Goal: Task Accomplishment & Management: Complete application form

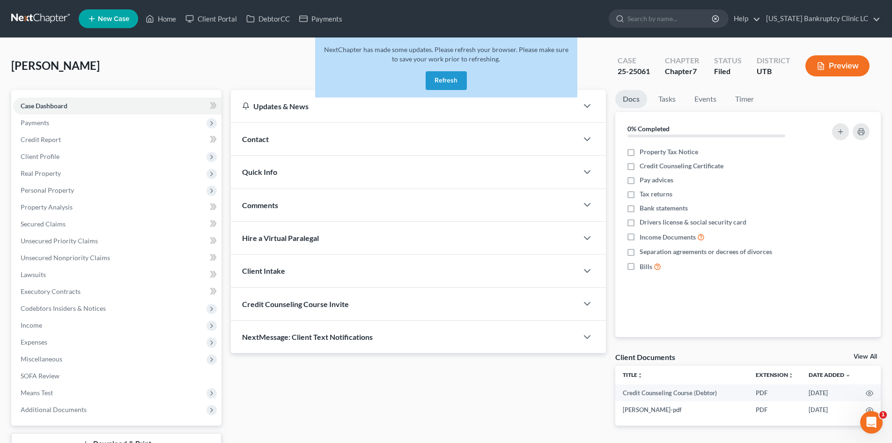
click at [450, 81] on button "Refresh" at bounding box center [446, 80] width 41 height 19
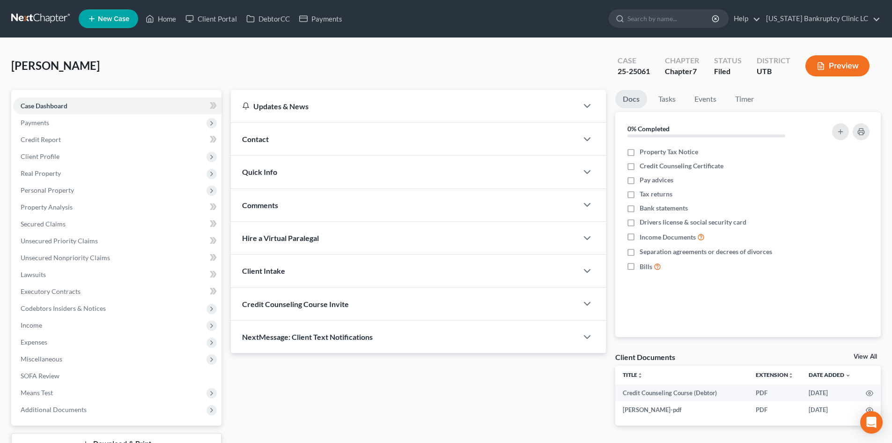
click at [125, 56] on div "[PERSON_NAME] Upgraded Case 25-25061 Chapter Chapter 7 Status Filed District UT…" at bounding box center [446, 69] width 870 height 41
click at [159, 18] on link "Home" at bounding box center [161, 18] width 40 height 17
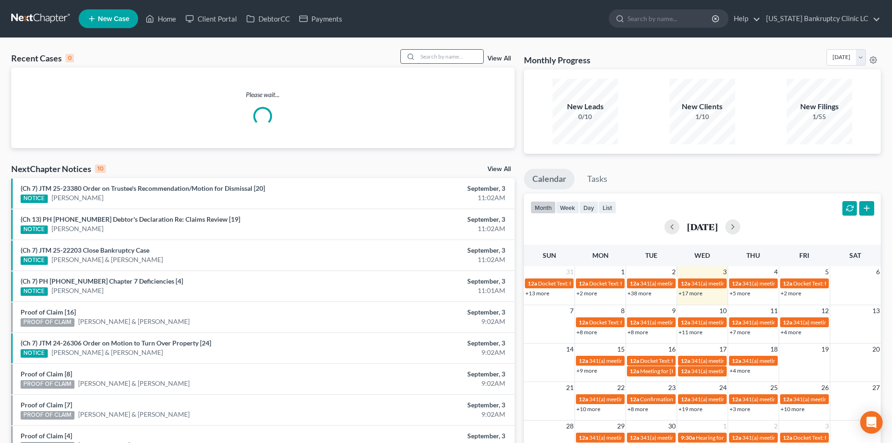
click at [455, 61] on input "search" at bounding box center [451, 57] width 66 height 14
paste input "25-24866"
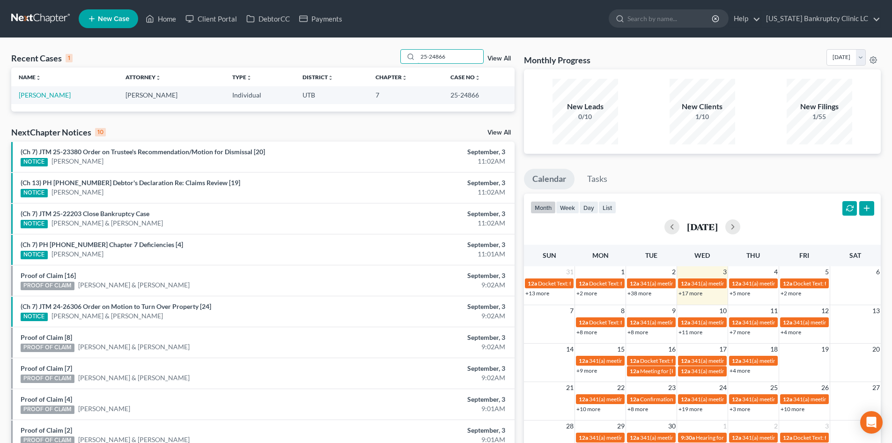
type input "25-24866"
click at [36, 96] on link "[PERSON_NAME]" at bounding box center [45, 95] width 52 height 8
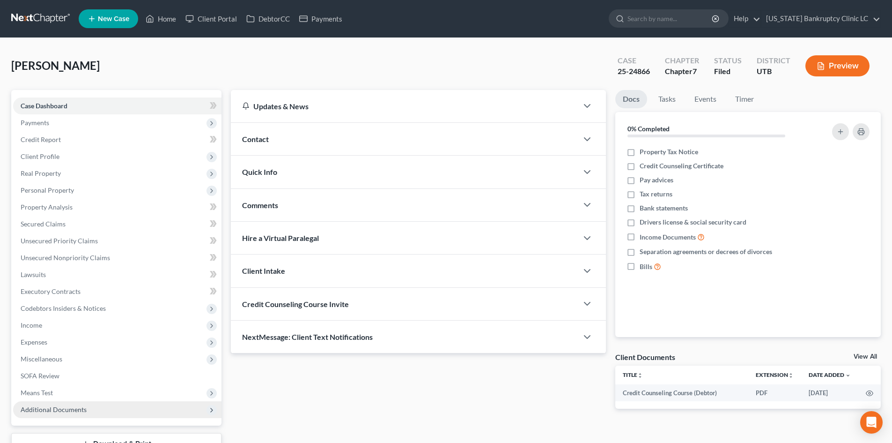
click at [95, 417] on span "Additional Documents" at bounding box center [117, 409] width 208 height 17
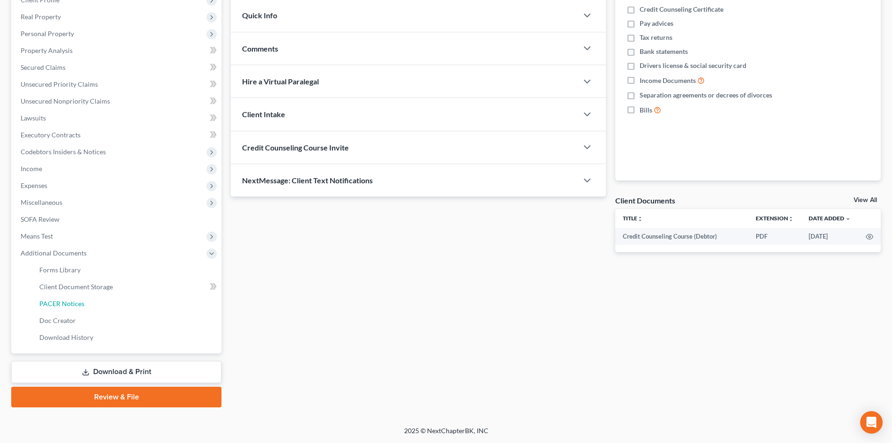
drag, startPoint x: 101, startPoint y: 308, endPoint x: 409, endPoint y: 252, distance: 313.5
click at [102, 308] on link "PACER Notices" at bounding box center [127, 303] width 190 height 17
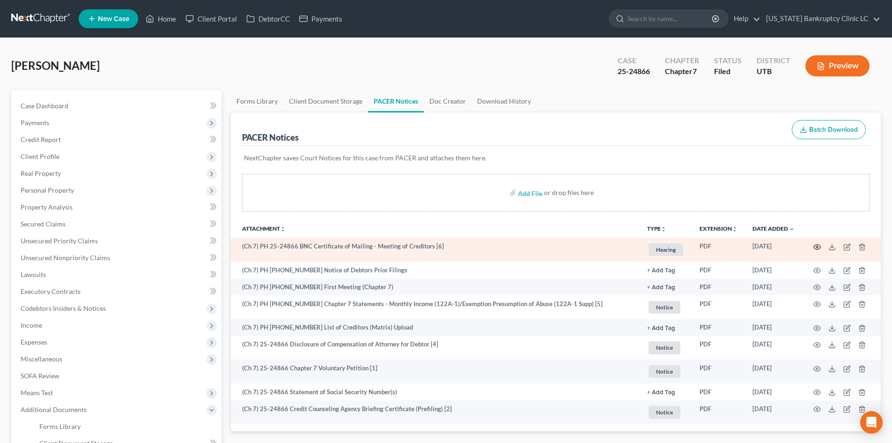
click at [816, 248] on icon "button" at bounding box center [816, 246] width 7 height 7
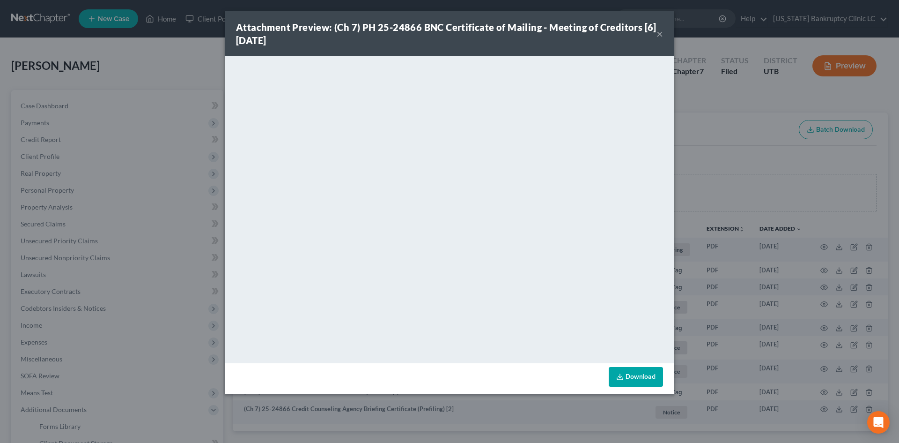
drag, startPoint x: 621, startPoint y: 16, endPoint x: 635, endPoint y: 22, distance: 15.7
click at [621, 16] on div "Attachment Preview: (Ch 7) PH 25-24866 BNC Certificate of Mailing - Meeting of …" at bounding box center [450, 33] width 450 height 45
click at [659, 35] on button "×" at bounding box center [660, 33] width 7 height 11
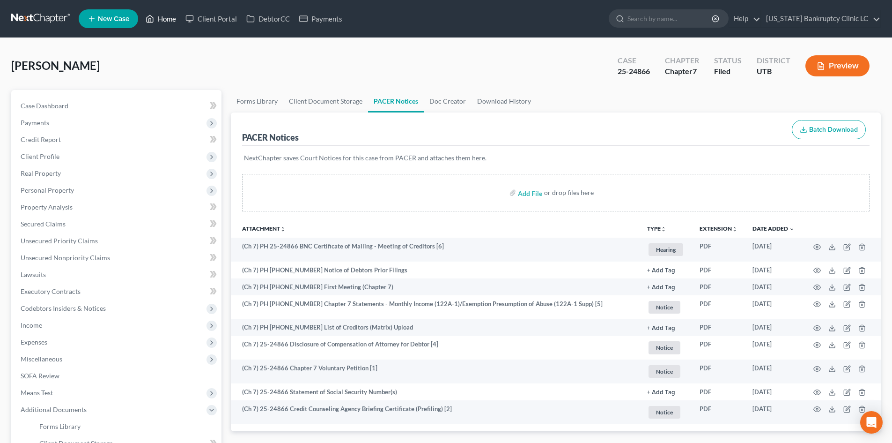
click at [166, 20] on link "Home" at bounding box center [161, 18] width 40 height 17
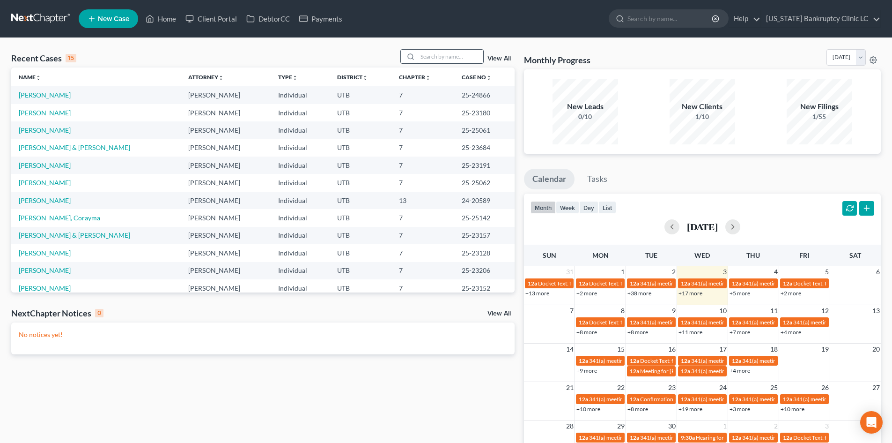
click at [454, 62] on input "search" at bounding box center [451, 57] width 66 height 14
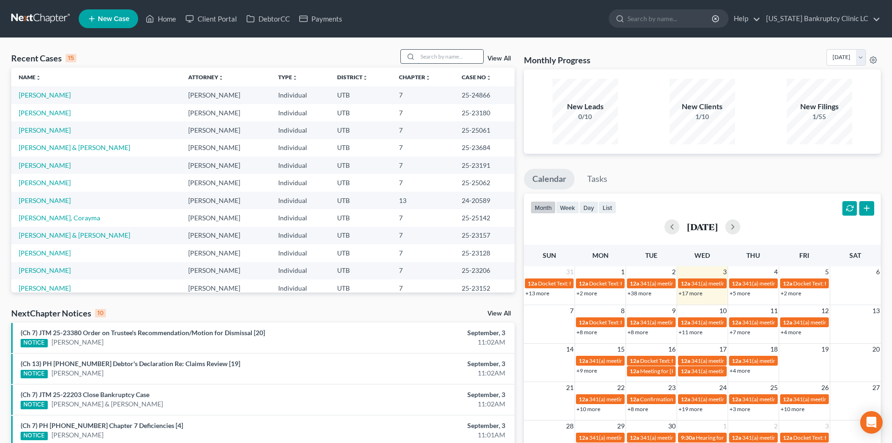
paste input "25-24848"
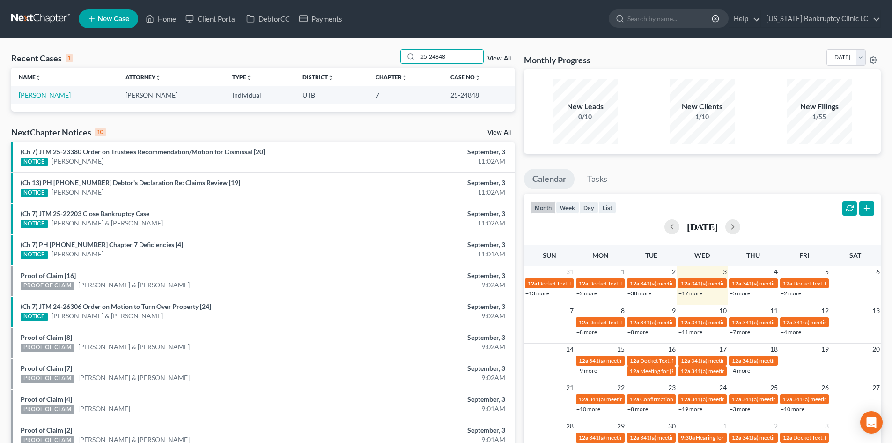
type input "25-24848"
click at [26, 95] on link "[PERSON_NAME]" at bounding box center [45, 95] width 52 height 8
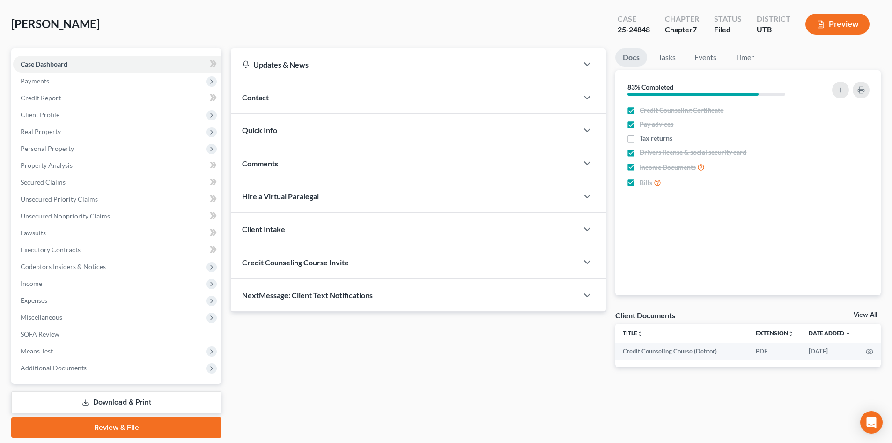
scroll to position [72, 0]
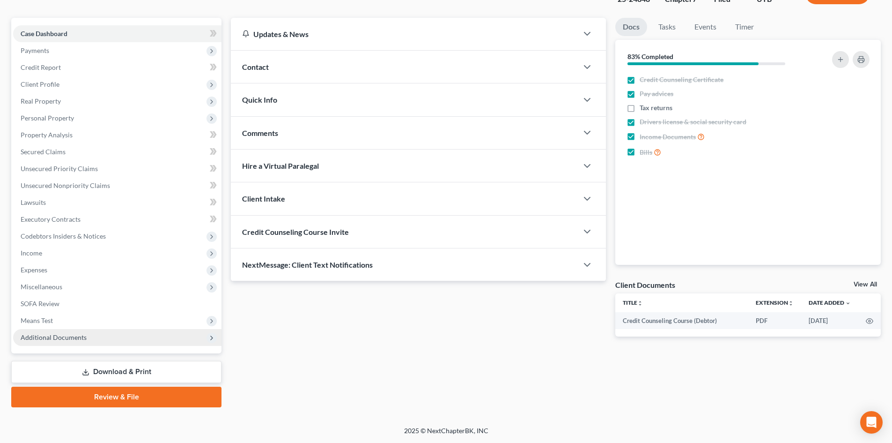
click at [118, 343] on span "Additional Documents" at bounding box center [117, 337] width 208 height 17
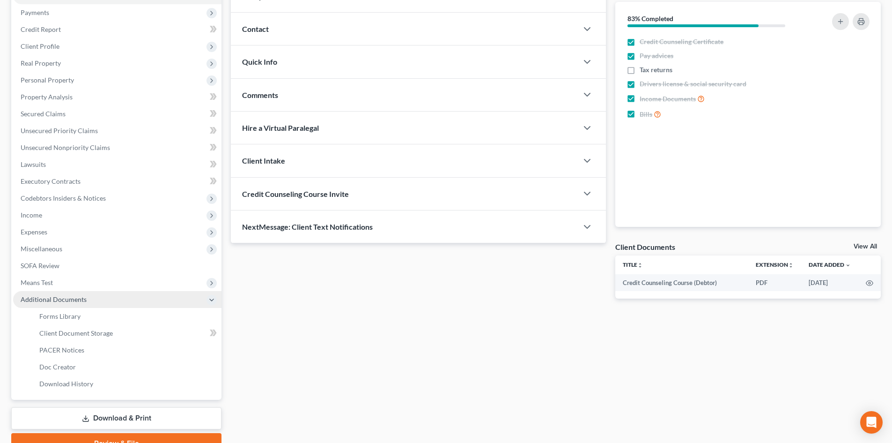
scroll to position [156, 0]
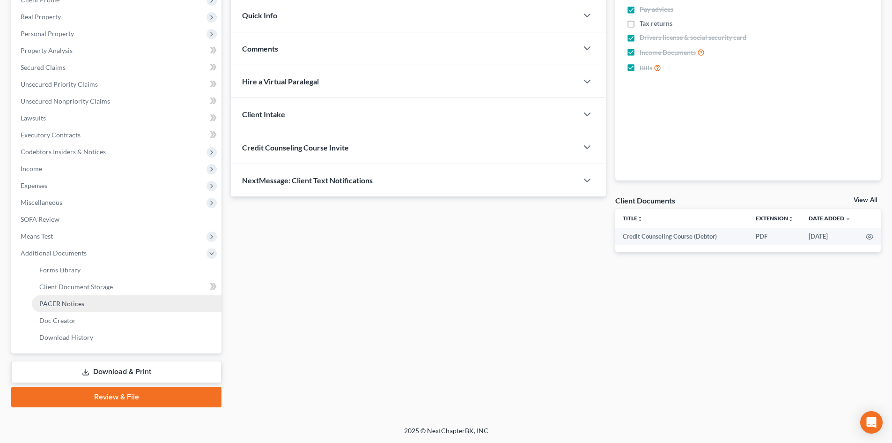
click at [106, 303] on link "PACER Notices" at bounding box center [127, 303] width 190 height 17
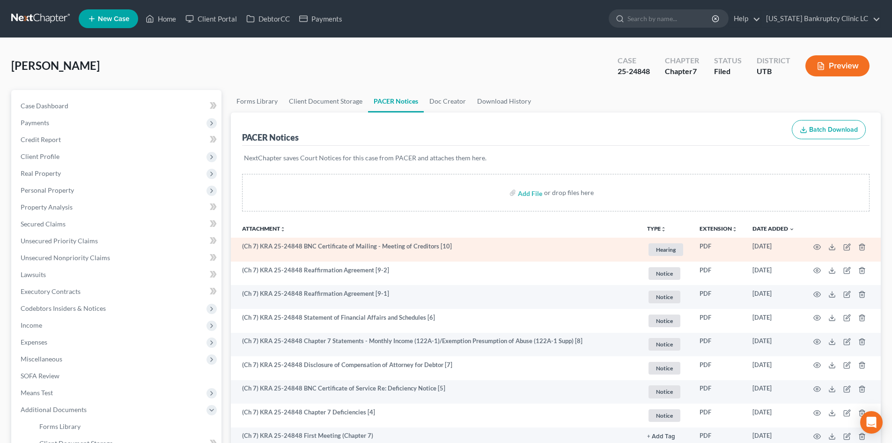
click at [821, 245] on td at bounding box center [841, 249] width 79 height 24
click at [816, 245] on icon "button" at bounding box center [816, 246] width 7 height 7
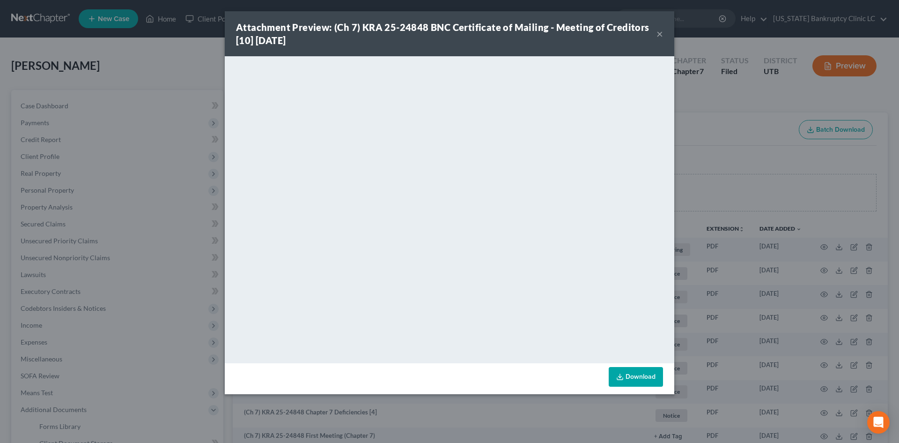
click at [477, 27] on strong "Attachment Preview: (Ch 7) KRA 25-24848 BNC Certificate of Mailing - Meeting of…" at bounding box center [443, 34] width 414 height 24
click at [538, 23] on strong "Attachment Preview: (Ch 7) KRA 25-24848 BNC Certificate of Mailing - Meeting of…" at bounding box center [443, 34] width 414 height 24
click at [659, 33] on button "×" at bounding box center [660, 33] width 7 height 11
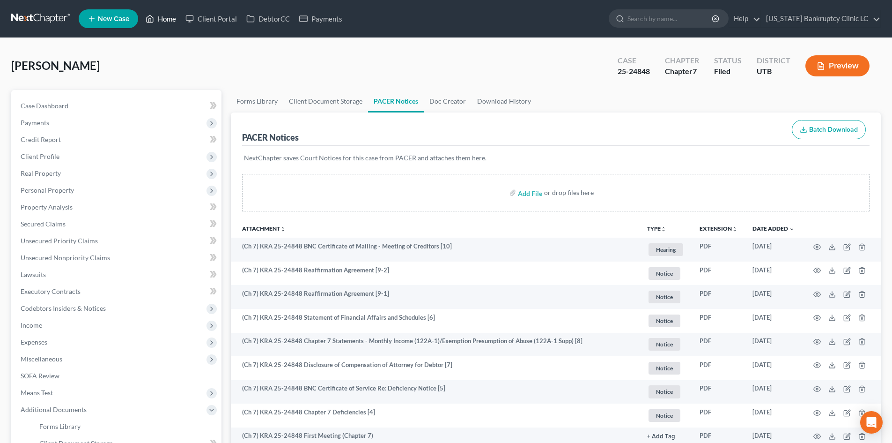
drag, startPoint x: 164, startPoint y: 18, endPoint x: 506, endPoint y: 22, distance: 341.9
click at [164, 18] on link "Home" at bounding box center [161, 18] width 40 height 17
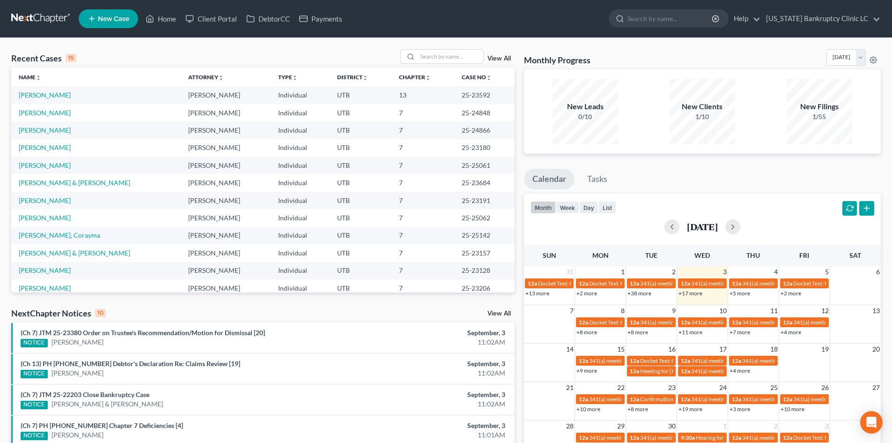
click at [128, 22] on span "New Case" at bounding box center [113, 18] width 31 height 7
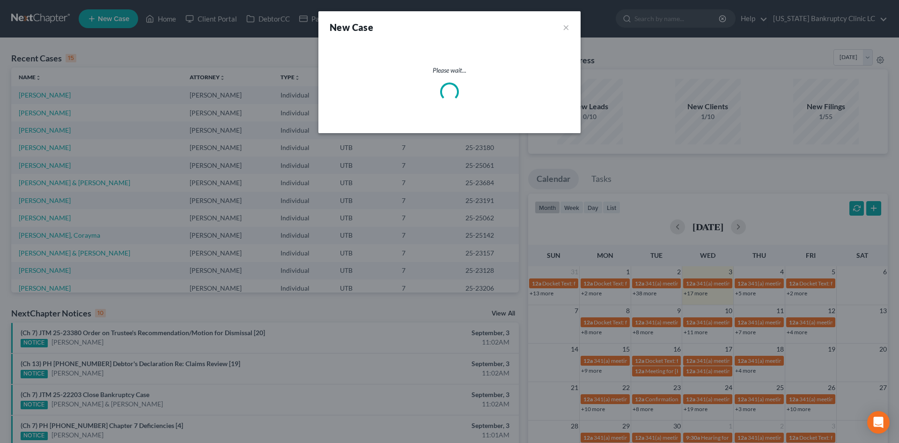
select select "81"
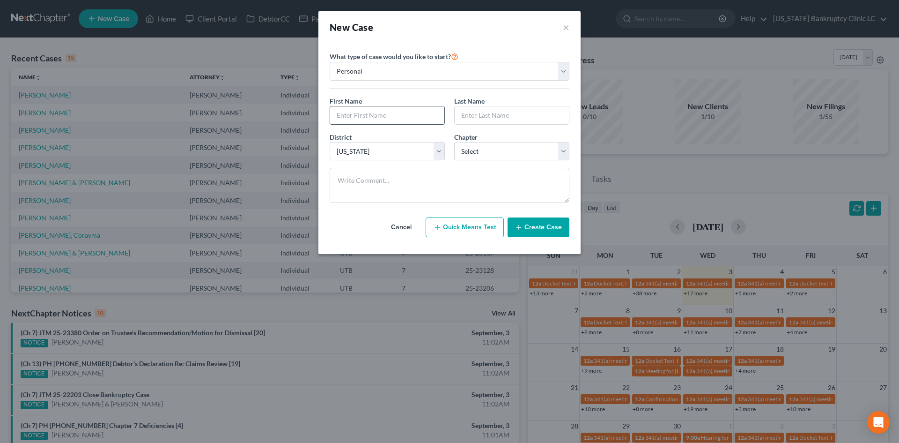
click at [355, 113] on input "text" at bounding box center [387, 115] width 114 height 18
type input "[PERSON_NAME]"
select select "0"
click at [517, 229] on icon "button" at bounding box center [518, 226] width 7 height 7
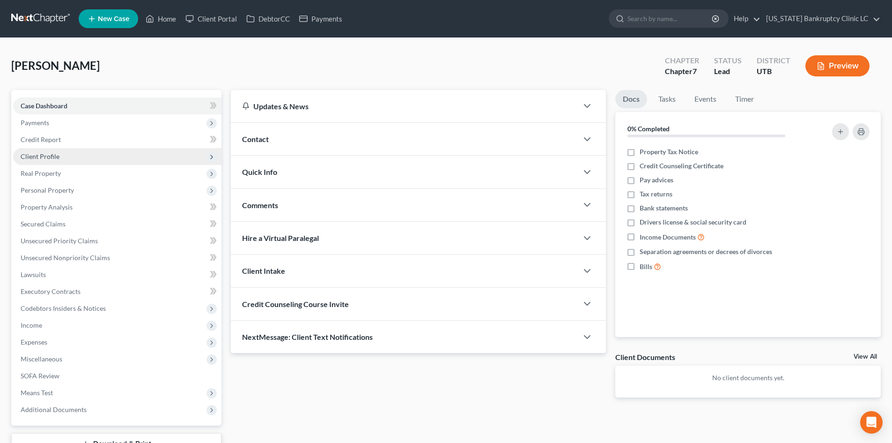
click at [59, 155] on span "Client Profile" at bounding box center [117, 156] width 208 height 17
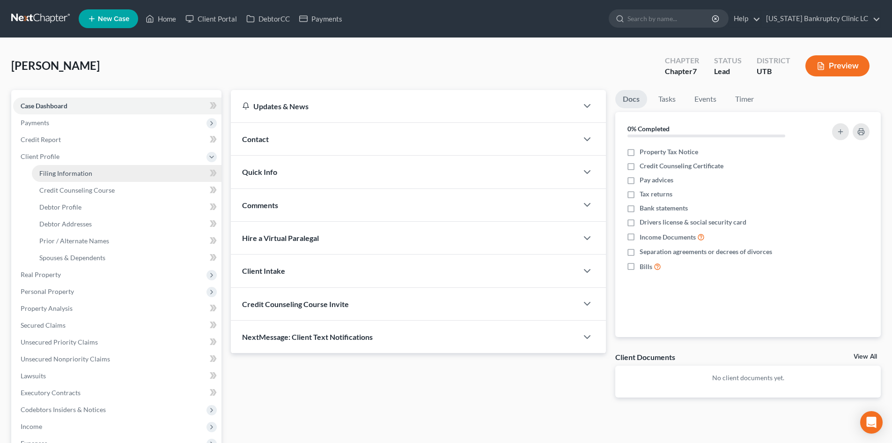
click at [63, 171] on span "Filing Information" at bounding box center [65, 173] width 53 height 8
select select "1"
select select "0"
select select "81"
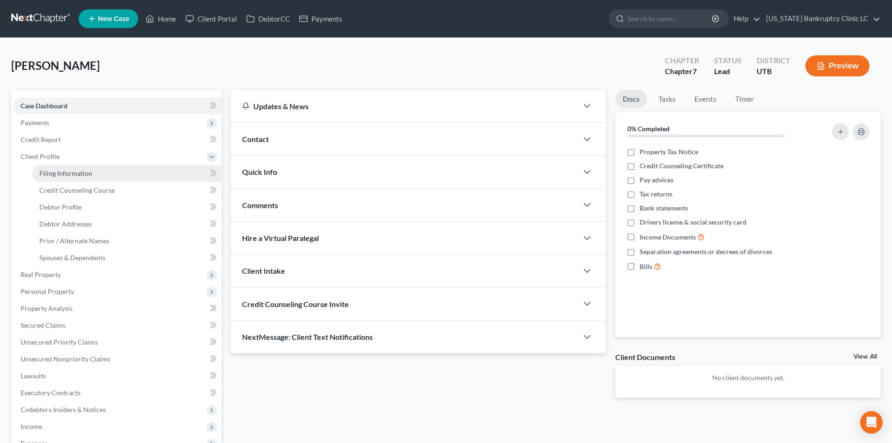
select select "46"
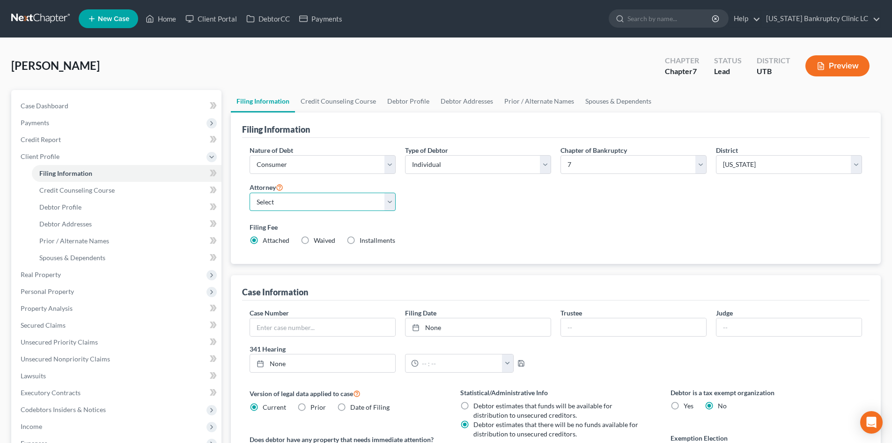
click at [272, 203] on select "Select [PERSON_NAME] - UTB [PERSON_NAME] - UT" at bounding box center [323, 201] width 146 height 19
select select "0"
click at [250, 192] on select "Select [PERSON_NAME] - UTB [PERSON_NAME] - UT" at bounding box center [323, 201] width 146 height 19
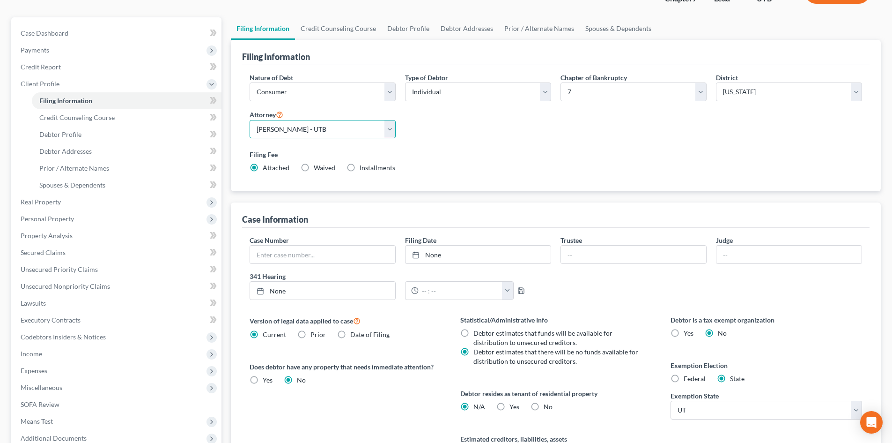
scroll to position [94, 0]
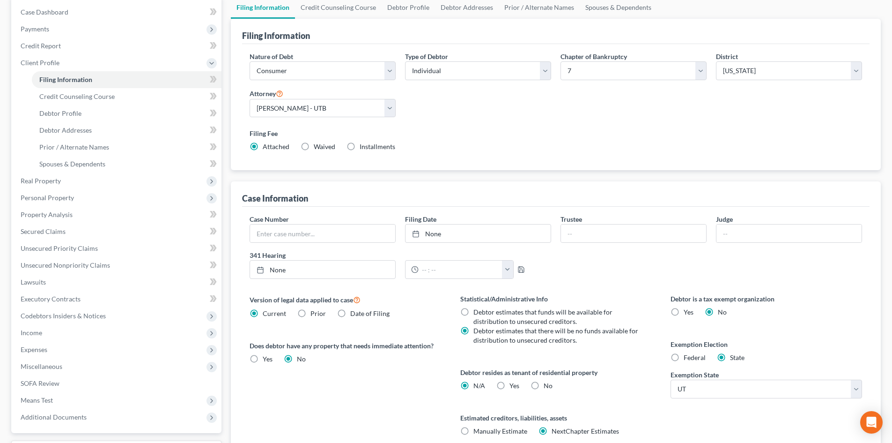
click at [510, 387] on label "Yes Yes" at bounding box center [515, 385] width 10 height 9
click at [513, 387] on input "Yes Yes" at bounding box center [516, 384] width 6 height 6
radio input "true"
radio input "false"
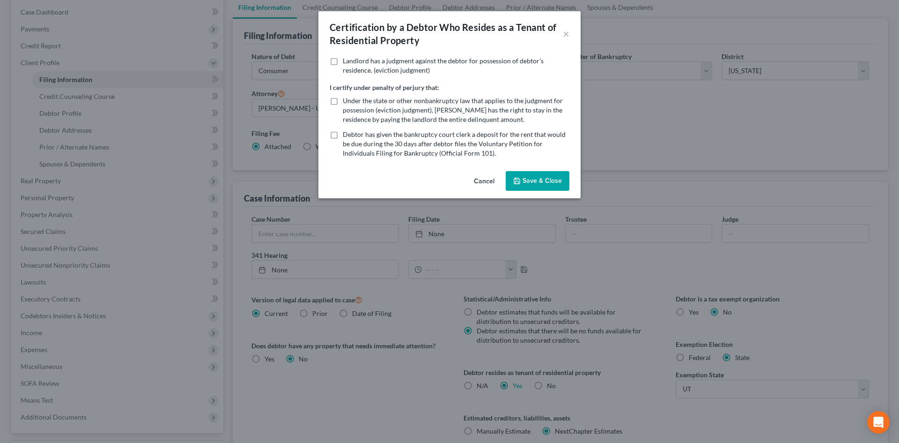
click at [547, 185] on button "Save & Close" at bounding box center [538, 181] width 64 height 20
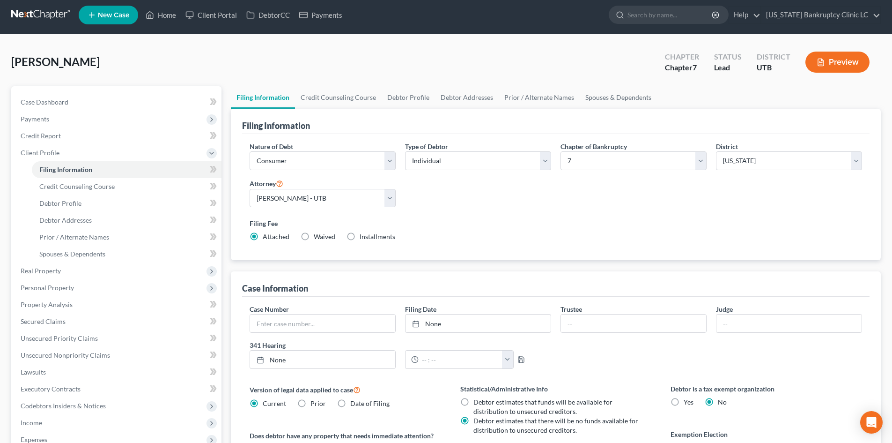
scroll to position [0, 0]
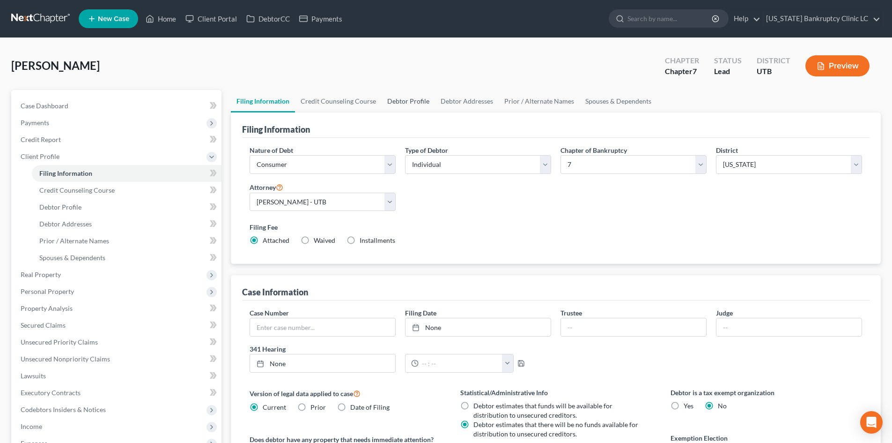
click at [411, 99] on link "Debtor Profile" at bounding box center [408, 101] width 53 height 22
select select "0"
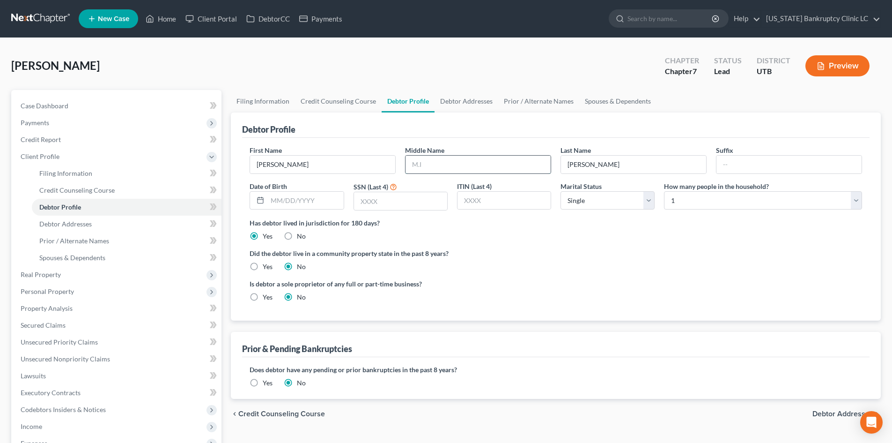
click at [467, 163] on input "text" at bounding box center [478, 164] width 145 height 18
type input "L"
type input "[DATE]"
type input "7"
type input "8313"
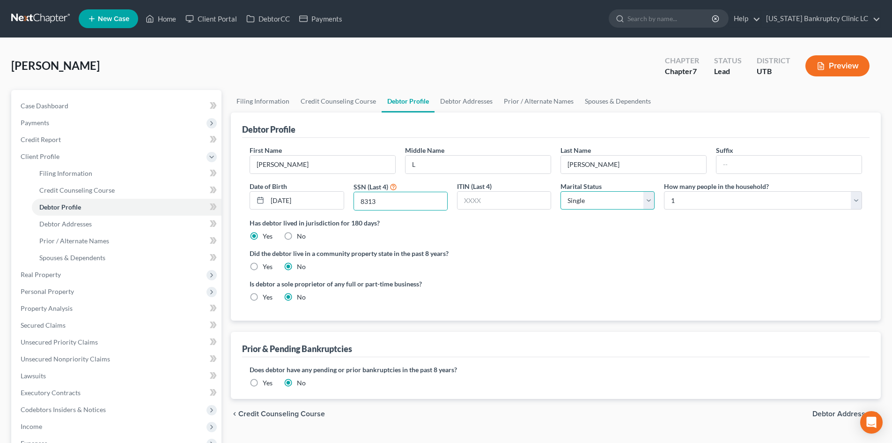
click at [613, 201] on select "Select Single Married Separated Divorced Widowed" at bounding box center [608, 200] width 94 height 19
select select "3"
click at [561, 191] on select "Select Single Married Separated Divorced Widowed" at bounding box center [608, 200] width 94 height 19
click at [479, 101] on link "Debtor Addresses" at bounding box center [467, 101] width 64 height 22
select select "0"
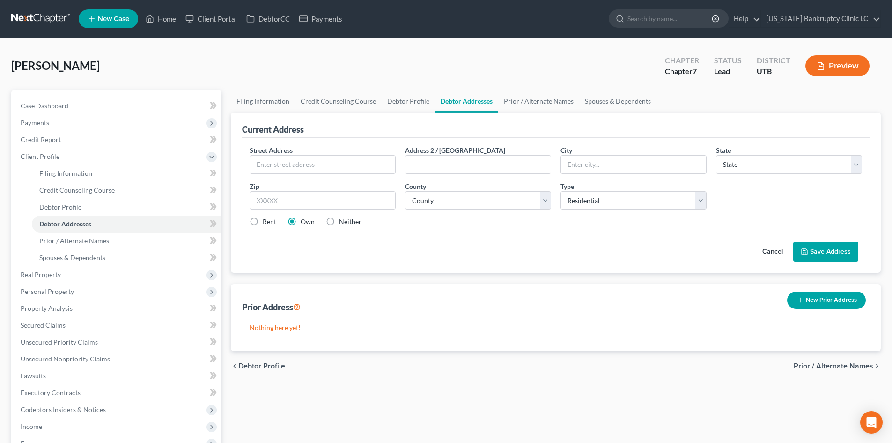
drag, startPoint x: 327, startPoint y: 164, endPoint x: 312, endPoint y: 148, distance: 21.9
click at [327, 162] on input "text" at bounding box center [322, 164] width 145 height 18
type input "5535 S 3800 W"
type input "84067"
type input "[PERSON_NAME]"
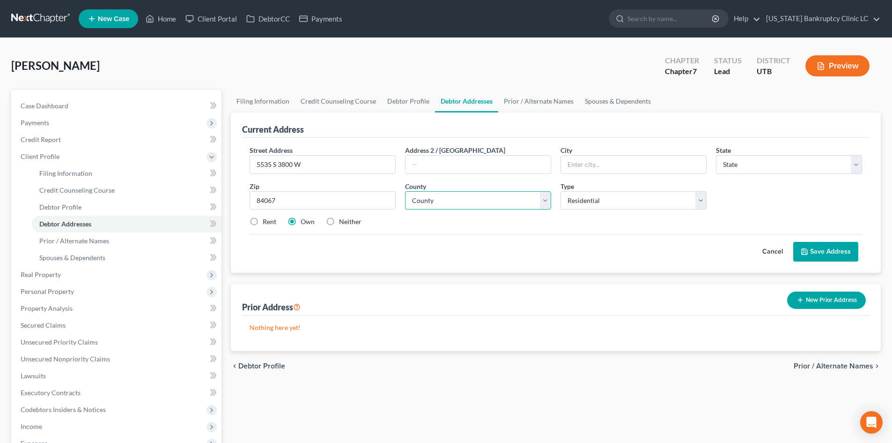
select select "46"
select select "28"
click at [671, 229] on div "Street Address * [STREET_ADDRESS] * [PERSON_NAME] State * State [US_STATE] AK A…" at bounding box center [556, 189] width 622 height 89
click at [264, 222] on label "Rent" at bounding box center [270, 221] width 14 height 9
click at [266, 222] on input "Rent" at bounding box center [269, 220] width 6 height 6
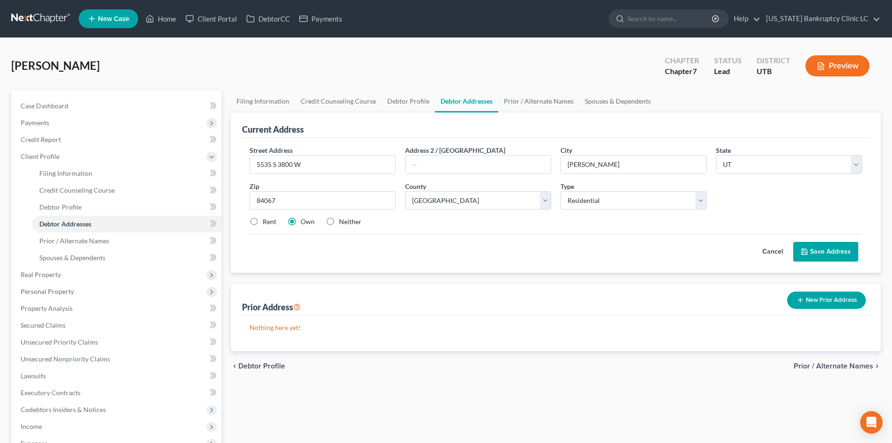
radio input "true"
click at [831, 253] on button "Save Address" at bounding box center [825, 252] width 65 height 20
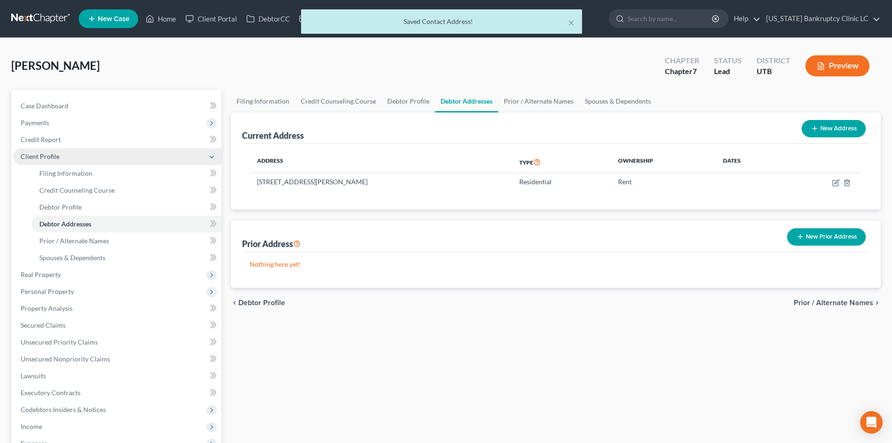
click at [77, 158] on span "Client Profile" at bounding box center [117, 156] width 208 height 17
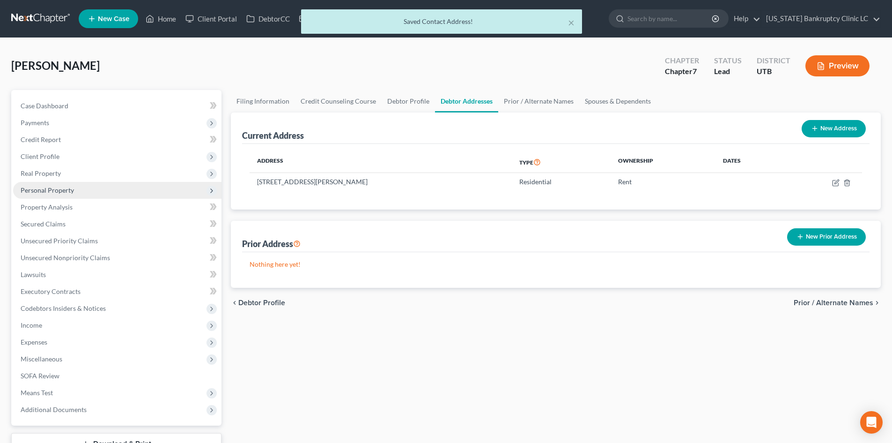
click at [81, 186] on span "Personal Property" at bounding box center [117, 190] width 208 height 17
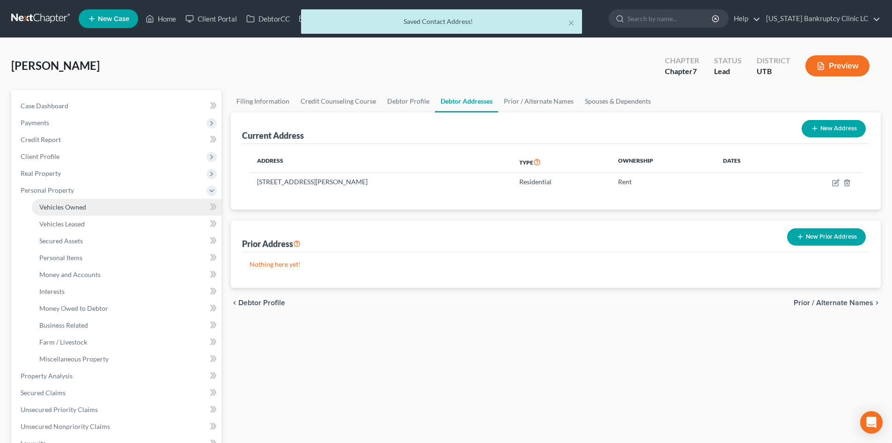
click at [81, 199] on link "Vehicles Owned" at bounding box center [127, 207] width 190 height 17
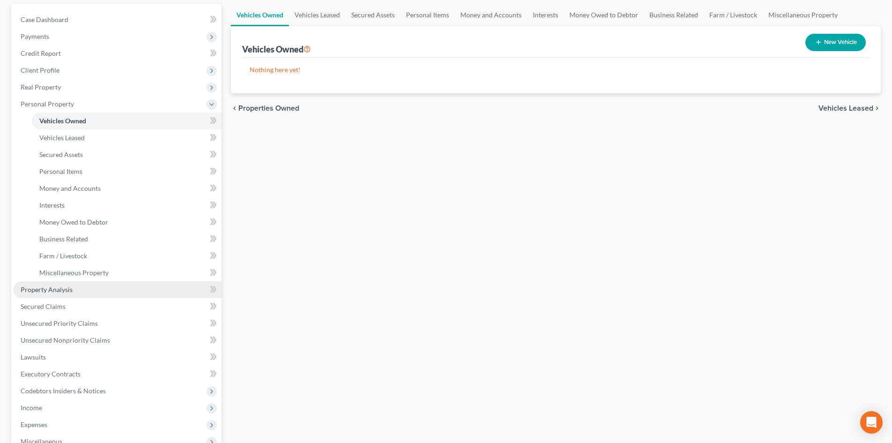
scroll to position [94, 0]
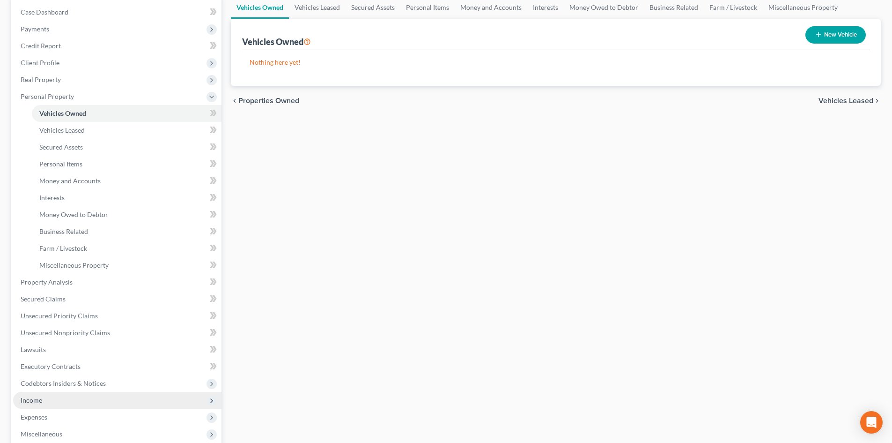
click at [53, 399] on span "Income" at bounding box center [117, 399] width 208 height 17
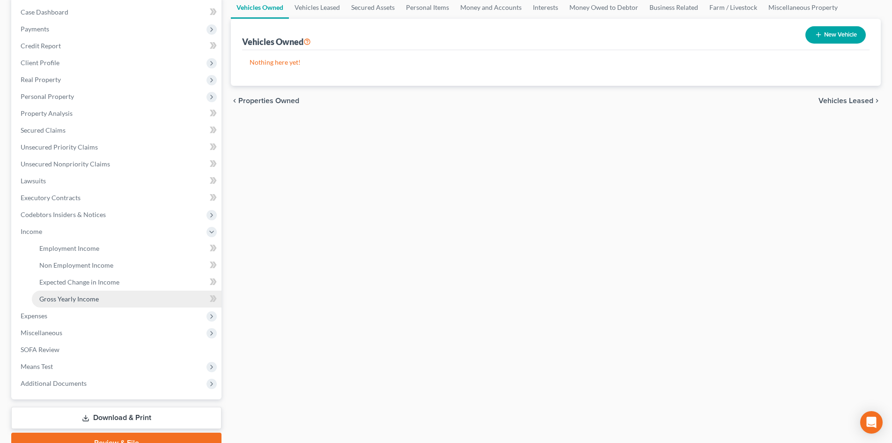
click at [90, 293] on link "Gross Yearly Income" at bounding box center [127, 298] width 190 height 17
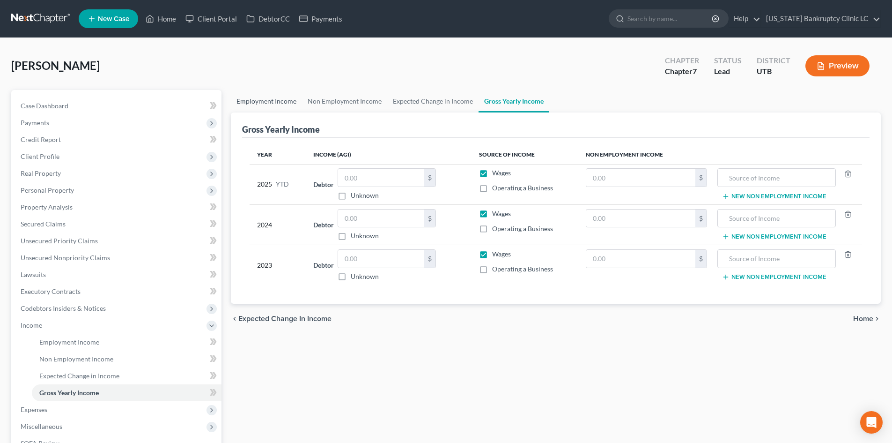
click at [272, 102] on link "Employment Income" at bounding box center [266, 101] width 71 height 22
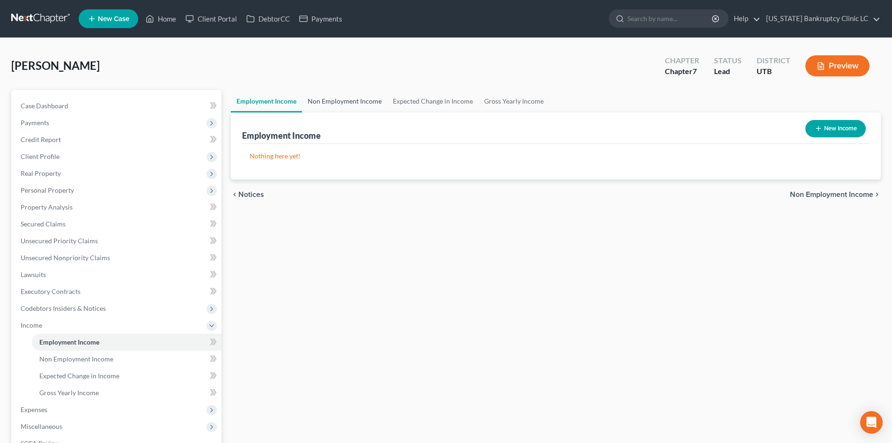
click at [326, 100] on link "Non Employment Income" at bounding box center [344, 101] width 85 height 22
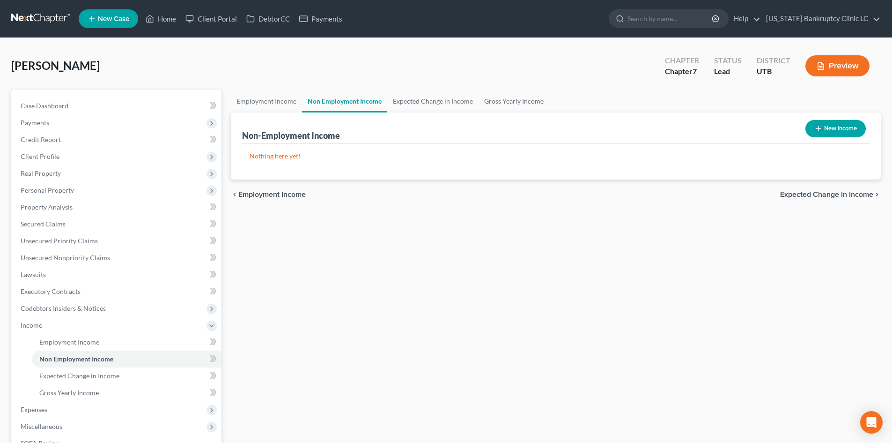
click at [823, 132] on button "New Income" at bounding box center [835, 128] width 60 height 17
select select "0"
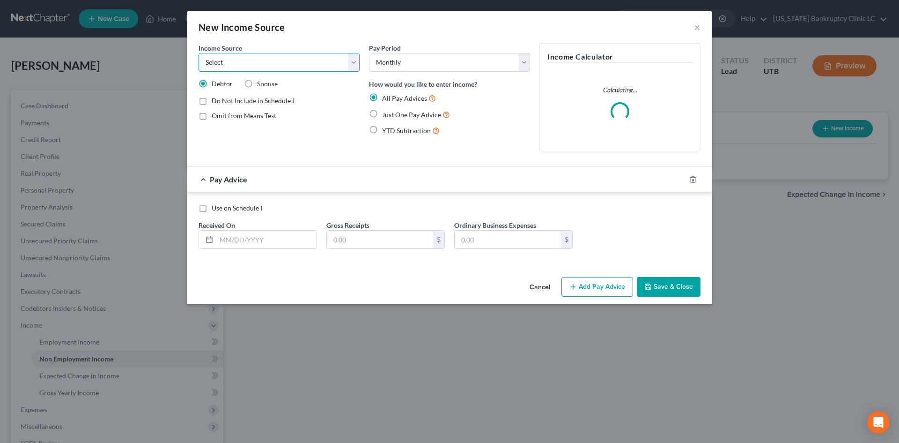
click at [258, 60] on select "Select Unemployment Disability (from employer) Pension Retirement Social Securi…" at bounding box center [279, 62] width 161 height 19
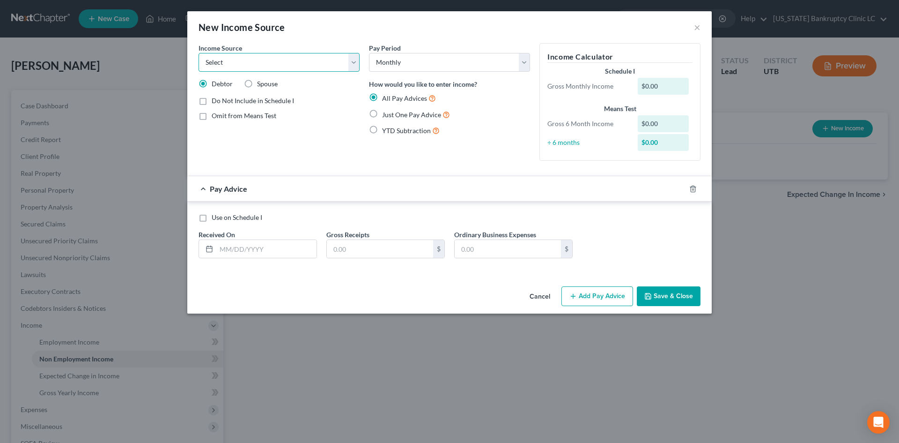
select select "3"
click at [199, 53] on select "Select Unemployment Disability (from employer) Pension Retirement Social Securi…" at bounding box center [279, 62] width 161 height 19
click at [253, 67] on select "Select Unemployment Disability (from employer) Pension Retirement Social Securi…" at bounding box center [279, 62] width 161 height 19
click at [399, 117] on span "Just One Pay Advice" at bounding box center [411, 115] width 59 height 8
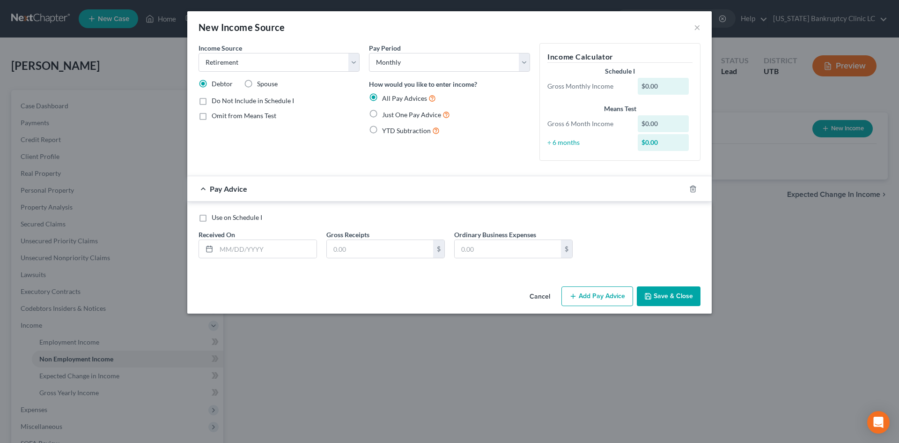
click at [392, 115] on input "Just One Pay Advice" at bounding box center [389, 112] width 6 height 6
radio input "true"
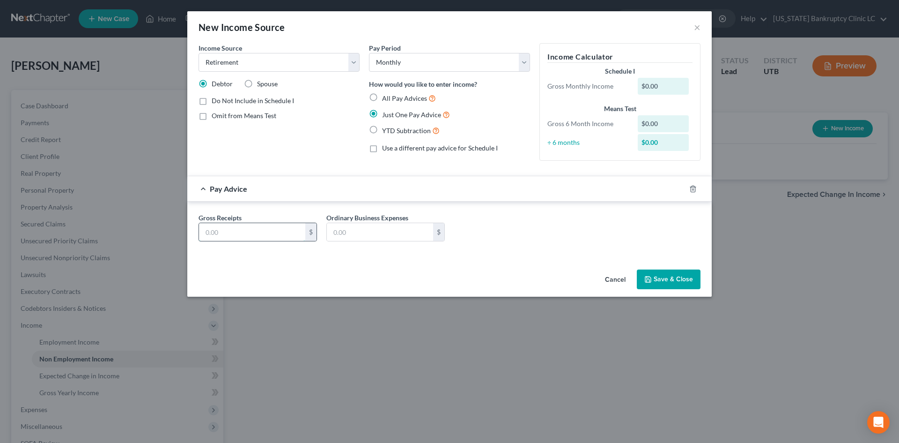
click at [244, 230] on input "text" at bounding box center [252, 232] width 106 height 18
type input "93.78"
click at [666, 282] on button "Save & Close" at bounding box center [669, 279] width 64 height 20
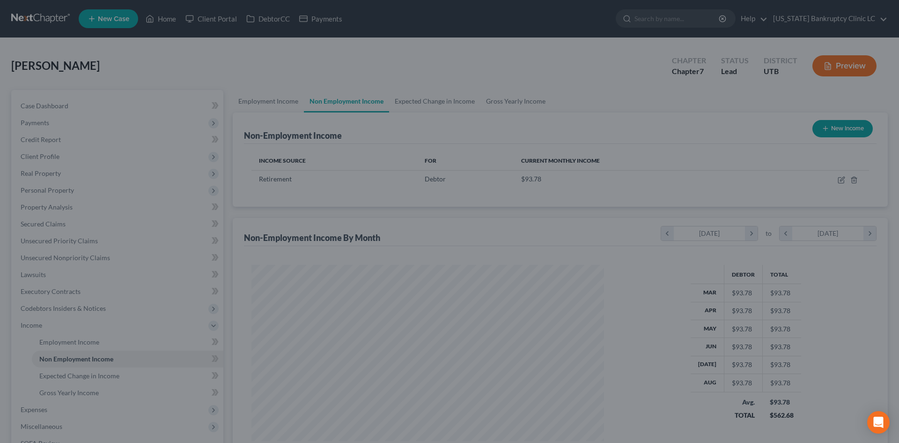
scroll to position [175, 368]
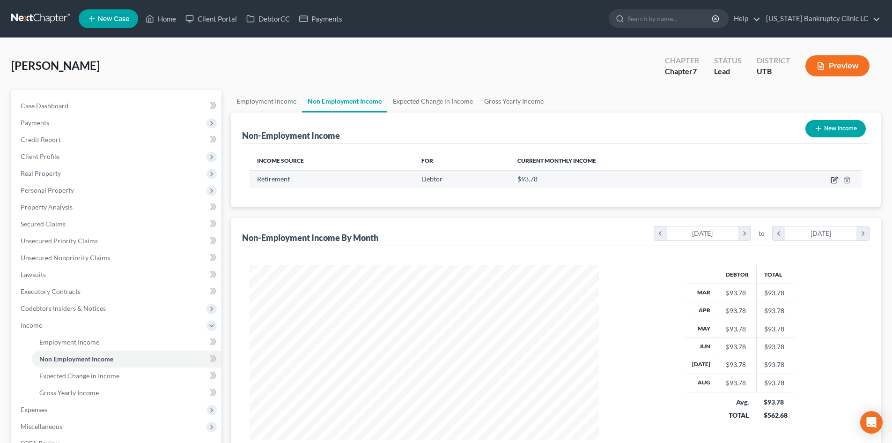
click at [832, 180] on icon "button" at bounding box center [834, 179] width 7 height 7
select select "3"
select select "0"
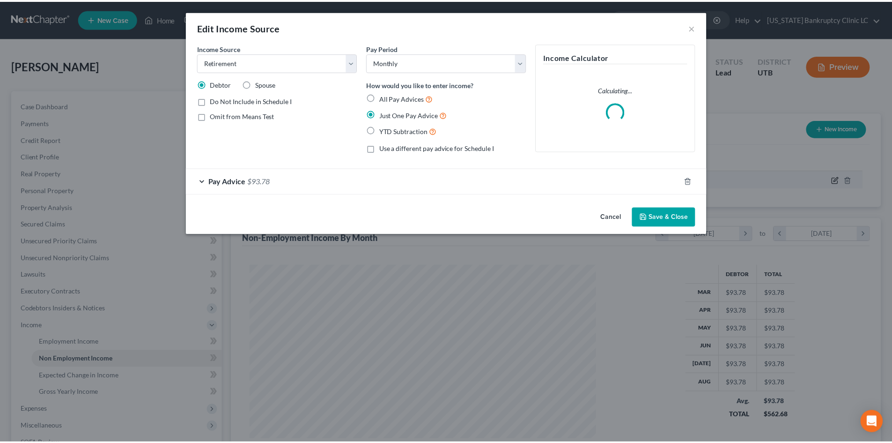
scroll to position [176, 371]
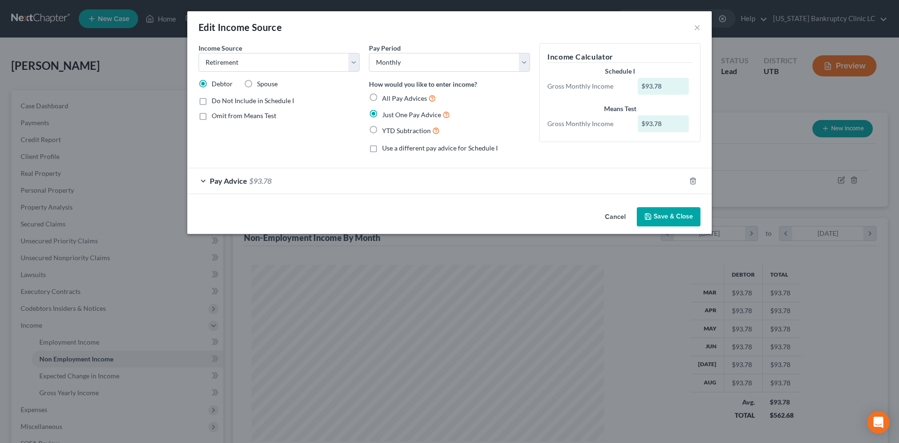
click at [688, 221] on button "Save & Close" at bounding box center [669, 217] width 64 height 20
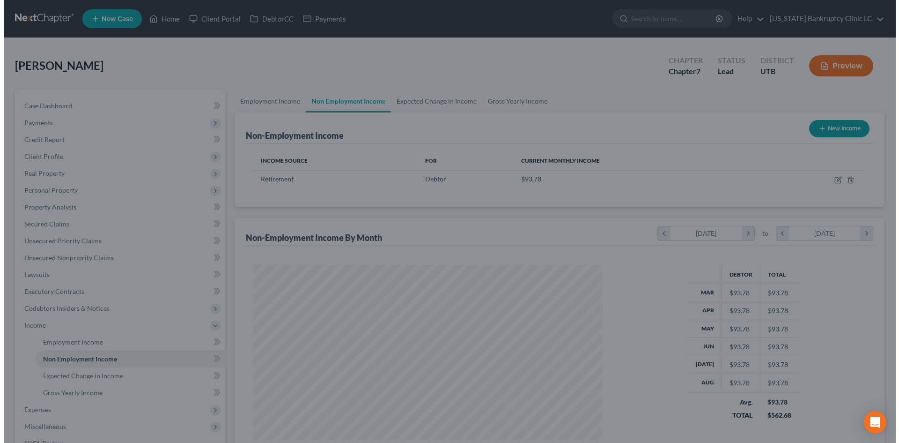
scroll to position [468119, 467926]
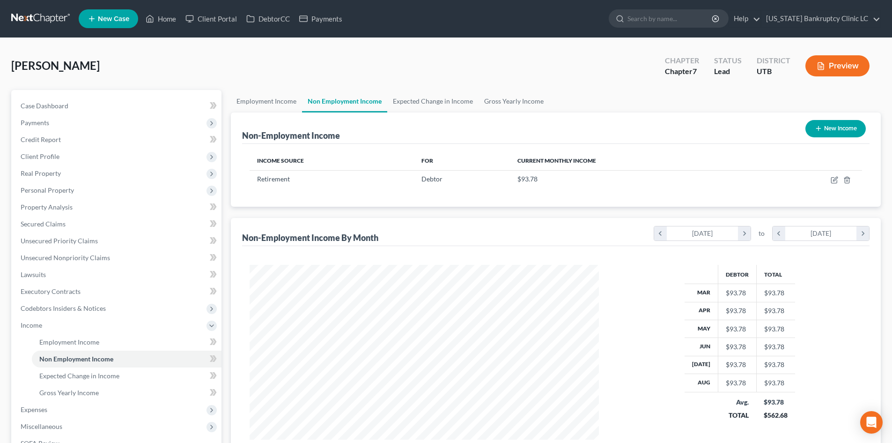
click at [843, 131] on button "New Income" at bounding box center [835, 128] width 60 height 17
select select "0"
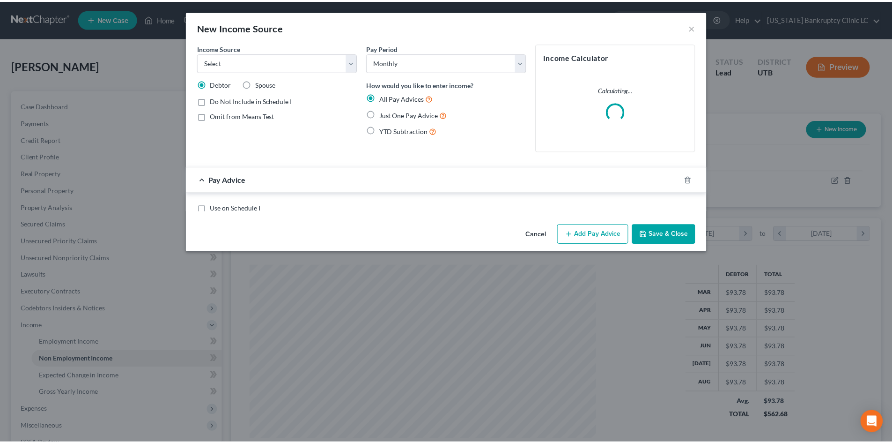
scroll to position [176, 371]
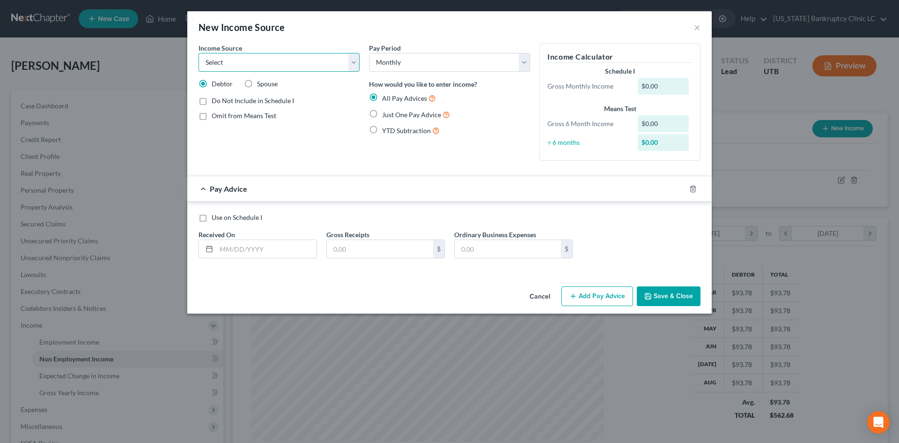
click at [305, 65] on select "Select Unemployment Disability (from employer) Pension Retirement Social Securi…" at bounding box center [279, 62] width 161 height 19
click at [285, 66] on select "Select Unemployment Disability (from employer) Pension Retirement Social Securi…" at bounding box center [279, 62] width 161 height 19
select select "5"
click at [199, 53] on select "Select Unemployment Disability (from employer) Pension Retirement Social Securi…" at bounding box center [279, 62] width 161 height 19
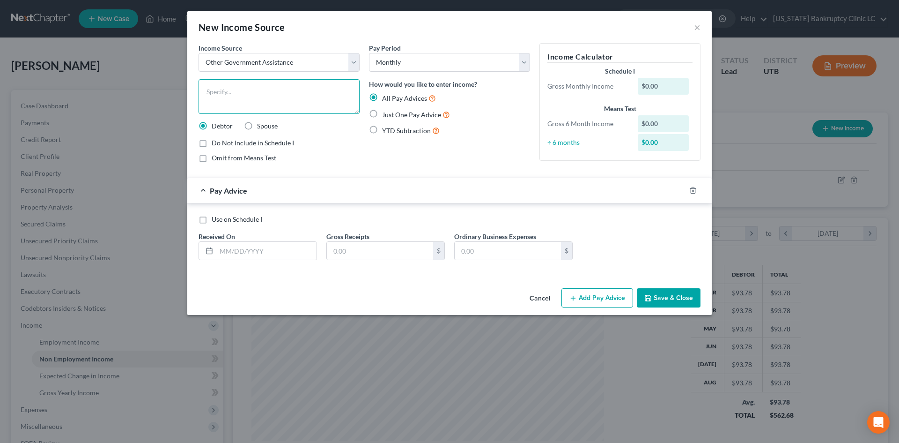
click at [256, 100] on textarea at bounding box center [279, 96] width 161 height 35
type textarea "G"
type textarea "O"
type textarea "Government OPM Retirement Income"
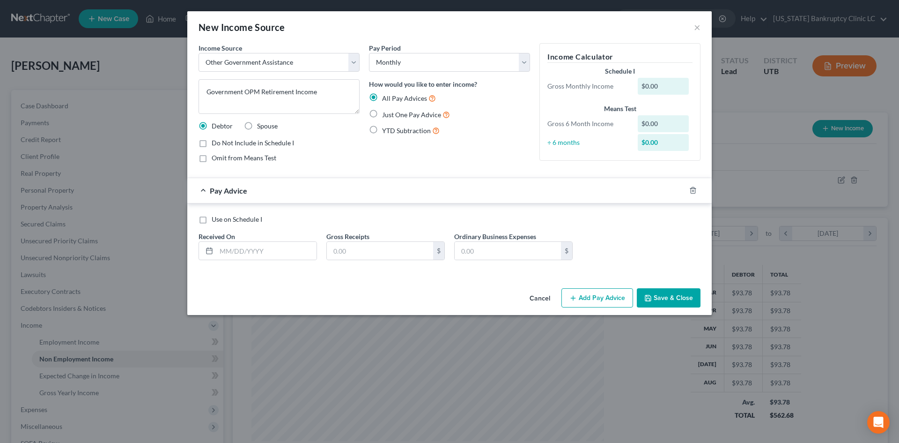
click at [423, 119] on label "Just One Pay Advice" at bounding box center [416, 114] width 68 height 11
click at [392, 115] on input "Just One Pay Advice" at bounding box center [389, 112] width 6 height 6
radio input "true"
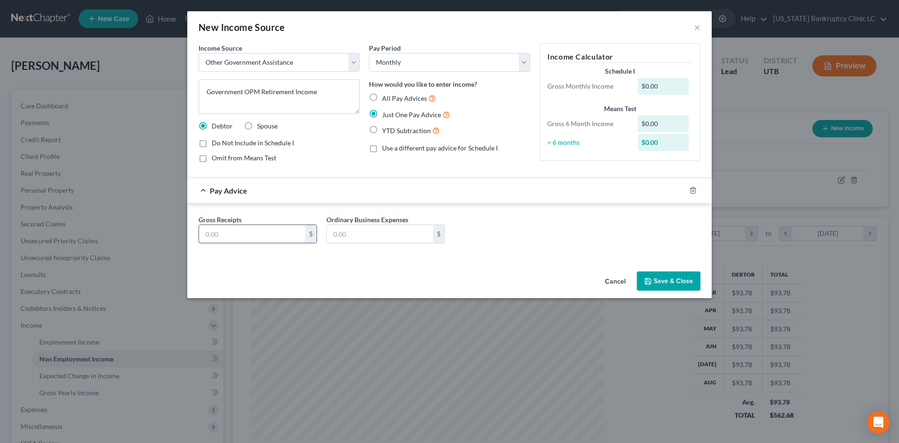
click at [247, 233] on input "text" at bounding box center [252, 234] width 106 height 18
type input "389"
click at [649, 287] on button "Save & Close" at bounding box center [669, 281] width 64 height 20
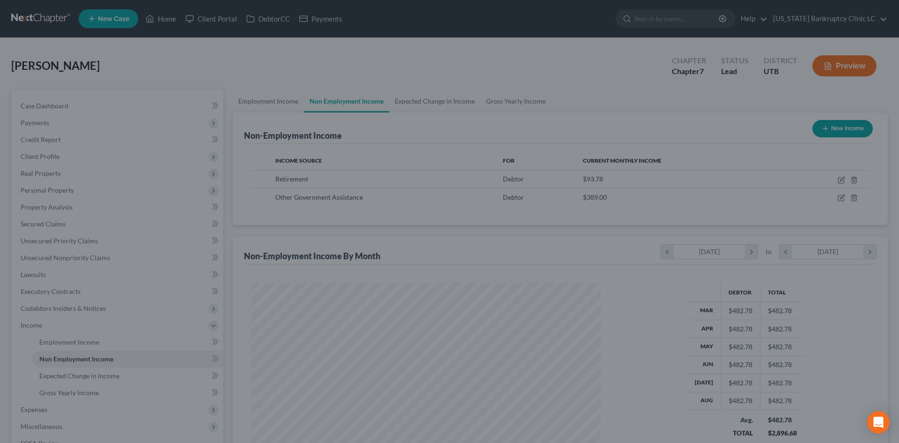
scroll to position [468119, 467926]
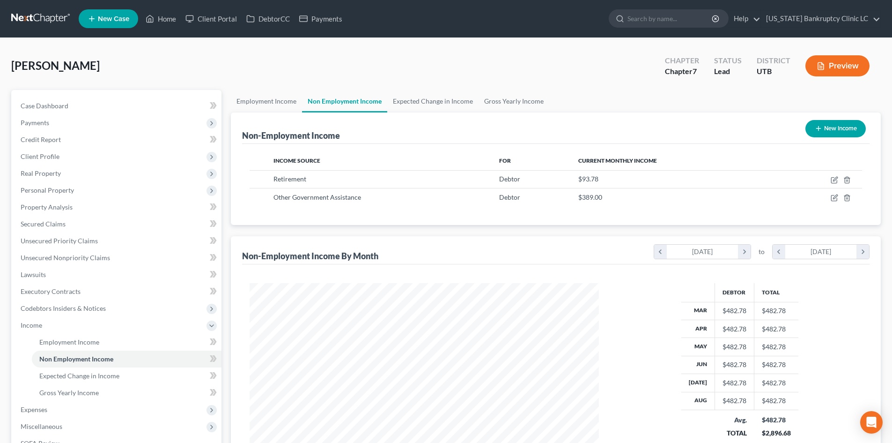
click at [847, 133] on button "New Income" at bounding box center [835, 128] width 60 height 17
select select "0"
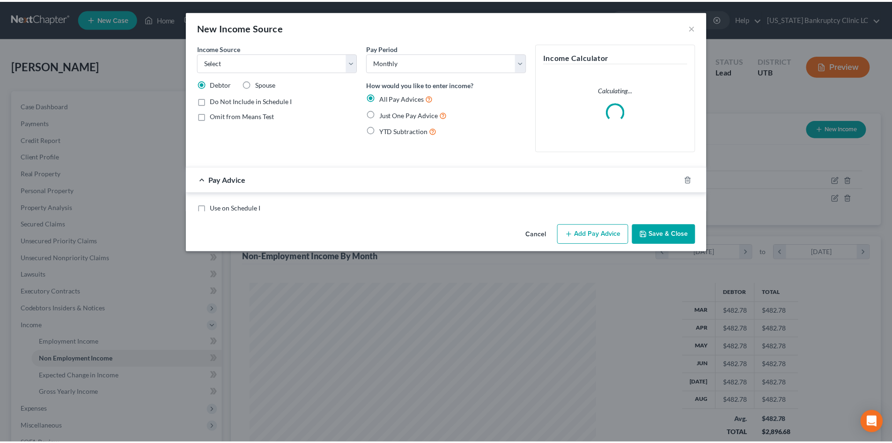
scroll to position [176, 371]
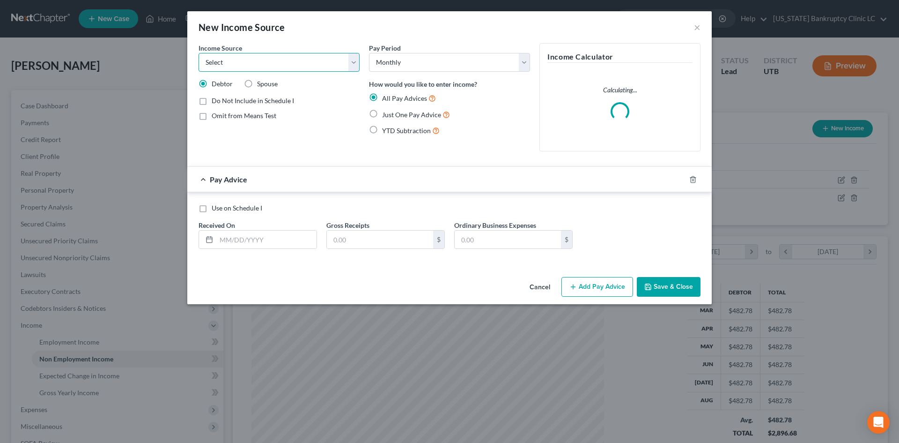
click at [216, 57] on select "Select Unemployment Disability (from employer) Pension Retirement Social Securi…" at bounding box center [279, 62] width 161 height 19
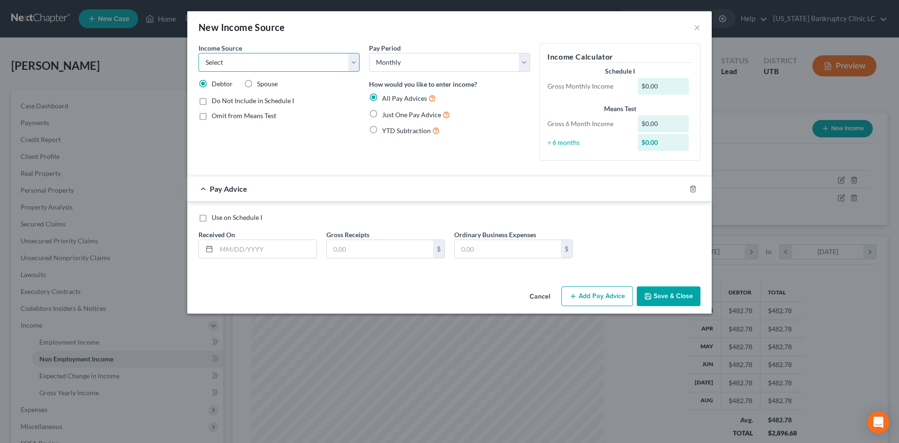
click at [246, 58] on select "Select Unemployment Disability (from employer) Pension Retirement Social Securi…" at bounding box center [279, 62] width 161 height 19
select select "3"
click at [199, 53] on select "Select Unemployment Disability (from employer) Pension Retirement Social Securi…" at bounding box center [279, 62] width 161 height 19
click at [269, 252] on input "text" at bounding box center [266, 249] width 100 height 18
click at [421, 114] on span "Just One Pay Advice" at bounding box center [411, 115] width 59 height 8
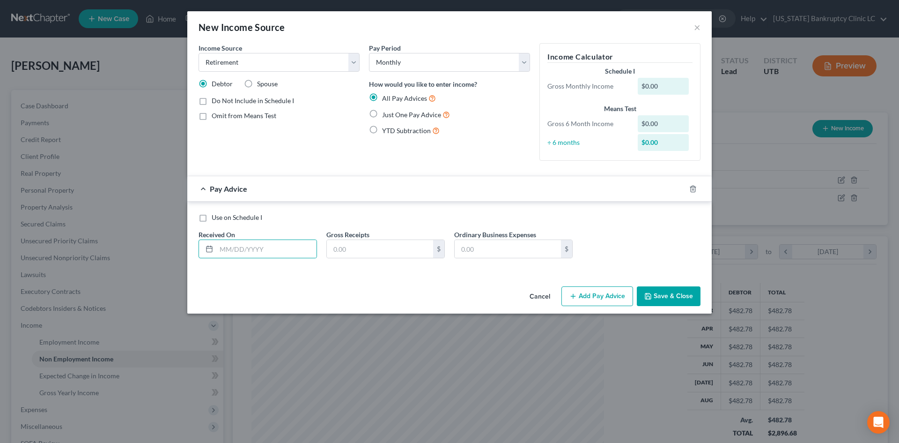
click at [392, 114] on input "Just One Pay Advice" at bounding box center [389, 112] width 6 height 6
radio input "true"
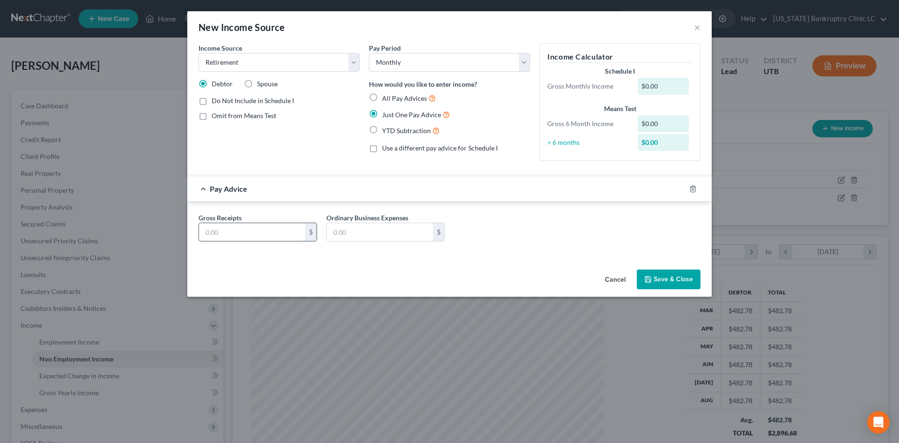
drag, startPoint x: 245, startPoint y: 236, endPoint x: 245, endPoint y: 223, distance: 13.6
click at [245, 236] on input "text" at bounding box center [252, 232] width 106 height 18
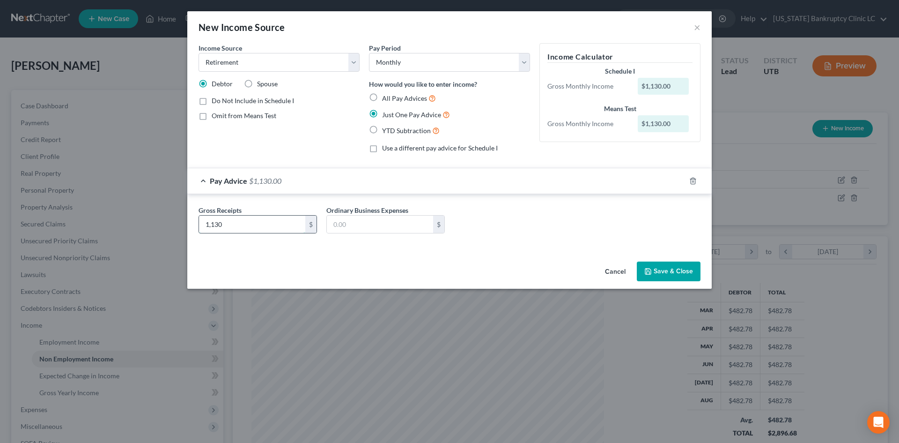
click at [255, 226] on input "1,130" at bounding box center [252, 224] width 106 height 18
click at [275, 222] on input "1,130" at bounding box center [252, 224] width 106 height 18
type input "1,135.36"
click at [382, 226] on input "text" at bounding box center [380, 224] width 106 height 18
click at [660, 271] on button "Save & Close" at bounding box center [669, 271] width 64 height 20
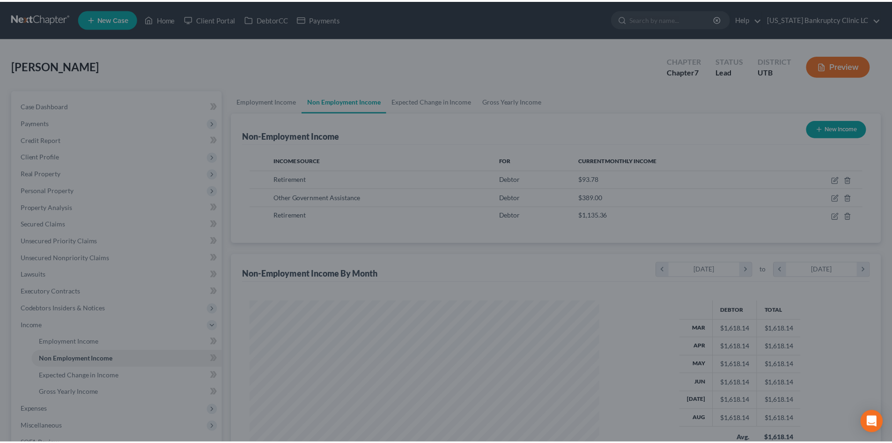
scroll to position [468119, 467926]
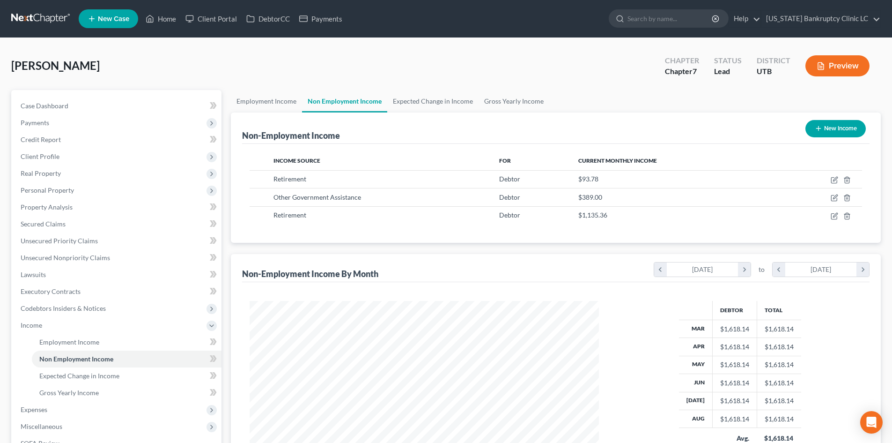
click at [834, 125] on button "New Income" at bounding box center [835, 128] width 60 height 17
select select "0"
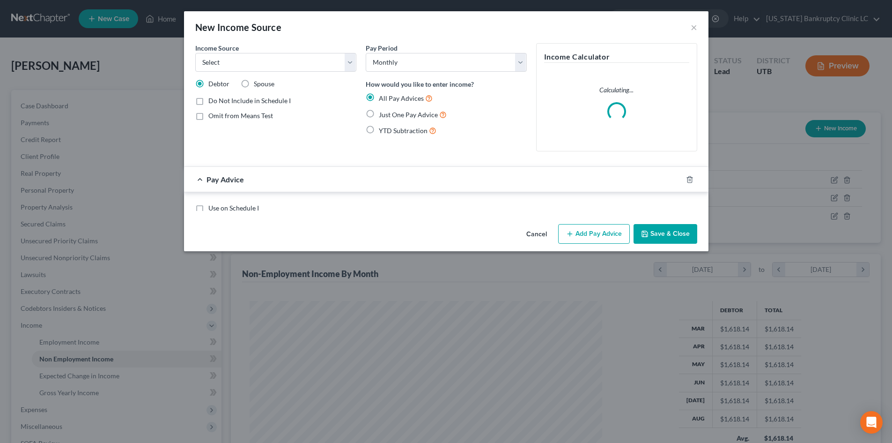
scroll to position [176, 371]
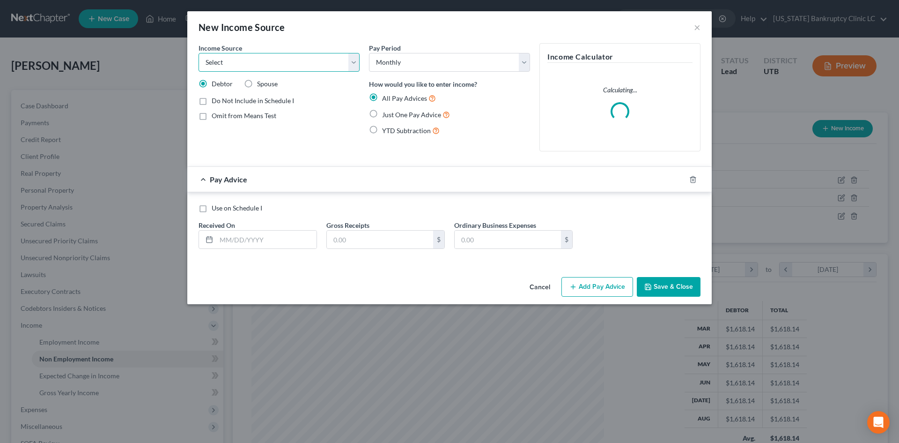
click at [271, 58] on select "Select Unemployment Disability (from employer) Pension Retirement Social Securi…" at bounding box center [279, 62] width 161 height 19
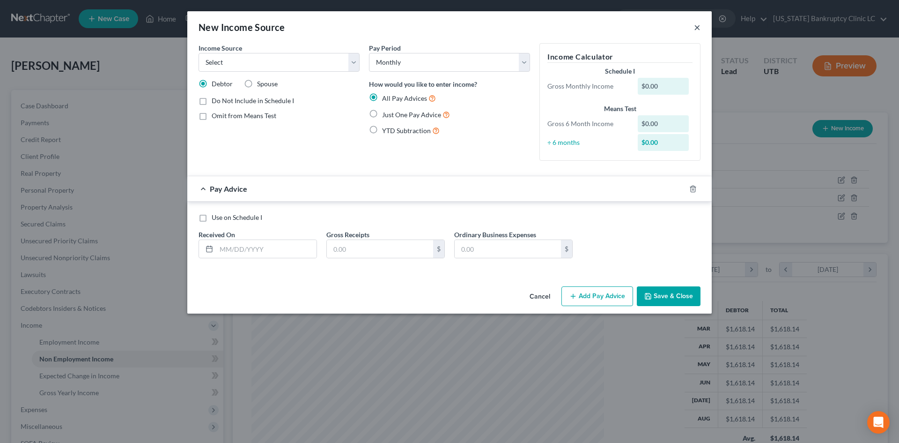
click at [699, 28] on button "×" at bounding box center [697, 27] width 7 height 11
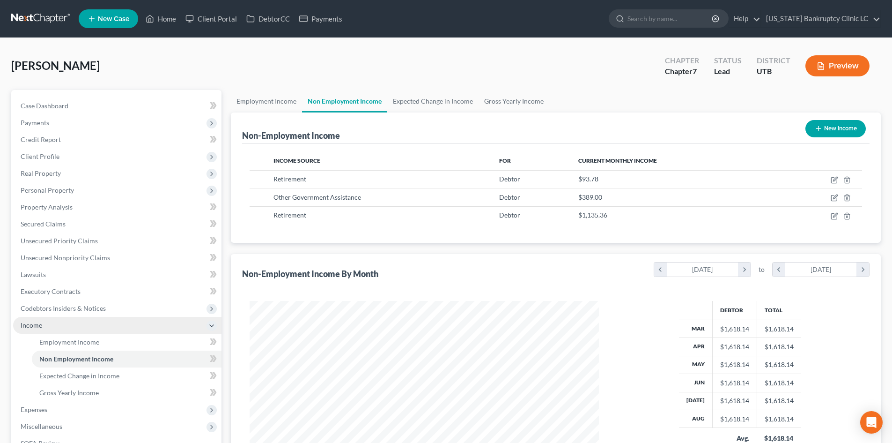
click at [48, 328] on span "Income" at bounding box center [117, 325] width 208 height 17
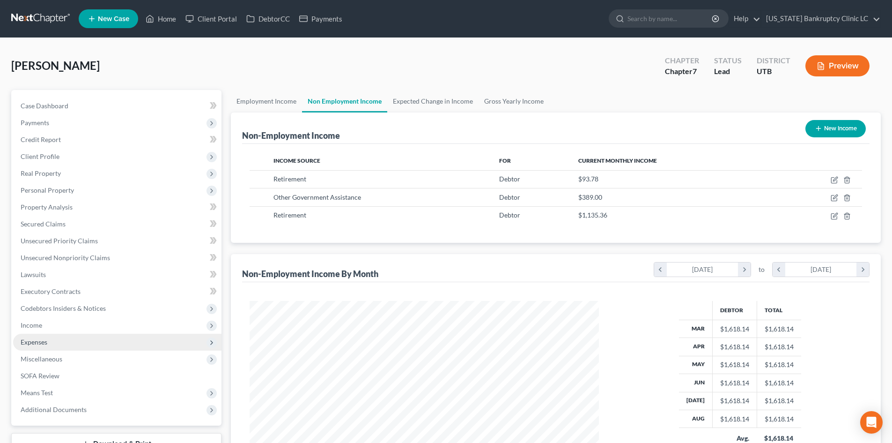
click at [59, 349] on span "Expenses" at bounding box center [117, 341] width 208 height 17
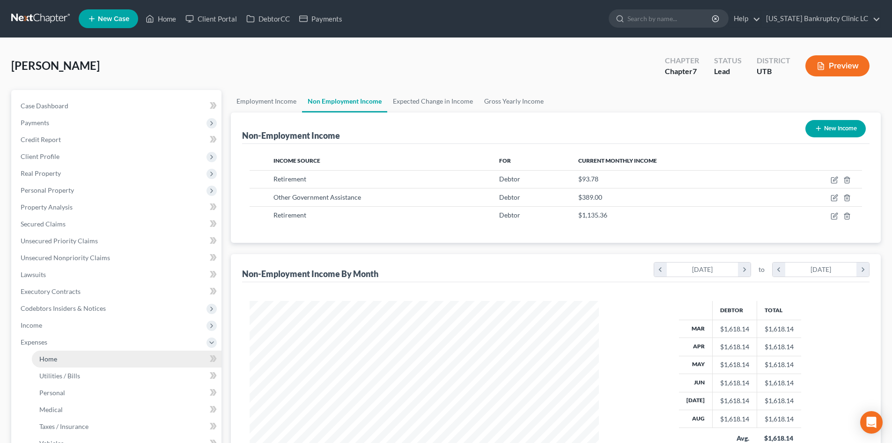
click at [55, 363] on link "Home" at bounding box center [127, 358] width 190 height 17
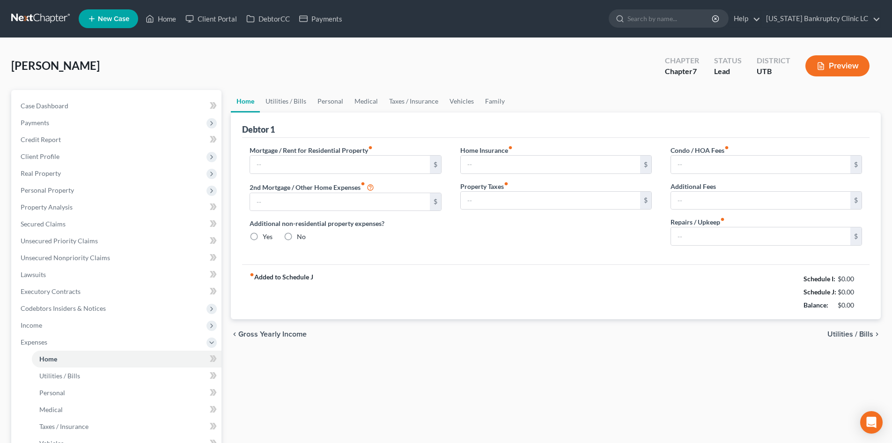
type input "0.00"
radio input "true"
type input "0.00"
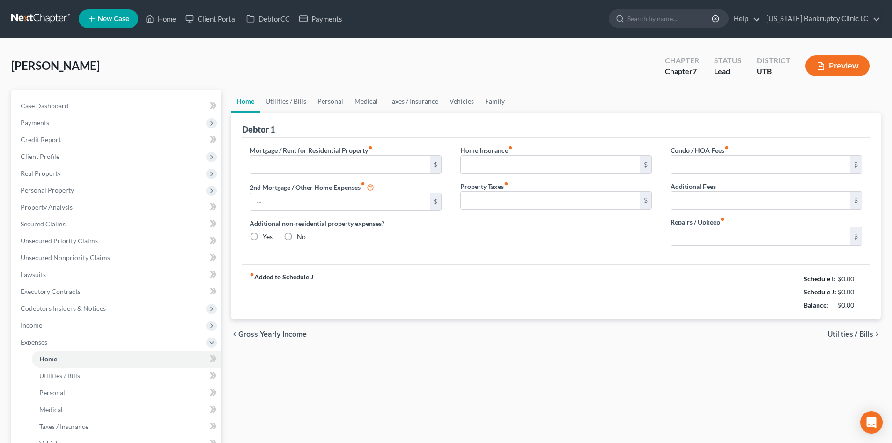
type input "0.00"
click at [362, 171] on input "text" at bounding box center [339, 164] width 179 height 18
type input "450"
click at [464, 102] on link "Vehicles" at bounding box center [462, 101] width 36 height 22
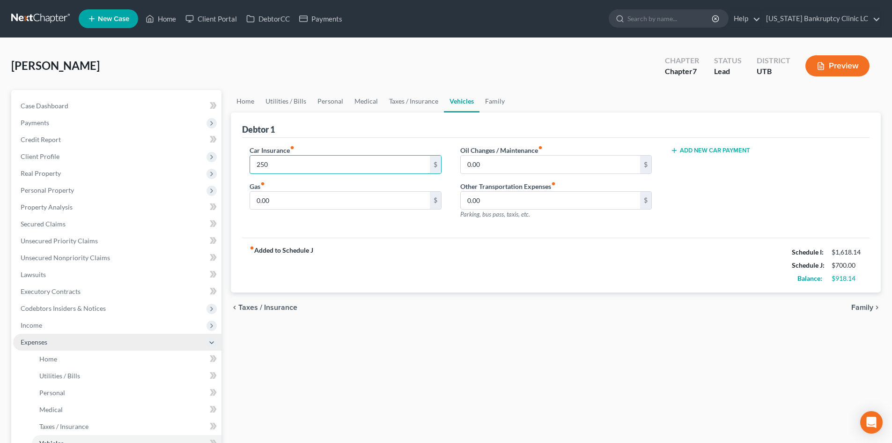
type input "250"
drag, startPoint x: 25, startPoint y: 344, endPoint x: 30, endPoint y: 341, distance: 5.5
click at [25, 344] on span "Expenses" at bounding box center [34, 342] width 27 height 8
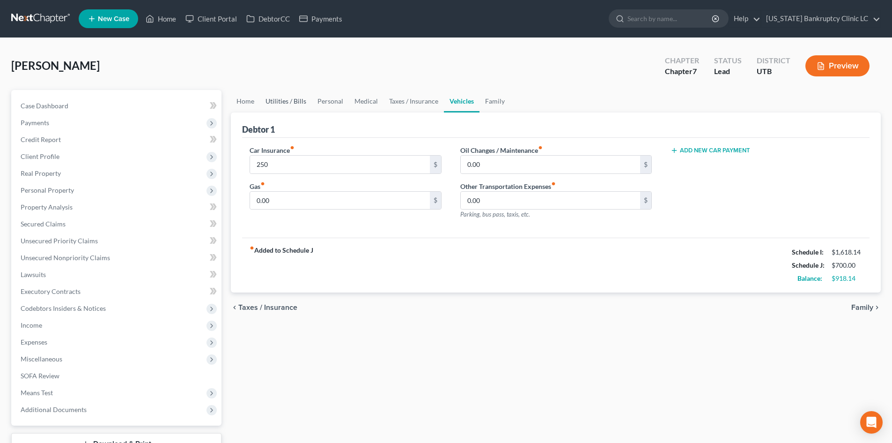
click at [293, 106] on link "Utilities / Bills" at bounding box center [286, 101] width 52 height 22
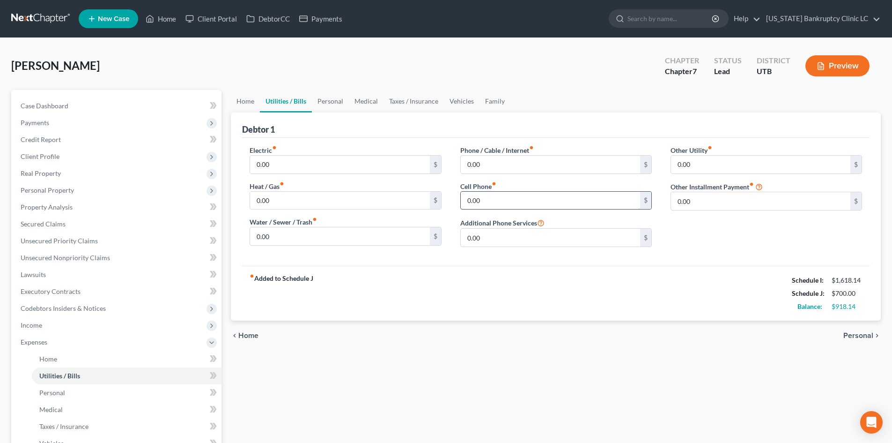
click at [524, 207] on input "0.00" at bounding box center [550, 201] width 179 height 18
type input "156"
click at [325, 100] on link "Personal" at bounding box center [330, 101] width 37 height 22
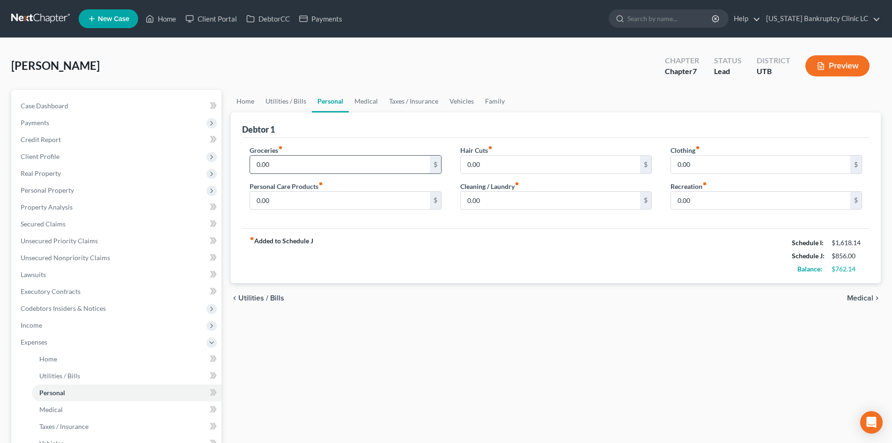
click at [284, 164] on input "0.00" at bounding box center [339, 164] width 179 height 18
type input "200"
click at [273, 201] on input "0.00" at bounding box center [339, 201] width 179 height 18
type input "25"
drag, startPoint x: 493, startPoint y: 105, endPoint x: 504, endPoint y: 110, distance: 12.6
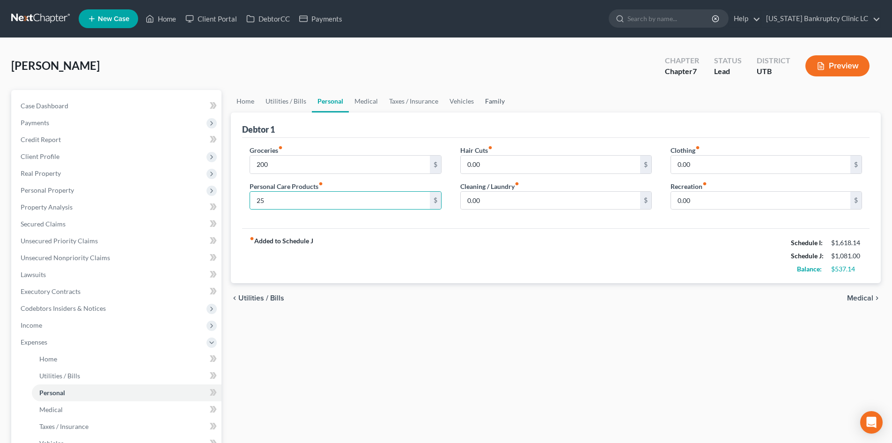
click at [493, 105] on link "Family" at bounding box center [495, 101] width 31 height 22
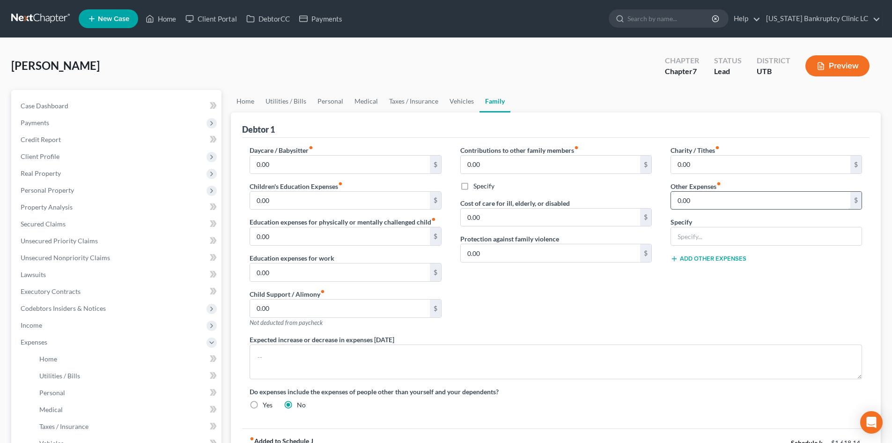
click at [708, 196] on input "0.00" at bounding box center [760, 201] width 179 height 18
type input "65"
click at [690, 232] on input "text" at bounding box center [766, 236] width 191 height 18
type input "Tobacco/Vape Products"
click at [466, 104] on link "Vehicles" at bounding box center [462, 101] width 36 height 22
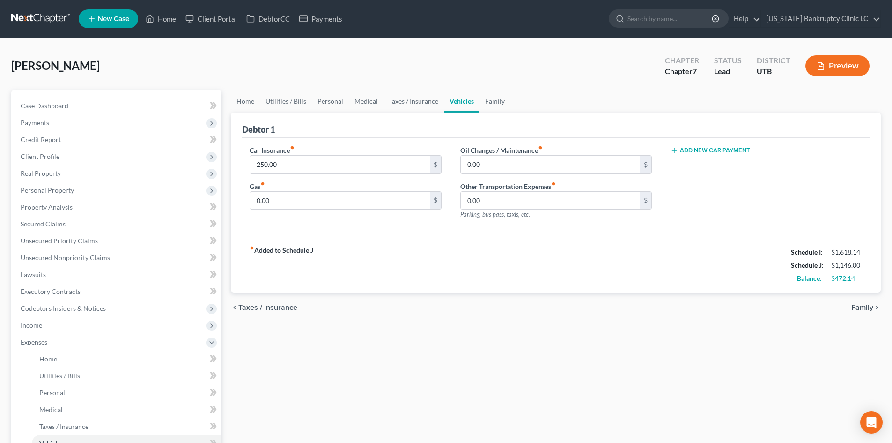
click at [313, 214] on div "Car Insurance fiber_manual_record 250.00 $ Gas fiber_manual_record 0.00 $" at bounding box center [345, 185] width 210 height 81
click at [309, 201] on input "0.00" at bounding box center [339, 201] width 179 height 18
type input "60"
click at [505, 232] on div "Car Insurance fiber_manual_record 250.00 $ Gas fiber_manual_record 60 $ Oil Cha…" at bounding box center [556, 188] width 628 height 100
click at [275, 102] on link "Utilities / Bills" at bounding box center [286, 101] width 52 height 22
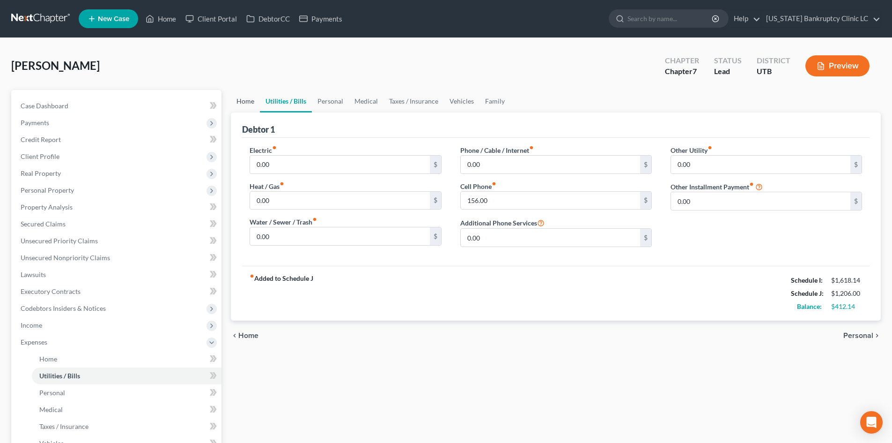
click at [245, 103] on link "Home" at bounding box center [245, 101] width 29 height 22
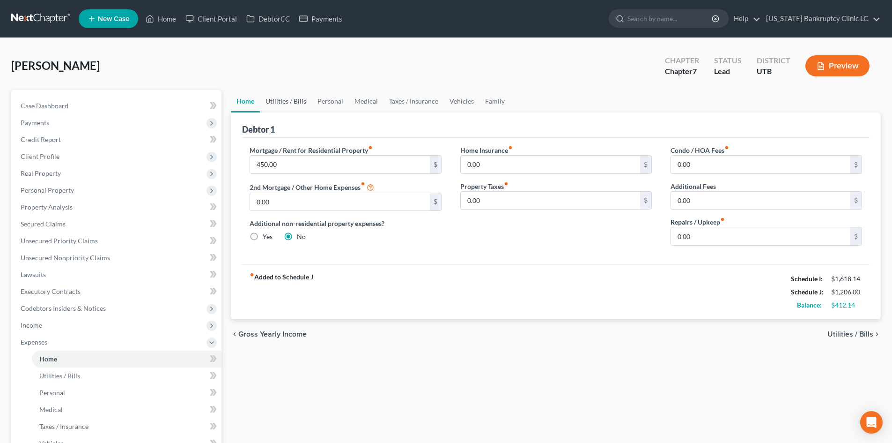
click at [295, 103] on link "Utilities / Bills" at bounding box center [286, 101] width 52 height 22
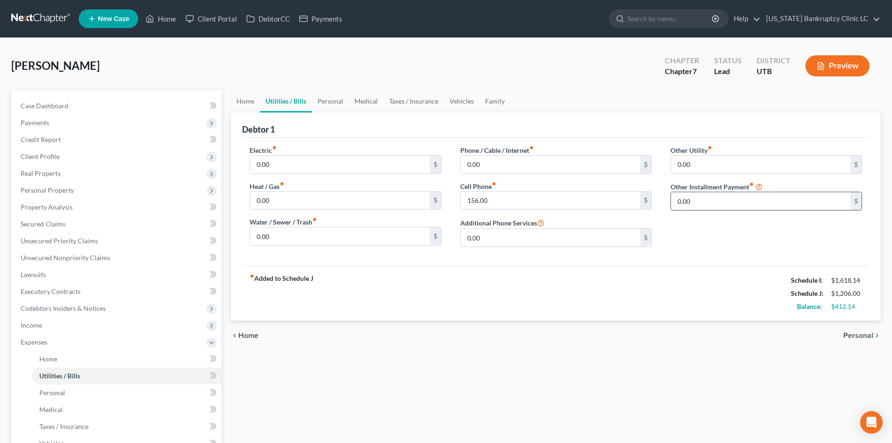
click at [751, 199] on input "0.00" at bounding box center [760, 201] width 179 height 18
type input "240.67"
click at [733, 232] on input "text" at bounding box center [766, 227] width 191 height 18
type input "BK Attorney Fee"
click at [327, 100] on link "Personal" at bounding box center [330, 101] width 37 height 22
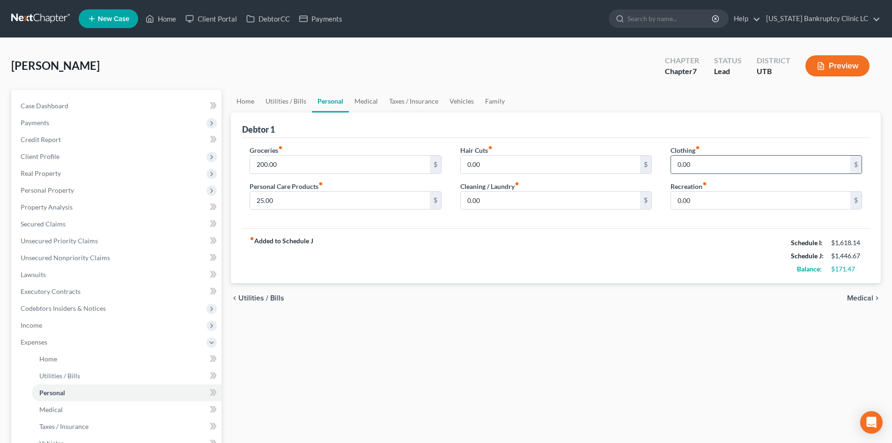
click at [721, 167] on input "0.00" at bounding box center [760, 164] width 179 height 18
type input "30"
click at [533, 199] on input "0.00" at bounding box center [550, 201] width 179 height 18
type input "20"
click at [709, 200] on input "0.00" at bounding box center [760, 201] width 179 height 18
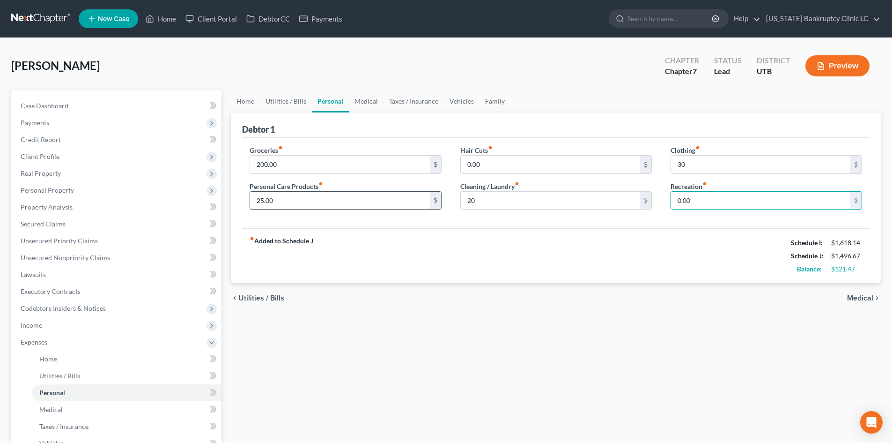
click at [285, 199] on input "25.00" at bounding box center [339, 201] width 179 height 18
click at [701, 191] on div "0.00 $" at bounding box center [767, 200] width 192 height 19
click at [701, 195] on input "0.00" at bounding box center [760, 201] width 179 height 18
drag, startPoint x: 288, startPoint y: 160, endPoint x: 281, endPoint y: 157, distance: 7.0
click at [288, 160] on input "200.00" at bounding box center [339, 164] width 179 height 18
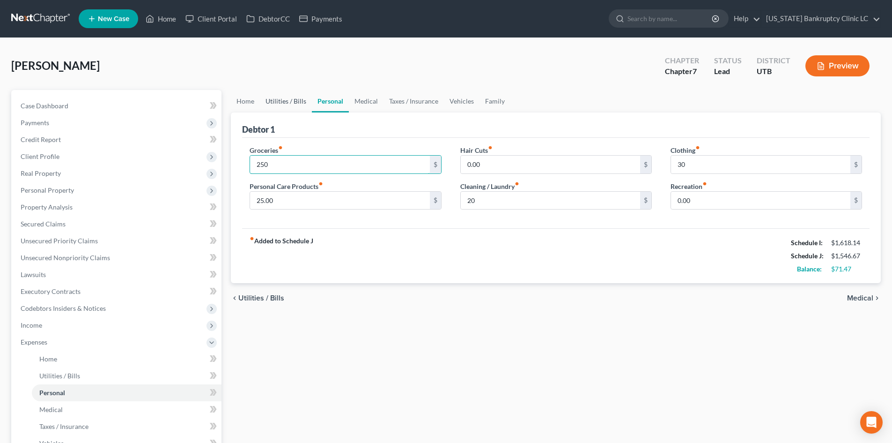
type input "250"
click at [291, 106] on link "Utilities / Bills" at bounding box center [286, 101] width 52 height 22
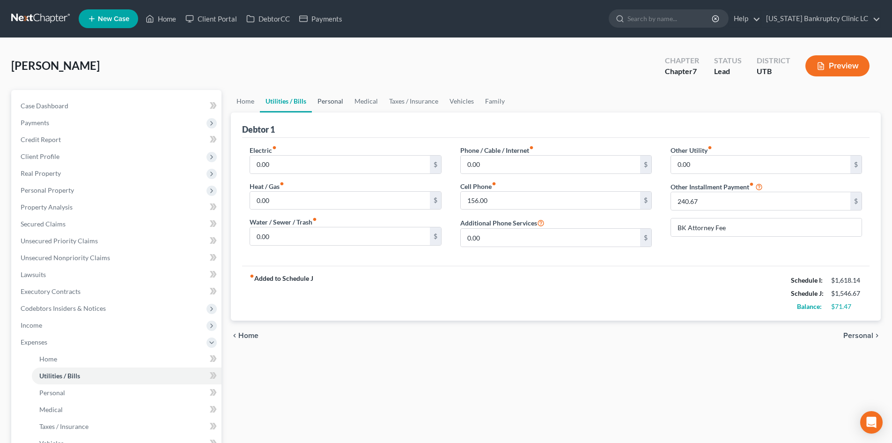
click at [328, 102] on link "Personal" at bounding box center [330, 101] width 37 height 22
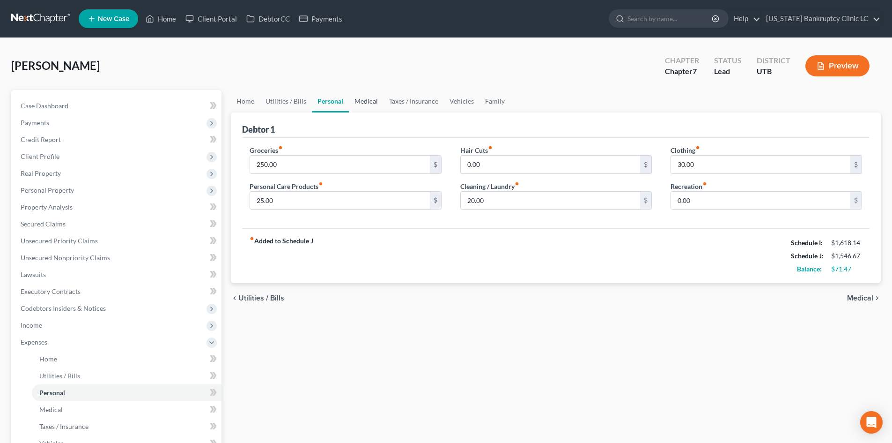
click at [361, 102] on link "Medical" at bounding box center [366, 101] width 35 height 22
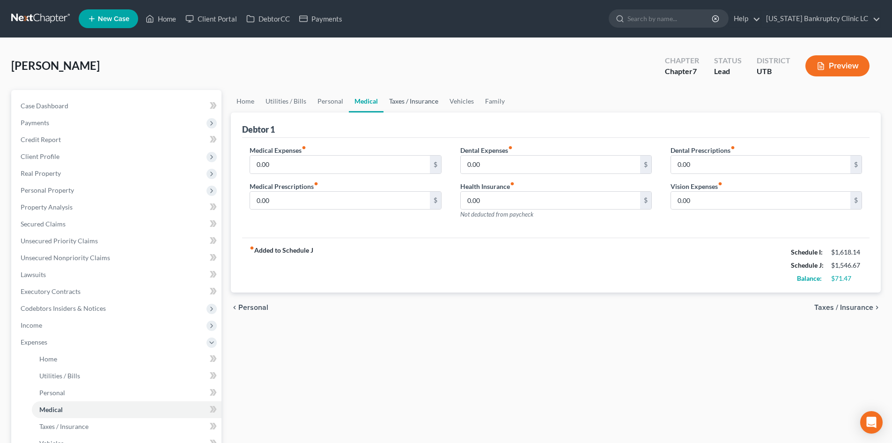
click at [395, 102] on link "Taxes / Insurance" at bounding box center [414, 101] width 60 height 22
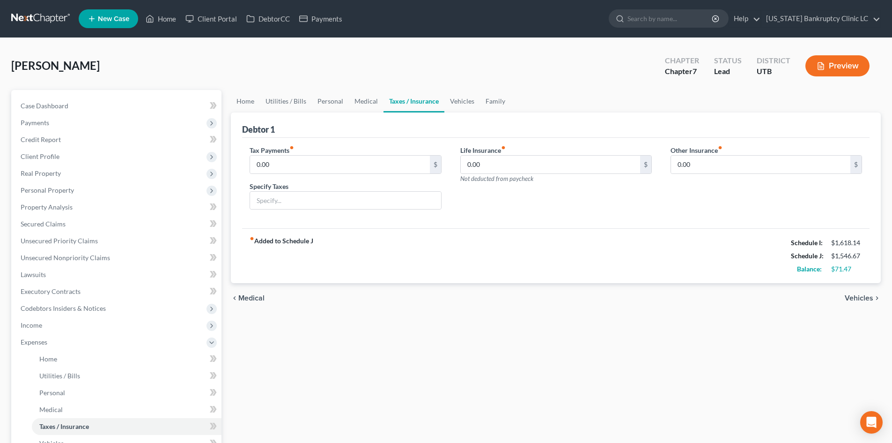
click at [417, 101] on link "Taxes / Insurance" at bounding box center [414, 101] width 61 height 22
click at [451, 101] on link "Vehicles" at bounding box center [462, 101] width 36 height 22
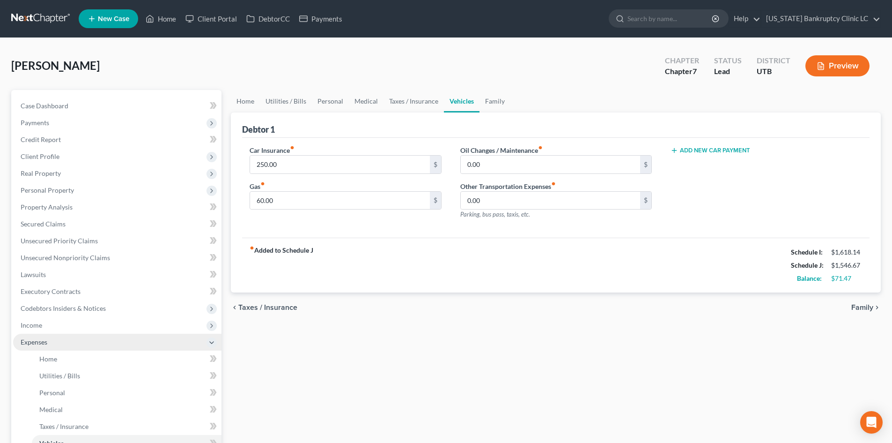
click at [57, 344] on span "Expenses" at bounding box center [117, 341] width 208 height 17
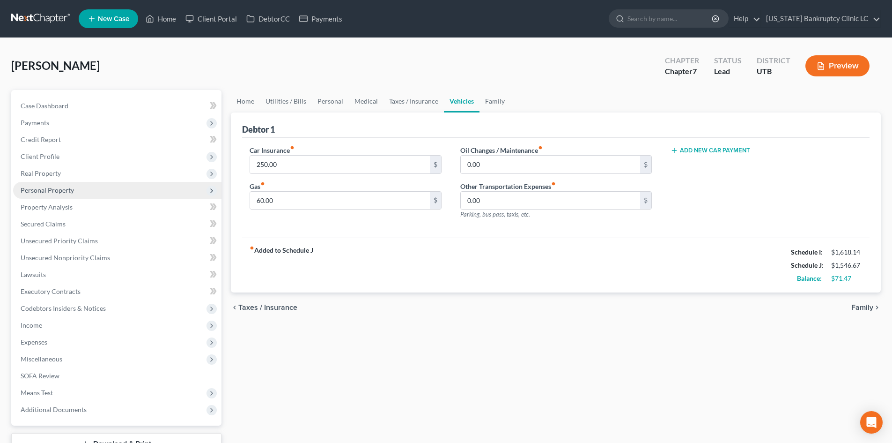
click at [68, 185] on span "Personal Property" at bounding box center [117, 190] width 208 height 17
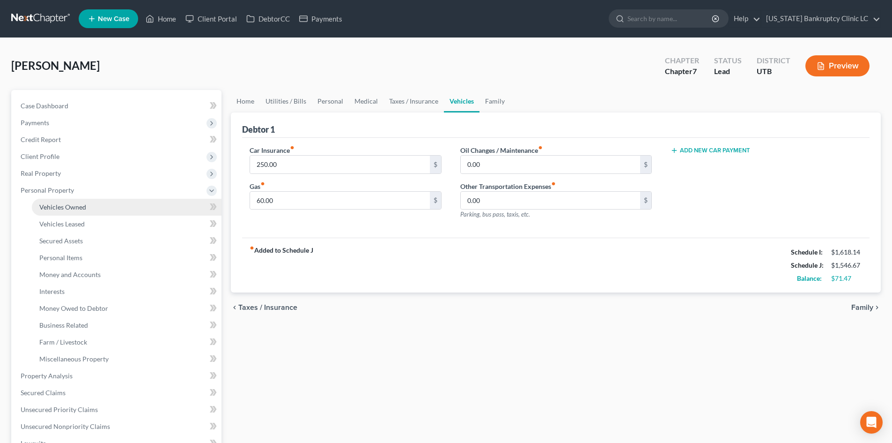
click at [71, 208] on span "Vehicles Owned" at bounding box center [62, 207] width 47 height 8
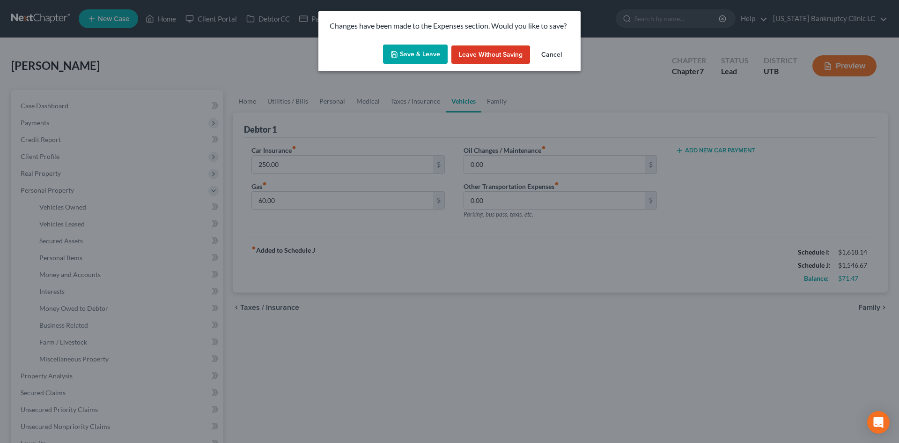
click at [423, 55] on button "Save & Leave" at bounding box center [415, 54] width 65 height 20
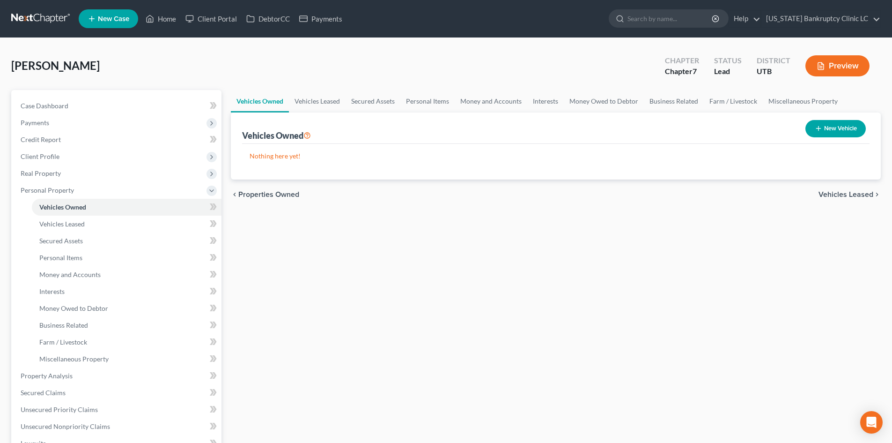
click at [842, 124] on button "New Vehicle" at bounding box center [835, 128] width 60 height 17
select select "0"
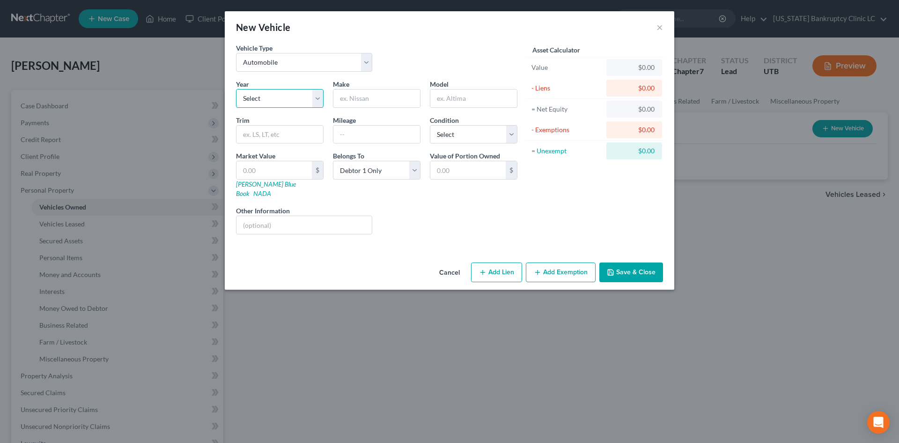
click at [288, 93] on select "Select 2026 2025 2024 2023 2022 2021 2020 2019 2018 2017 2016 2015 2014 2013 20…" at bounding box center [280, 98] width 88 height 19
select select "14"
click at [236, 89] on select "Select 2026 2025 2024 2023 2022 2021 2020 2019 2018 2017 2016 2015 2014 2013 20…" at bounding box center [280, 98] width 88 height 19
click at [384, 96] on input "text" at bounding box center [376, 98] width 87 height 18
type input "Nissan"
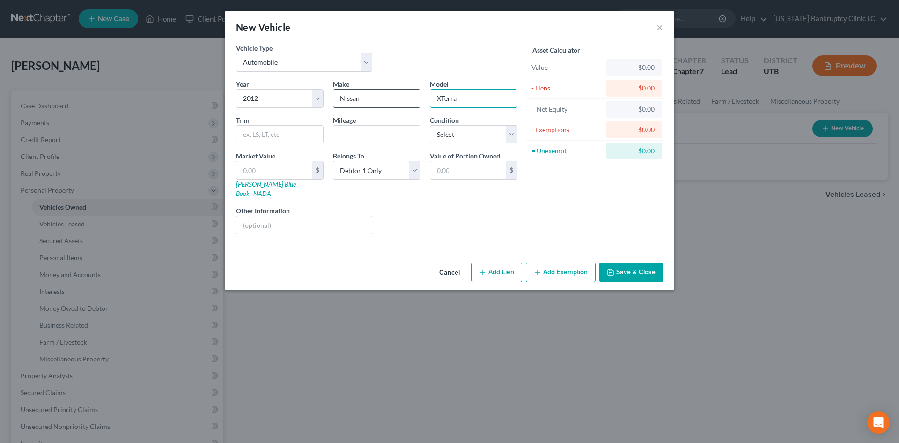
type input "XTerra"
type input "Pro4x"
type input "169323"
click at [465, 127] on select "Select Excellent Very Good Good Fair Poor" at bounding box center [474, 134] width 88 height 19
select select "2"
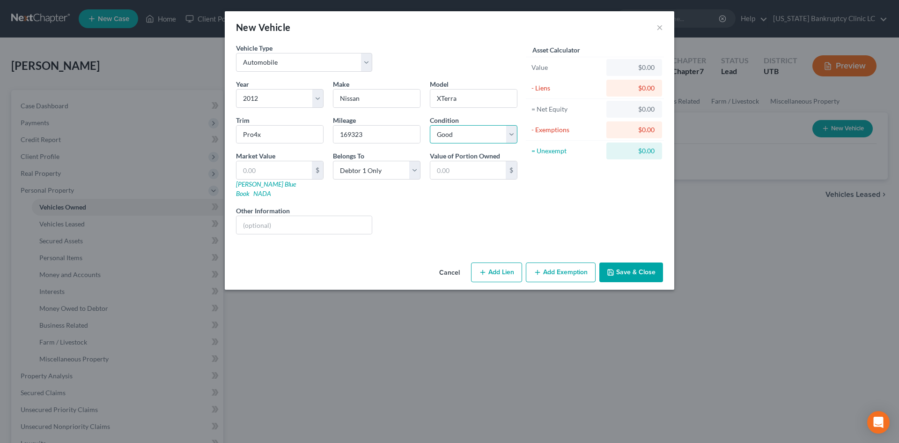
click at [430, 125] on select "Select Excellent Very Good Good Fair Poor" at bounding box center [474, 134] width 88 height 19
click at [293, 171] on input "text" at bounding box center [273, 170] width 75 height 18
click at [244, 192] on div "Year Select 2026 2025 2024 2023 2022 2021 2020 2019 2018 2017 2016 2015 2014 20…" at bounding box center [376, 160] width 291 height 162
click at [249, 182] on link "[PERSON_NAME] Blue Book" at bounding box center [266, 188] width 60 height 17
click at [297, 177] on input "text" at bounding box center [273, 170] width 75 height 18
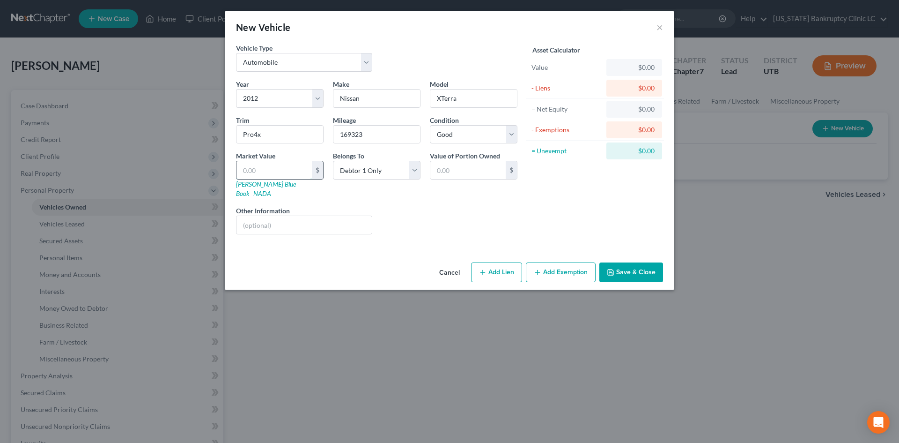
type input "3"
type input "3.00"
type input "35"
type input "35.00"
type input "355"
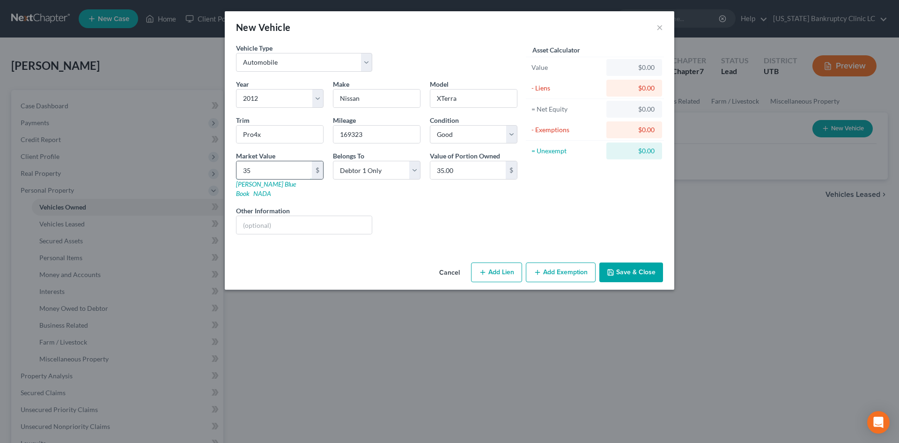
type input "355.00"
type input "3559"
type input "3,559.00"
type input "3,559"
click at [625, 262] on button "Save & Close" at bounding box center [631, 272] width 64 height 20
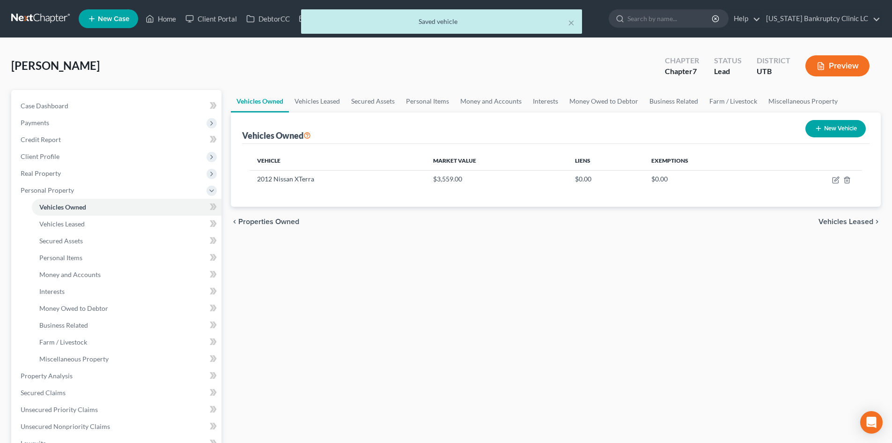
click at [859, 133] on button "New Vehicle" at bounding box center [835, 128] width 60 height 17
select select "0"
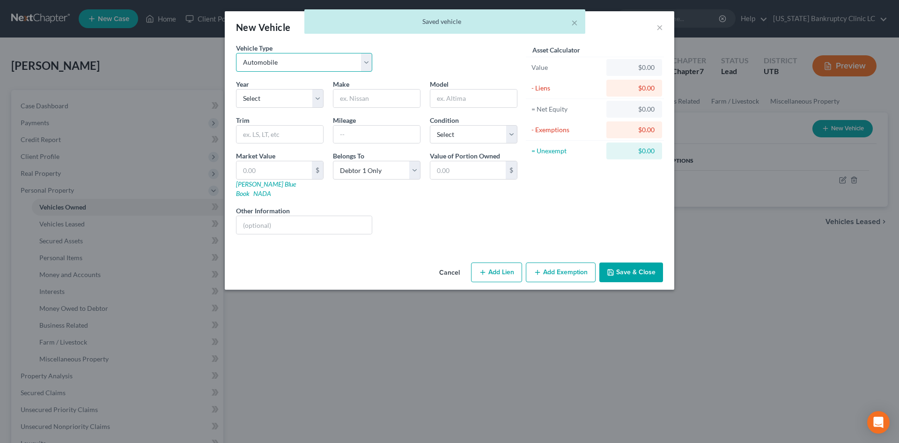
click at [276, 64] on select "Select Automobile Truck Trailer Watercraft Aircraft Motor Home Atv Other Vehicle" at bounding box center [304, 62] width 136 height 19
click at [259, 99] on select "Select 2026 2025 2024 2023 2022 2021 2020 2019 2018 2017 2016 2015 2014 2013 20…" at bounding box center [280, 98] width 88 height 19
select select "9"
click at [236, 89] on select "Select 2026 2025 2024 2023 2022 2021 2020 2019 2018 2017 2016 2015 2014 2013 20…" at bounding box center [280, 98] width 88 height 19
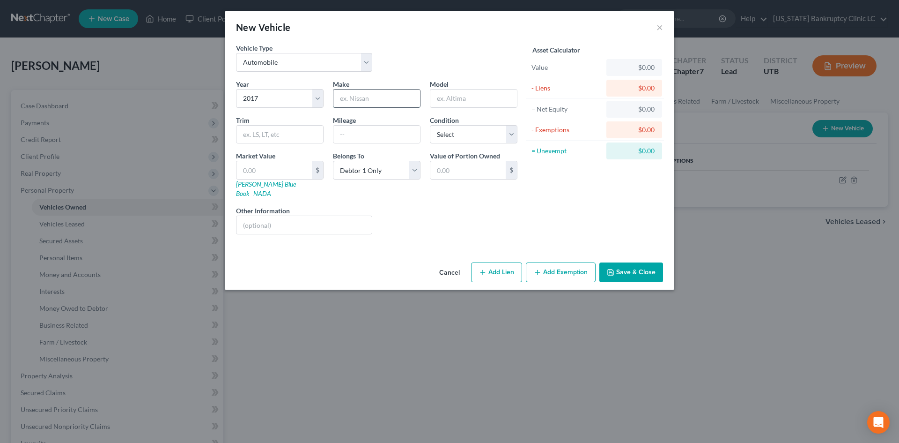
click at [393, 98] on input "text" at bounding box center [376, 98] width 87 height 18
click at [253, 185] on link "[PERSON_NAME] Blue Book" at bounding box center [266, 188] width 60 height 17
click at [271, 189] on link "NADA" at bounding box center [262, 193] width 18 height 8
click at [265, 162] on input "text" at bounding box center [273, 170] width 75 height 18
type input "9"
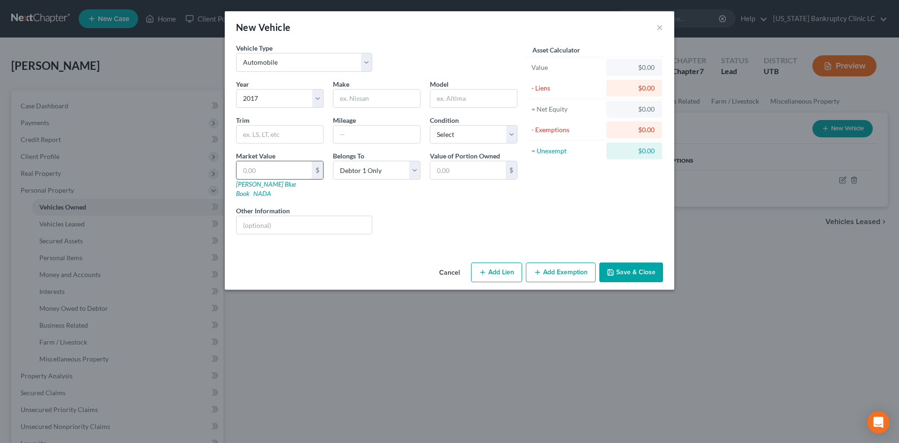
type input "9.00"
type input "93"
type input "93.00"
type input "933"
type input "933.00"
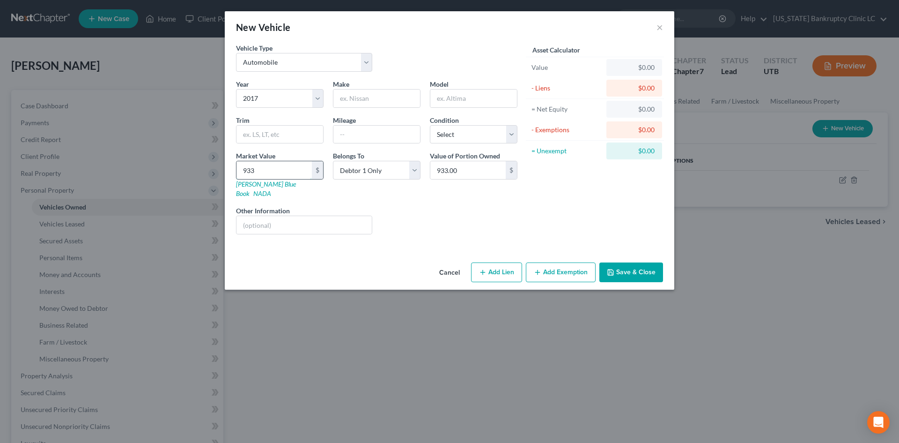
type input "9330"
type input "9,330.00"
type input "9,330"
click at [386, 103] on input "text" at bounding box center [376, 98] width 87 height 18
type input "Harley-Davidson"
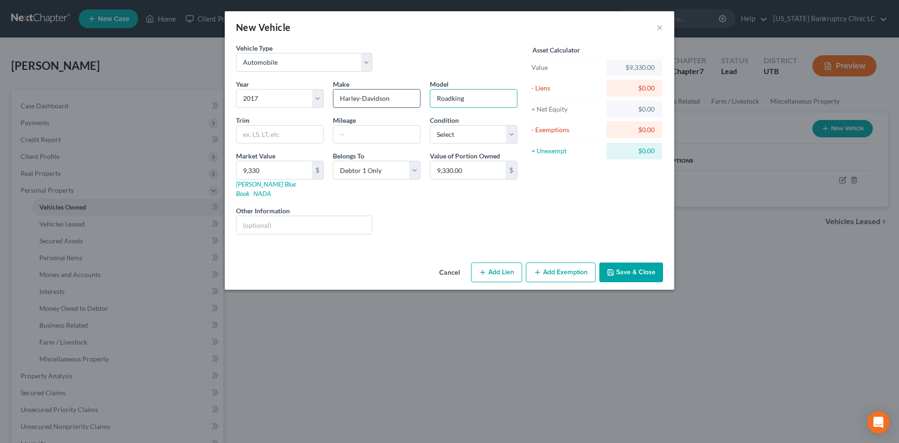
type input "Roadking"
type input "FLHR"
type input "38617"
select select "2"
click at [449, 188] on div "Value of Portion Owned 9,330.00 $" at bounding box center [473, 174] width 97 height 47
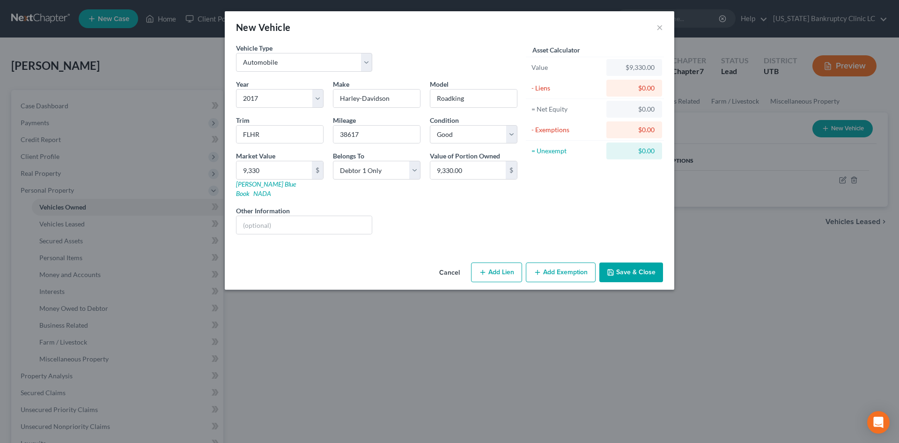
click at [633, 262] on button "Save & Close" at bounding box center [631, 272] width 64 height 20
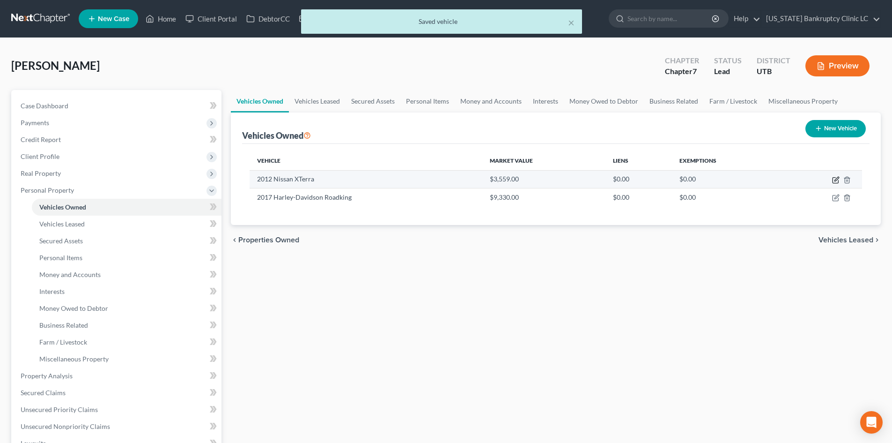
click at [834, 179] on icon "button" at bounding box center [835, 179] width 7 height 7
select select "0"
select select "14"
select select "2"
select select "0"
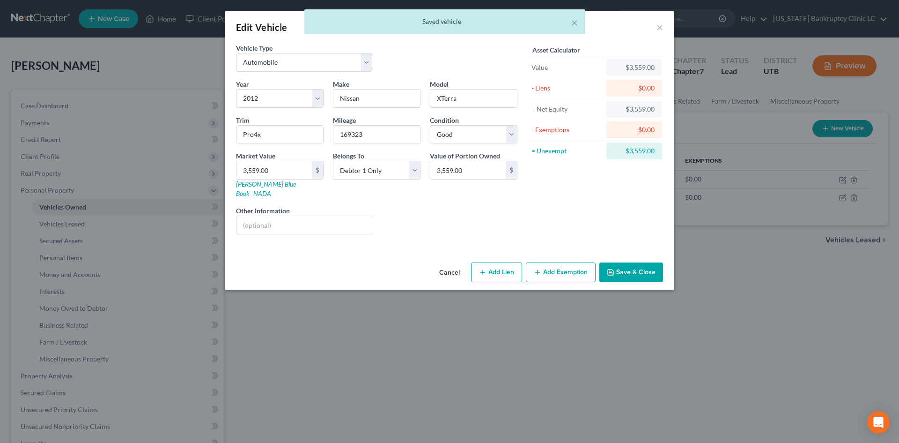
click at [567, 267] on button "Add Exemption" at bounding box center [561, 272] width 70 height 20
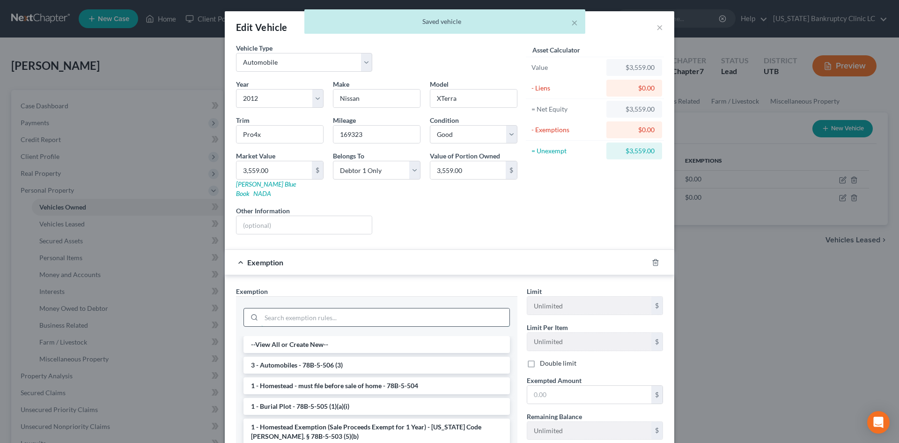
click at [281, 308] on input "search" at bounding box center [385, 317] width 248 height 18
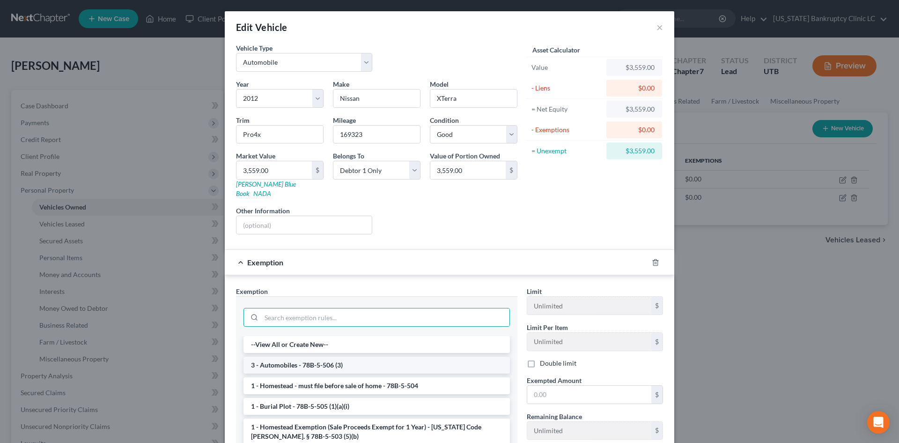
click at [299, 356] on li "3 - Automobiles - 78B-5-506 (3)" at bounding box center [377, 364] width 266 height 17
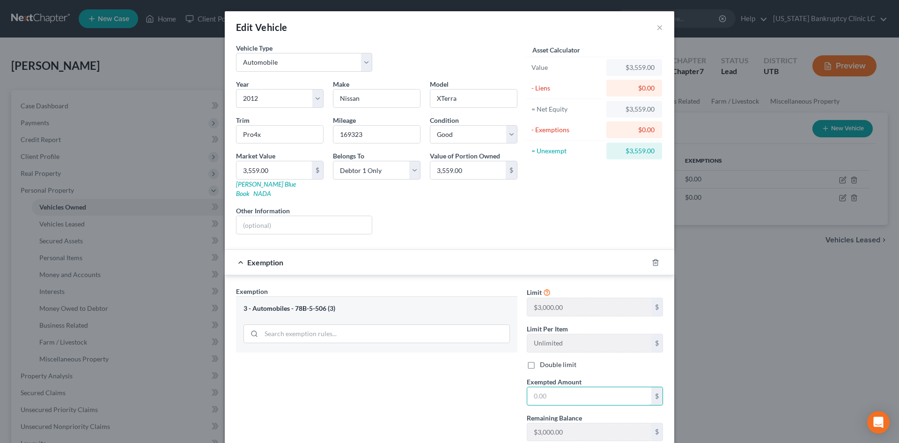
drag, startPoint x: 543, startPoint y: 384, endPoint x: 542, endPoint y: 374, distance: 10.4
click at [543, 387] on input "text" at bounding box center [589, 396] width 124 height 18
type input "3,000"
click at [428, 405] on div "Exemption Set must be selected for CA. Exemption * 3 - Automobiles - 78B-5-506 …" at bounding box center [376, 367] width 291 height 162
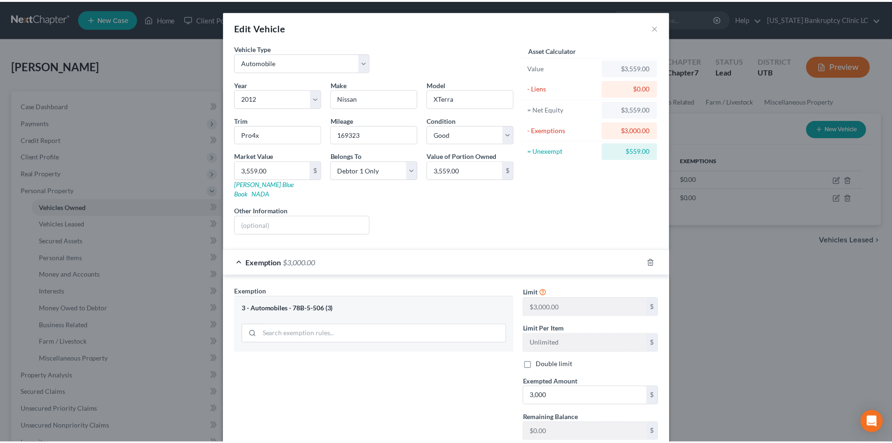
scroll to position [56, 0]
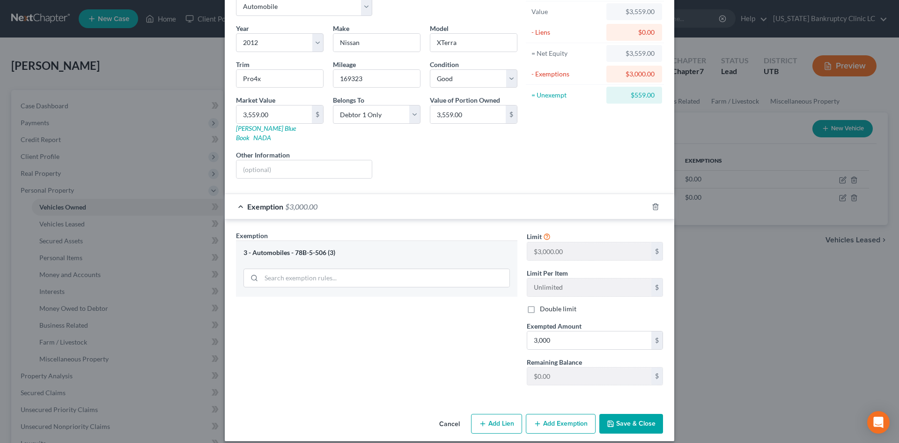
click at [639, 421] on button "Save & Close" at bounding box center [631, 424] width 64 height 20
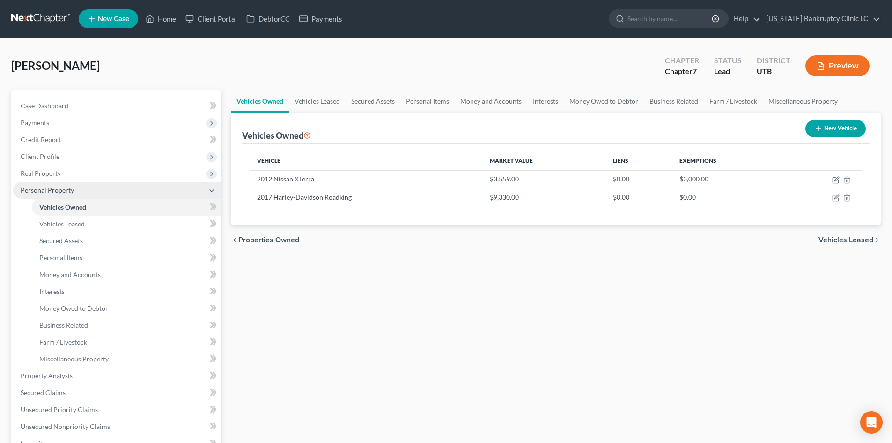
click at [84, 194] on span "Personal Property" at bounding box center [117, 190] width 208 height 17
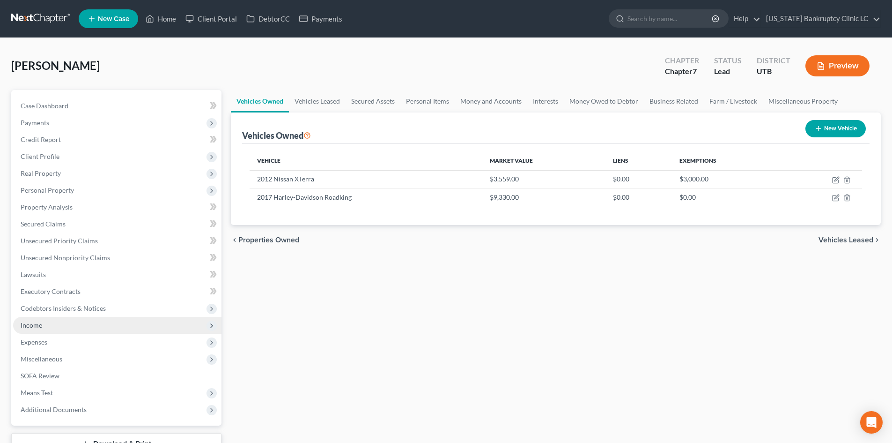
click at [49, 324] on span "Income" at bounding box center [117, 325] width 208 height 17
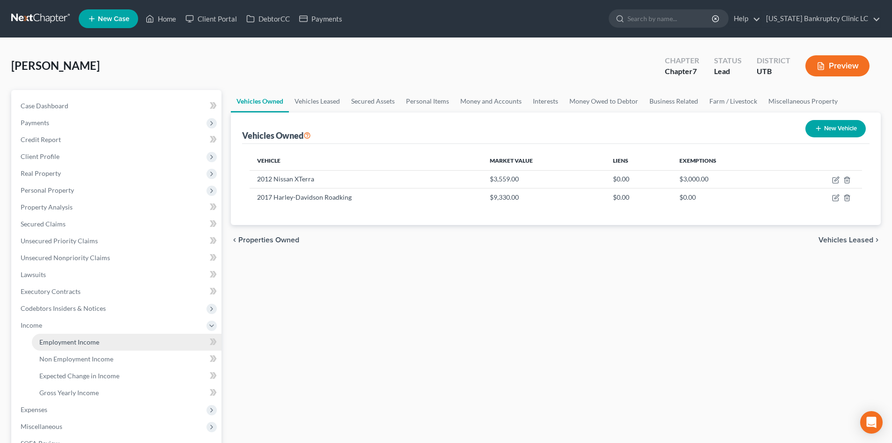
click at [82, 341] on span "Employment Income" at bounding box center [69, 342] width 60 height 8
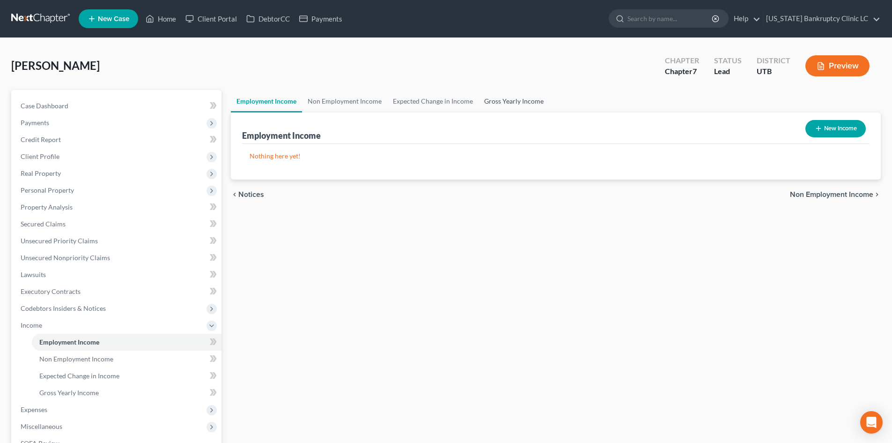
click at [510, 96] on link "Gross Yearly Income" at bounding box center [514, 101] width 71 height 22
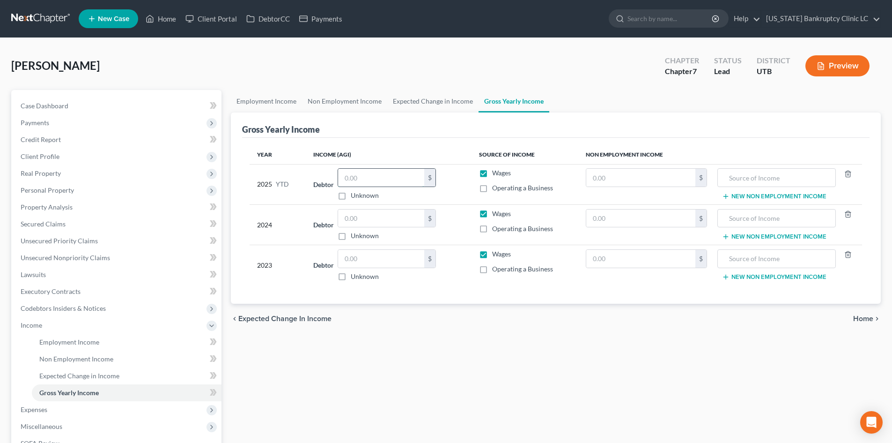
click at [383, 181] on input "text" at bounding box center [381, 178] width 86 height 18
click at [374, 251] on input "text" at bounding box center [381, 259] width 86 height 18
type input "23,929"
click at [385, 216] on input "text" at bounding box center [381, 218] width 86 height 18
type input "48,060"
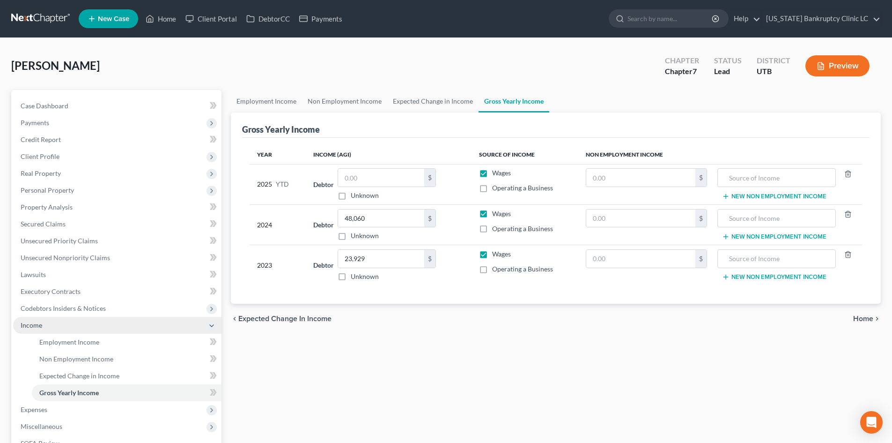
click at [49, 325] on span "Income" at bounding box center [117, 325] width 208 height 17
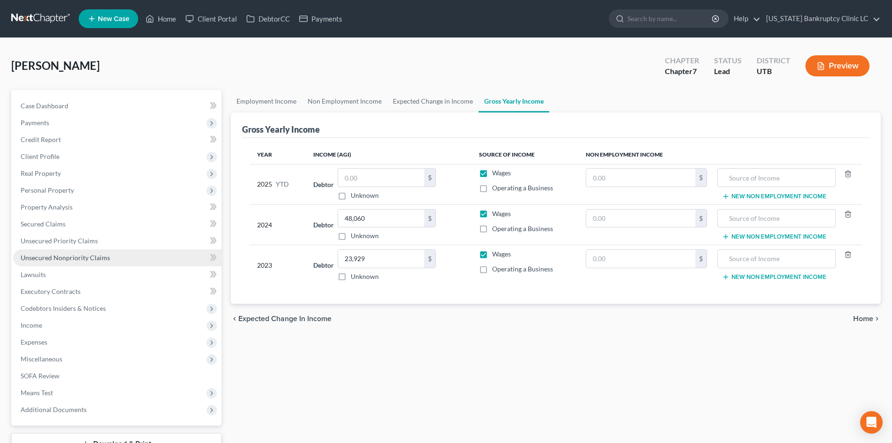
click at [77, 262] on link "Unsecured Nonpriority Claims" at bounding box center [117, 257] width 208 height 17
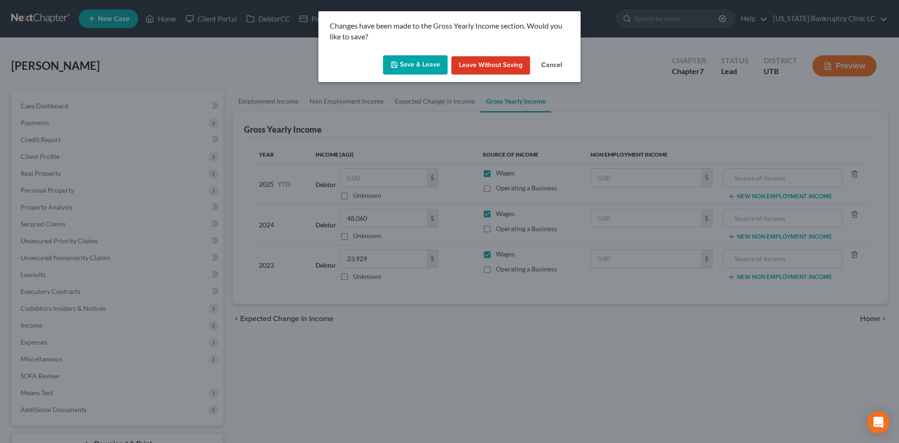
click at [427, 67] on button "Save & Leave" at bounding box center [415, 65] width 65 height 20
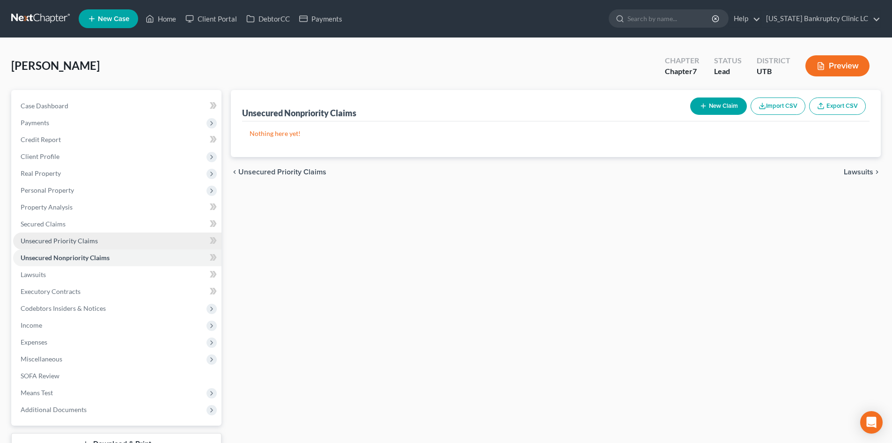
click at [73, 242] on span "Unsecured Priority Claims" at bounding box center [59, 240] width 77 height 8
click at [716, 111] on button "New Claim" at bounding box center [718, 105] width 57 height 17
select select "0"
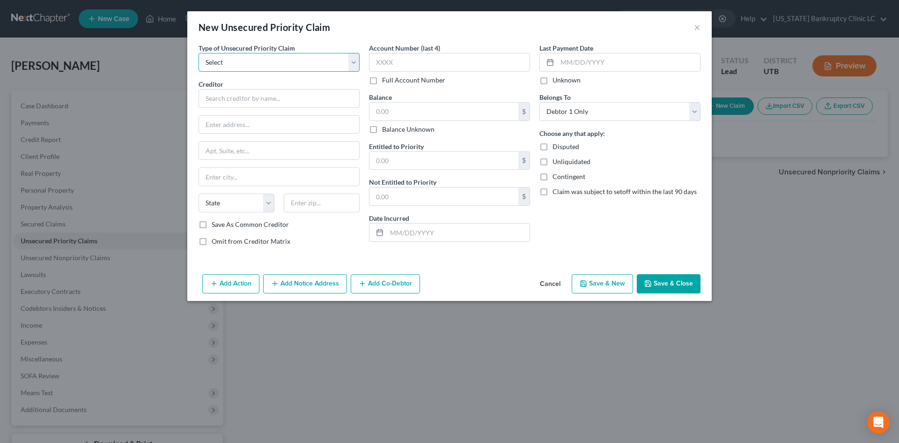
drag, startPoint x: 280, startPoint y: 62, endPoint x: 274, endPoint y: 71, distance: 11.2
click at [280, 62] on select "Select Taxes & Other Government Units Domestic Support Obligations Extensions o…" at bounding box center [279, 62] width 161 height 19
select select "0"
click at [199, 53] on select "Select Taxes & Other Government Units Domestic Support Obligations Extensions o…" at bounding box center [279, 62] width 161 height 19
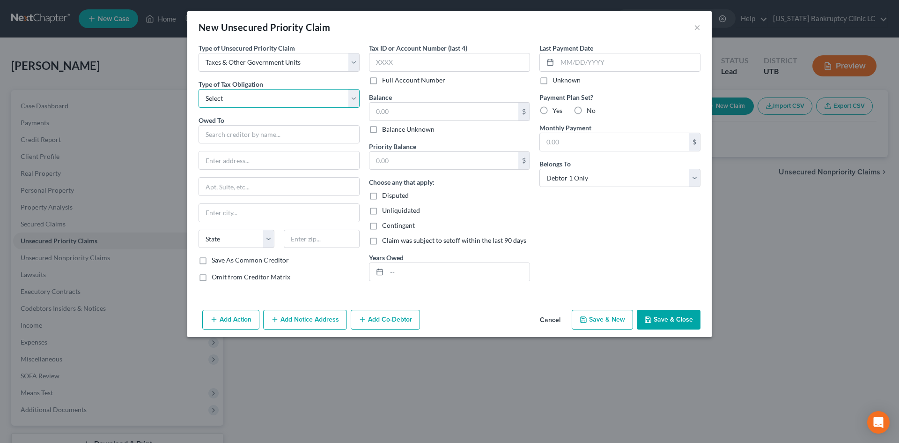
click at [249, 101] on select "Select Federal City State Franchise Tax Board Other" at bounding box center [279, 98] width 161 height 19
select select "0"
click at [199, 89] on select "Select Federal City State Franchise Tax Board Other" at bounding box center [279, 98] width 161 height 19
click at [240, 136] on input "text" at bounding box center [279, 134] width 161 height 19
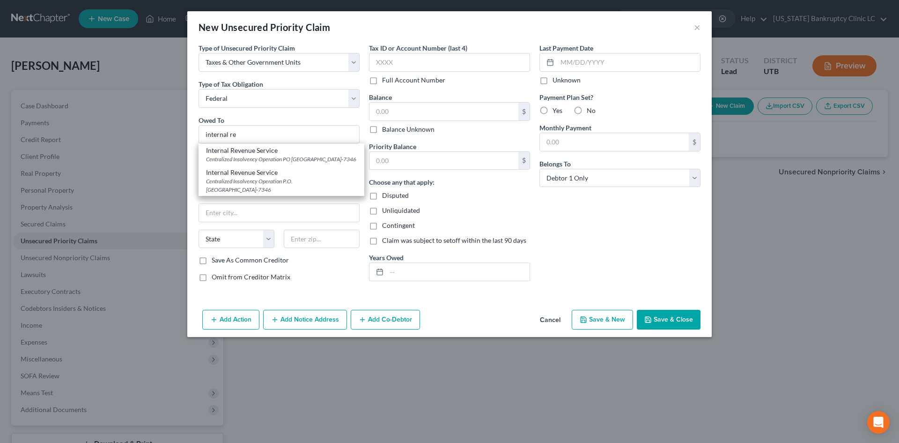
click at [257, 153] on div "Internal Revenue Service" at bounding box center [281, 150] width 151 height 9
type input "Internal Revenue Service"
type input "Centralized Insolvency Operation"
type input "PO Box 7346"
type input "[GEOGRAPHIC_DATA]"
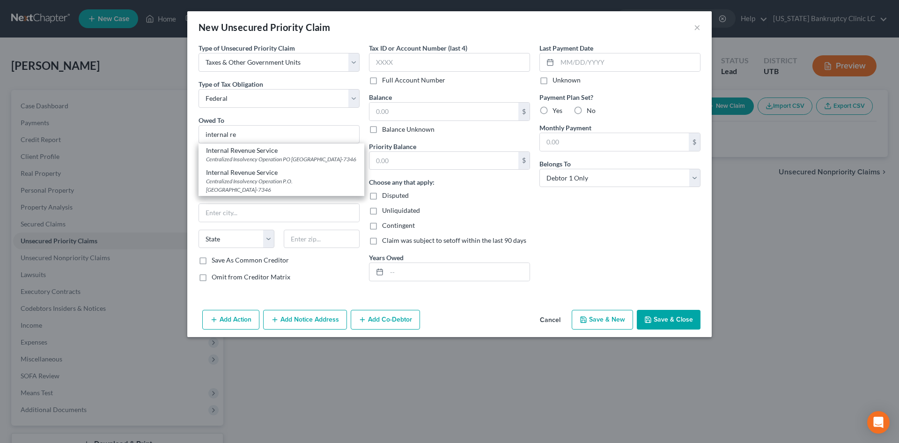
select select "39"
type input "19101-7346"
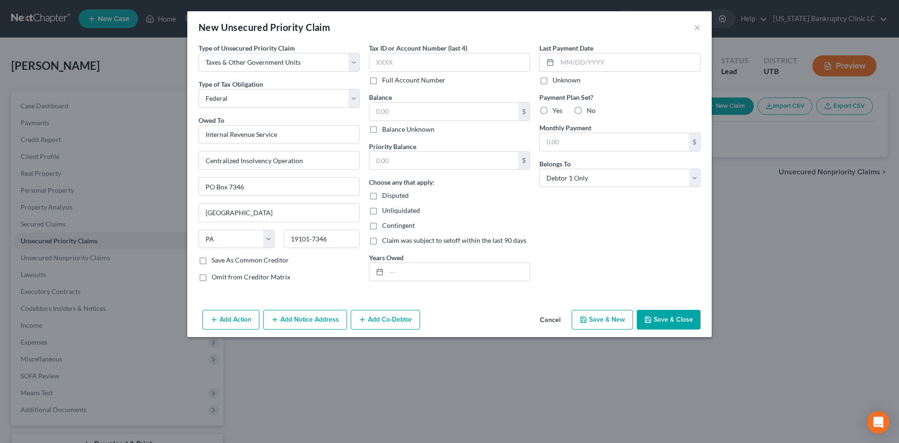
click at [583, 321] on icon "button" at bounding box center [583, 319] width 7 height 7
select select "0"
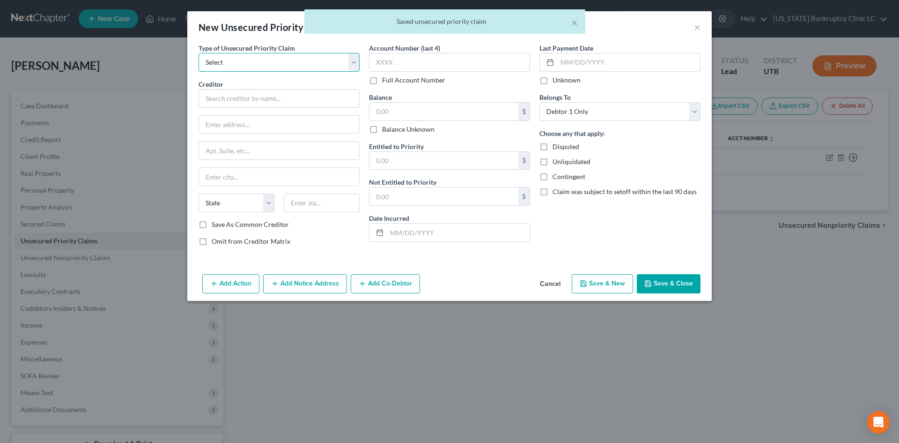
click at [268, 58] on select "Select Taxes & Other Government Units Domestic Support Obligations Extensions o…" at bounding box center [279, 62] width 161 height 19
select select "0"
click at [199, 53] on select "Select Taxes & Other Government Units Domestic Support Obligations Extensions o…" at bounding box center [279, 62] width 161 height 19
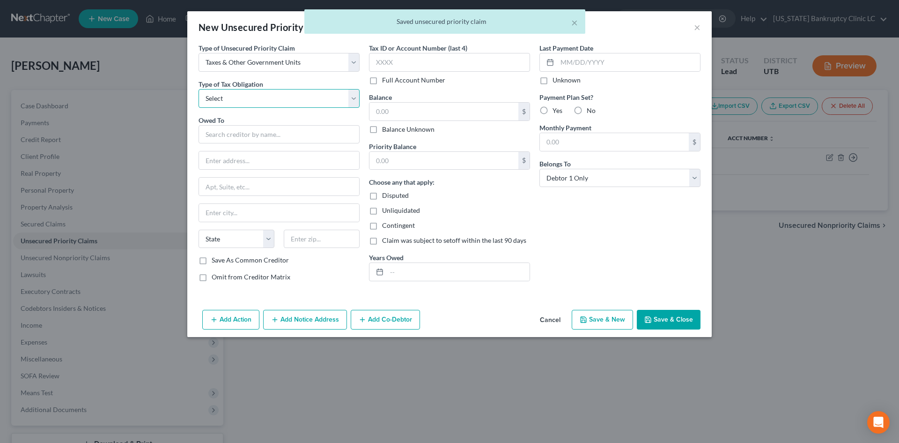
click at [251, 96] on select "Select Federal City State Franchise Tax Board Other" at bounding box center [279, 98] width 161 height 19
select select "2"
click at [199, 89] on select "Select Federal City State Franchise Tax Board Other" at bounding box center [279, 98] width 161 height 19
click at [260, 134] on input "text" at bounding box center [279, 134] width 161 height 19
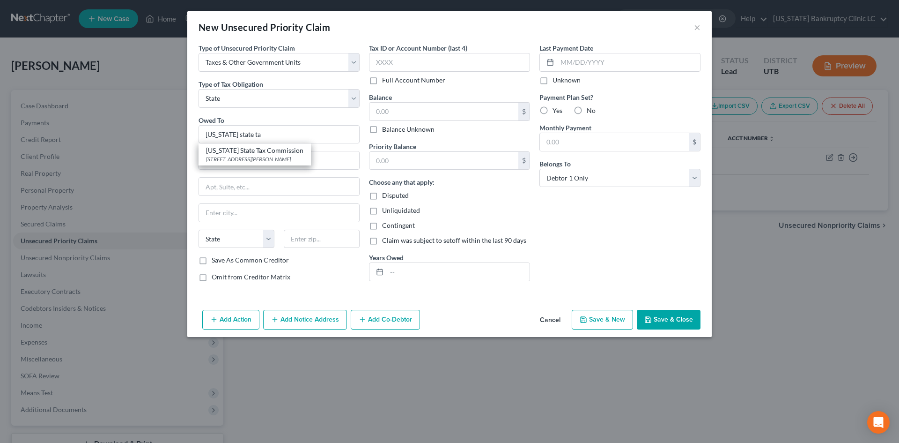
drag, startPoint x: 249, startPoint y: 148, endPoint x: 271, endPoint y: 149, distance: 21.6
click at [249, 148] on div "[US_STATE] State Tax Commission" at bounding box center [254, 150] width 97 height 9
type input "[US_STATE] State Tax Commission"
type input "[STREET_ADDRESS]"
type input "Special Services Division, [PERSON_NAME]"
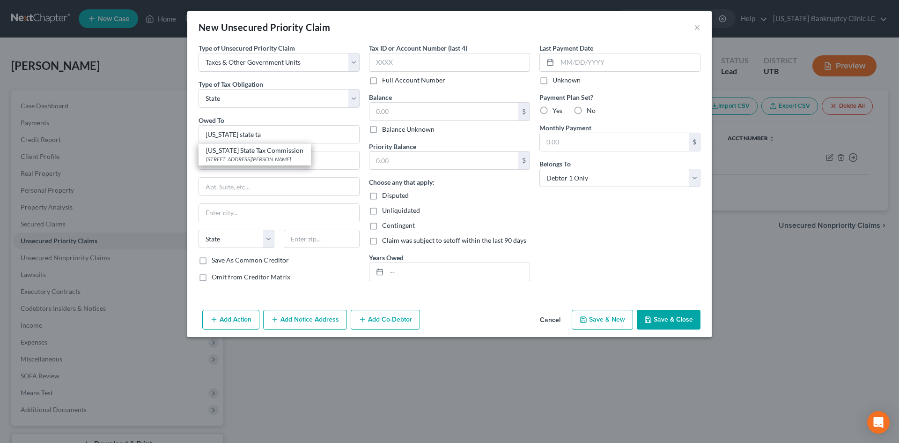
type input "[GEOGRAPHIC_DATA]"
select select "46"
type input "84134"
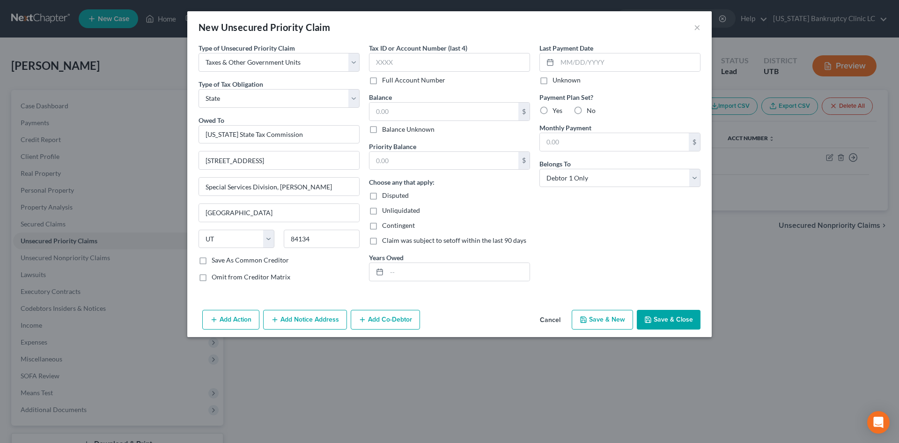
click at [674, 316] on button "Save & Close" at bounding box center [669, 320] width 64 height 20
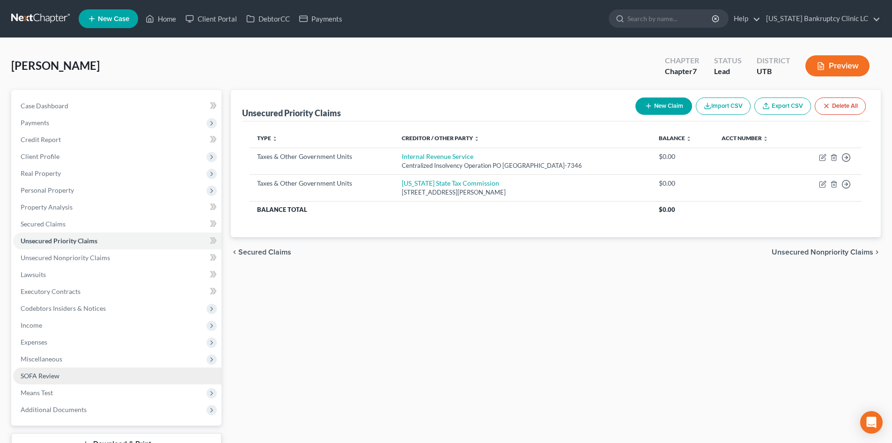
click at [66, 378] on link "SOFA Review" at bounding box center [117, 375] width 208 height 17
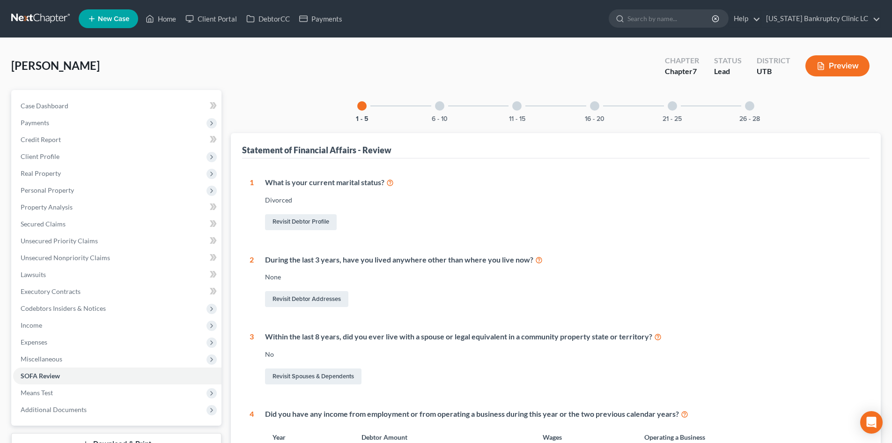
click at [438, 108] on div at bounding box center [439, 105] width 9 height 9
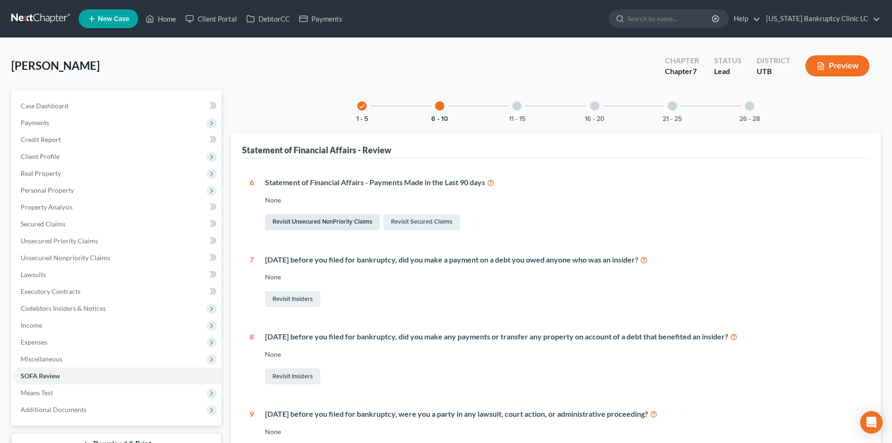
click at [354, 224] on link "Revisit Unsecured NonPriority Claims" at bounding box center [322, 222] width 115 height 16
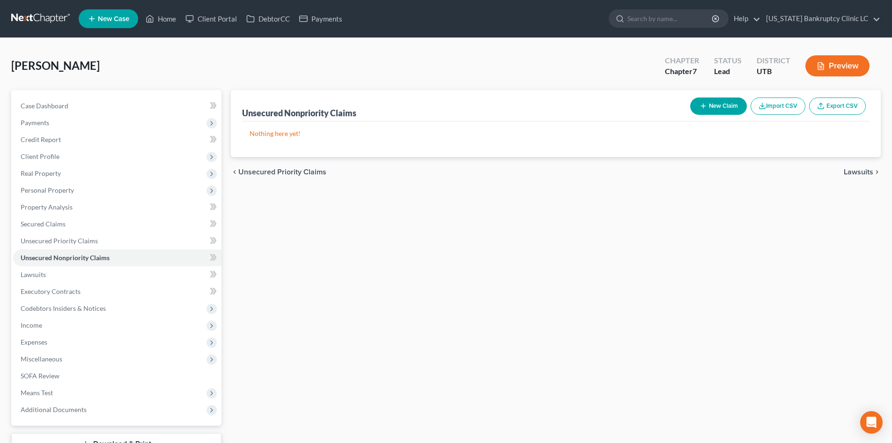
click at [720, 104] on button "New Claim" at bounding box center [718, 105] width 57 height 17
select select "0"
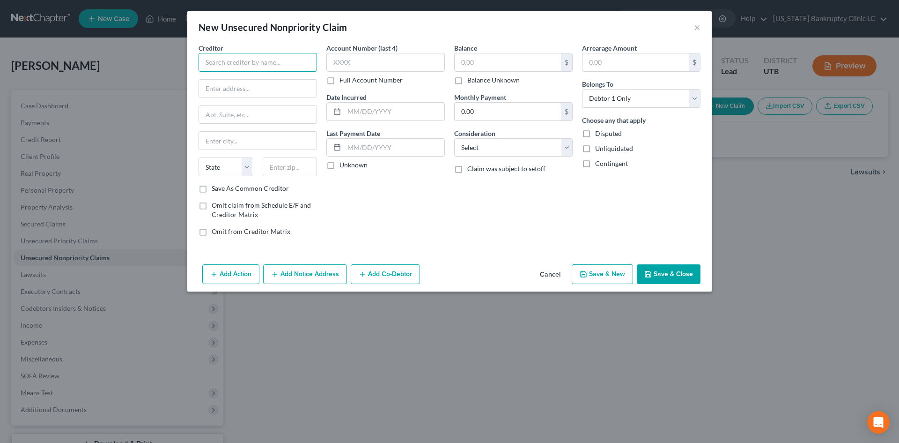
click at [277, 62] on input "text" at bounding box center [258, 62] width 118 height 19
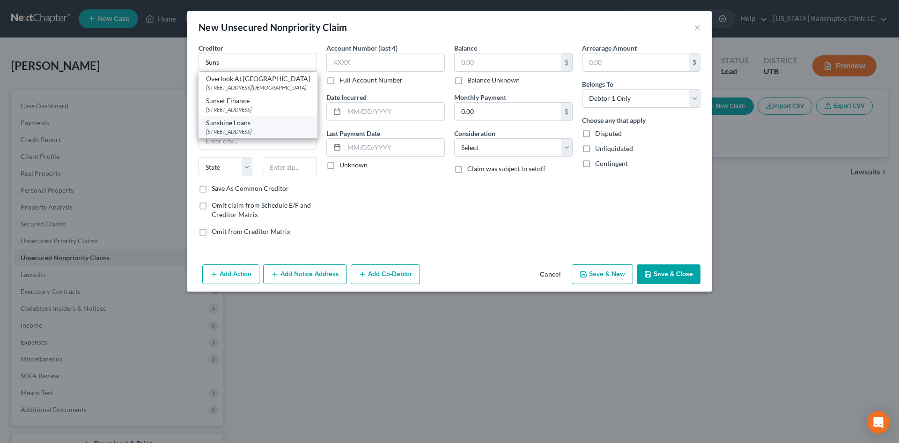
click at [253, 129] on div "[STREET_ADDRESS]" at bounding box center [258, 131] width 104 height 8
type input "Sunshine Loans"
type input "[STREET_ADDRESS]"
type input "Ste 56"
type input "[GEOGRAPHIC_DATA]"
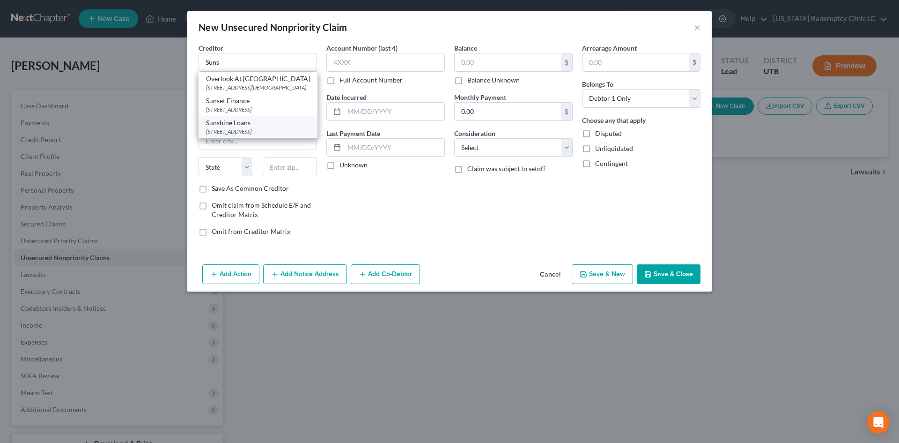
select select "9"
type input "33460"
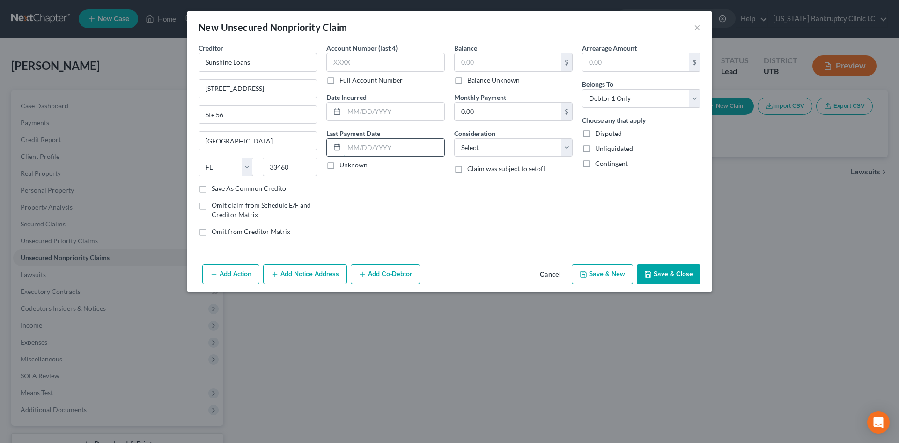
click at [388, 143] on input "text" at bounding box center [394, 148] width 100 height 18
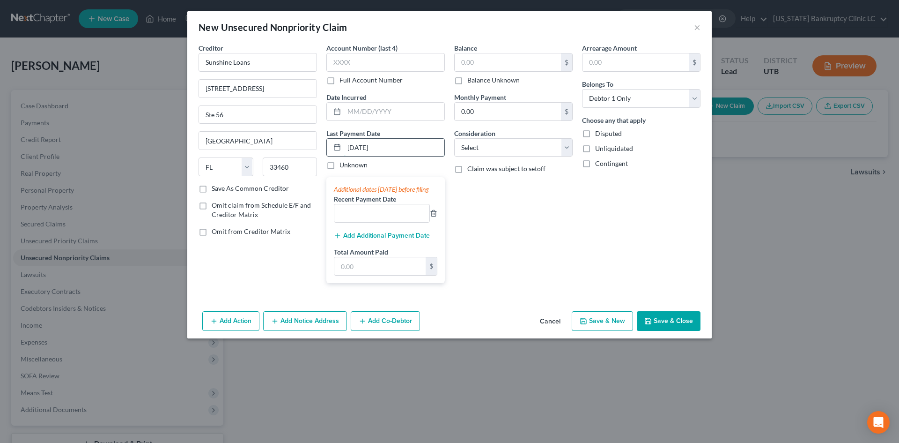
type input "[DATE]"
click at [369, 222] on input "text" at bounding box center [381, 213] width 95 height 18
type input "[DATE]"
click at [364, 272] on input "text" at bounding box center [379, 266] width 91 height 18
type input "660"
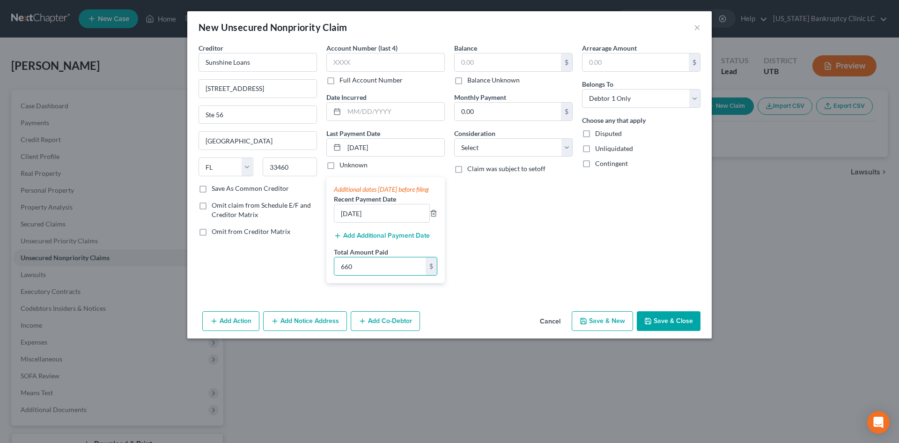
drag, startPoint x: 669, startPoint y: 323, endPoint x: 672, endPoint y: 328, distance: 5.7
click at [670, 322] on button "Save & Close" at bounding box center [669, 321] width 64 height 20
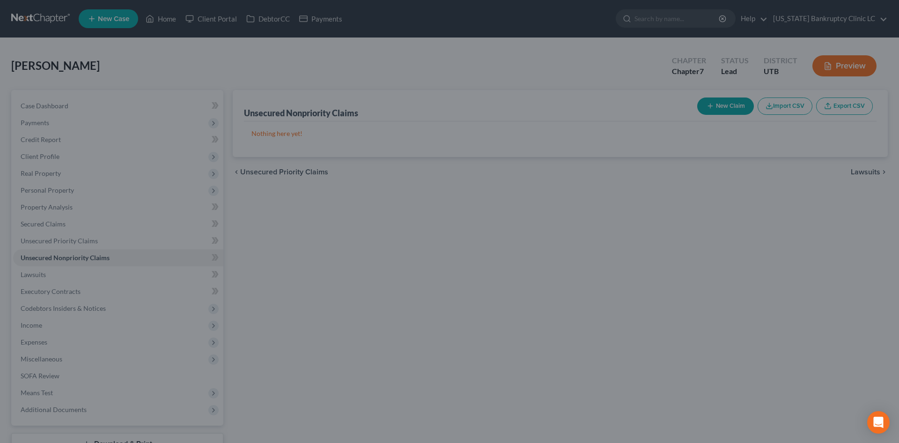
type input "0.00"
type input "660.00"
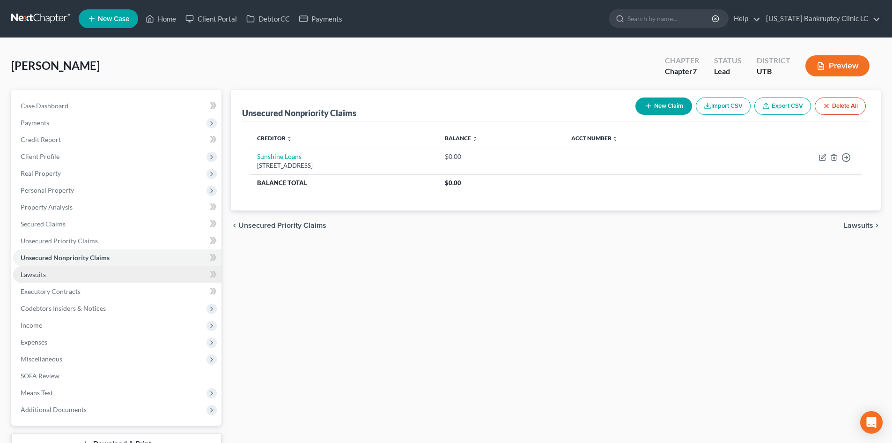
drag, startPoint x: 55, startPoint y: 273, endPoint x: 68, endPoint y: 277, distance: 13.8
click at [55, 273] on link "Lawsuits" at bounding box center [117, 274] width 208 height 17
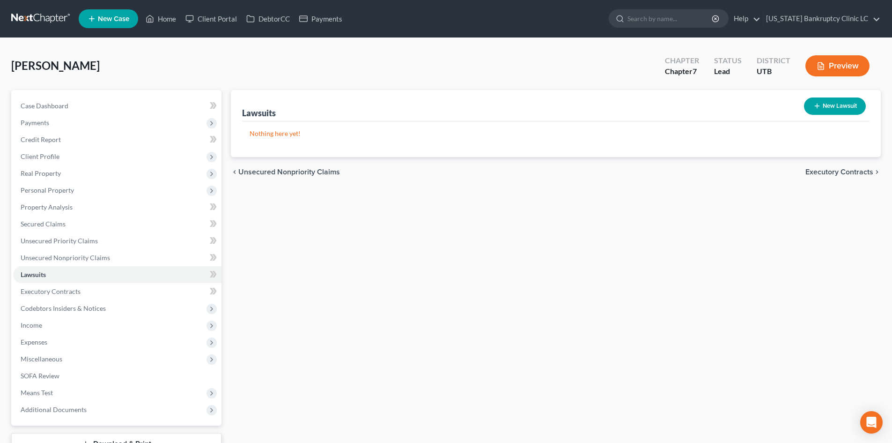
click at [822, 105] on button "New Lawsuit" at bounding box center [835, 105] width 62 height 17
select select "0"
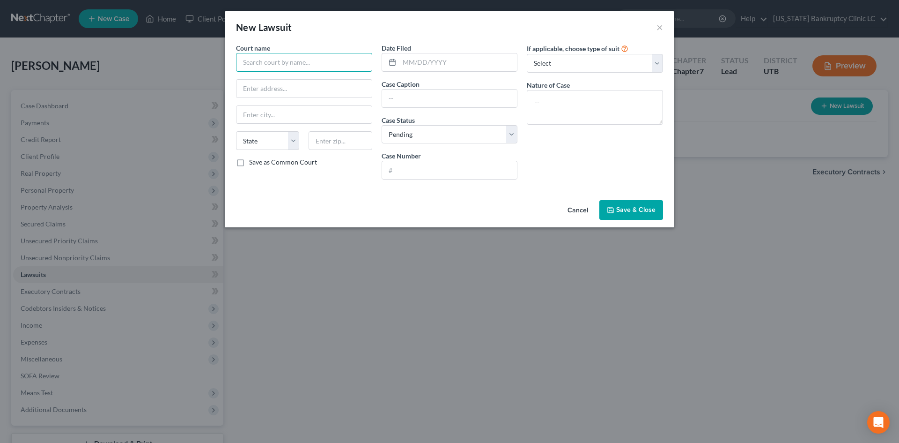
click at [279, 65] on input "text" at bounding box center [304, 62] width 136 height 19
type input "[PERSON_NAME], Esq."
type input "PO Box 17210"
click at [347, 137] on input "text" at bounding box center [340, 140] width 63 height 19
type input "80402"
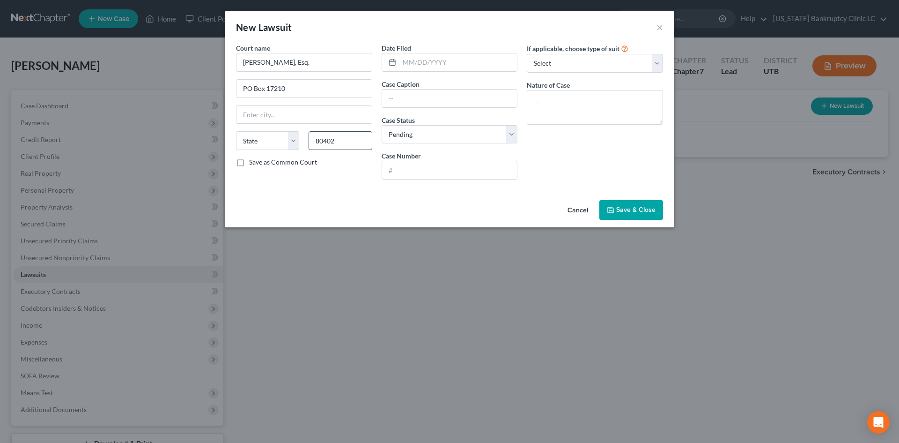
type input "Golden"
select select "5"
click at [608, 70] on select "Select Repossession Garnishment Foreclosure Attached, Seized, Or Levied Other" at bounding box center [595, 63] width 136 height 19
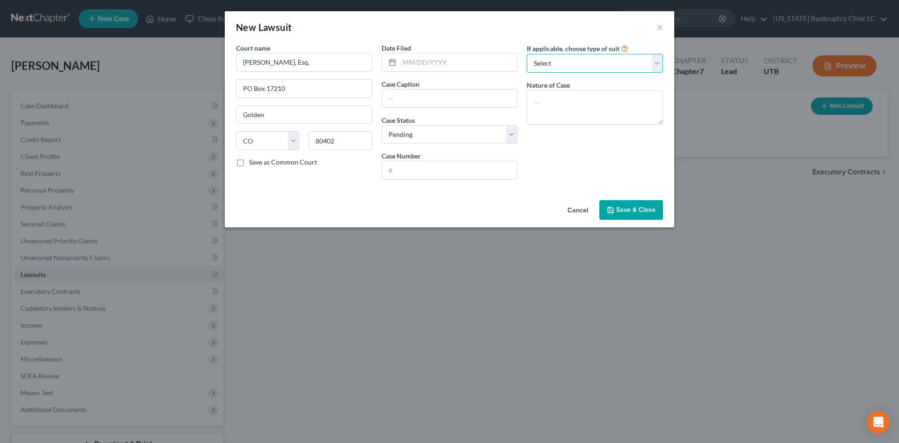
select select "4"
click at [527, 54] on select "Select Repossession Garnishment Foreclosure Attached, Seized, Or Levied Other" at bounding box center [595, 63] width 136 height 19
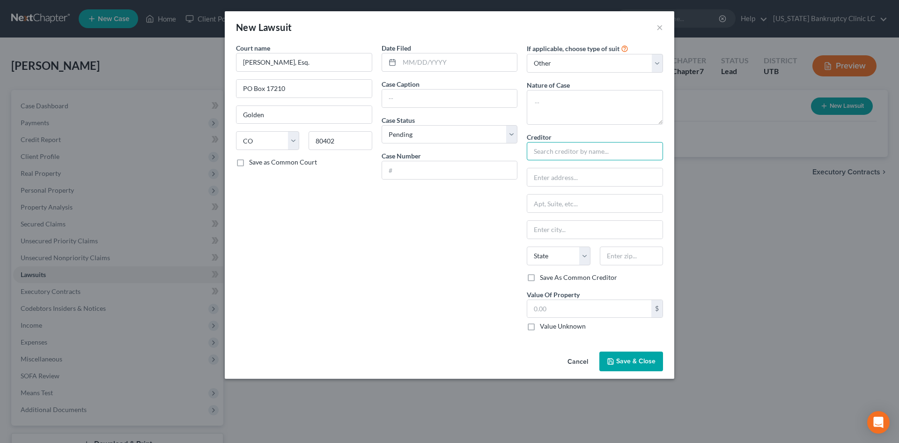
click at [568, 150] on input "text" at bounding box center [595, 151] width 136 height 19
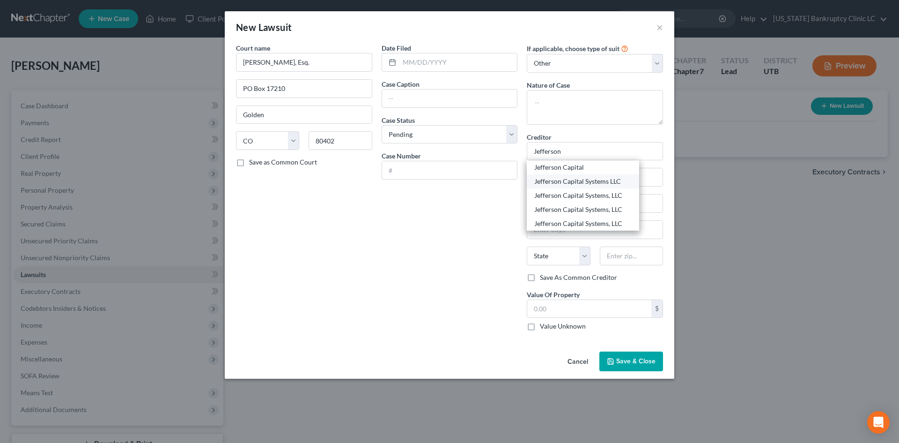
click at [584, 184] on div "Jefferson Capital Systems LLC" at bounding box center [582, 181] width 97 height 9
type input "Jefferson Capital Systems LLC"
type input "PO Box 7999"
type input "St Cloud"
select select "24"
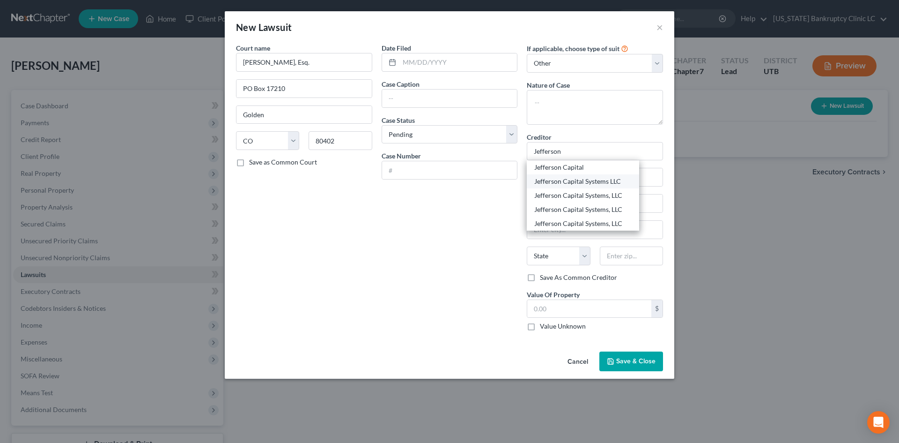
type input "56302-9617"
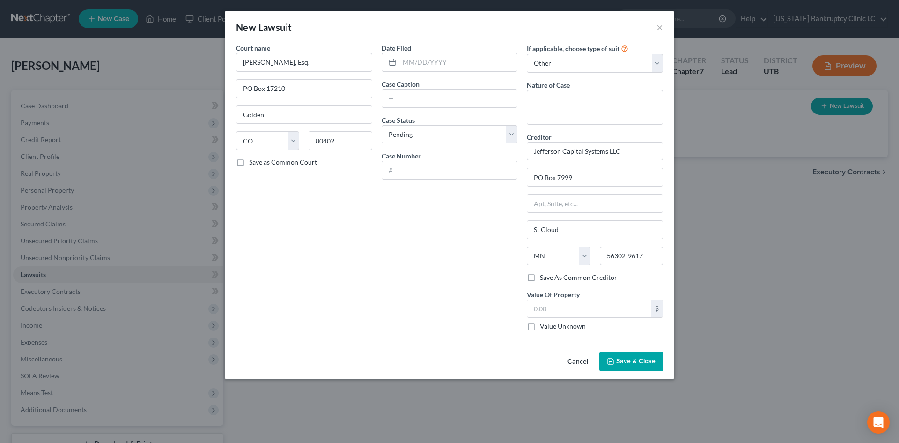
click at [562, 323] on label "Value Unknown" at bounding box center [563, 325] width 46 height 9
click at [550, 323] on input "Value Unknown" at bounding box center [547, 324] width 6 height 6
checkbox input "true"
type input "0.00"
click at [625, 365] on span "Save & Close" at bounding box center [635, 361] width 39 height 8
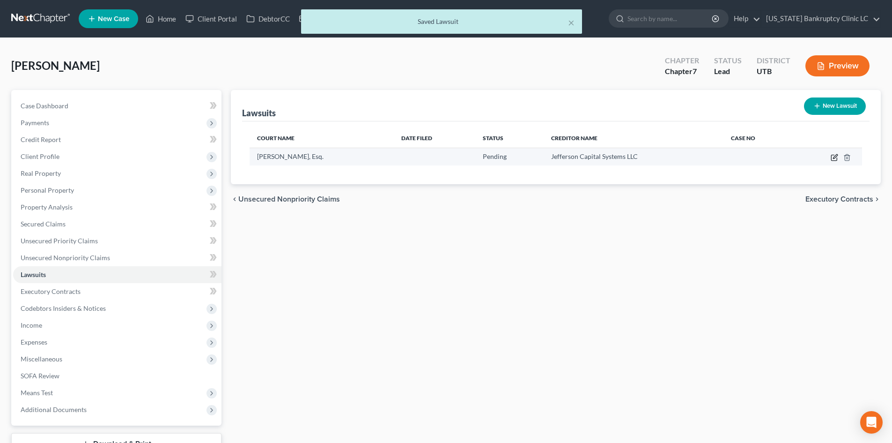
click at [833, 158] on icon "button" at bounding box center [834, 157] width 7 height 7
select select "5"
select select "0"
select select "4"
select select "24"
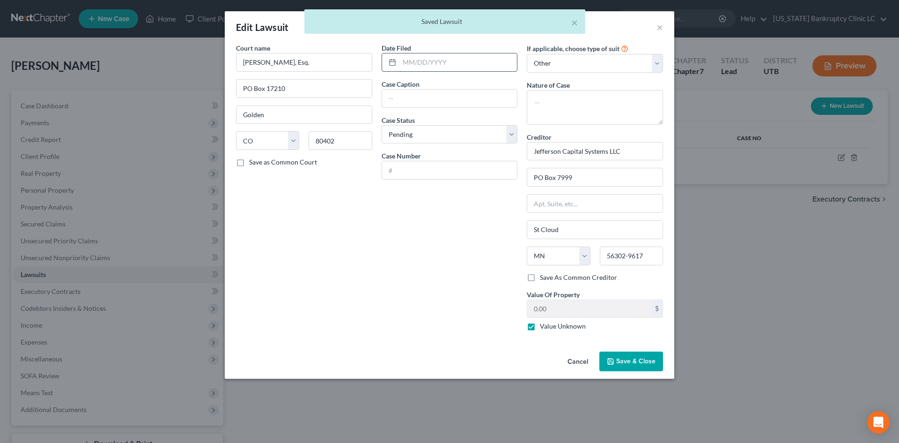
click at [427, 66] on input "text" at bounding box center [458, 62] width 118 height 18
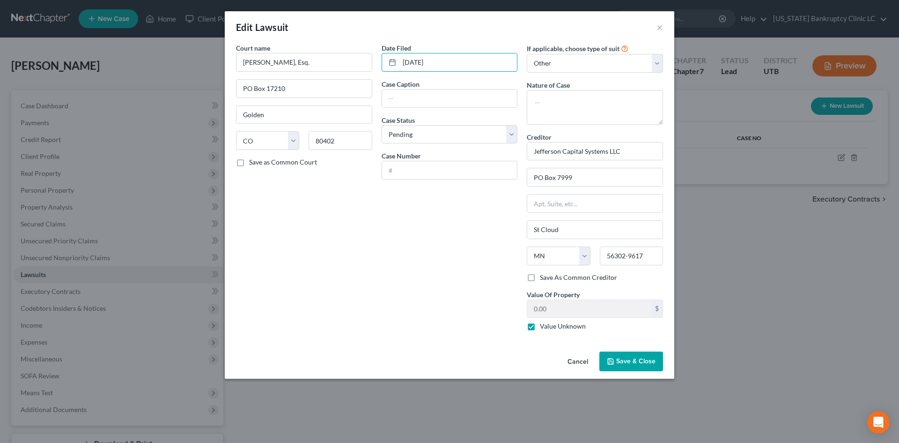
type input "[DATE]"
click at [449, 87] on div "Case Caption" at bounding box center [450, 93] width 136 height 29
click at [439, 103] on input "text" at bounding box center [449, 98] width 135 height 18
type input "Jefferson Capital Systems v. [PERSON_NAME]"
click at [419, 172] on input "text" at bounding box center [449, 170] width 135 height 18
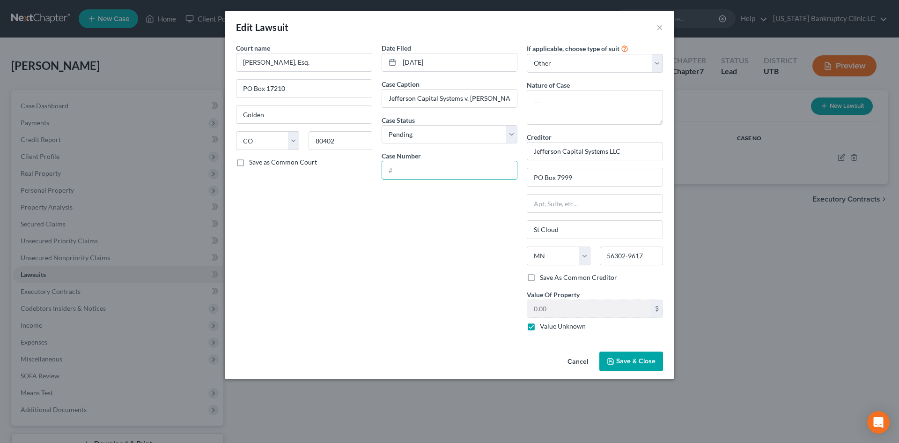
drag, startPoint x: 321, startPoint y: 215, endPoint x: 383, endPoint y: 237, distance: 65.9
click at [321, 215] on div "Court name * [PERSON_NAME], Esq. PO Box 17210 [GEOGRAPHIC_DATA] [US_STATE] AK A…" at bounding box center [304, 190] width 146 height 295
drag, startPoint x: 636, startPoint y: 361, endPoint x: 658, endPoint y: 367, distance: 22.4
click at [635, 362] on span "Save & Close" at bounding box center [635, 361] width 39 height 8
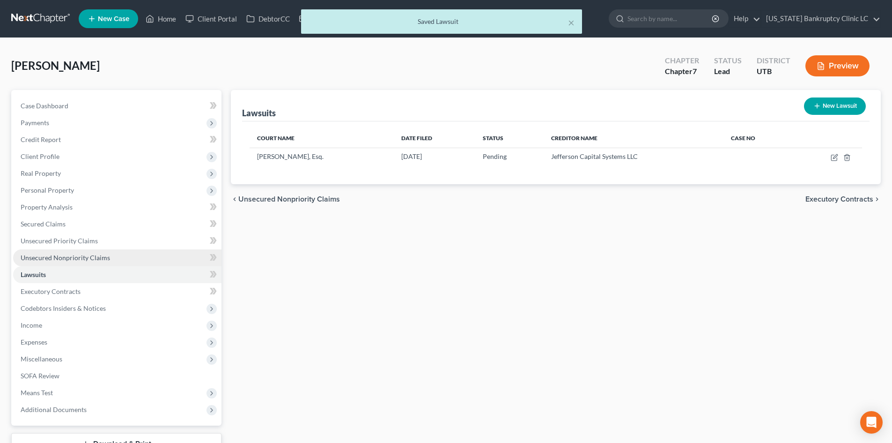
drag, startPoint x: 79, startPoint y: 254, endPoint x: 85, endPoint y: 255, distance: 6.2
click at [79, 254] on span "Unsecured Nonpriority Claims" at bounding box center [65, 257] width 89 height 8
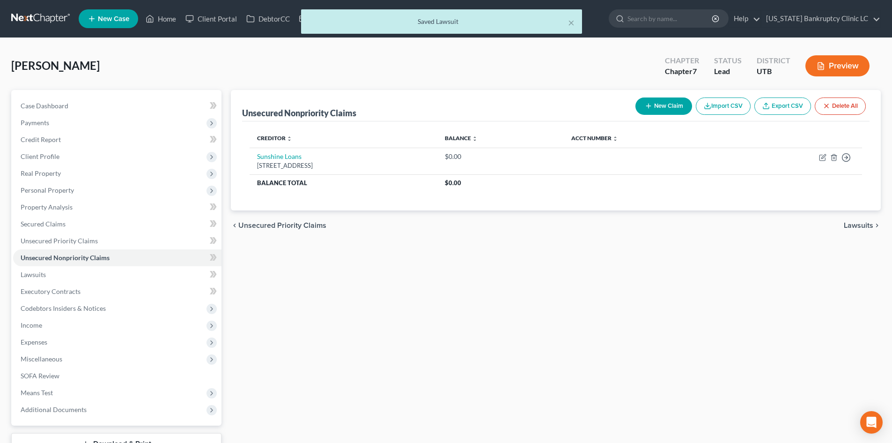
click at [663, 109] on button "New Claim" at bounding box center [663, 105] width 57 height 17
select select "0"
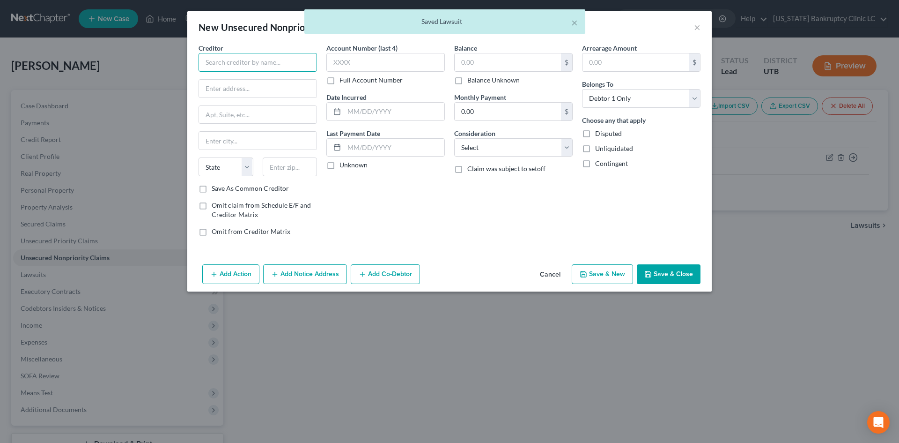
click at [281, 66] on input "text" at bounding box center [258, 62] width 118 height 19
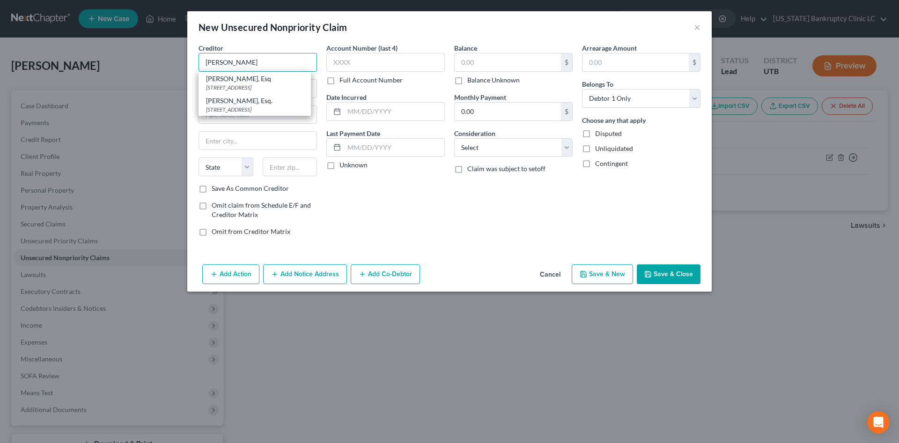
type input "[PERSON_NAME], Esq"
type input "PO Box 17210"
type input "Golden"
select select "5"
type input "80402"
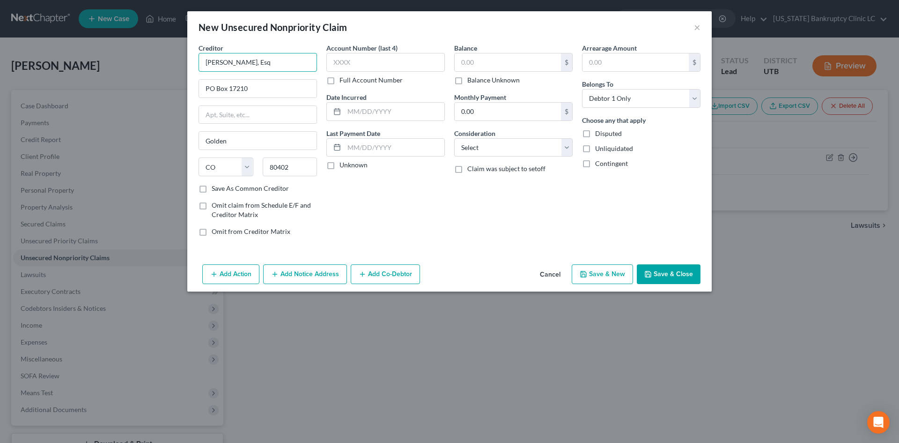
type input "[PERSON_NAME], Esq"
click at [624, 274] on button "Save & New" at bounding box center [602, 274] width 61 height 20
select select "0"
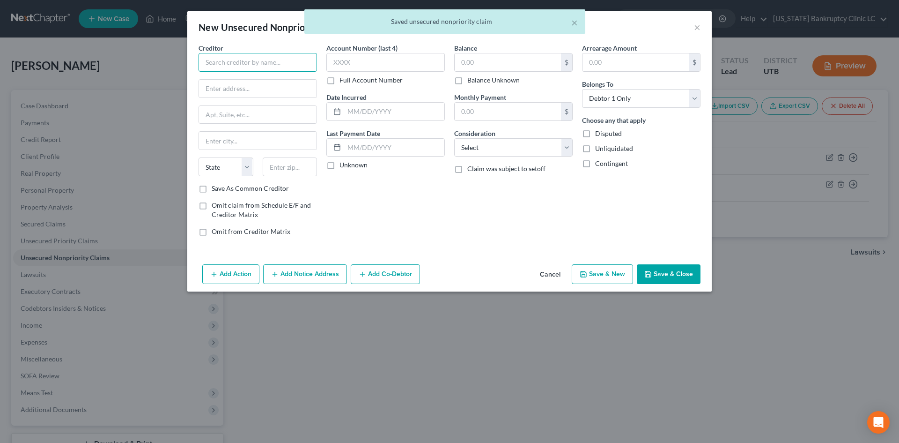
click at [262, 67] on input "text" at bounding box center [258, 62] width 118 height 19
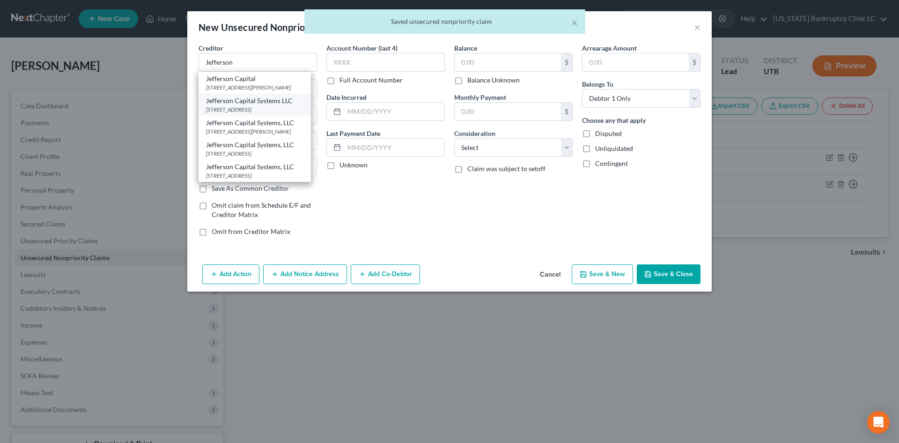
click at [270, 100] on div "Jefferson Capital Systems LLC" at bounding box center [254, 100] width 97 height 9
type input "Jefferson Capital Systems LLC"
type input "PO Box 7999"
type input "St Cloud"
select select "24"
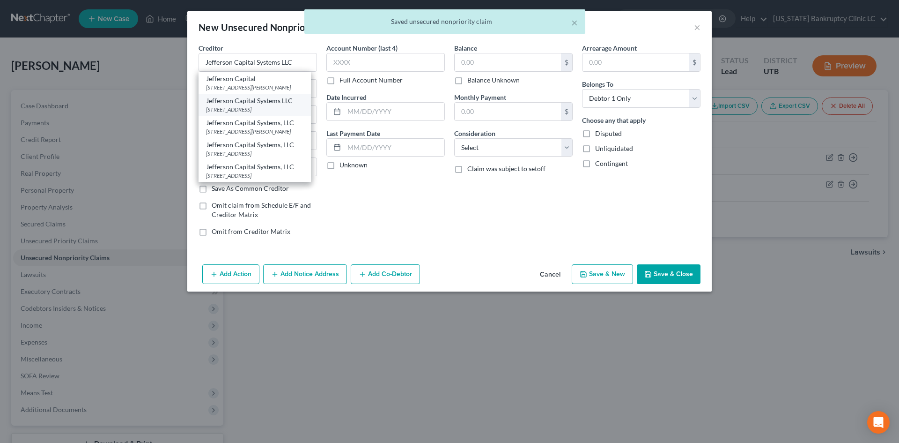
type input "56302-9617"
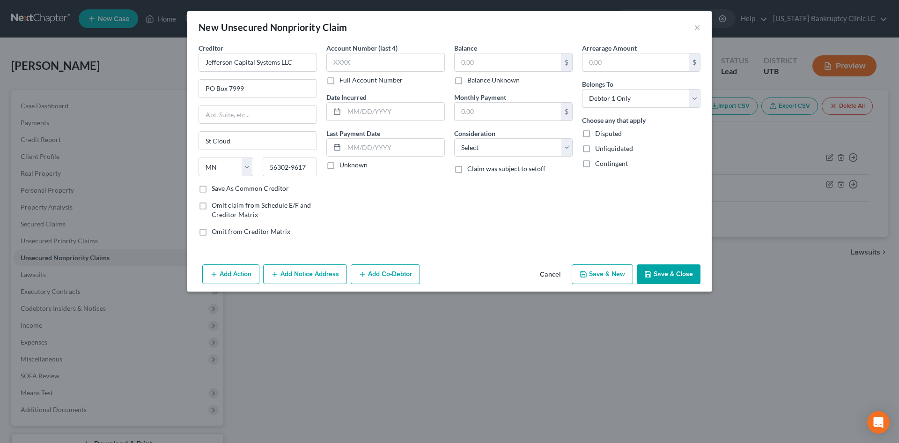
click at [687, 276] on button "Save & Close" at bounding box center [669, 274] width 64 height 20
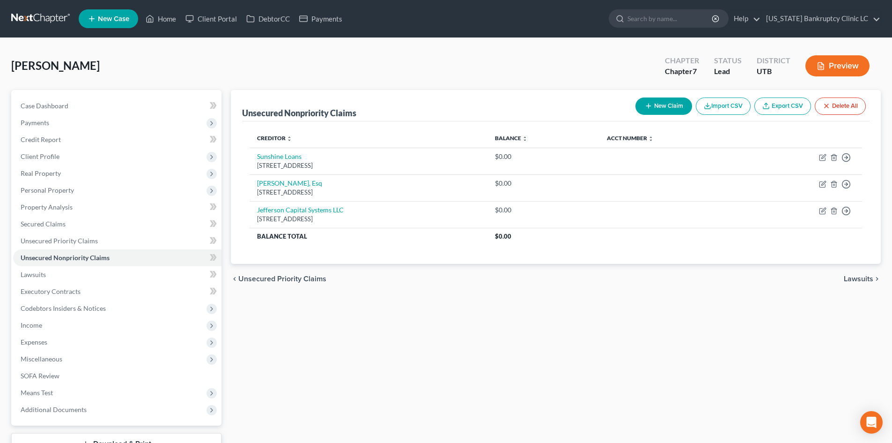
click at [338, 373] on div "Unsecured Nonpriority Claims New Claim Import CSV Export CSV Delete All Credito…" at bounding box center [555, 284] width 659 height 389
drag, startPoint x: 435, startPoint y: 410, endPoint x: 422, endPoint y: 418, distance: 14.9
click at [435, 410] on div "Unsecured Nonpriority Claims New Claim Import CSV Export CSV Delete All Credito…" at bounding box center [555, 284] width 659 height 389
click at [398, 323] on div "Unsecured Nonpriority Claims New Claim Import CSV Export CSV Delete All Credito…" at bounding box center [555, 284] width 659 height 389
click at [82, 326] on span "Income" at bounding box center [117, 325] width 208 height 17
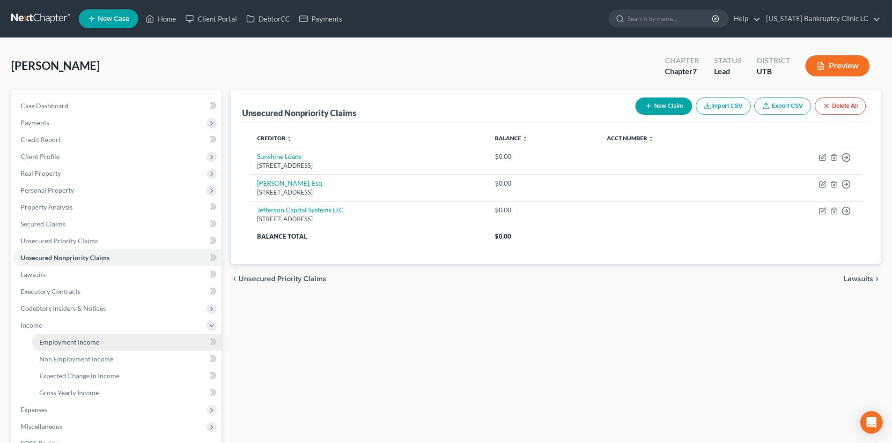
click at [79, 344] on span "Employment Income" at bounding box center [69, 342] width 60 height 8
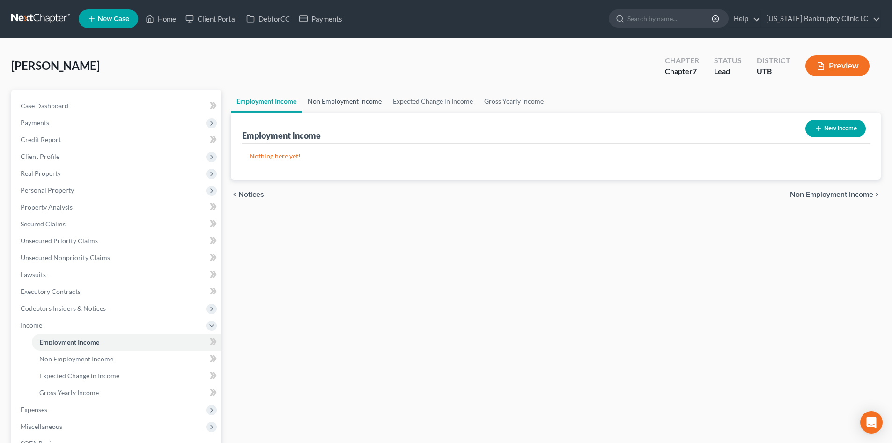
click at [354, 104] on link "Non Employment Income" at bounding box center [344, 101] width 85 height 22
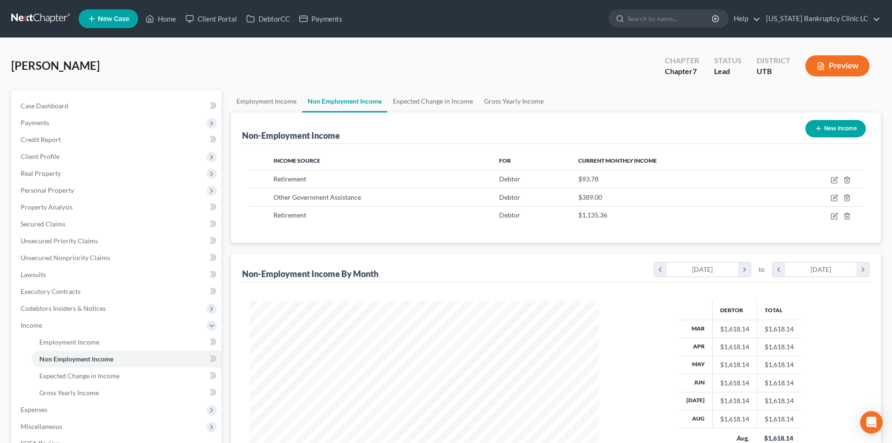
scroll to position [175, 368]
click at [424, 98] on link "Expected Change in Income" at bounding box center [432, 101] width 91 height 22
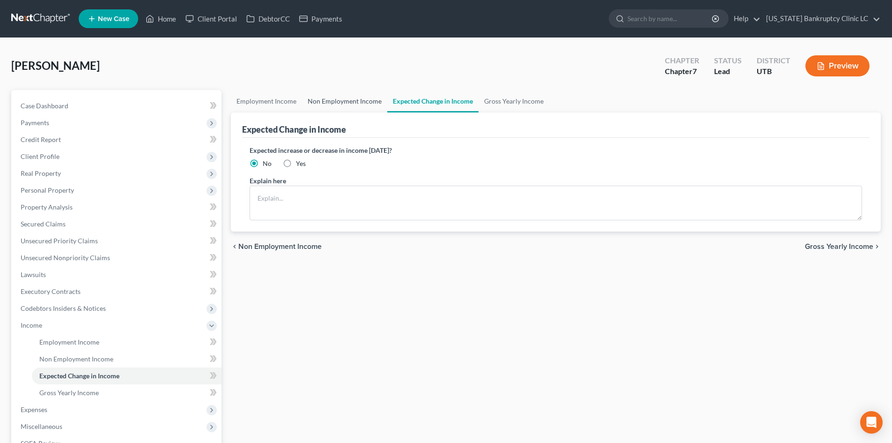
click at [374, 102] on link "Non Employment Income" at bounding box center [344, 101] width 85 height 22
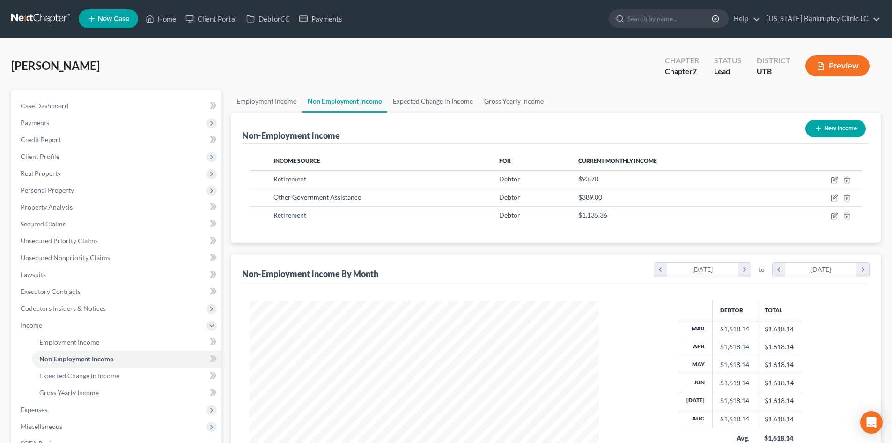
scroll to position [175, 368]
click at [69, 323] on span "Income" at bounding box center [117, 325] width 208 height 17
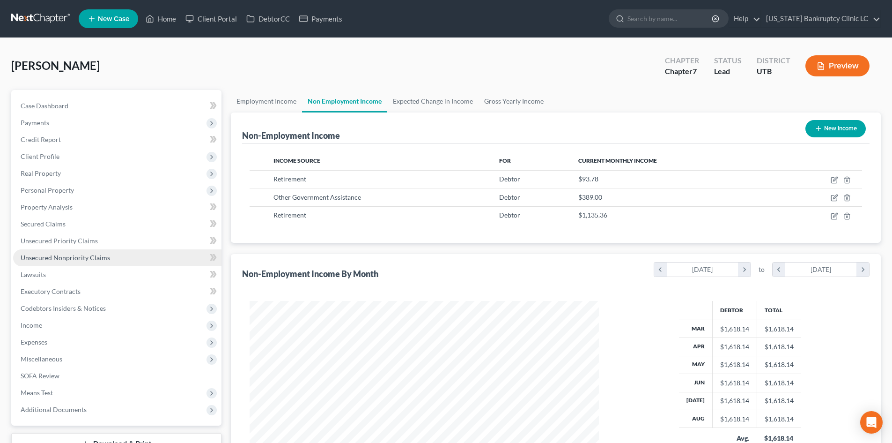
click at [78, 260] on span "Unsecured Nonpriority Claims" at bounding box center [65, 257] width 89 height 8
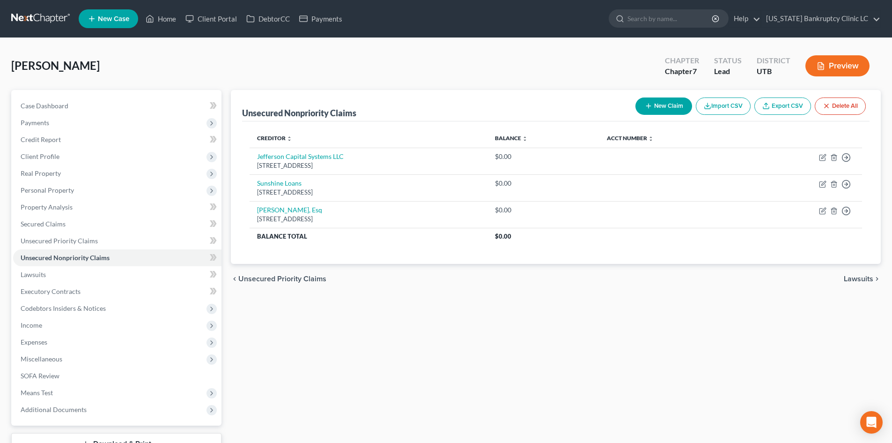
click at [658, 97] on button "New Claim" at bounding box center [663, 105] width 57 height 17
select select "0"
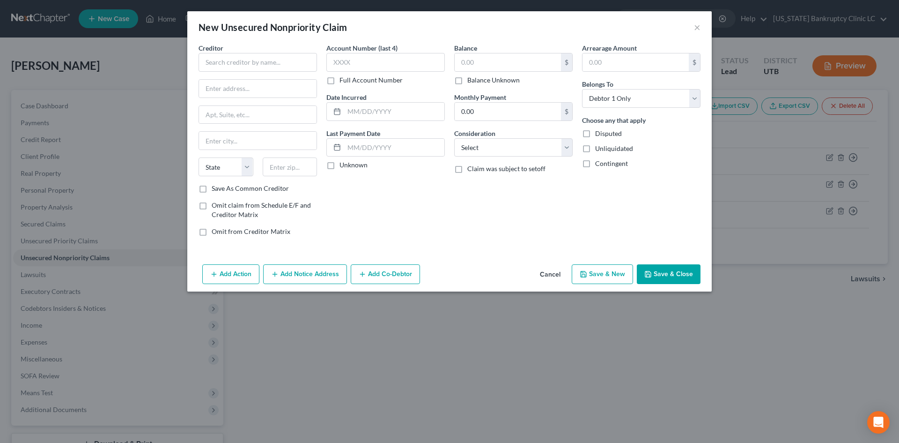
click at [701, 28] on div "New Unsecured Nonpriority Claim ×" at bounding box center [449, 27] width 524 height 32
click at [699, 29] on button "×" at bounding box center [697, 27] width 7 height 11
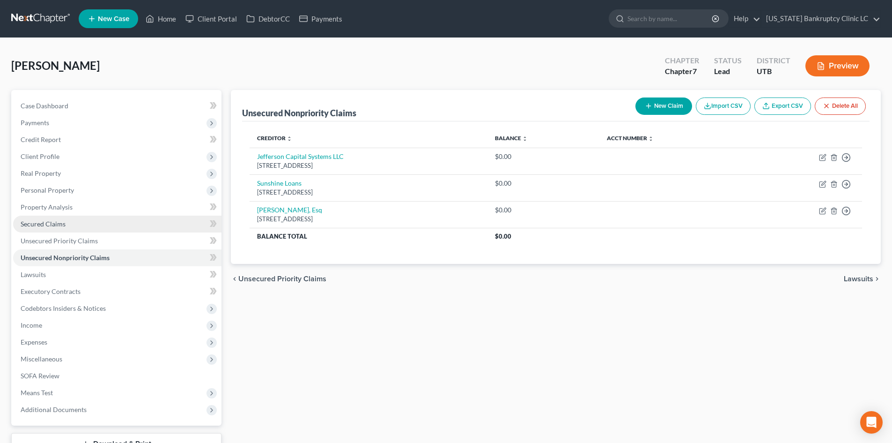
click at [83, 222] on link "Secured Claims" at bounding box center [117, 223] width 208 height 17
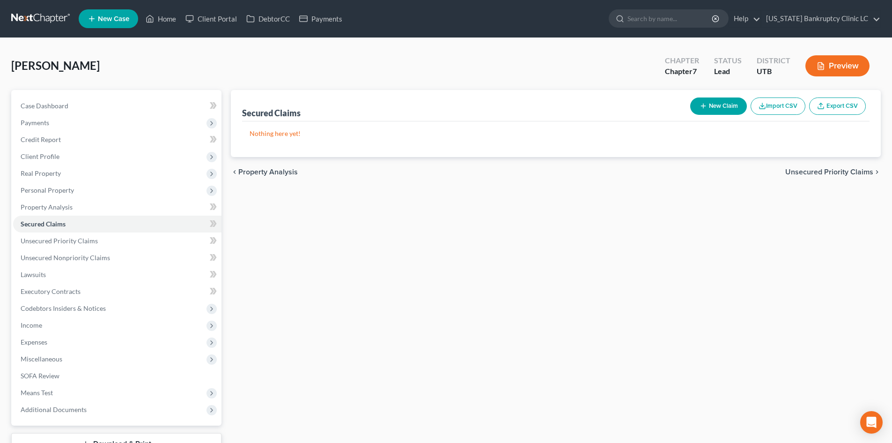
click at [725, 108] on button "New Claim" at bounding box center [718, 105] width 57 height 17
select select "0"
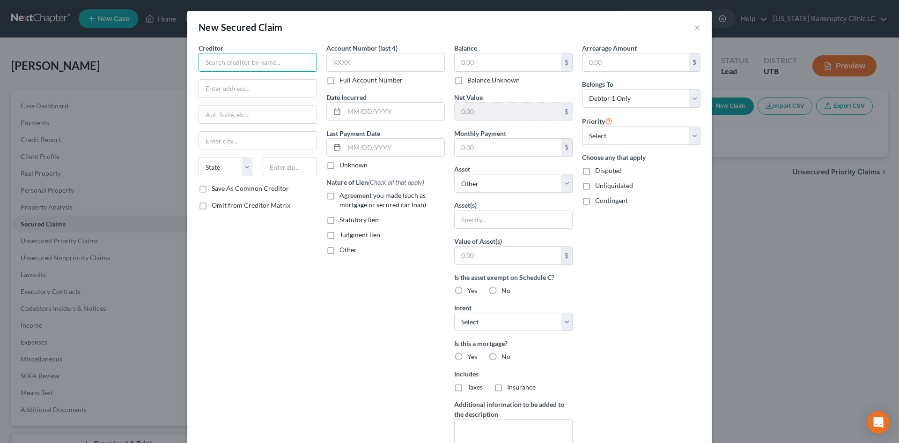
click at [270, 66] on input "text" at bounding box center [258, 62] width 118 height 19
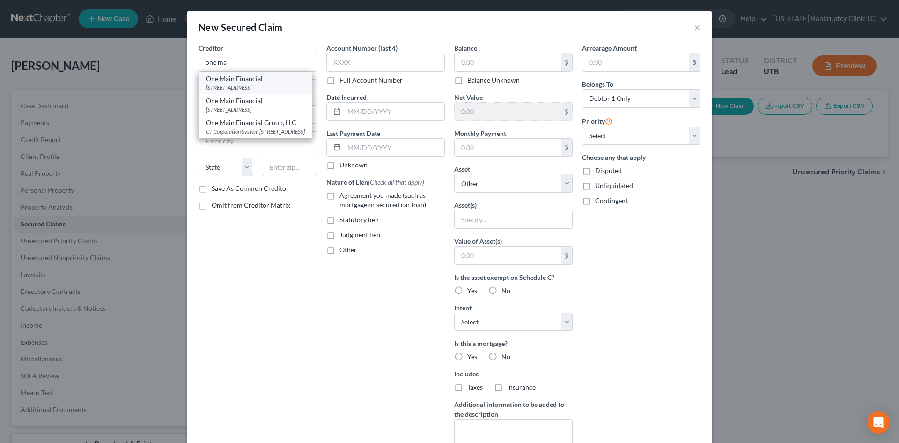
click at [250, 78] on div "One Main Financial" at bounding box center [255, 78] width 99 height 9
type input "One Main Financial"
type input "PO Box 1010"
type input "[GEOGRAPHIC_DATA]"
select select "15"
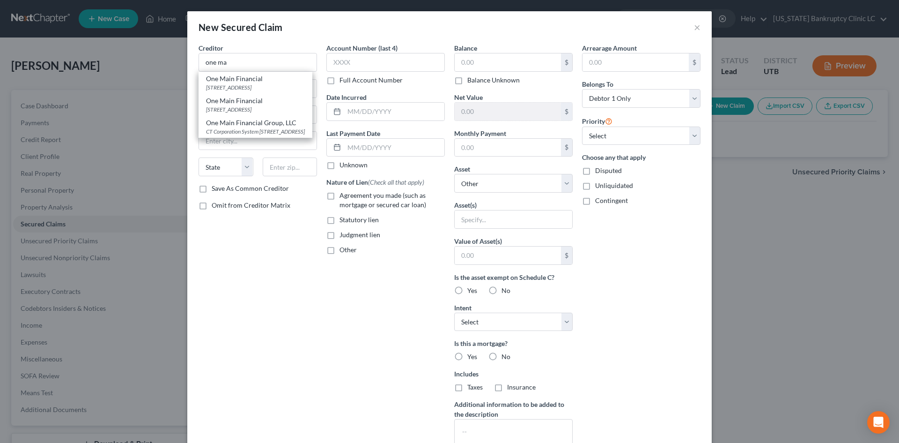
type input "47706"
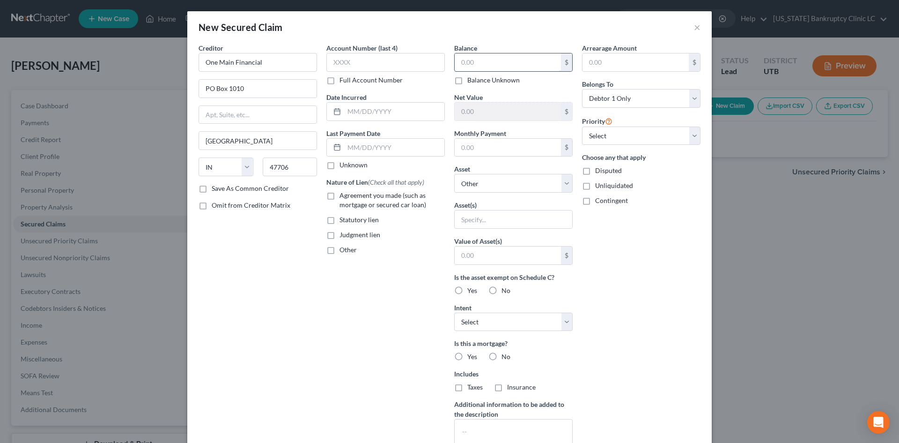
click at [466, 64] on input "text" at bounding box center [508, 62] width 106 height 18
type input "12,947.77"
click at [502, 184] on select "Select Other Multiple Assets 2012 Nissan XTerra - $3559.0 2017 Harley-Davidson …" at bounding box center [513, 183] width 118 height 19
select select "2"
click at [454, 174] on select "Select Other Multiple Assets 2012 Nissan XTerra - $3559.0 2017 Harley-Davidson …" at bounding box center [513, 183] width 118 height 19
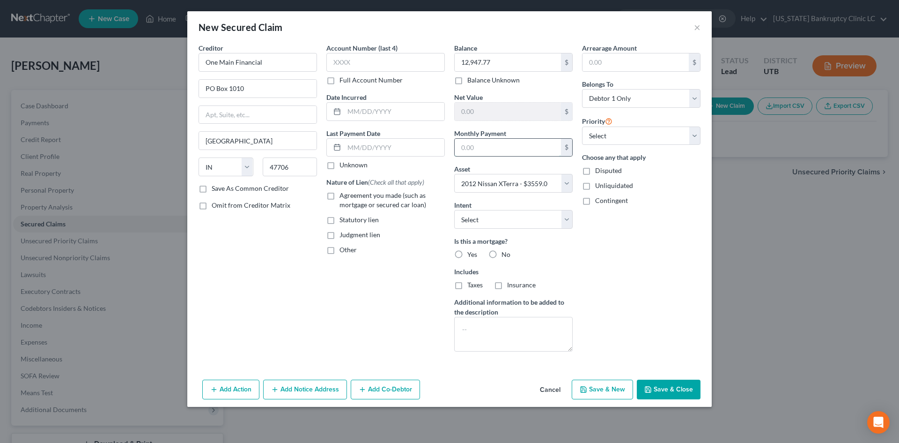
click at [497, 143] on input "text" at bounding box center [508, 148] width 106 height 18
click at [501, 51] on div "Balance 12,947.77 $ Balance Unknown Balance Undetermined 12,947.77 $ Balance Un…" at bounding box center [513, 64] width 118 height 42
click at [500, 56] on input "12,947.77" at bounding box center [508, 62] width 106 height 18
type input "13,764"
click at [508, 148] on input "text" at bounding box center [508, 148] width 106 height 18
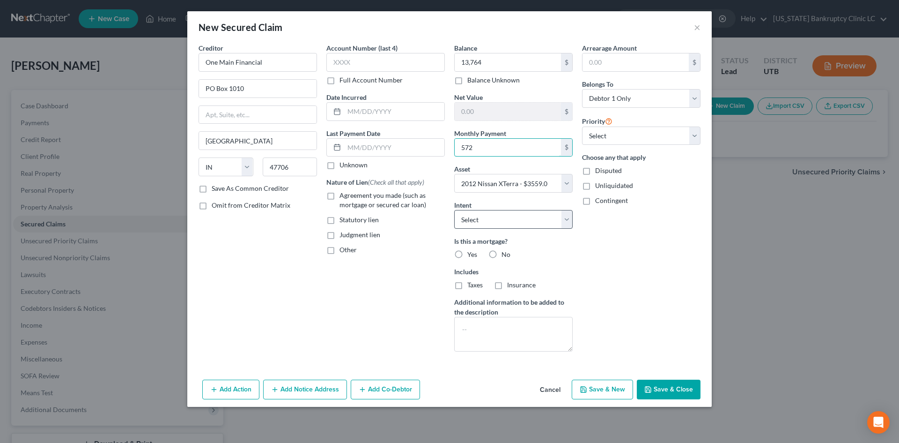
type input "572"
click at [514, 220] on select "Select Surrender Redeem Reaffirm Avoid Other" at bounding box center [513, 219] width 118 height 19
select select "2"
click at [454, 210] on select "Select Surrender Redeem Reaffirm Avoid Other" at bounding box center [513, 219] width 118 height 19
click at [502, 253] on label "No" at bounding box center [506, 254] width 9 height 9
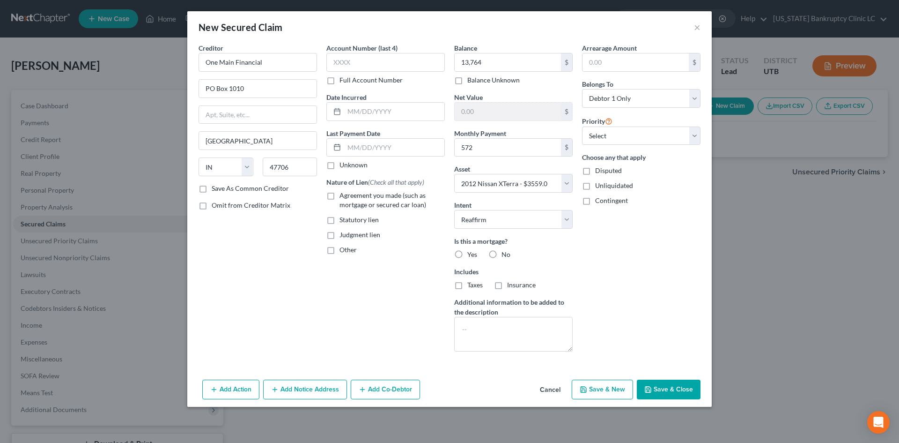
click at [505, 253] on input "No" at bounding box center [508, 253] width 6 height 6
radio input "true"
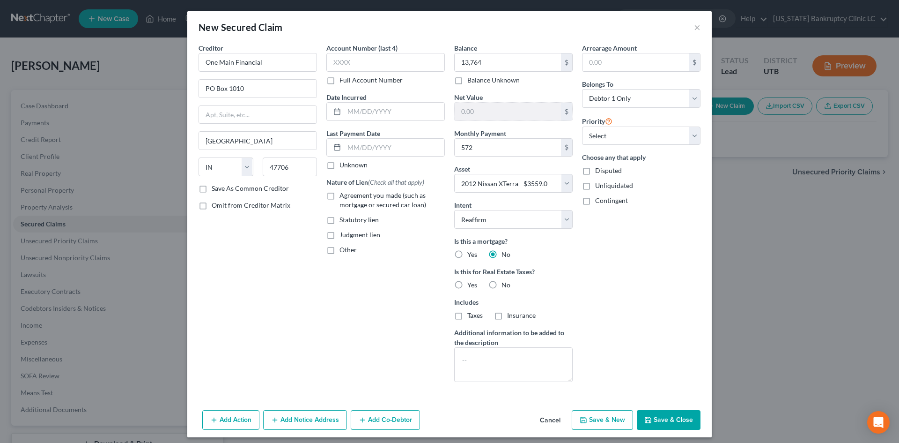
click at [502, 280] on label "No" at bounding box center [506, 284] width 9 height 9
click at [505, 280] on input "No" at bounding box center [508, 283] width 6 height 6
radio input "true"
click at [631, 137] on select "Select 1st 2nd 3rd 4th 5th 6th 7th 8th 9th 10th 11th 12th 13th 14th 15th 16th 1…" at bounding box center [641, 135] width 118 height 19
select select "0"
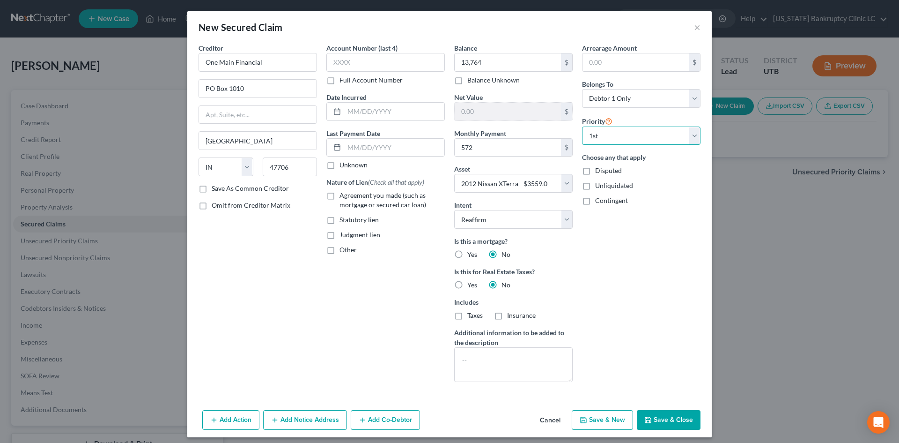
click at [582, 126] on select "Select 1st 2nd 3rd 4th 5th 6th 7th 8th 9th 10th 11th 12th 13th 14th 15th 16th 1…" at bounding box center [641, 135] width 118 height 19
click at [620, 300] on div "Arrearage Amount $ Belongs To * Select Debtor 1 Only Debtor 2 Only Debtor 1 And…" at bounding box center [641, 216] width 128 height 346
click at [671, 430] on div "Add Action Add Notice Address Add Co-Debtor Cancel Save & New Save & Close" at bounding box center [449, 421] width 524 height 31
click at [669, 421] on button "Save & Close" at bounding box center [669, 420] width 64 height 20
select select
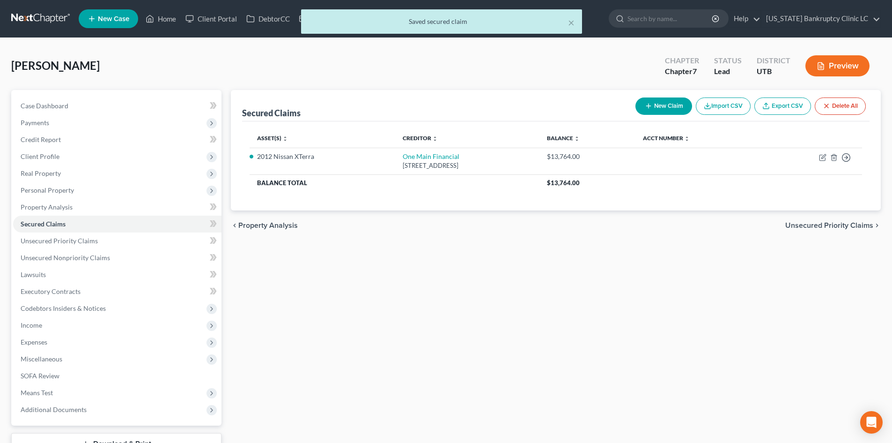
click at [650, 111] on button "New Claim" at bounding box center [663, 105] width 57 height 17
select select "0"
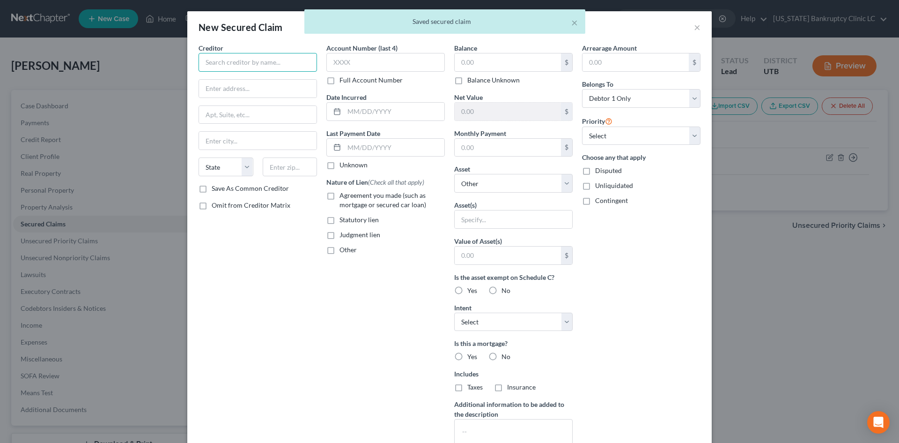
click at [252, 61] on input "text" at bounding box center [258, 62] width 118 height 19
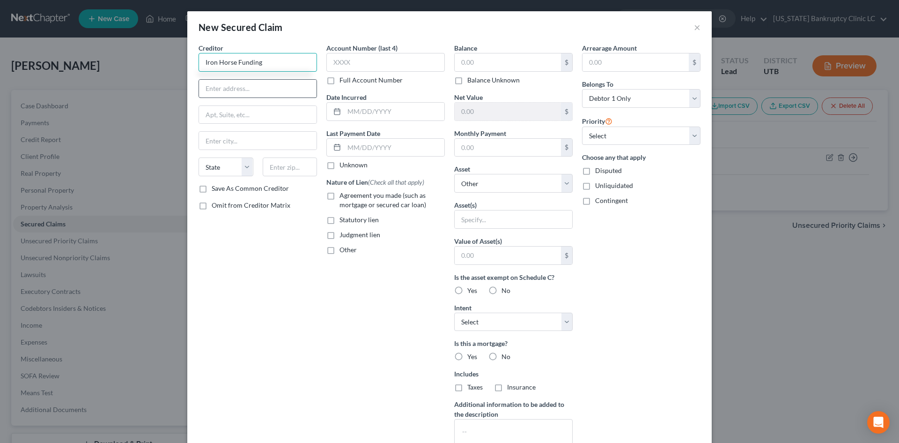
type input "Iron Horse Funding"
click at [243, 92] on input "text" at bounding box center [258, 89] width 118 height 18
type input "[GEOGRAPHIC_DATA][PERSON_NAME]"
click at [234, 114] on input "text" at bounding box center [258, 115] width 118 height 18
type input "233 G"
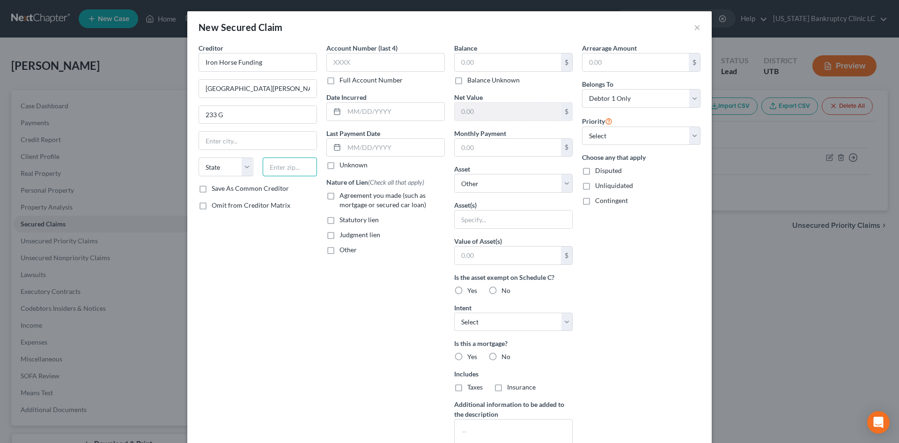
click at [269, 169] on input "text" at bounding box center [290, 166] width 55 height 19
click at [518, 147] on input "text" at bounding box center [508, 148] width 106 height 18
type input "332.56"
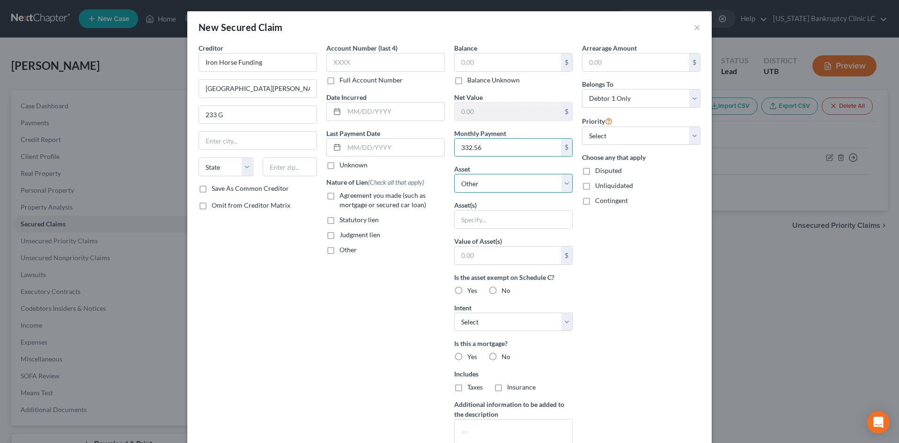
click at [475, 192] on select "Select Other Multiple Assets 2012 Nissan XTerra - $3559.0 2017 Harley-Davidson …" at bounding box center [513, 183] width 118 height 19
select select "3"
click at [454, 174] on select "Select Other Multiple Assets 2012 Nissan XTerra - $3559.0 2017 Harley-Davidson …" at bounding box center [513, 183] width 118 height 19
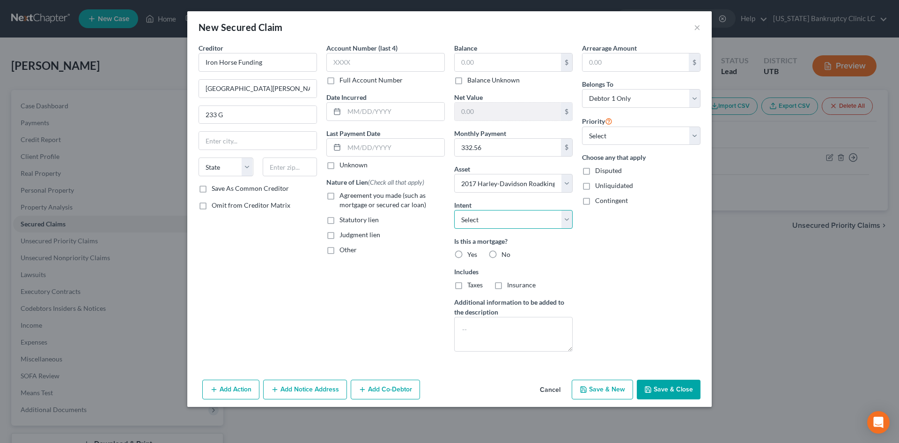
click at [480, 221] on select "Select Surrender Redeem Reaffirm Avoid Other" at bounding box center [513, 219] width 118 height 19
select select "2"
click at [454, 210] on select "Select Surrender Redeem Reaffirm Avoid Other" at bounding box center [513, 219] width 118 height 19
click at [502, 251] on label "No" at bounding box center [506, 254] width 9 height 9
click at [505, 251] on input "No" at bounding box center [508, 253] width 6 height 6
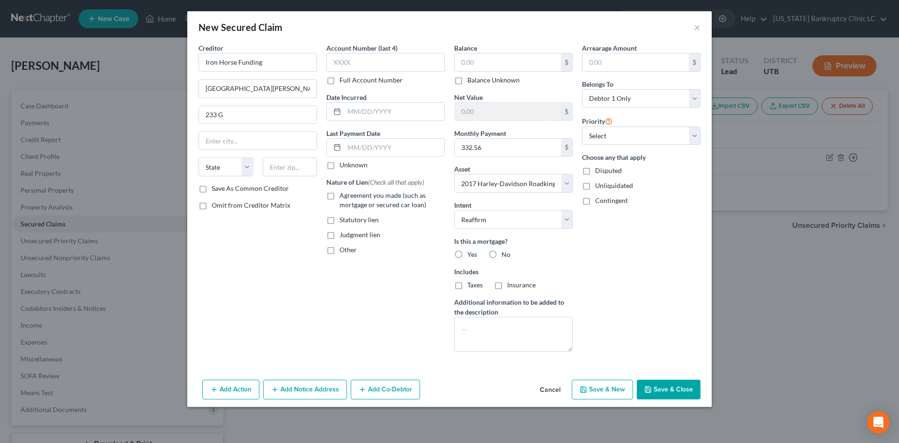
radio input "true"
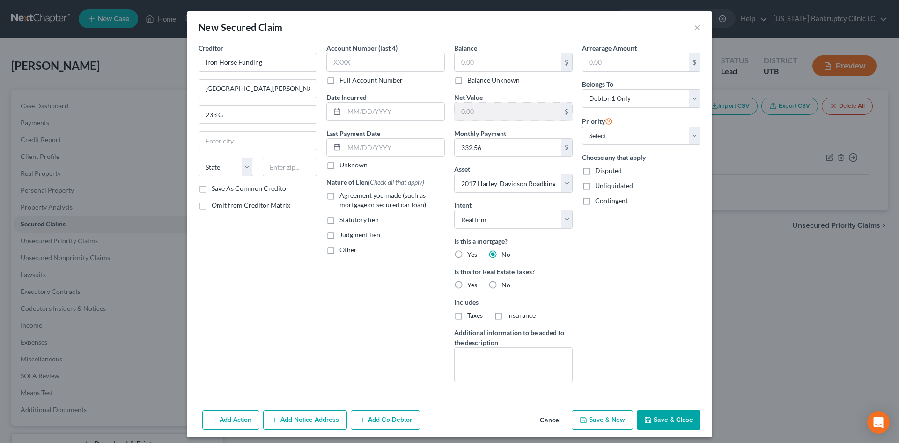
click at [502, 285] on label "No" at bounding box center [506, 284] width 9 height 9
click at [505, 285] on input "No" at bounding box center [508, 283] width 6 height 6
radio input "true"
click at [612, 138] on select "Select 1st 2nd 3rd 4th 5th 6th 7th 8th 9th 10th 11th 12th 13th 14th 15th 16th 1…" at bounding box center [641, 135] width 118 height 19
select select "1"
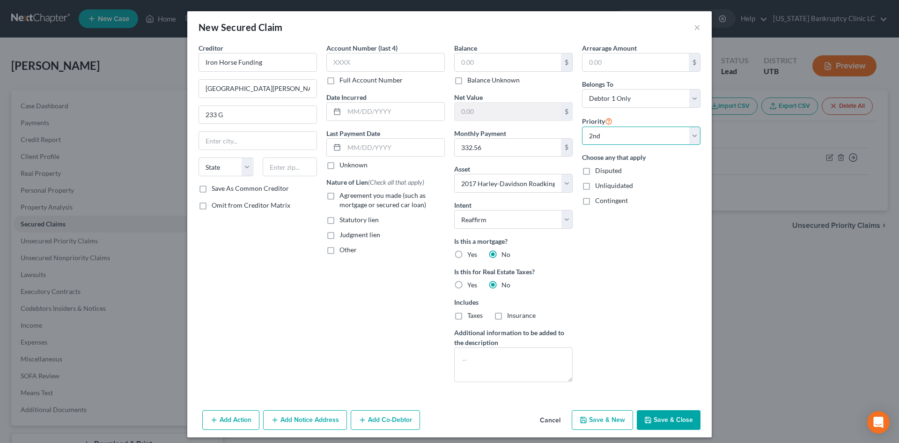
click at [582, 126] on select "Select 1st 2nd 3rd 4th 5th 6th 7th 8th 9th 10th 11th 12th 13th 14th 15th 16th 1…" at bounding box center [641, 135] width 118 height 19
click at [632, 327] on div "Arrearage Amount $ Belongs To * Select Debtor 1 Only Debtor 2 Only Debtor 1 And…" at bounding box center [641, 216] width 128 height 346
click at [489, 59] on input "text" at bounding box center [508, 62] width 106 height 18
click at [264, 68] on input "Iron Horse Funding" at bounding box center [258, 62] width 118 height 19
click at [274, 165] on input "text" at bounding box center [290, 166] width 55 height 19
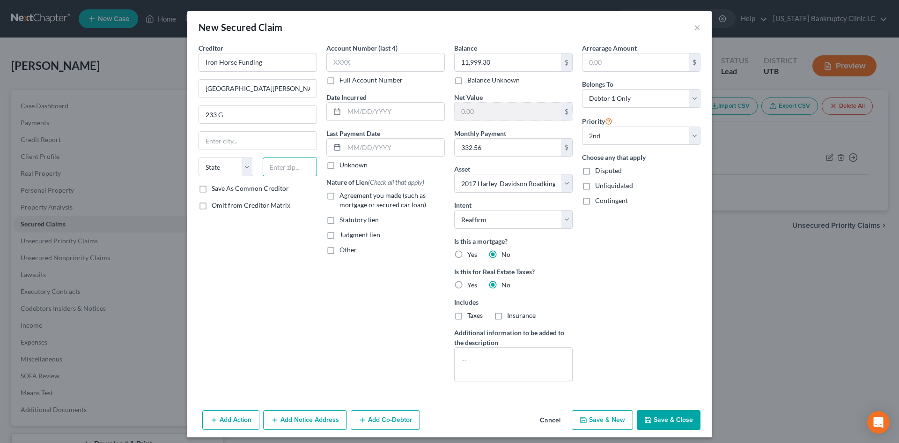
paste input "01915"
click at [248, 191] on label "Save As Common Creditor" at bounding box center [250, 188] width 77 height 9
click at [222, 190] on input "Save As Common Creditor" at bounding box center [218, 187] width 6 height 6
click at [214, 115] on input "233 G" at bounding box center [258, 115] width 118 height 18
click at [365, 302] on div "Account Number (last 4) Full Account Number Date Incurred Last Payment Date Unk…" at bounding box center [386, 216] width 128 height 346
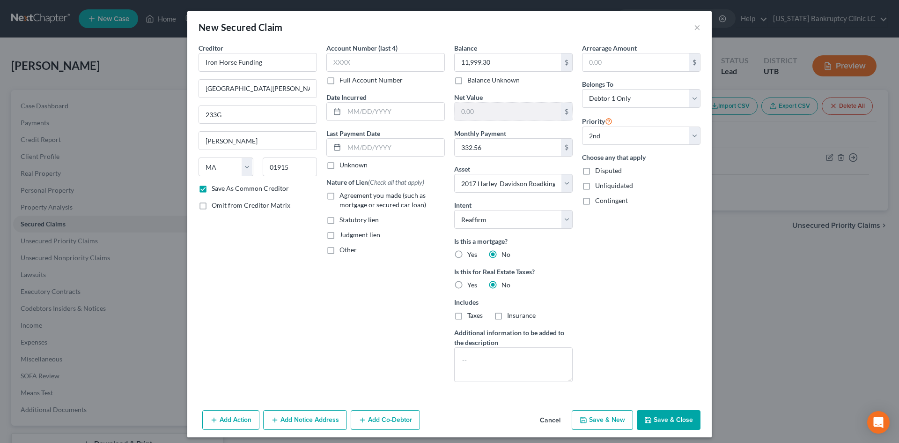
click at [678, 419] on button "Save & Close" at bounding box center [669, 420] width 64 height 20
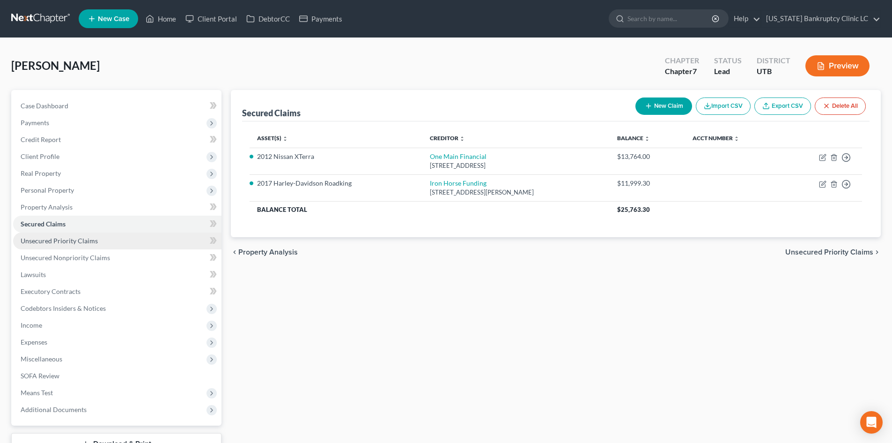
click at [71, 235] on link "Unsecured Priority Claims" at bounding box center [117, 240] width 208 height 17
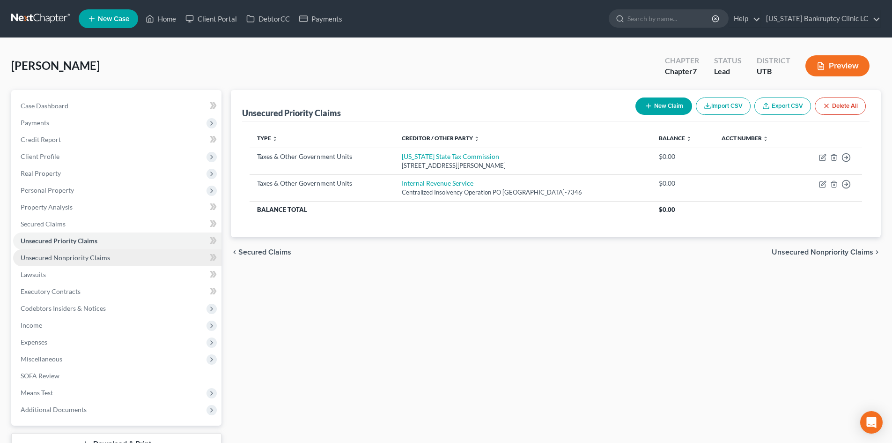
click at [147, 256] on link "Unsecured Nonpriority Claims" at bounding box center [117, 257] width 208 height 17
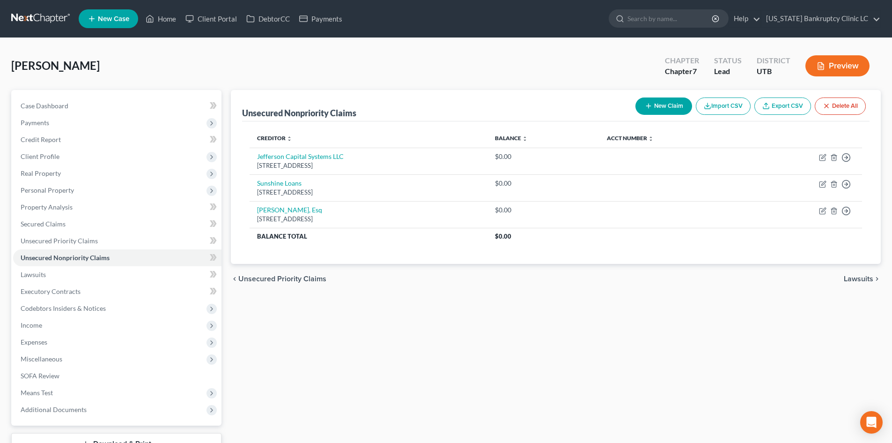
click at [662, 107] on button "New Claim" at bounding box center [663, 105] width 57 height 17
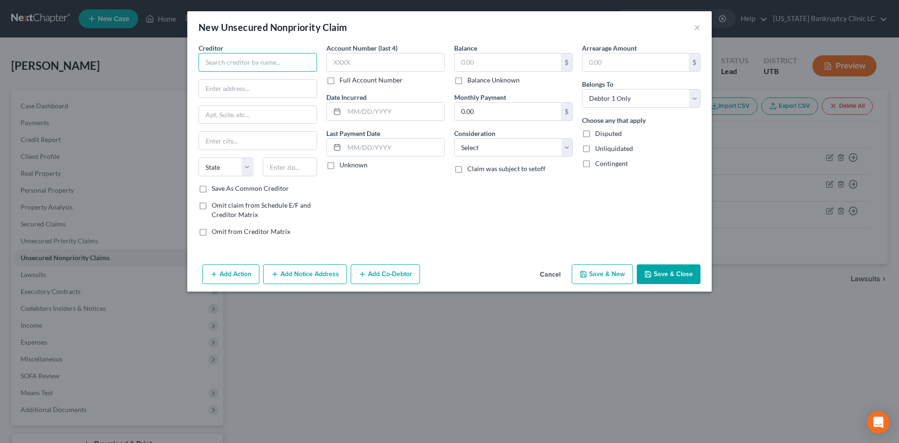
click at [226, 68] on input "text" at bounding box center [258, 62] width 118 height 19
click at [469, 56] on input "text" at bounding box center [508, 62] width 106 height 18
click at [613, 272] on button "Save & New" at bounding box center [602, 274] width 61 height 20
click at [282, 62] on input "text" at bounding box center [258, 62] width 118 height 19
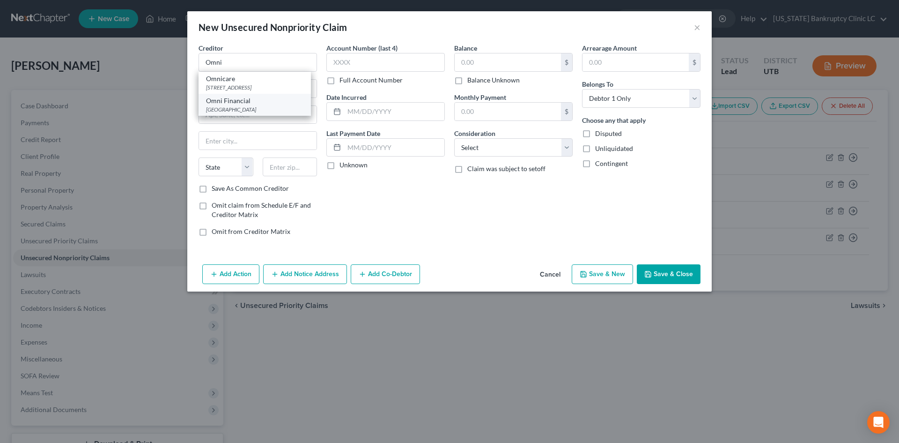
click at [266, 113] on div "[GEOGRAPHIC_DATA]" at bounding box center [254, 109] width 97 height 8
click at [485, 65] on input "text" at bounding box center [508, 62] width 106 height 18
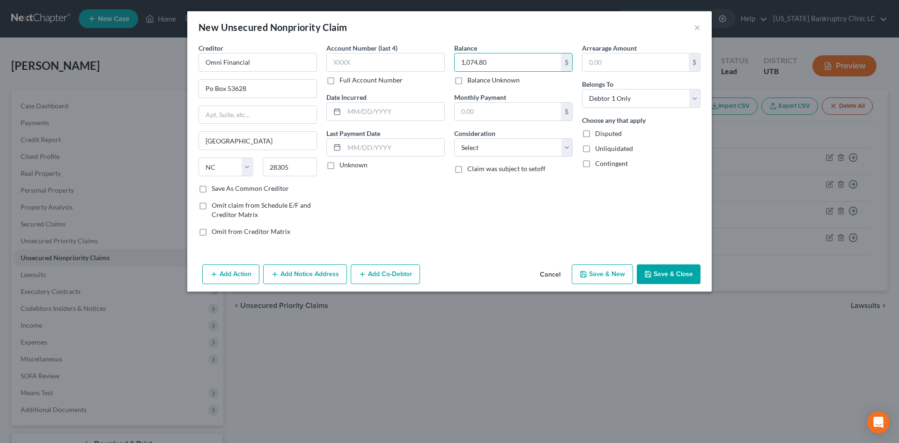
click at [680, 268] on button "Save & Close" at bounding box center [669, 274] width 64 height 20
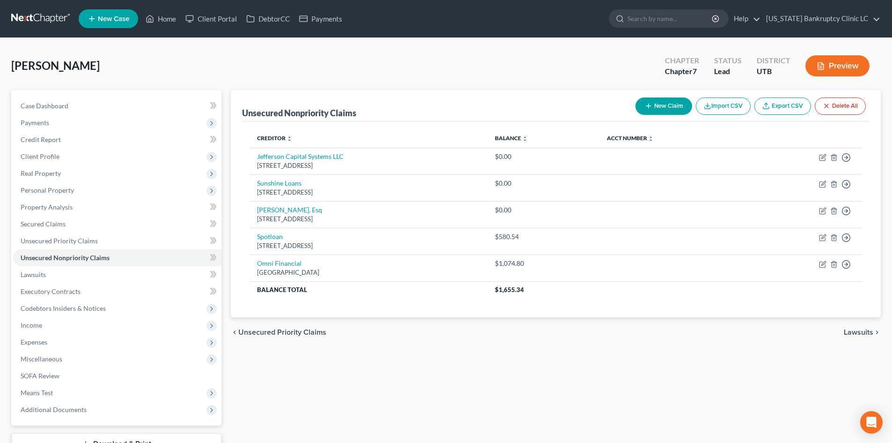
click at [670, 104] on button "New Claim" at bounding box center [663, 105] width 57 height 17
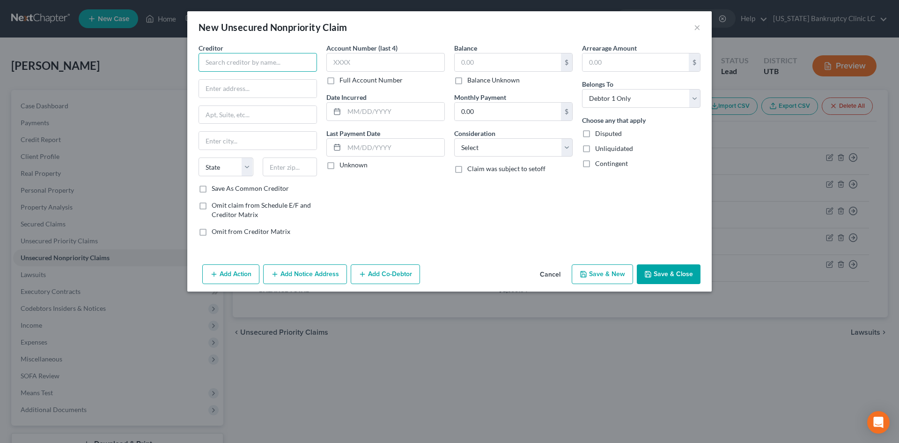
click at [275, 64] on input "text" at bounding box center [258, 62] width 118 height 19
drag, startPoint x: 231, startPoint y: 62, endPoint x: 210, endPoint y: 55, distance: 22.2
click at [211, 57] on input "aafes" at bounding box center [258, 62] width 118 height 19
click at [512, 81] on label "Balance Unknown" at bounding box center [493, 79] width 52 height 9
click at [477, 81] on input "Balance Unknown" at bounding box center [474, 78] width 6 height 6
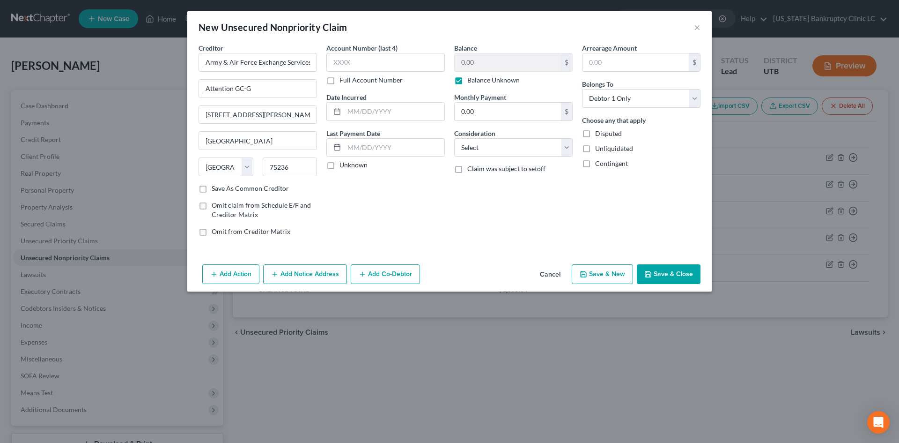
click at [489, 81] on label "Balance Unknown" at bounding box center [493, 79] width 52 height 9
click at [477, 81] on input "Balance Unknown" at bounding box center [474, 78] width 6 height 6
drag, startPoint x: 497, startPoint y: 62, endPoint x: 499, endPoint y: 57, distance: 4.9
click at [498, 61] on input "0.00" at bounding box center [508, 62] width 106 height 18
click at [610, 268] on button "Save & New" at bounding box center [602, 274] width 61 height 20
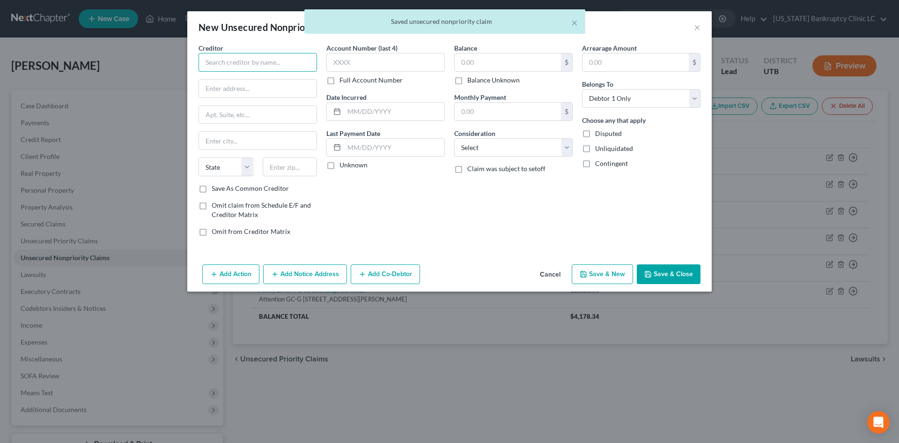
click at [295, 62] on input "text" at bounding box center [258, 62] width 118 height 19
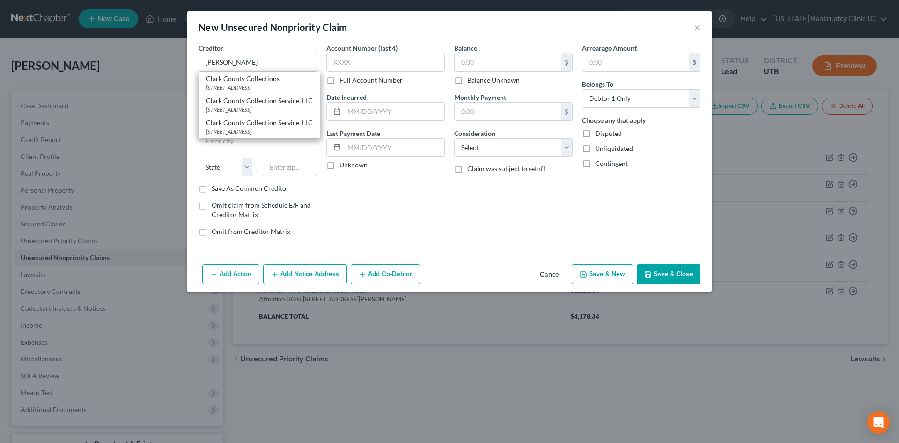
click at [262, 91] on div "[STREET_ADDRESS]" at bounding box center [259, 87] width 107 height 8
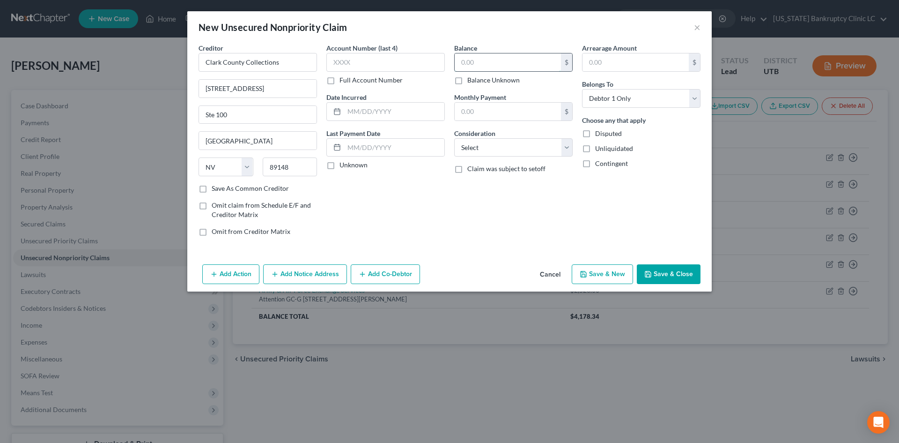
click at [506, 56] on input "text" at bounding box center [508, 62] width 106 height 18
click at [606, 272] on button "Save & New" at bounding box center [602, 274] width 61 height 20
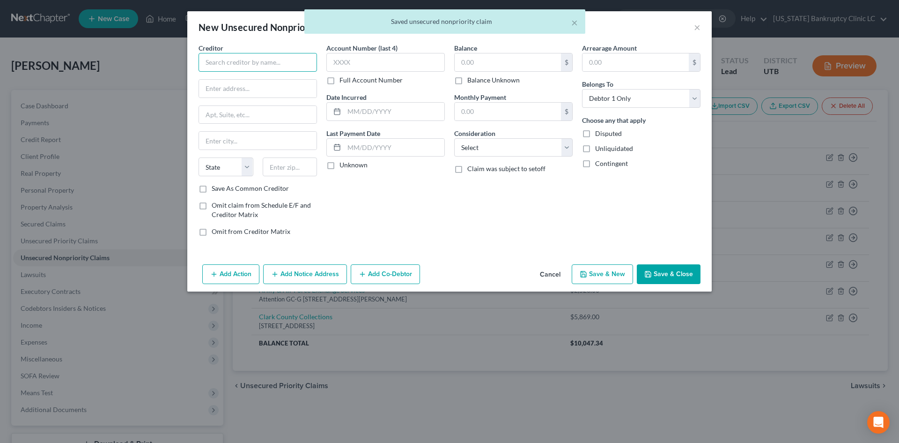
click at [232, 67] on input "text" at bounding box center [258, 62] width 118 height 19
click at [238, 83] on div "[STREET_ADDRESS]" at bounding box center [254, 87] width 97 height 8
click at [507, 67] on input "text" at bounding box center [508, 62] width 106 height 18
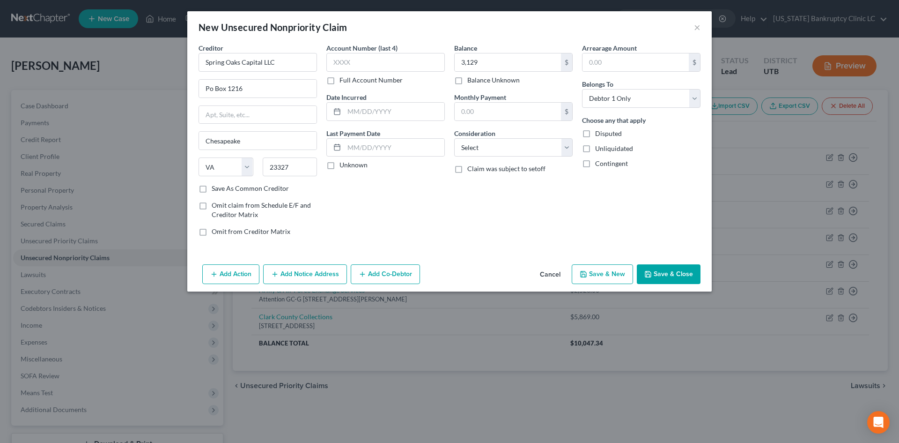
click at [597, 272] on button "Save & New" at bounding box center [602, 274] width 61 height 20
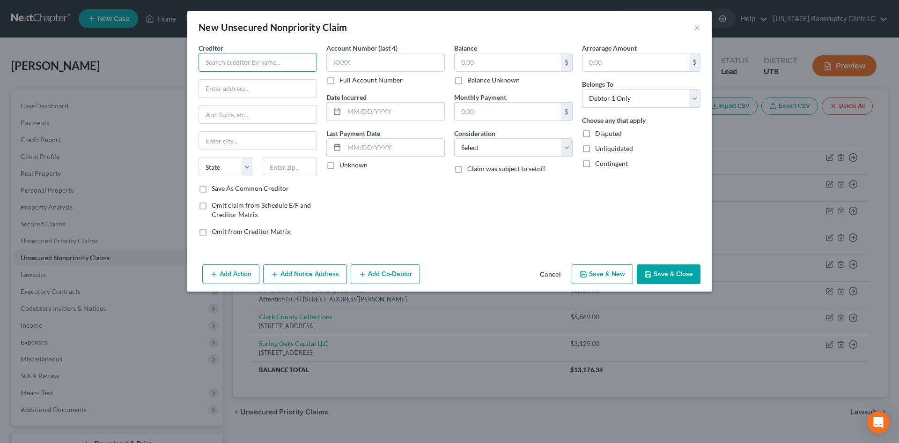
click at [264, 63] on input "text" at bounding box center [258, 62] width 118 height 19
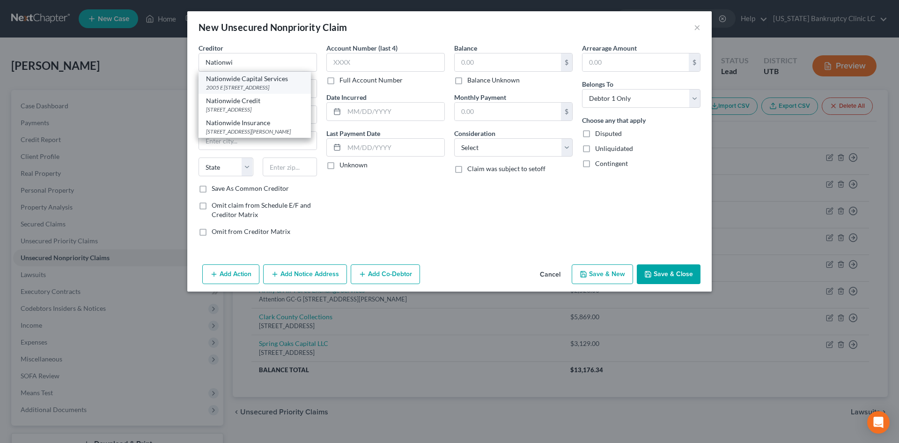
click at [269, 87] on div "2005 E [STREET_ADDRESS]" at bounding box center [254, 87] width 97 height 8
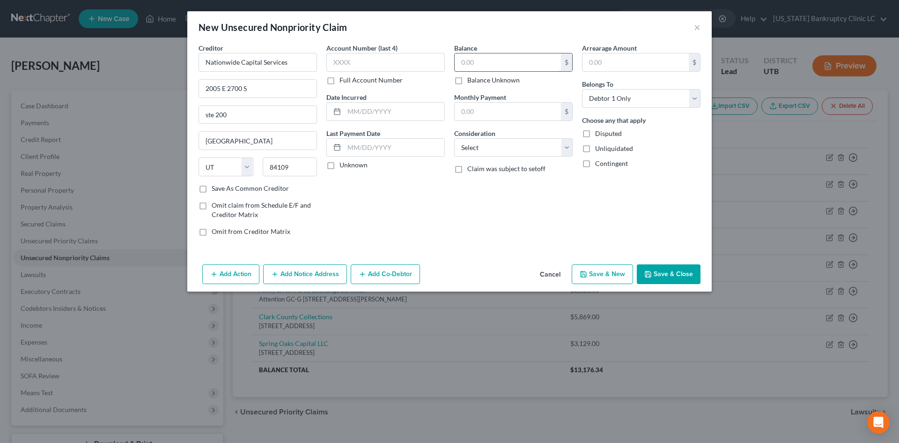
click at [539, 59] on input "text" at bounding box center [508, 62] width 106 height 18
click at [627, 280] on button "Save & New" at bounding box center [602, 274] width 61 height 20
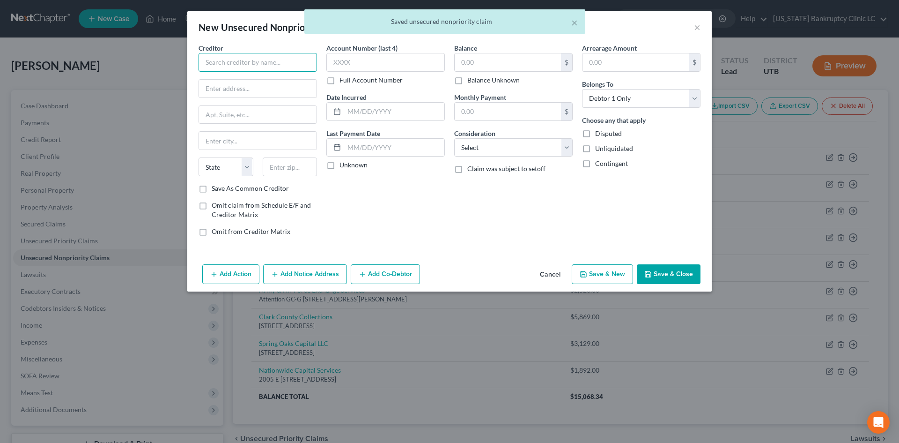
click at [267, 63] on input "text" at bounding box center [258, 62] width 118 height 19
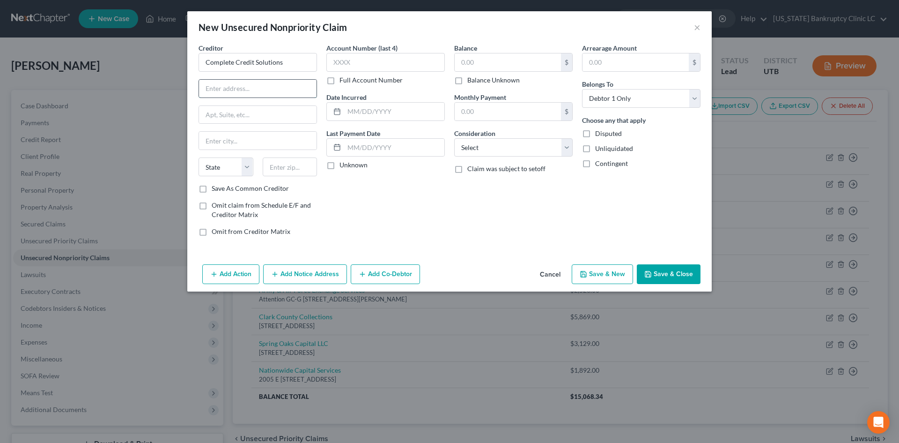
click at [270, 90] on input "text" at bounding box center [258, 89] width 118 height 18
paste input "[STREET_ADDRESS]"
click at [273, 157] on div "Creditor * Complete Credit Solutions 2921 Brown Trl State [US_STATE] AK AR AZ C…" at bounding box center [258, 113] width 118 height 140
click at [275, 166] on input "text" at bounding box center [290, 166] width 55 height 19
click at [267, 191] on label "Save As Common Creditor" at bounding box center [250, 188] width 77 height 9
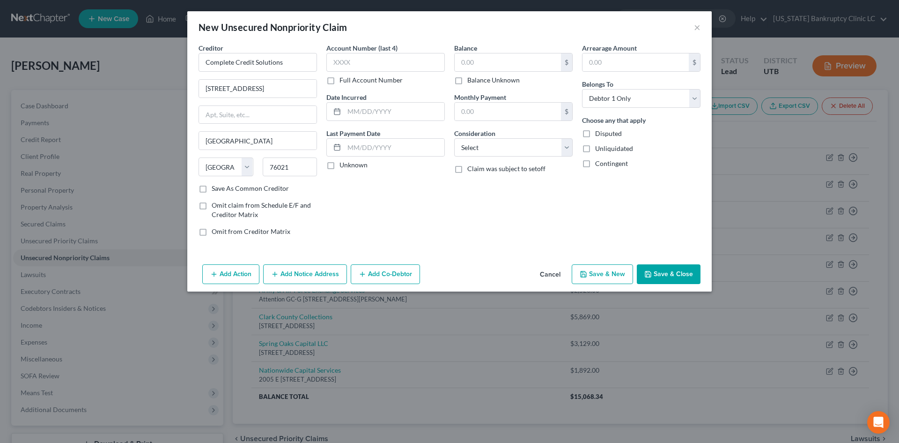
click at [222, 190] on input "Save As Common Creditor" at bounding box center [218, 187] width 6 height 6
click at [532, 65] on input "text" at bounding box center [508, 62] width 106 height 18
click at [687, 279] on button "Save & Close" at bounding box center [669, 274] width 64 height 20
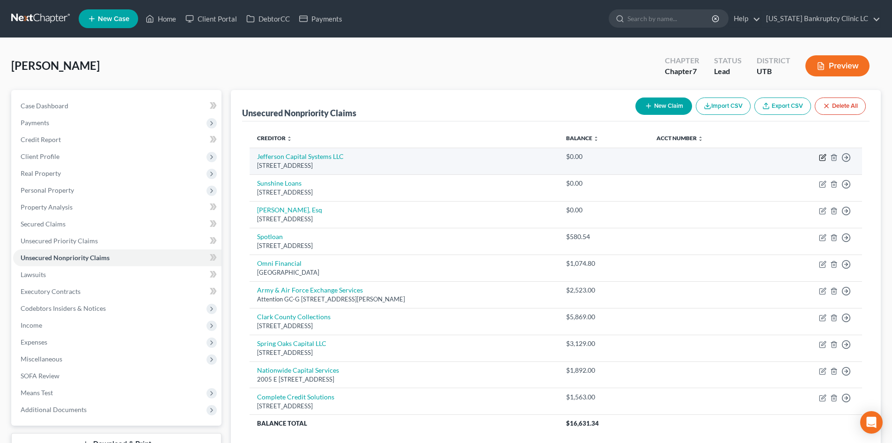
click at [823, 160] on icon "button" at bounding box center [823, 158] width 6 height 6
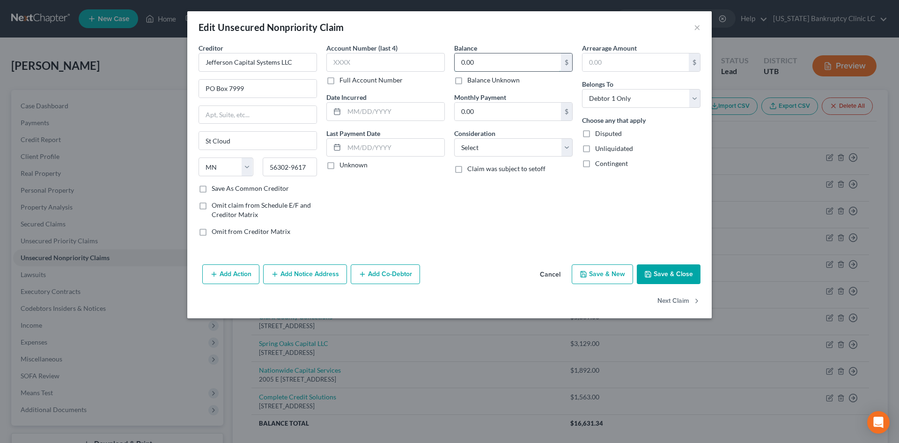
click at [505, 60] on input "0.00" at bounding box center [508, 62] width 106 height 18
click at [693, 275] on button "Save & Close" at bounding box center [669, 274] width 64 height 20
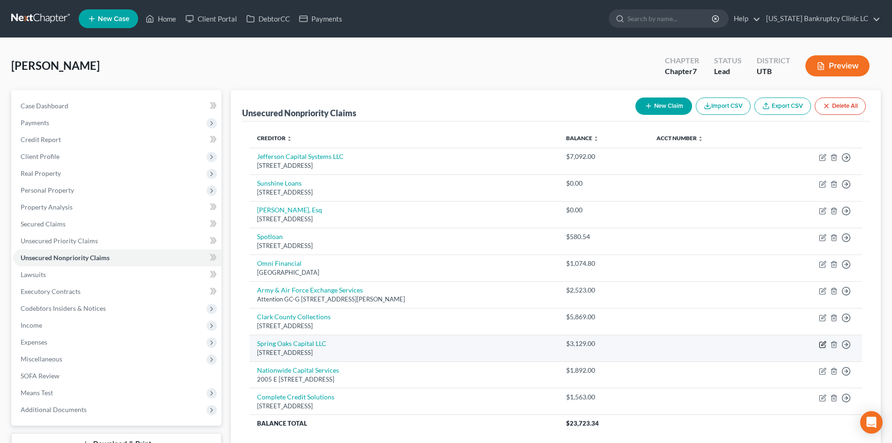
click at [821, 342] on icon "button" at bounding box center [822, 343] width 7 height 7
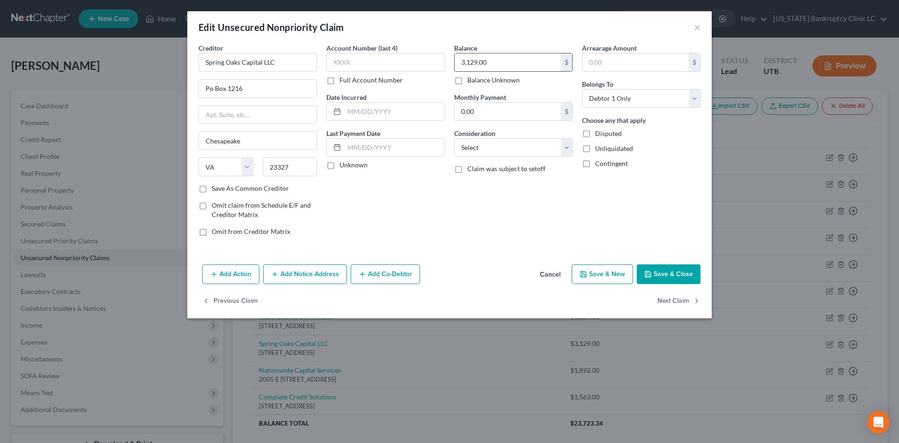
click at [484, 71] on input "3,129.00" at bounding box center [508, 62] width 106 height 18
click at [675, 281] on button "Save & Close" at bounding box center [669, 274] width 64 height 20
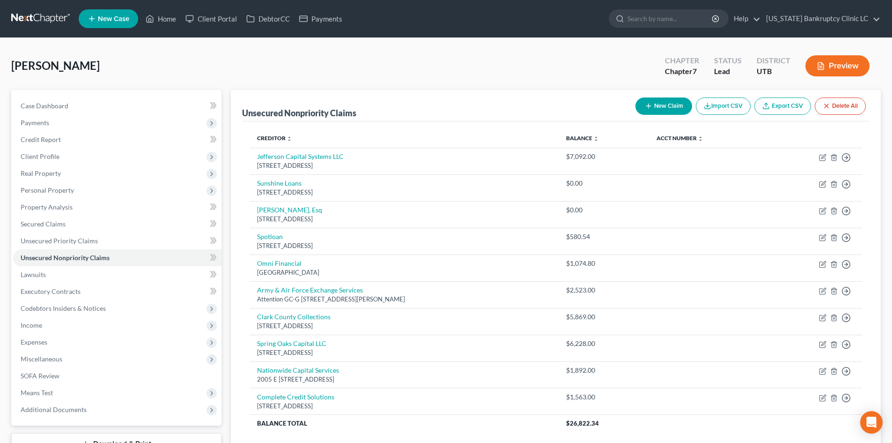
click at [645, 102] on icon "button" at bounding box center [648, 105] width 7 height 7
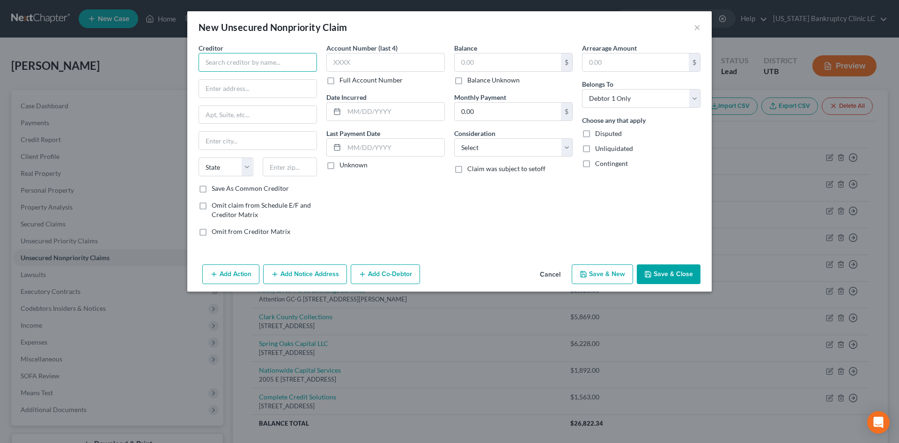
click at [281, 63] on input "text" at bounding box center [258, 62] width 118 height 19
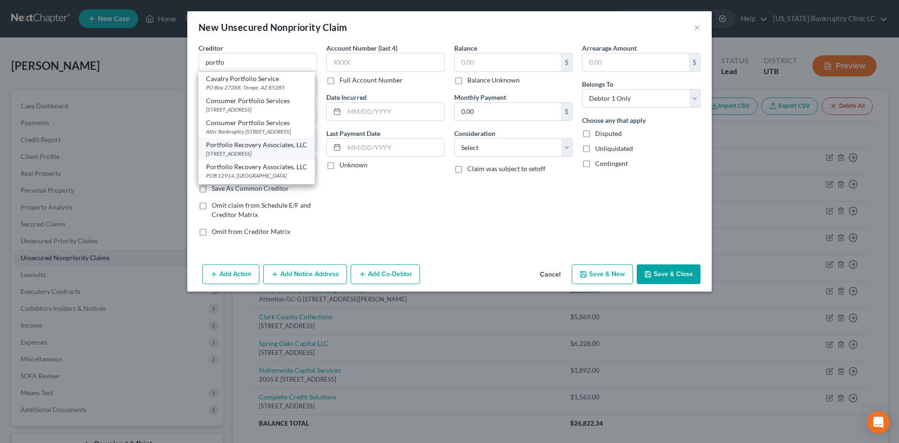
click at [267, 157] on div "[STREET_ADDRESS]" at bounding box center [256, 153] width 101 height 8
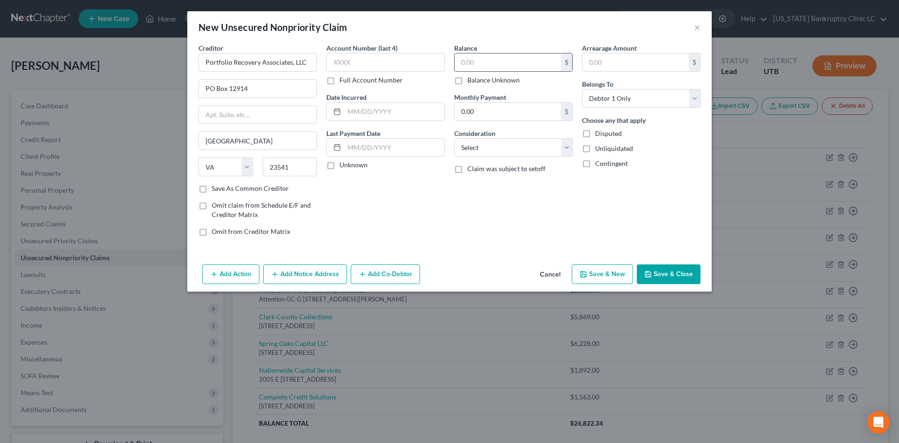
click at [517, 58] on input "text" at bounding box center [508, 62] width 106 height 18
click at [681, 268] on button "Save & Close" at bounding box center [669, 274] width 64 height 20
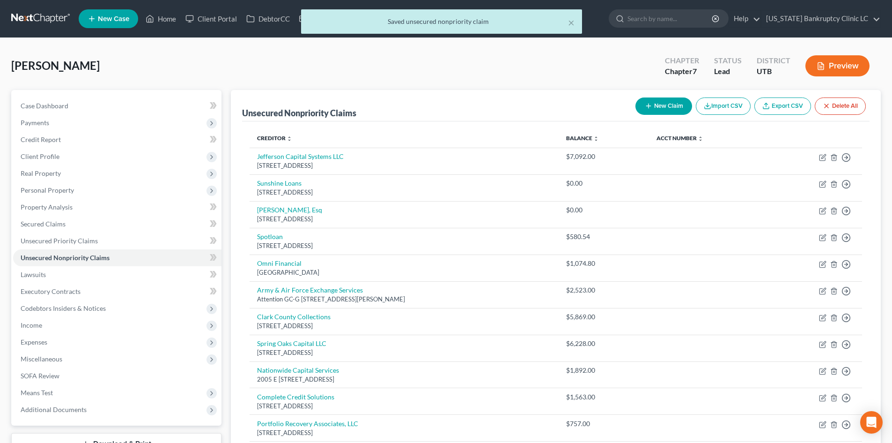
click at [657, 104] on button "New Claim" at bounding box center [663, 105] width 57 height 17
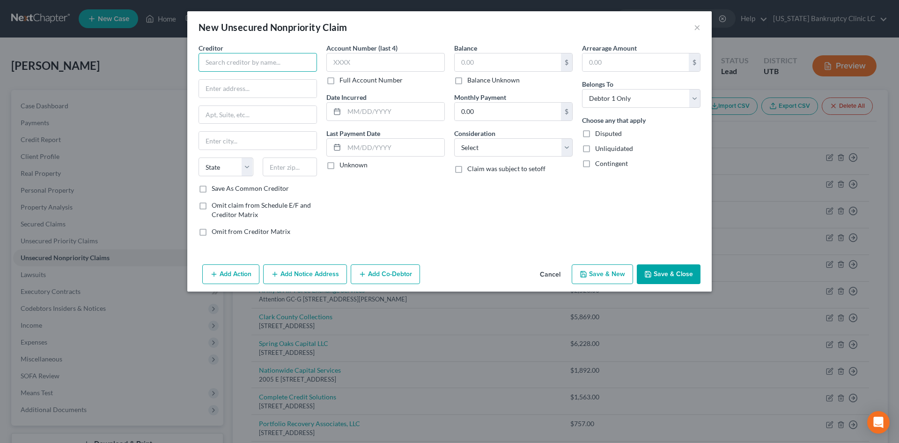
drag, startPoint x: 267, startPoint y: 57, endPoint x: 266, endPoint y: 46, distance: 10.9
click at [268, 56] on input "text" at bounding box center [258, 62] width 118 height 19
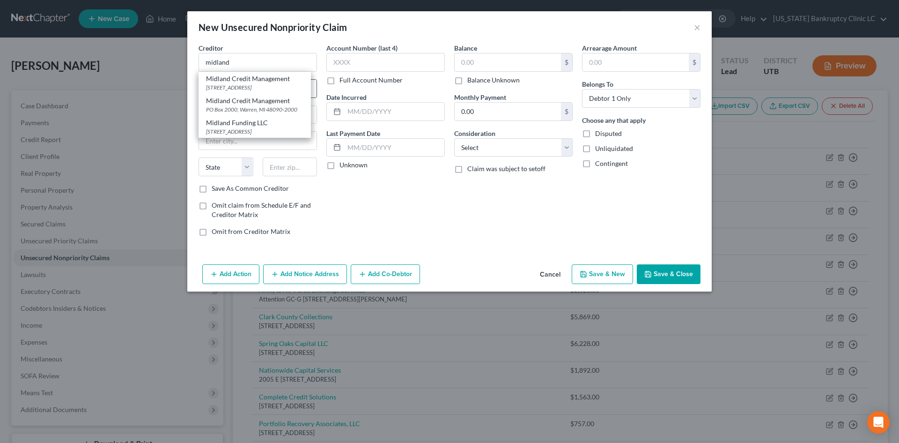
click at [261, 84] on div "[STREET_ADDRESS]" at bounding box center [254, 87] width 97 height 8
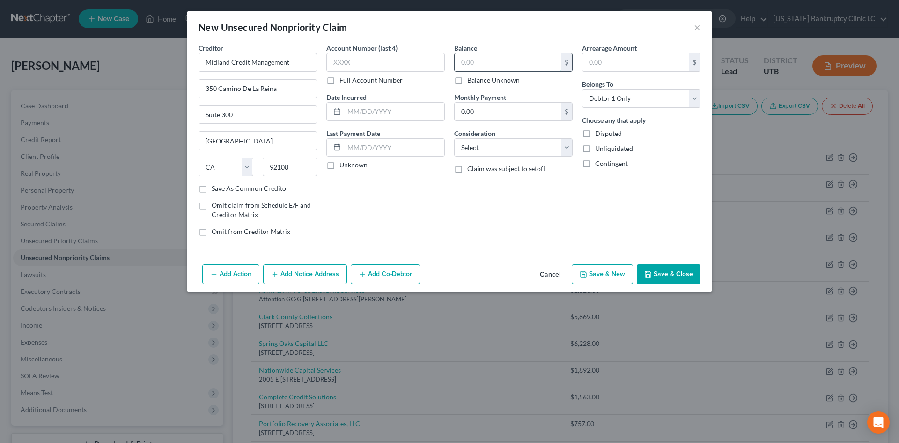
drag, startPoint x: 538, startPoint y: 64, endPoint x: 533, endPoint y: 59, distance: 7.0
click at [538, 64] on input "text" at bounding box center [508, 62] width 106 height 18
click at [619, 278] on button "Save & New" at bounding box center [602, 274] width 61 height 20
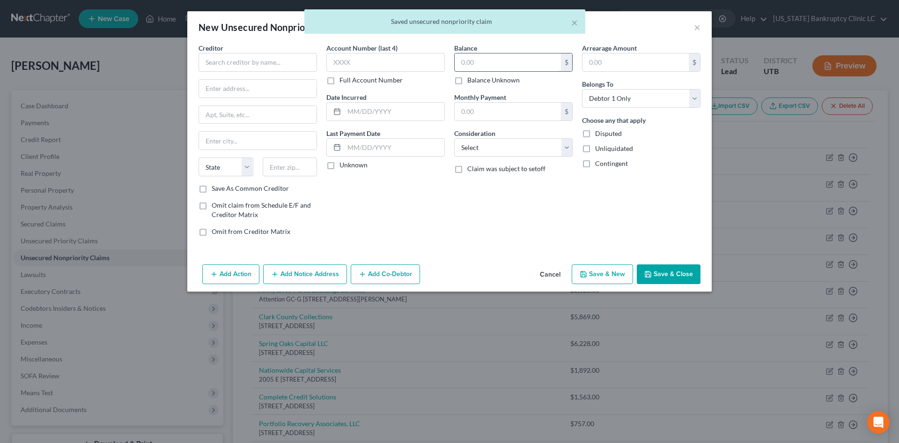
click at [497, 58] on input "text" at bounding box center [508, 62] width 106 height 18
click at [302, 62] on input "text" at bounding box center [258, 62] width 118 height 19
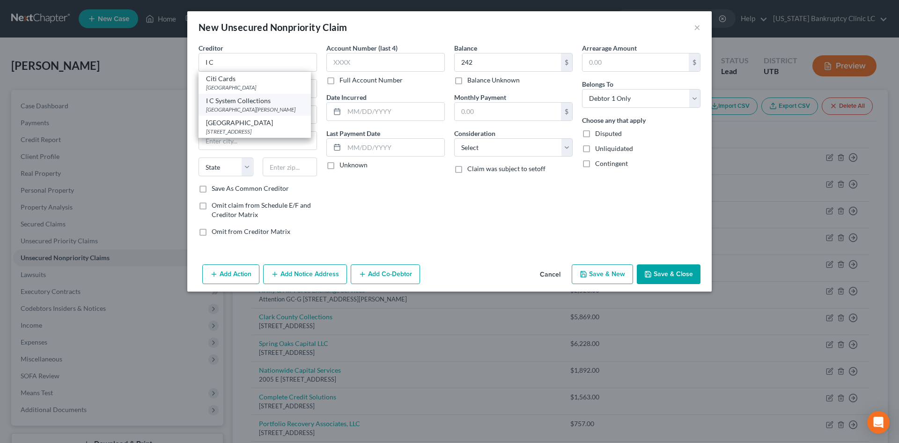
click at [269, 109] on div "[GEOGRAPHIC_DATA][PERSON_NAME]" at bounding box center [254, 109] width 97 height 8
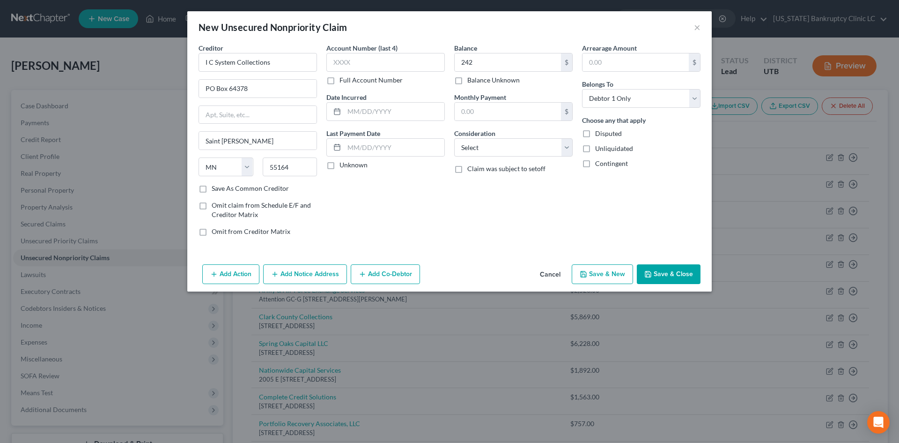
click at [672, 276] on button "Save & Close" at bounding box center [669, 274] width 64 height 20
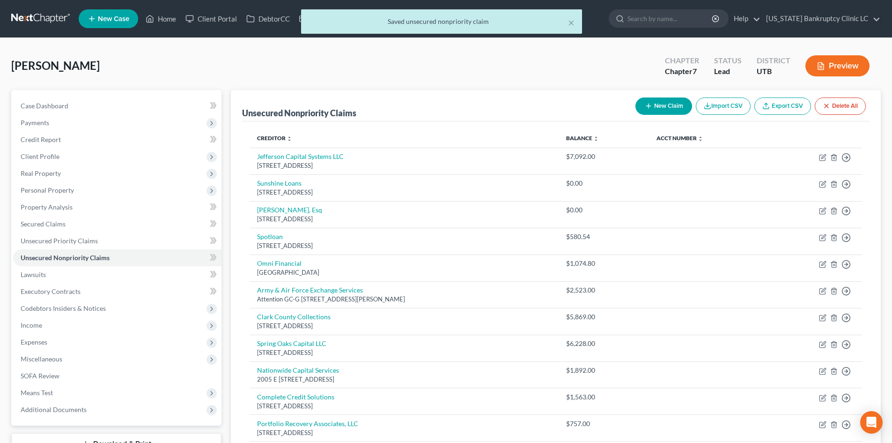
click at [644, 100] on button "New Claim" at bounding box center [663, 105] width 57 height 17
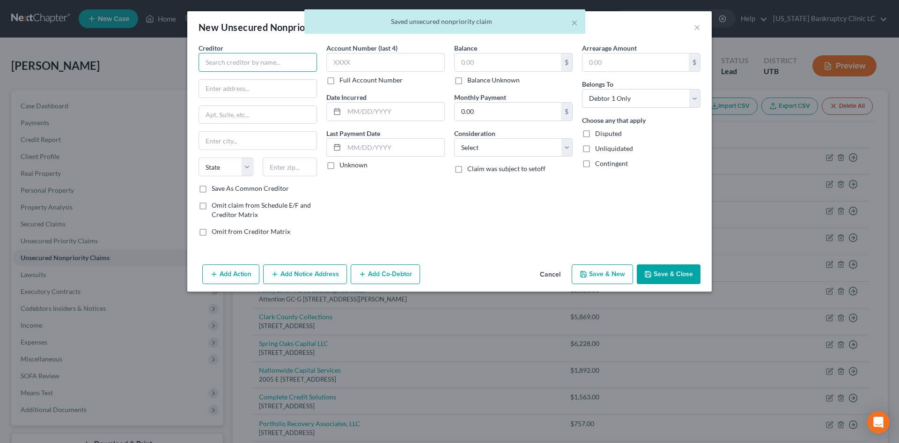
click at [263, 61] on input "text" at bounding box center [258, 62] width 118 height 19
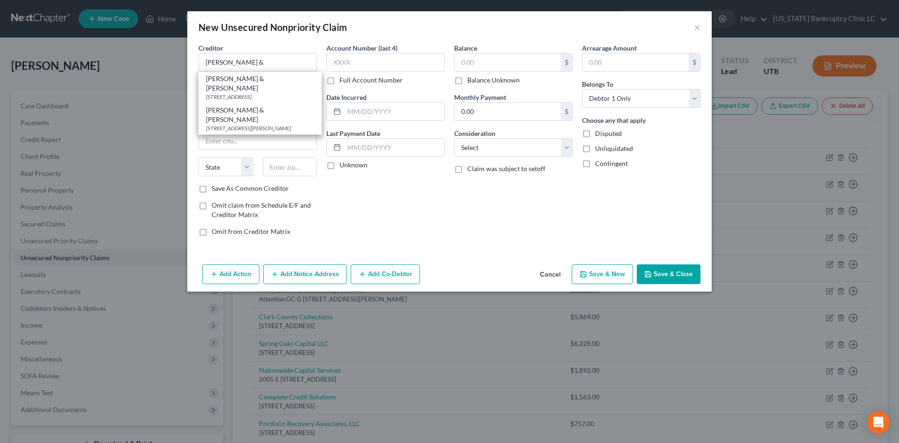
click at [245, 93] on div "[STREET_ADDRESS]" at bounding box center [260, 97] width 108 height 8
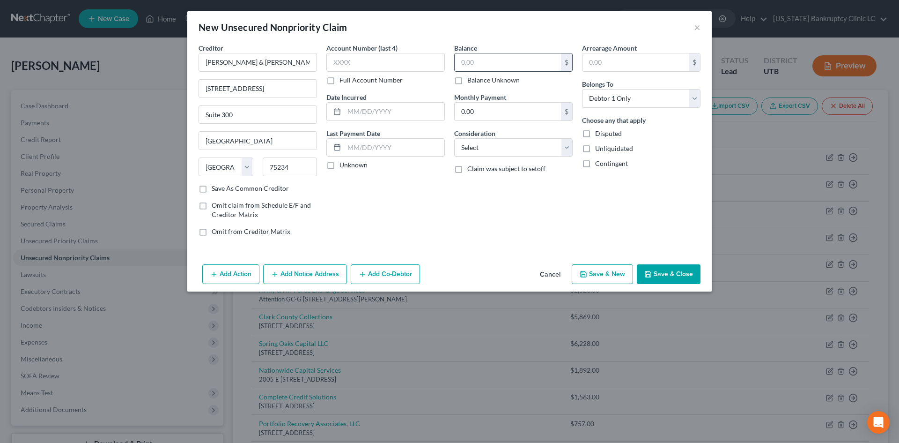
click at [523, 61] on input "text" at bounding box center [508, 62] width 106 height 18
drag, startPoint x: 661, startPoint y: 269, endPoint x: 881, endPoint y: 269, distance: 219.6
click at [662, 269] on button "Save & Close" at bounding box center [669, 274] width 64 height 20
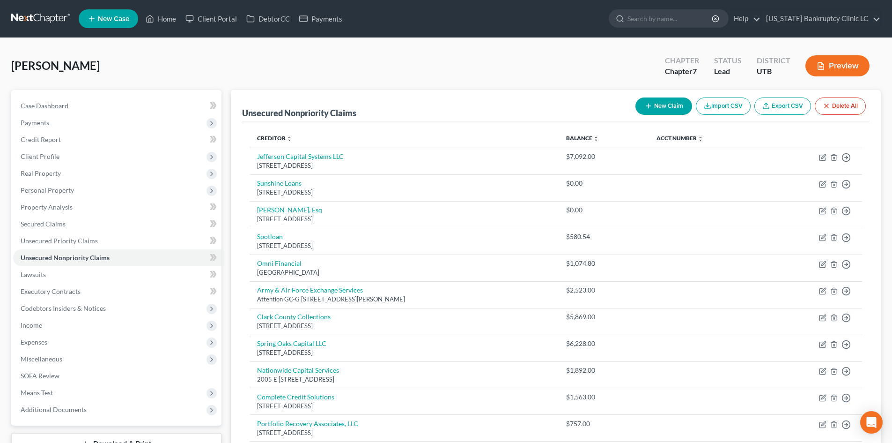
click at [679, 110] on button "New Claim" at bounding box center [663, 105] width 57 height 17
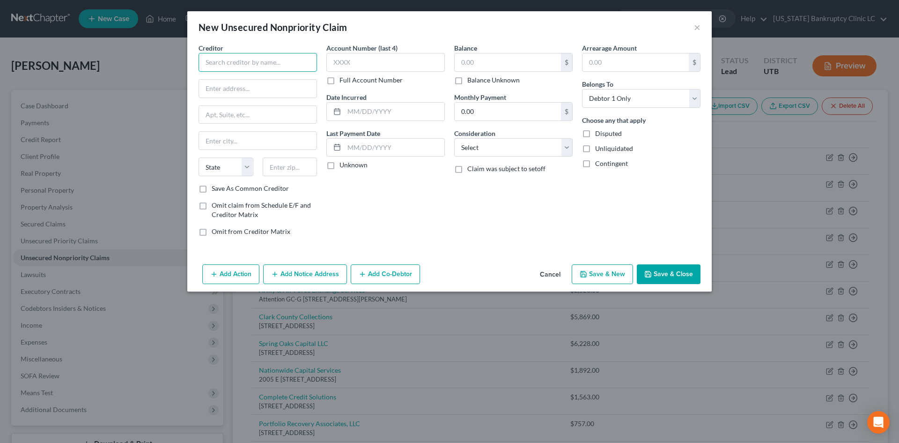
click at [232, 60] on input "text" at bounding box center [258, 62] width 118 height 19
click at [485, 66] on input "text" at bounding box center [508, 62] width 106 height 18
click at [600, 269] on button "Save & New" at bounding box center [602, 274] width 61 height 20
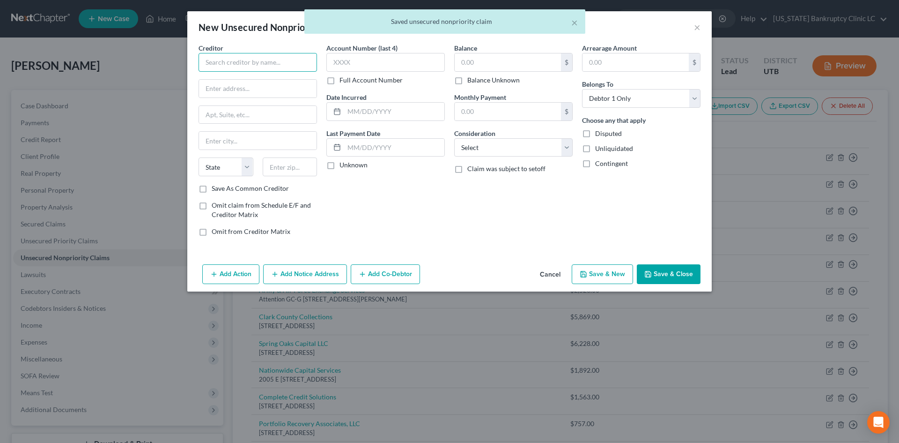
click at [244, 59] on input "text" at bounding box center [258, 62] width 118 height 19
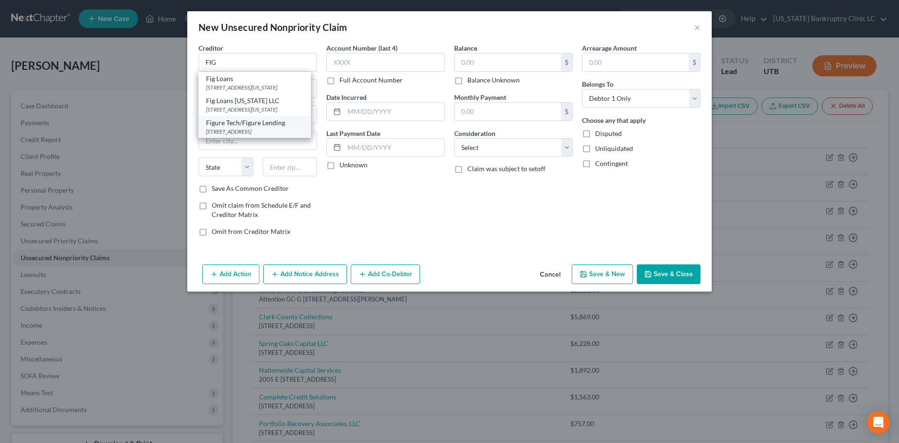
click at [253, 135] on div "[STREET_ADDRESS]" at bounding box center [254, 131] width 97 height 8
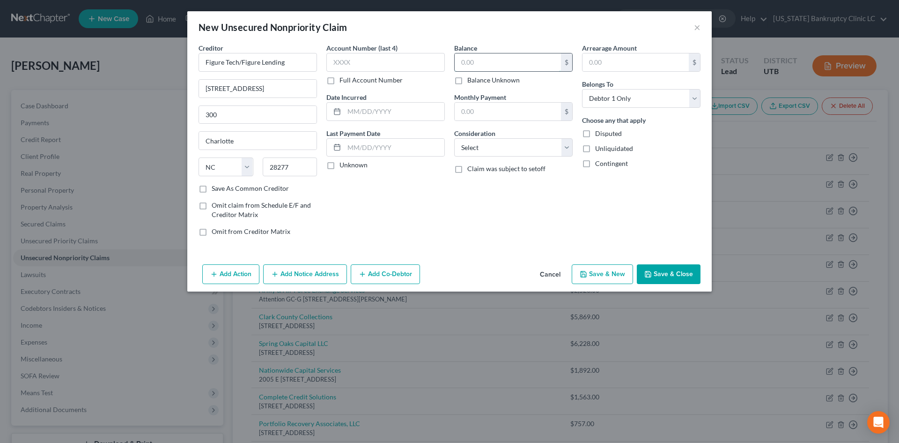
click at [490, 55] on input "text" at bounding box center [508, 62] width 106 height 18
click at [616, 275] on button "Save & New" at bounding box center [602, 274] width 61 height 20
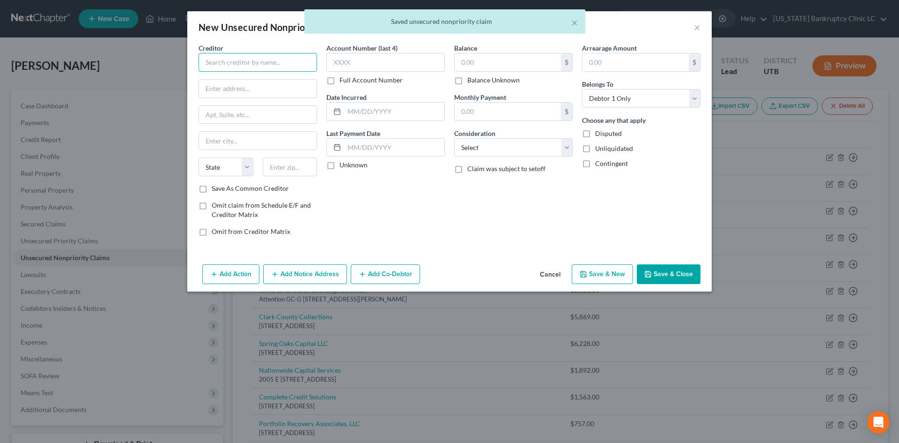
click at [259, 59] on input "text" at bounding box center [258, 62] width 118 height 19
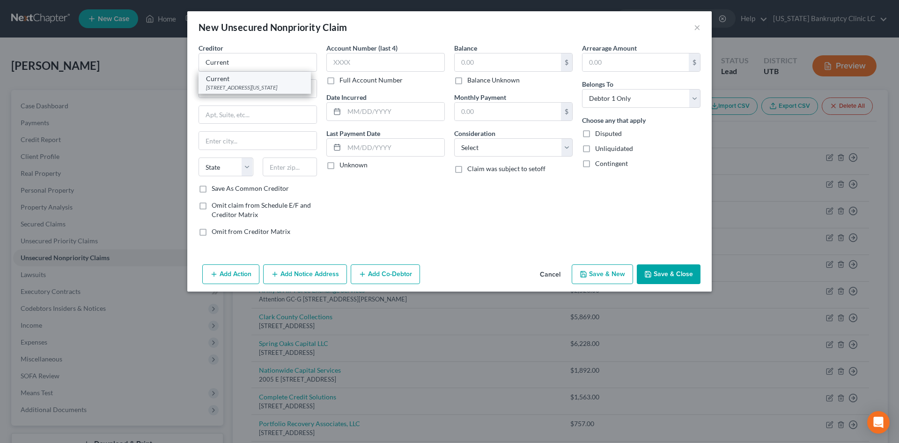
click at [262, 89] on div "[STREET_ADDRESS][US_STATE]" at bounding box center [254, 87] width 97 height 8
click at [596, 272] on button "Save & New" at bounding box center [602, 274] width 61 height 20
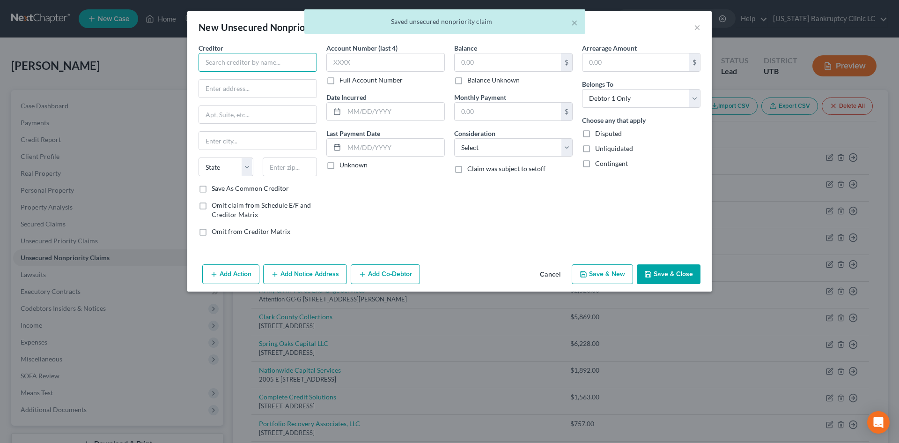
click at [237, 63] on input "text" at bounding box center [258, 62] width 118 height 19
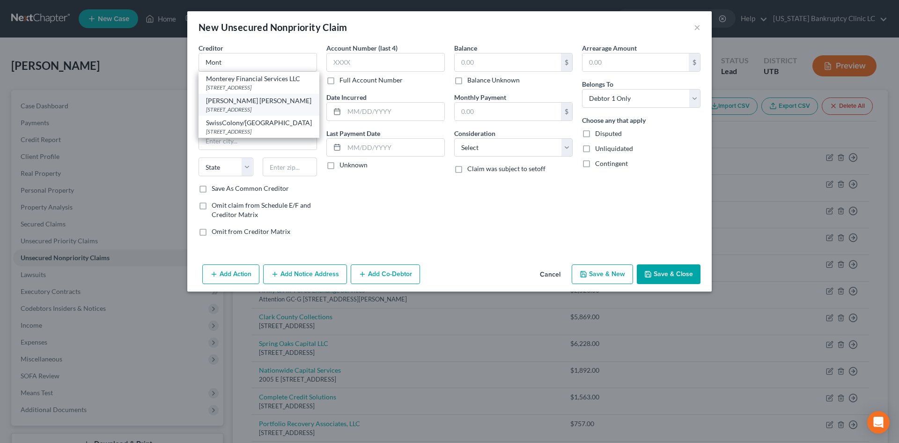
click at [265, 105] on div "[PERSON_NAME] [PERSON_NAME]" at bounding box center [259, 100] width 106 height 9
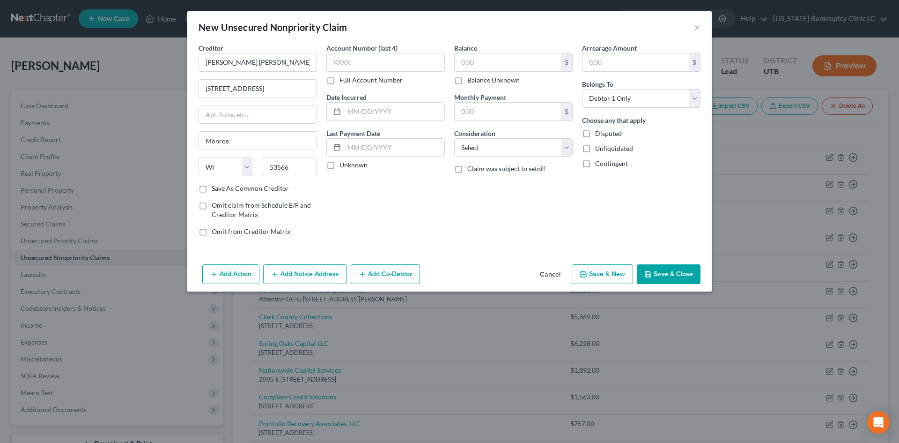
click at [660, 273] on button "Save & Close" at bounding box center [669, 274] width 64 height 20
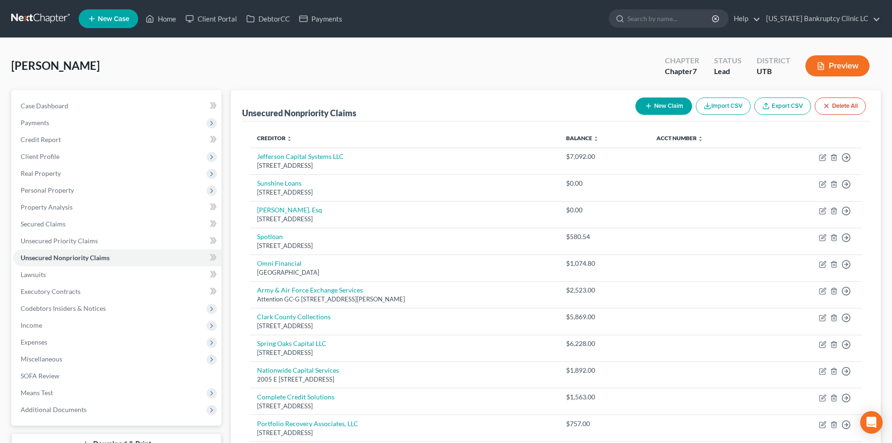
click at [651, 98] on button "New Claim" at bounding box center [663, 105] width 57 height 17
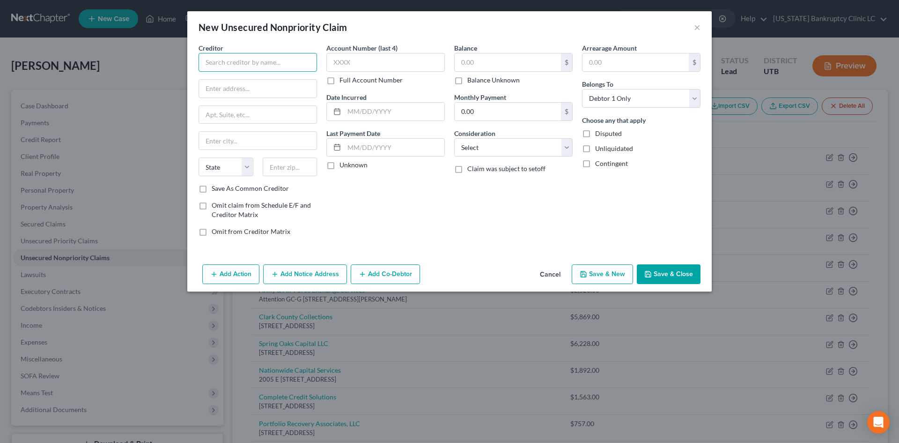
click at [271, 65] on input "text" at bounding box center [258, 62] width 118 height 19
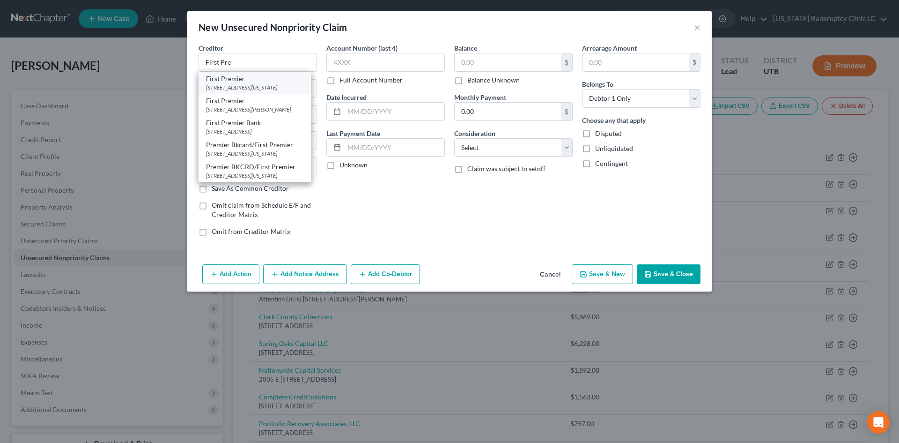
click at [250, 83] on div "[STREET_ADDRESS][US_STATE]" at bounding box center [254, 87] width 97 height 8
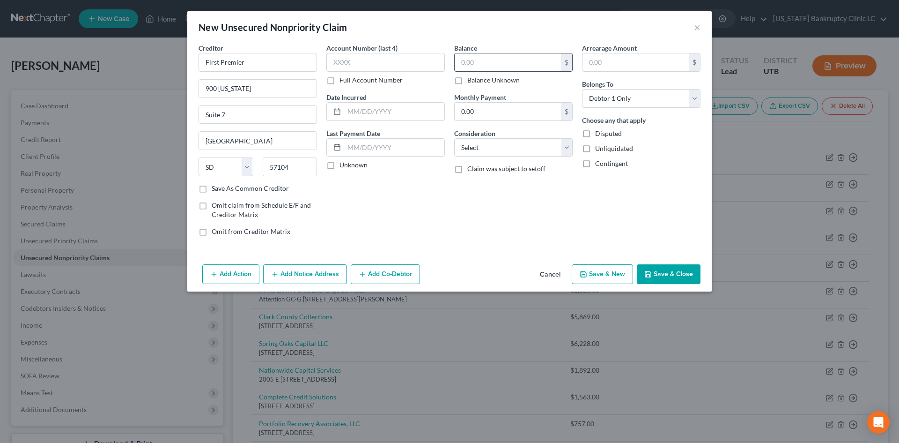
click at [494, 63] on input "text" at bounding box center [508, 62] width 106 height 18
click at [606, 278] on button "Save & New" at bounding box center [602, 274] width 61 height 20
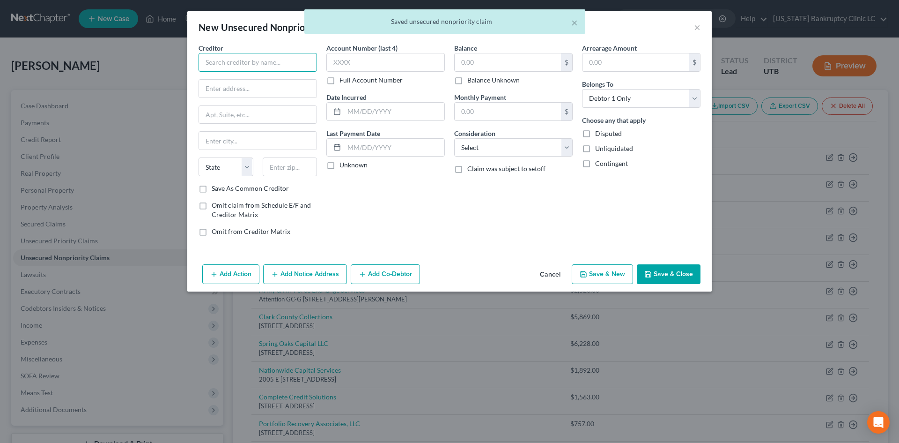
click at [263, 66] on input "text" at bounding box center [258, 62] width 118 height 19
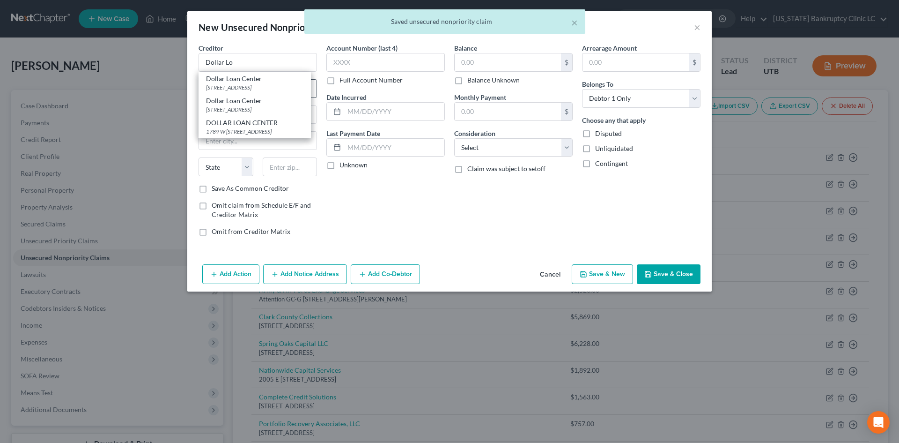
click at [235, 85] on div "[STREET_ADDRESS]" at bounding box center [254, 87] width 97 height 8
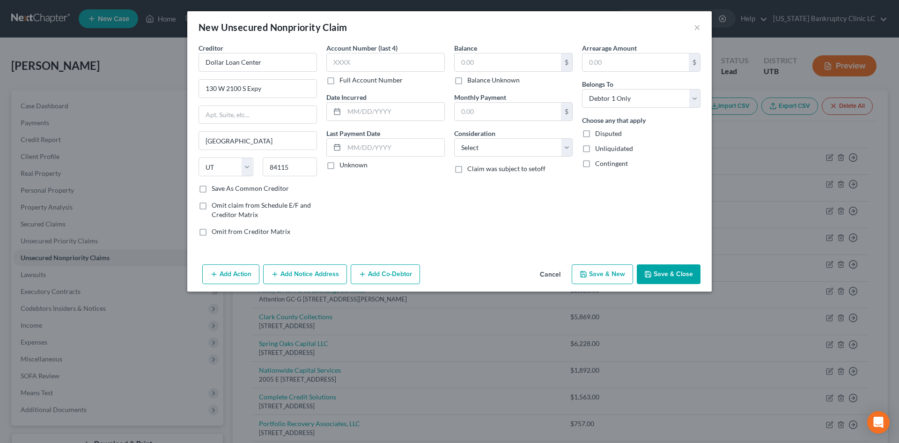
click at [484, 50] on div "Balance $ Balance Unknown Balance Undetermined $ Balance Unknown" at bounding box center [513, 64] width 118 height 42
click at [488, 63] on input "text" at bounding box center [508, 62] width 106 height 18
click at [604, 278] on button "Save & New" at bounding box center [602, 274] width 61 height 20
click at [696, 32] on button "×" at bounding box center [697, 27] width 7 height 11
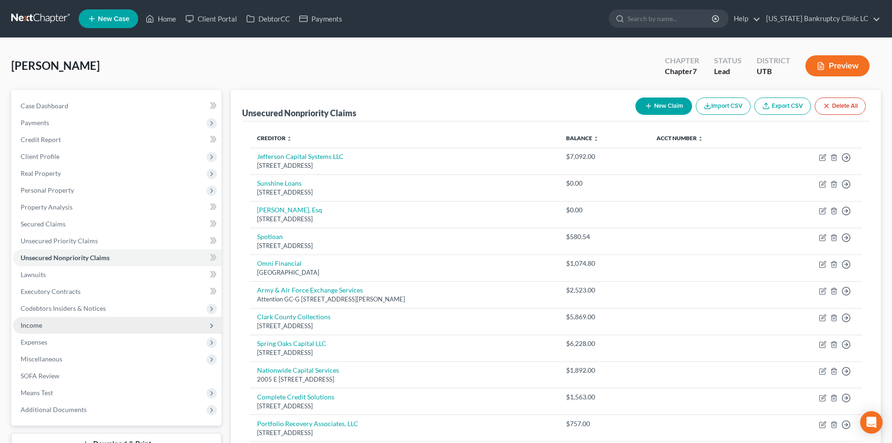
click at [38, 326] on span "Income" at bounding box center [32, 325] width 22 height 8
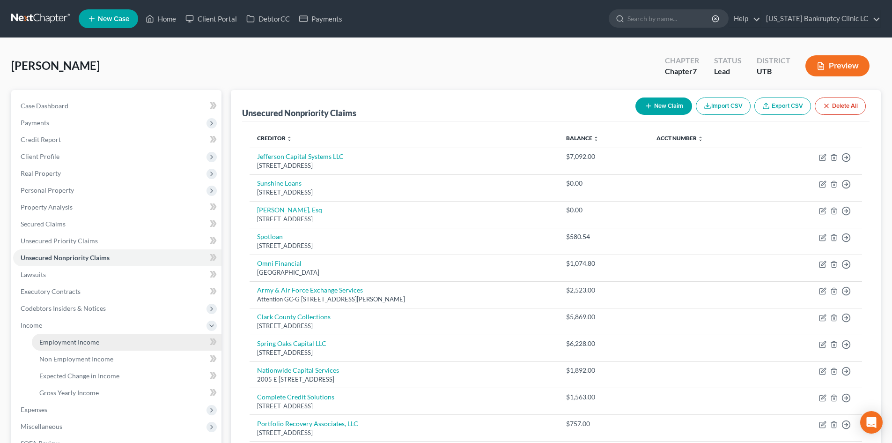
click at [51, 338] on span "Employment Income" at bounding box center [69, 342] width 60 height 8
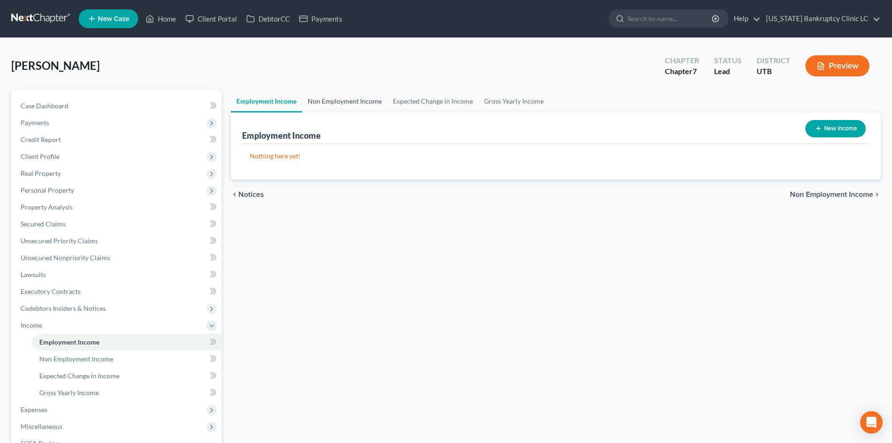
click at [325, 103] on link "Non Employment Income" at bounding box center [344, 101] width 85 height 22
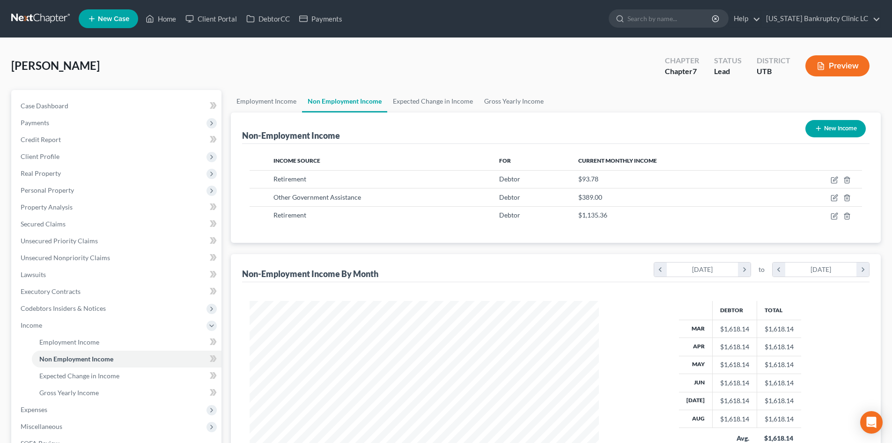
scroll to position [175, 368]
click at [608, 178] on div "$93.78" at bounding box center [673, 178] width 191 height 9
click at [525, 105] on link "Gross Yearly Income" at bounding box center [514, 101] width 71 height 22
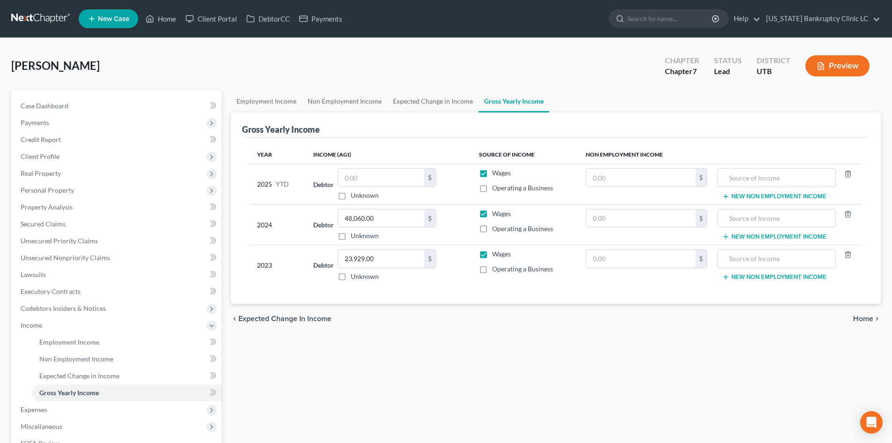
click at [492, 174] on label "Wages" at bounding box center [501, 172] width 19 height 9
click at [496, 174] on input "Wages" at bounding box center [499, 171] width 6 height 6
click at [657, 174] on input "text" at bounding box center [640, 178] width 109 height 18
click at [765, 178] on input "text" at bounding box center [777, 178] width 108 height 18
click at [761, 222] on input "text" at bounding box center [777, 218] width 108 height 18
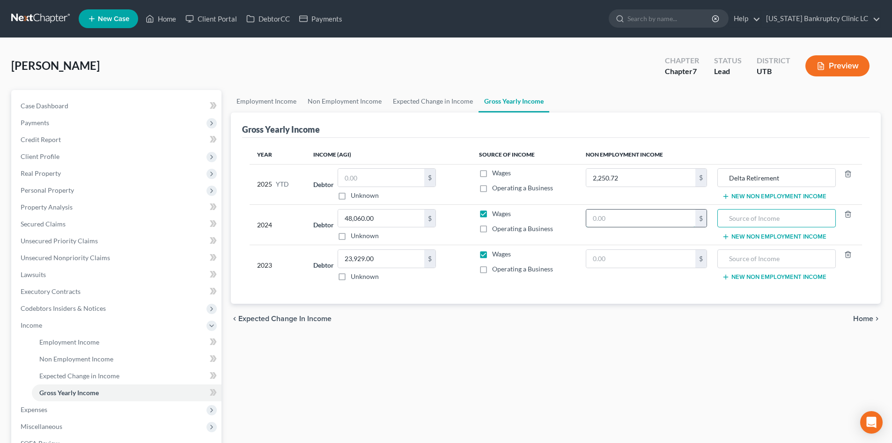
click at [647, 215] on input "text" at bounding box center [640, 218] width 109 height 18
click at [779, 217] on input "text" at bounding box center [777, 218] width 108 height 18
click at [642, 174] on input "2,250.72" at bounding box center [640, 178] width 109 height 18
click at [643, 215] on input "45,960" at bounding box center [640, 218] width 109 height 18
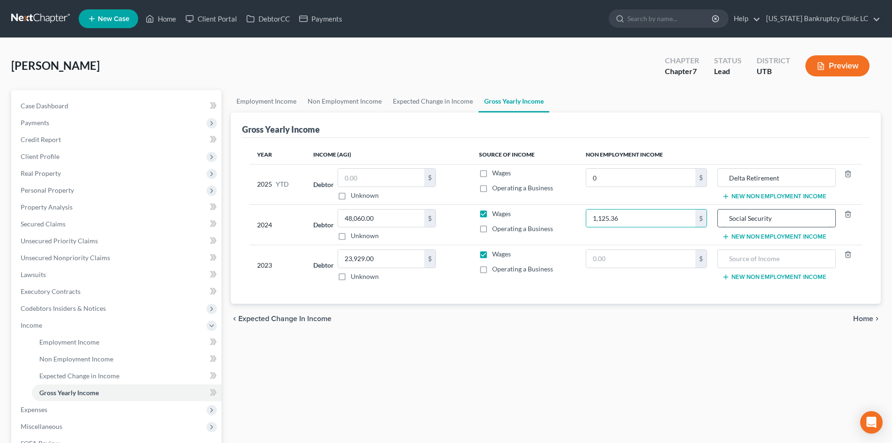
click at [791, 224] on input "Social Security" at bounding box center [777, 218] width 108 height 18
click at [791, 223] on input "Social Security" at bounding box center [777, 218] width 108 height 18
click at [781, 175] on input "Delta Retirement" at bounding box center [777, 178] width 108 height 18
click at [764, 217] on input "text" at bounding box center [777, 218] width 108 height 18
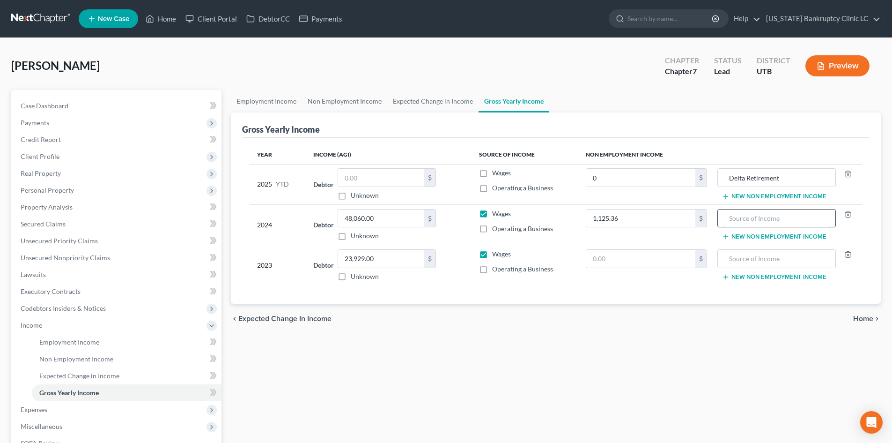
paste input "Delta Retirement"
drag, startPoint x: 801, startPoint y: 175, endPoint x: 667, endPoint y: 162, distance: 134.1
click at [651, 161] on table "Year Income (AGI) Source of Income Non Employment Income 2025 YTD Debtor $ Unkn…" at bounding box center [556, 215] width 613 height 140
click at [797, 235] on button "New Non Employment Income" at bounding box center [774, 236] width 104 height 7
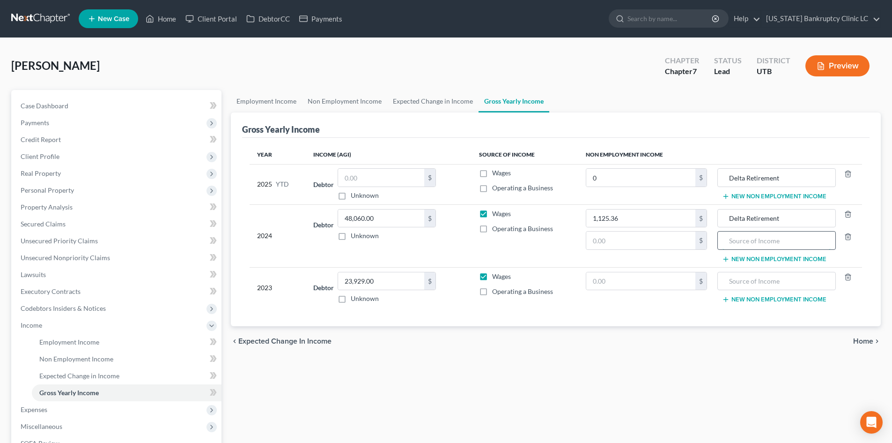
click at [786, 238] on input "text" at bounding box center [777, 240] width 108 height 18
click at [615, 238] on input "text" at bounding box center [640, 240] width 109 height 18
click at [644, 351] on div "chevron_left Expected Change in Income Home chevron_right" at bounding box center [556, 341] width 650 height 30
click at [743, 257] on button "New Non Employment Income" at bounding box center [774, 258] width 104 height 7
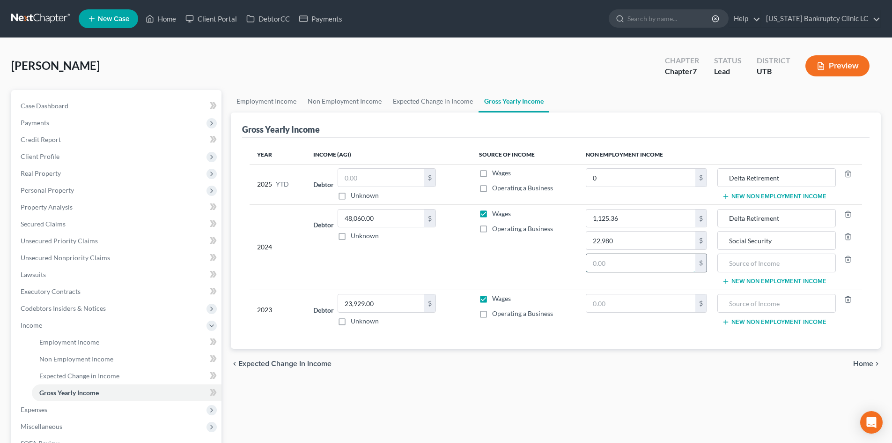
drag, startPoint x: 626, startPoint y: 263, endPoint x: 615, endPoint y: 256, distance: 12.9
click at [626, 262] on input "text" at bounding box center [640, 263] width 109 height 18
click at [760, 259] on input "text" at bounding box center [777, 263] width 108 height 18
click at [758, 276] on td "Delta Retirement Social Security Military Pension New Non Employment Income" at bounding box center [789, 246] width 148 height 85
click at [758, 281] on button "New Non Employment Income" at bounding box center [774, 280] width 104 height 7
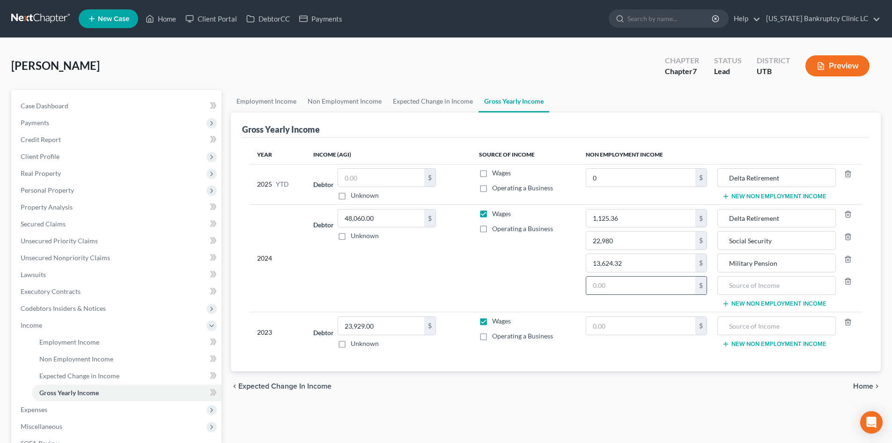
click at [644, 286] on input "text" at bounding box center [640, 285] width 109 height 18
click at [756, 289] on input "text" at bounding box center [777, 285] width 108 height 18
click at [760, 303] on button "New Non Employment Income" at bounding box center [774, 303] width 104 height 7
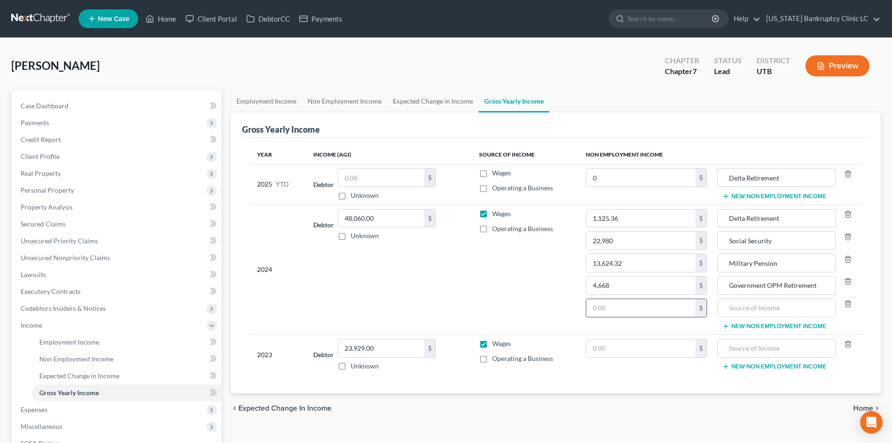
click at [613, 310] on input "text" at bounding box center [640, 308] width 109 height 18
click at [763, 309] on input "text" at bounding box center [777, 308] width 108 height 18
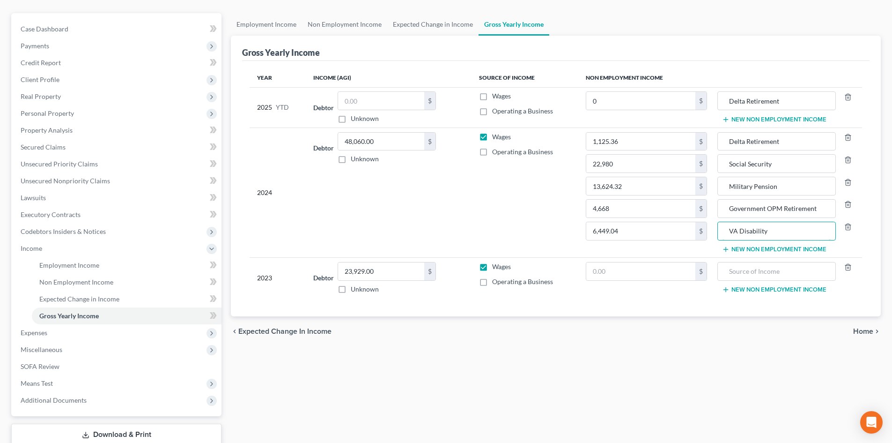
scroll to position [140, 0]
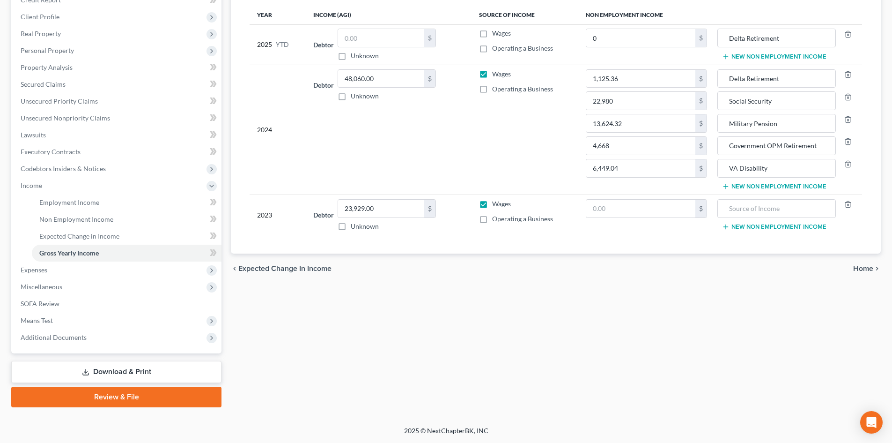
click at [779, 232] on td "New Non Employment Income" at bounding box center [789, 215] width 148 height 40
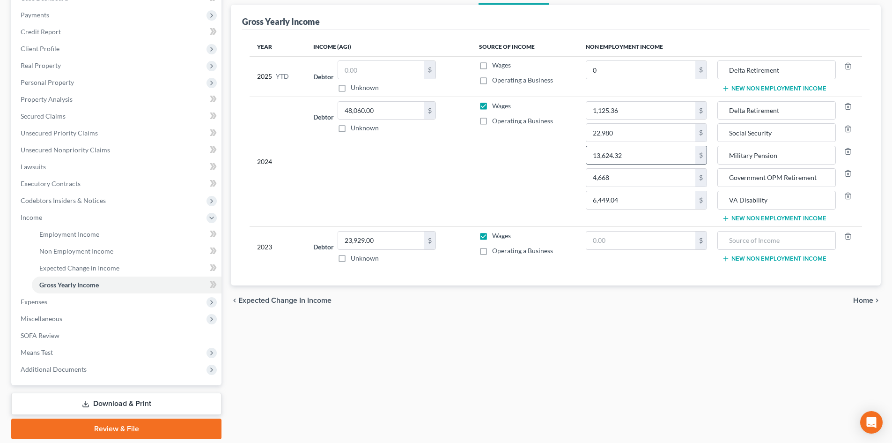
scroll to position [93, 0]
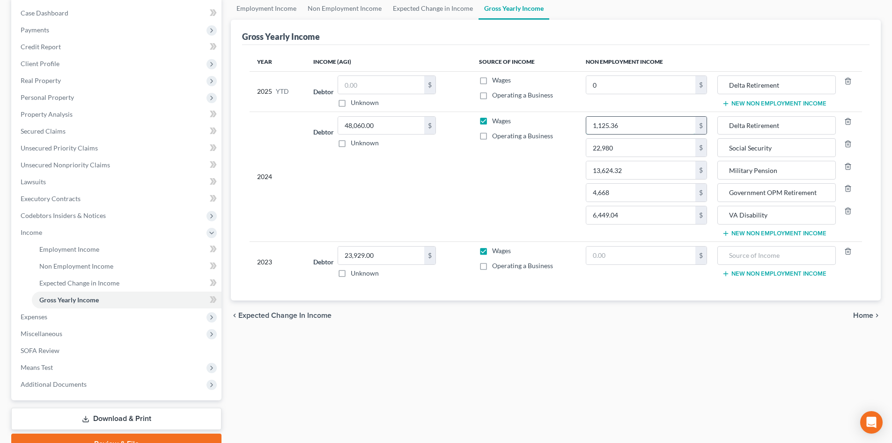
click at [644, 127] on input "1,125.36" at bounding box center [640, 126] width 109 height 18
click at [630, 257] on input "text" at bounding box center [640, 255] width 109 height 18
paste input "1,125.36"
click at [768, 276] on button "New Non Employment Income" at bounding box center [774, 273] width 104 height 7
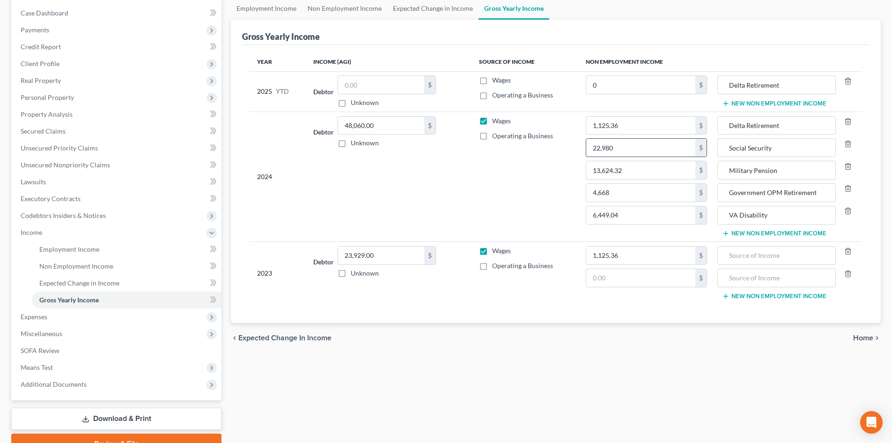
click at [631, 149] on input "22,980" at bounding box center [640, 148] width 109 height 18
click at [618, 283] on input "text" at bounding box center [640, 278] width 109 height 18
paste input "22,980"
click at [772, 299] on button "New Non Employment Income" at bounding box center [774, 295] width 104 height 7
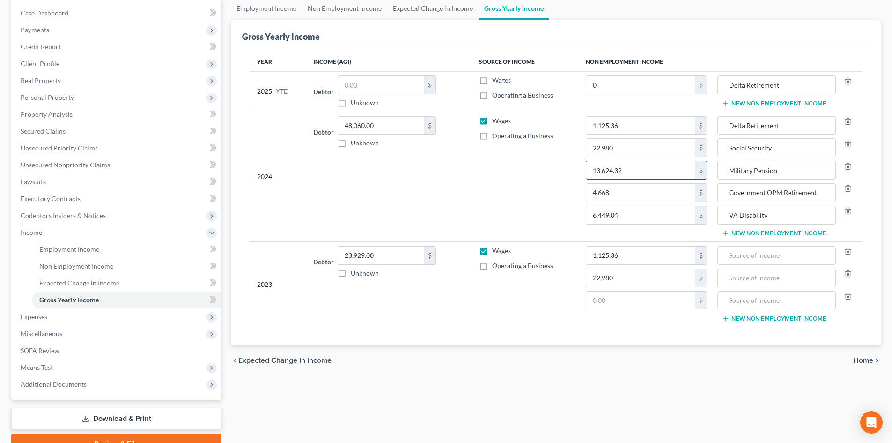
click at [642, 170] on input "13,624.32" at bounding box center [640, 170] width 109 height 18
click at [633, 303] on input "text" at bounding box center [640, 300] width 109 height 18
paste input "13,624.32"
click at [765, 322] on td "New Non Employment Income" at bounding box center [789, 284] width 148 height 85
click at [765, 319] on button "New Non Employment Income" at bounding box center [774, 318] width 104 height 7
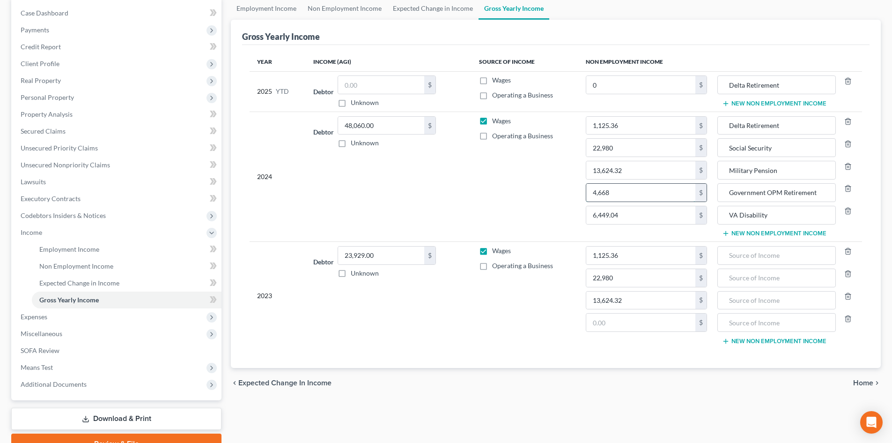
click at [631, 192] on input "4,668" at bounding box center [640, 193] width 109 height 18
click at [628, 328] on input "text" at bounding box center [640, 322] width 109 height 18
paste input "4,668"
click at [758, 339] on button "New Non Employment Income" at bounding box center [774, 340] width 104 height 7
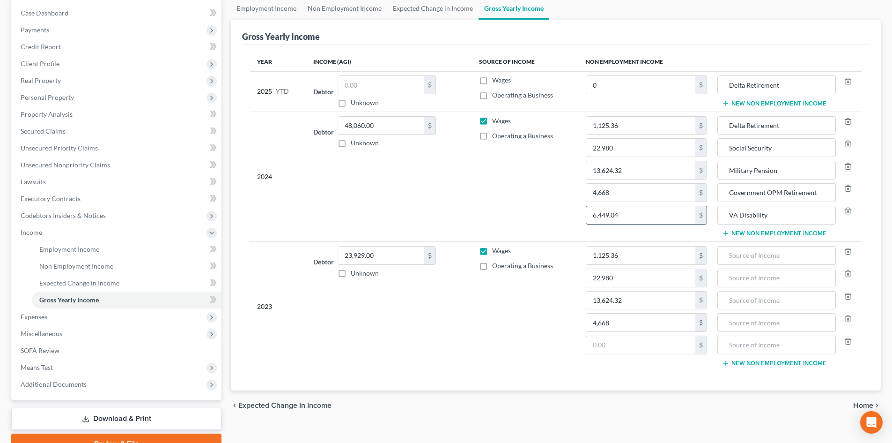
click at [635, 214] on input "6,449.04" at bounding box center [640, 215] width 109 height 18
click at [753, 362] on button "New Non Employment Income" at bounding box center [774, 362] width 104 height 7
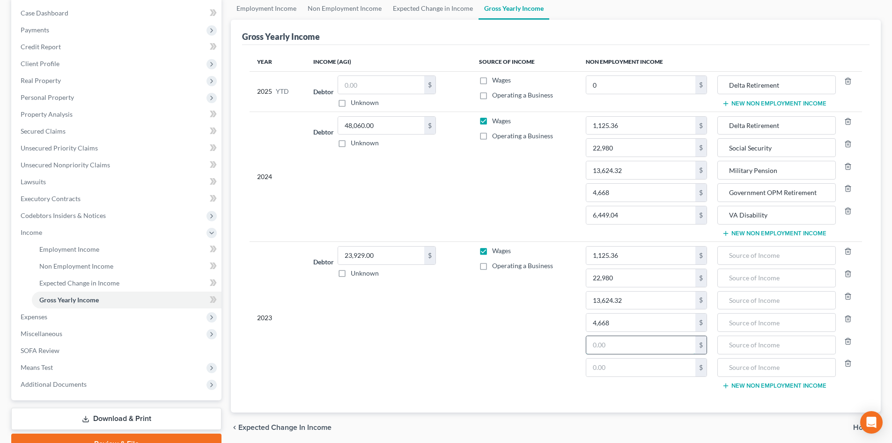
click at [632, 348] on input "text" at bounding box center [640, 345] width 109 height 18
paste input "6,449.04"
click at [847, 362] on icon "button" at bounding box center [847, 362] width 7 height 7
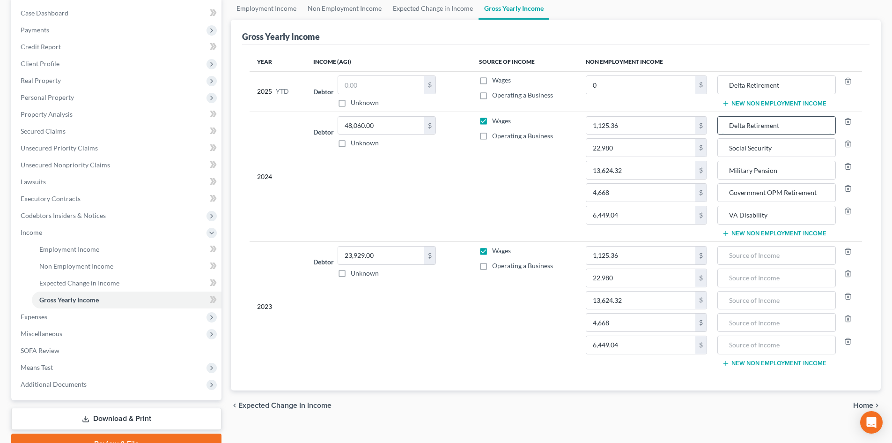
click at [777, 121] on input "Delta Retirement" at bounding box center [777, 126] width 108 height 18
click at [783, 256] on input "text" at bounding box center [777, 255] width 108 height 18
paste input "Delta Retirement"
click at [775, 149] on input "Social Security" at bounding box center [777, 148] width 108 height 18
click at [772, 286] on input "text" at bounding box center [777, 278] width 108 height 18
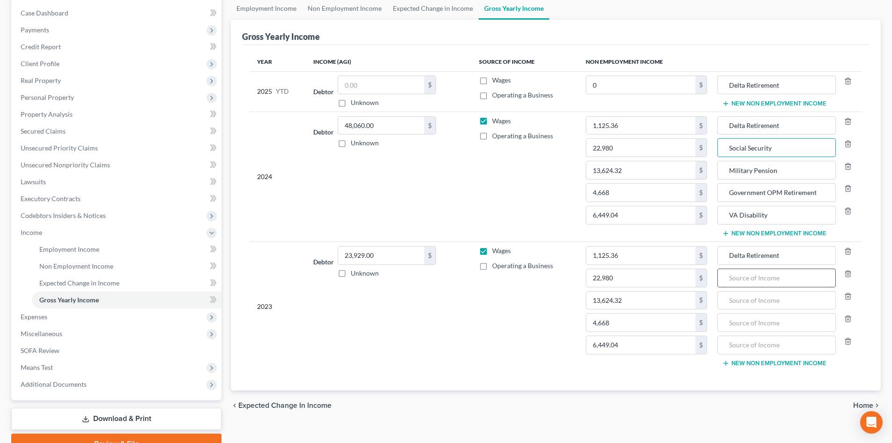
paste input "Social Security"
click at [768, 174] on input "Military Pension" at bounding box center [777, 170] width 108 height 18
click at [774, 304] on input "text" at bounding box center [777, 300] width 108 height 18
paste input "Military Pension"
click at [784, 193] on input "Government OPM Retirement" at bounding box center [777, 193] width 108 height 18
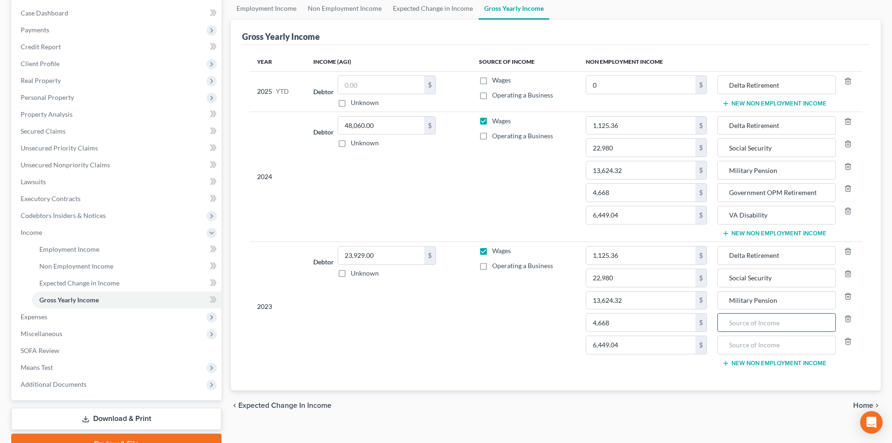
click at [780, 325] on input "text" at bounding box center [777, 322] width 108 height 18
paste input "Government OPM Retirement"
click at [776, 214] on input "VA Disability" at bounding box center [777, 215] width 108 height 18
click at [776, 348] on input "text" at bounding box center [777, 345] width 108 height 18
paste input "VA Disability"
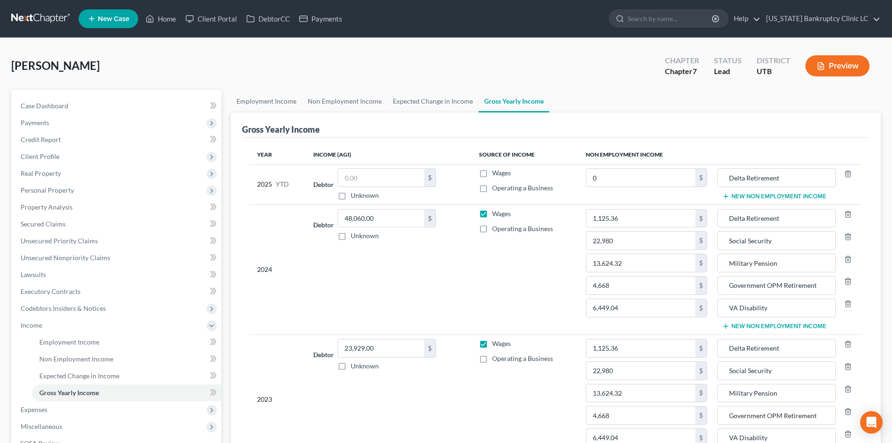
scroll to position [94, 0]
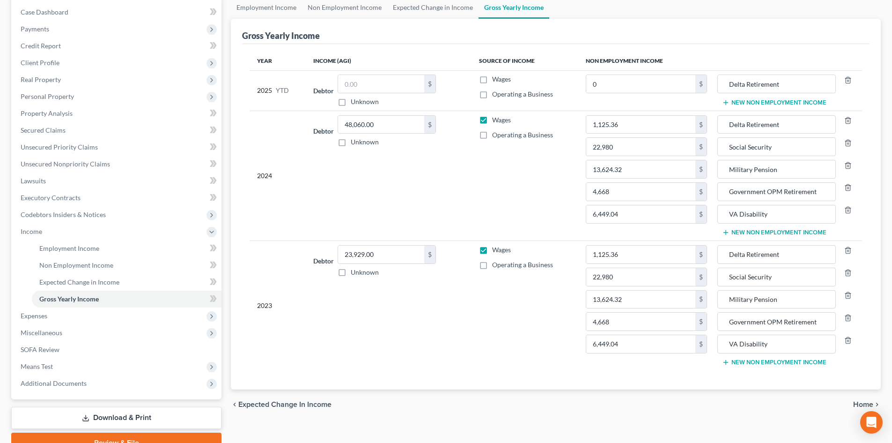
click at [796, 103] on button "New Non Employment Income" at bounding box center [774, 102] width 104 height 7
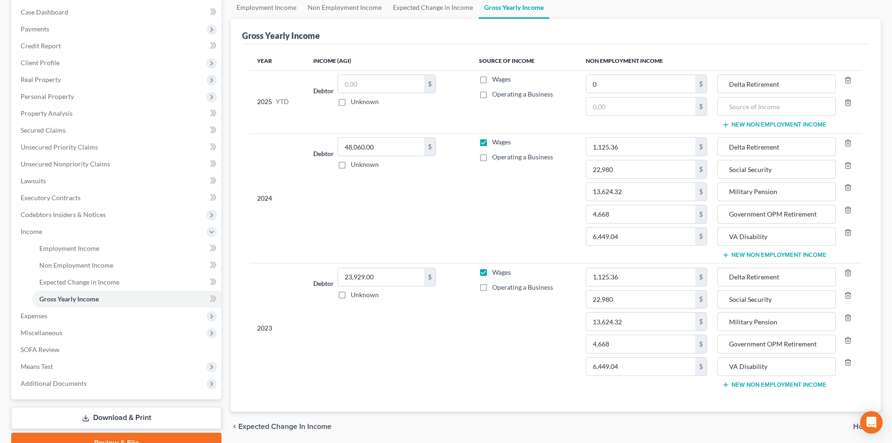
click at [793, 124] on button "New Non Employment Income" at bounding box center [774, 124] width 104 height 7
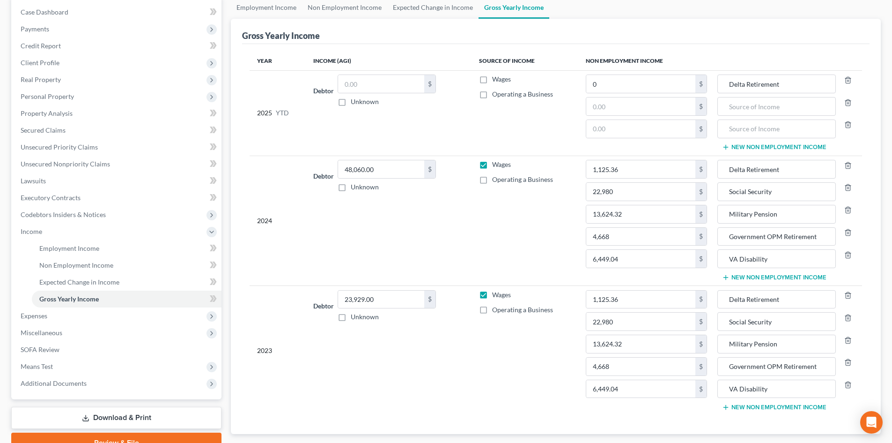
click at [789, 140] on td "Delta Retirement New Non Employment Income" at bounding box center [789, 112] width 148 height 85
click at [788, 147] on button "New Non Employment Income" at bounding box center [774, 146] width 104 height 7
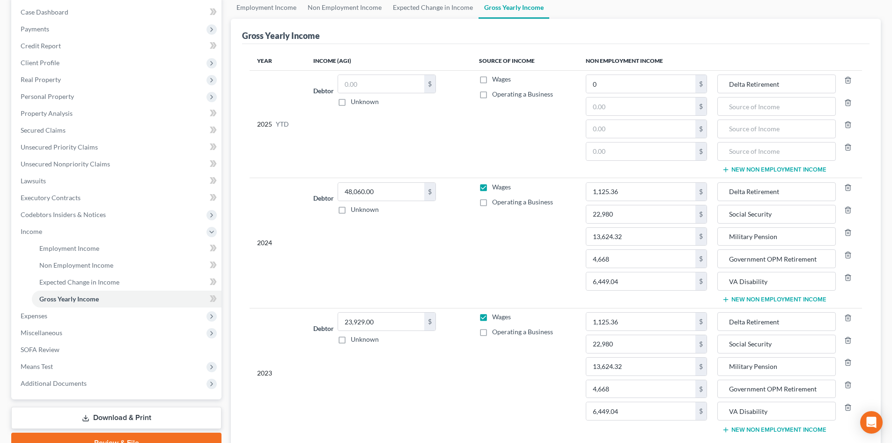
click at [787, 169] on button "New Non Employment Income" at bounding box center [774, 169] width 104 height 7
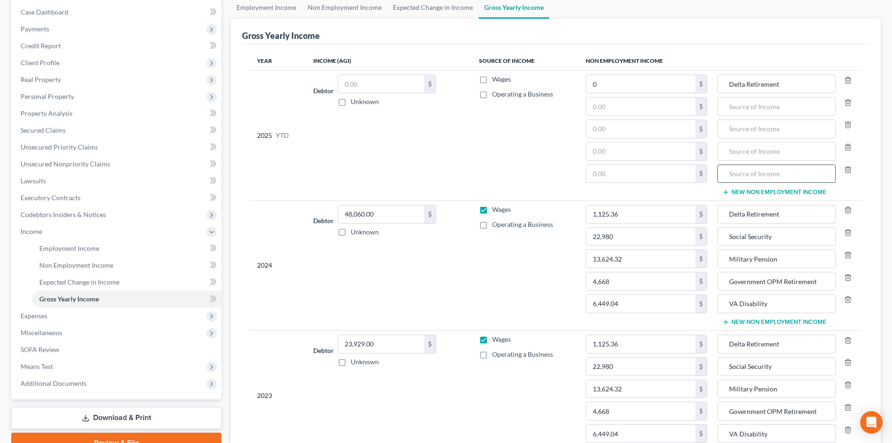
click at [761, 173] on input "text" at bounding box center [777, 174] width 108 height 18
paste input "VA Disability"
click at [790, 235] on input "Social Security" at bounding box center [777, 237] width 108 height 18
click at [764, 109] on input "text" at bounding box center [777, 106] width 108 height 18
paste input "Social Security"
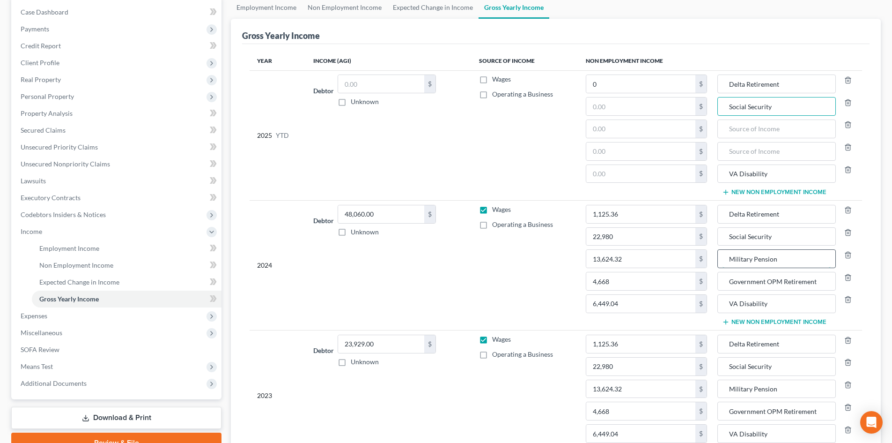
click at [765, 260] on input "Military Pension" at bounding box center [777, 259] width 108 height 18
click at [766, 130] on input "text" at bounding box center [777, 129] width 108 height 18
paste input "Military Pension"
click at [760, 285] on input "Government OPM Retirement" at bounding box center [777, 281] width 108 height 18
drag, startPoint x: 765, startPoint y: 150, endPoint x: 779, endPoint y: 148, distance: 14.2
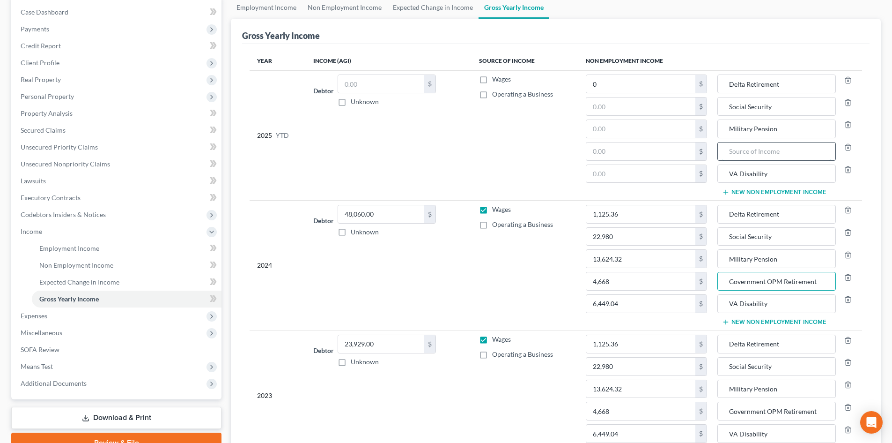
click at [765, 149] on input "text" at bounding box center [777, 151] width 108 height 18
paste input "Government OPM Retirement"
click at [644, 88] on input "0" at bounding box center [640, 84] width 109 height 18
click at [644, 87] on input "0" at bounding box center [640, 84] width 109 height 18
click at [654, 88] on input "0" at bounding box center [640, 84] width 109 height 18
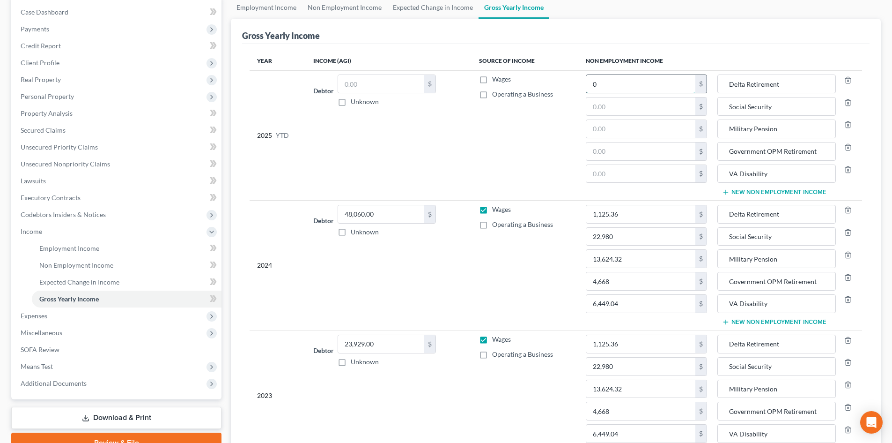
click at [654, 88] on input "0" at bounding box center [640, 84] width 109 height 18
click at [622, 102] on input "text" at bounding box center [640, 106] width 109 height 18
drag, startPoint x: 620, startPoint y: 136, endPoint x: 610, endPoint y: 133, distance: 10.6
click at [620, 135] on input "text" at bounding box center [640, 129] width 109 height 18
click at [619, 158] on input "text" at bounding box center [640, 151] width 109 height 18
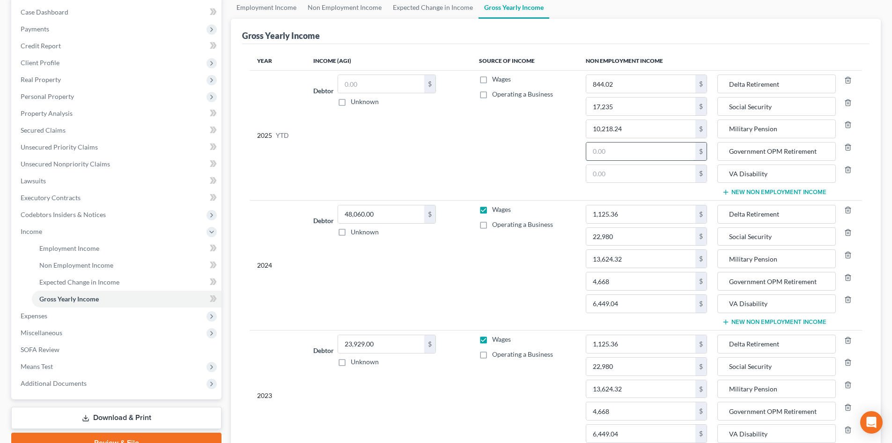
click at [617, 151] on input "text" at bounding box center [640, 151] width 109 height 18
drag, startPoint x: 617, startPoint y: 151, endPoint x: 609, endPoint y: 148, distance: 9.0
click at [615, 150] on input "text" at bounding box center [640, 151] width 109 height 18
click at [641, 183] on td "844.02 $ 17,235 $ 10,218.24 $ 3,501 $ $" at bounding box center [646, 135] width 136 height 130
click at [640, 179] on input "text" at bounding box center [640, 174] width 109 height 18
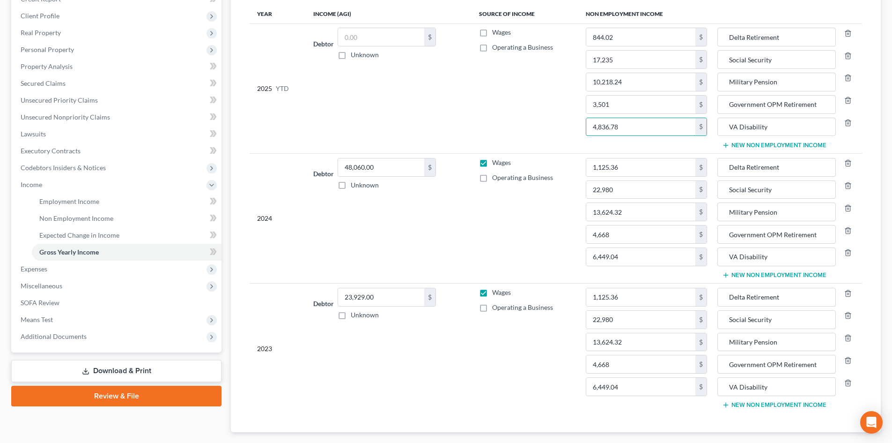
scroll to position [0, 0]
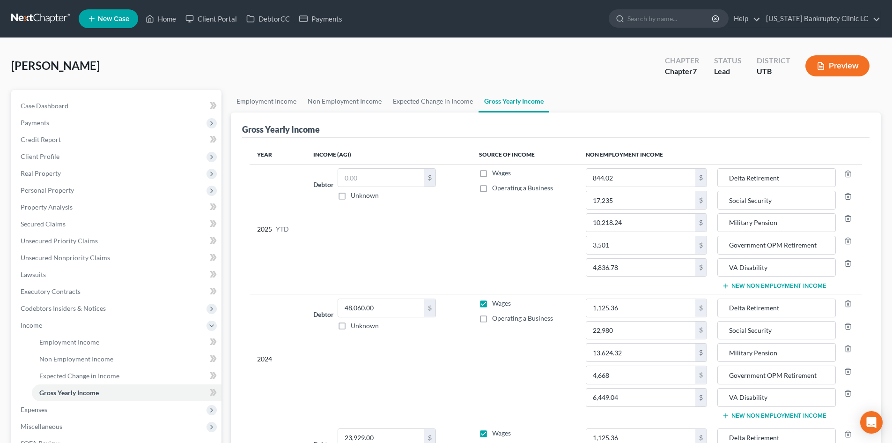
click at [492, 306] on label "Wages" at bounding box center [501, 302] width 19 height 9
click at [496, 304] on input "Wages" at bounding box center [499, 301] width 6 height 6
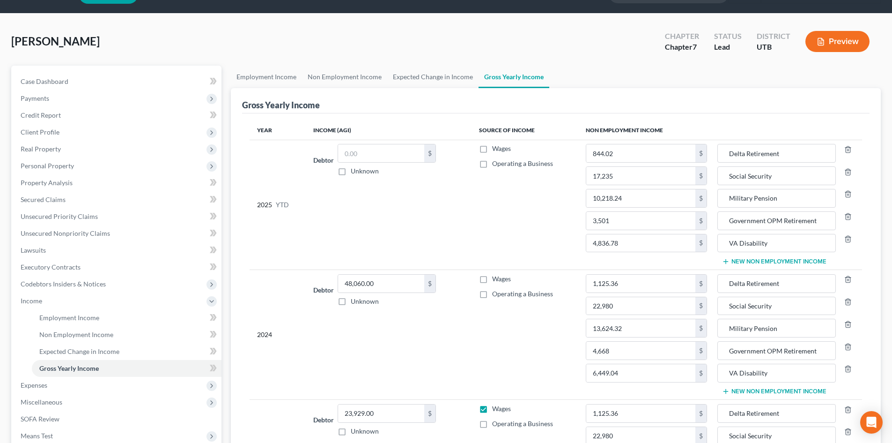
scroll to position [47, 0]
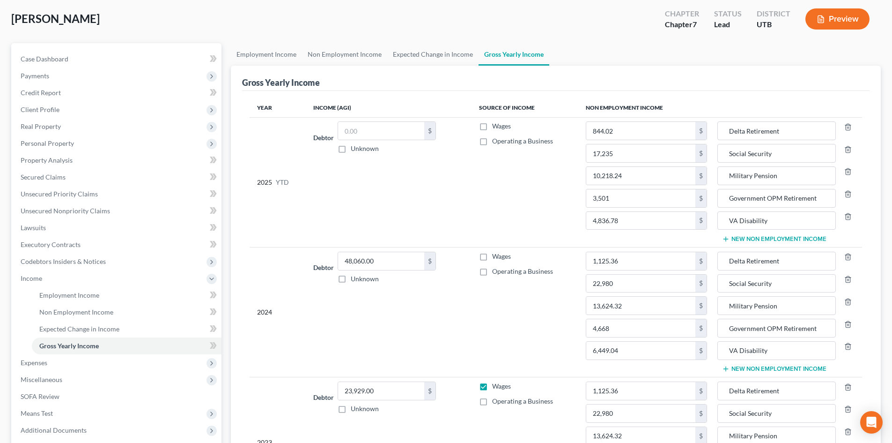
drag, startPoint x: 487, startPoint y: 255, endPoint x: 519, endPoint y: 258, distance: 32.0
click at [492, 255] on label "Wages" at bounding box center [501, 255] width 19 height 9
click at [496, 255] on input "Wages" at bounding box center [499, 254] width 6 height 6
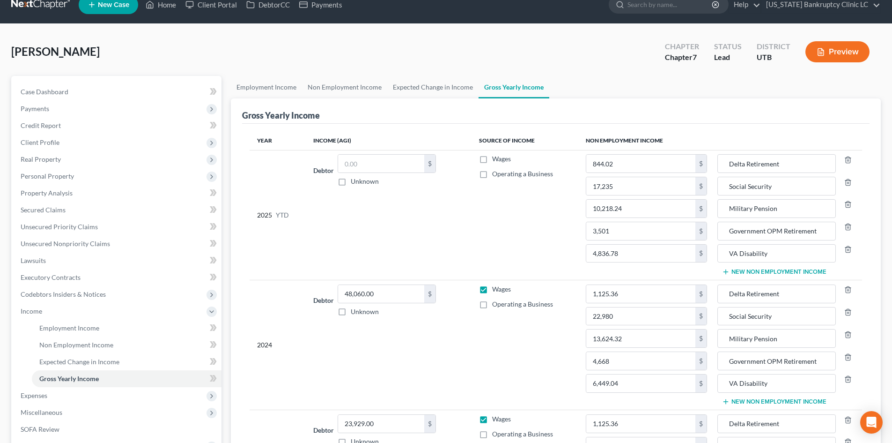
scroll to position [0, 0]
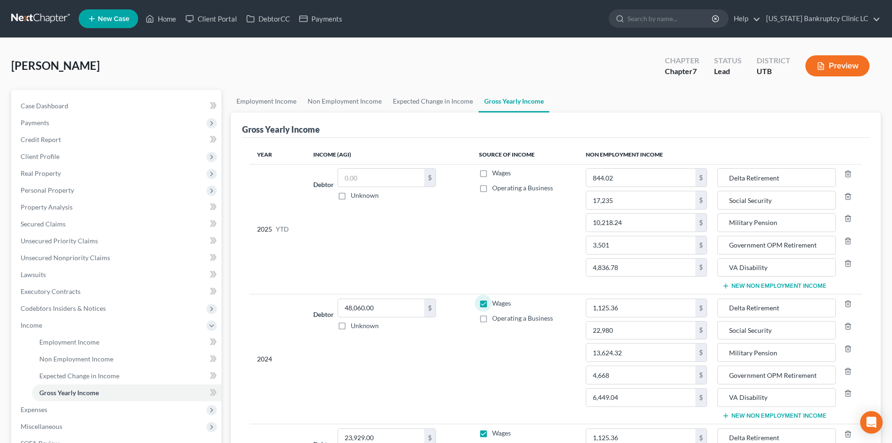
drag, startPoint x: 483, startPoint y: 303, endPoint x: 497, endPoint y: 391, distance: 89.2
click at [492, 303] on label "Wages" at bounding box center [501, 302] width 19 height 9
click at [496, 303] on input "Wages" at bounding box center [499, 301] width 6 height 6
click at [492, 433] on label "Wages" at bounding box center [501, 432] width 19 height 9
click at [496, 433] on input "Wages" at bounding box center [499, 431] width 6 height 6
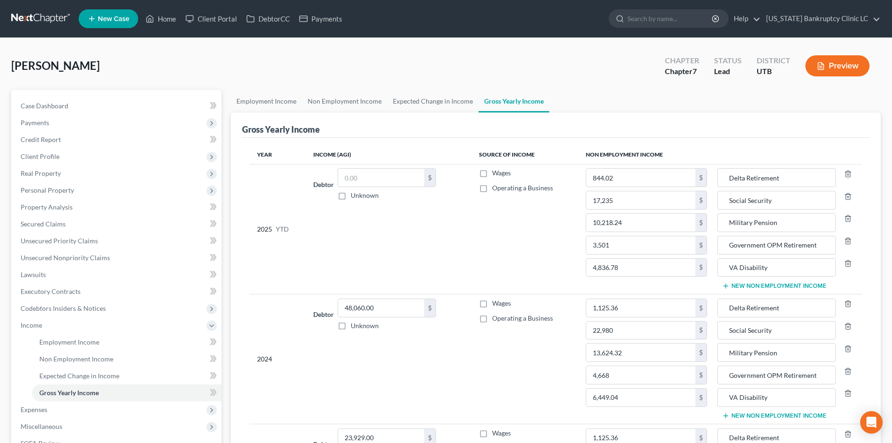
scroll to position [94, 0]
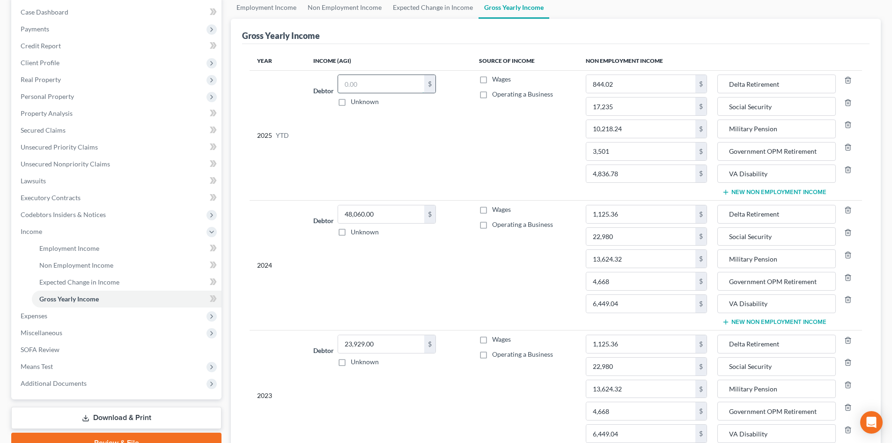
click at [377, 81] on input "text" at bounding box center [381, 84] width 86 height 18
click at [397, 89] on input "48,846" at bounding box center [381, 84] width 86 height 18
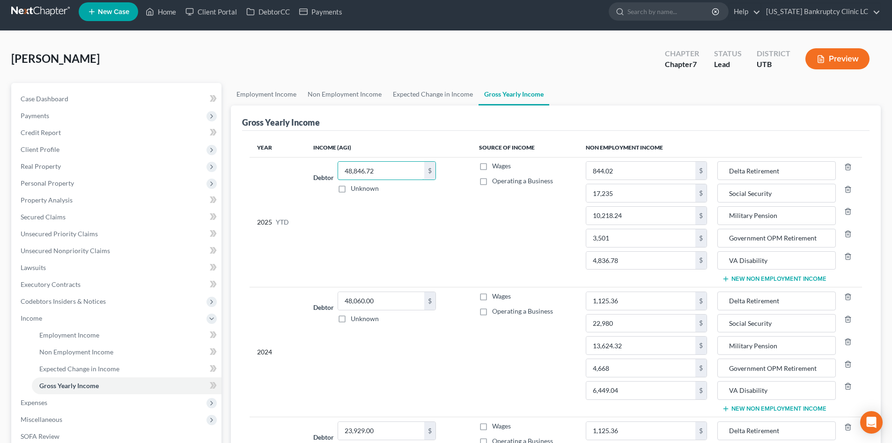
scroll to position [0, 0]
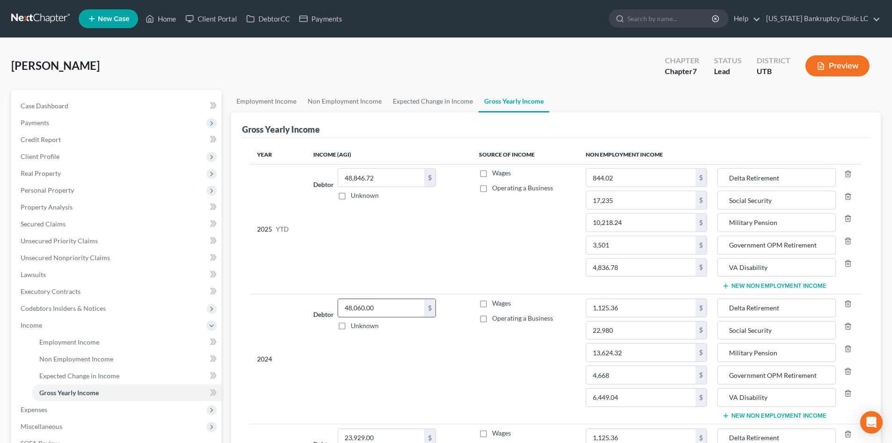
click at [374, 301] on input "48,060.00" at bounding box center [381, 308] width 86 height 18
click at [365, 177] on input "48,846.72" at bounding box center [381, 178] width 86 height 18
click at [280, 94] on link "Employment Income" at bounding box center [266, 101] width 71 height 22
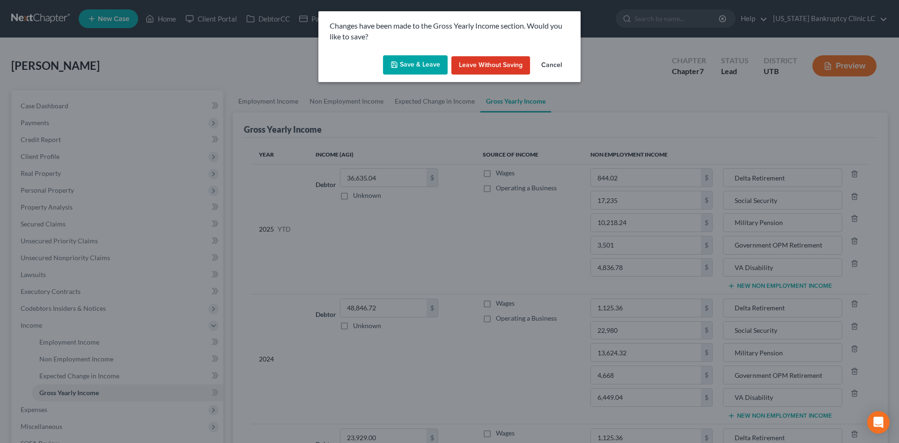
click at [390, 59] on button "Save & Leave" at bounding box center [415, 65] width 65 height 20
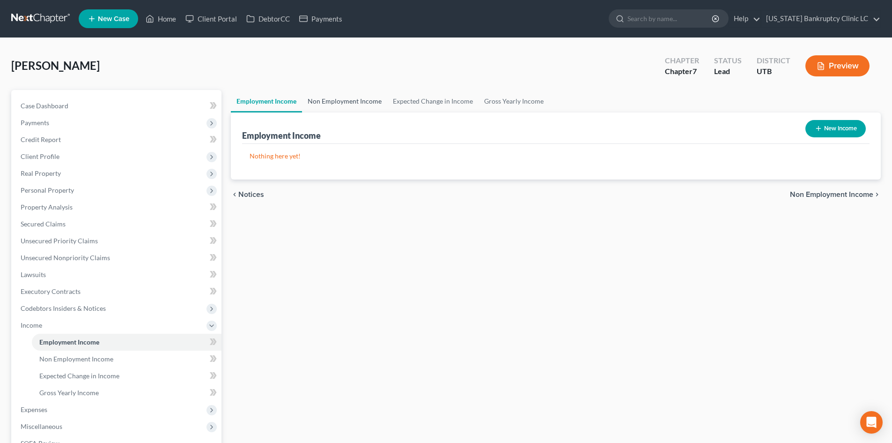
click at [364, 94] on link "Non Employment Income" at bounding box center [344, 101] width 85 height 22
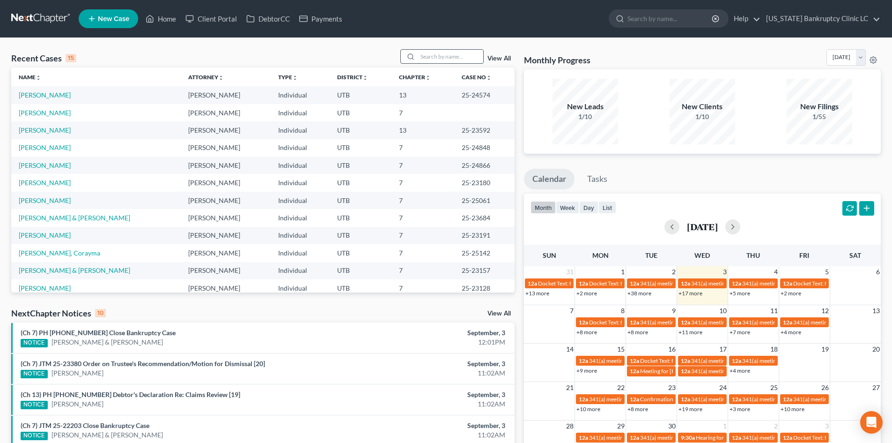
click at [438, 58] on input "search" at bounding box center [451, 57] width 66 height 14
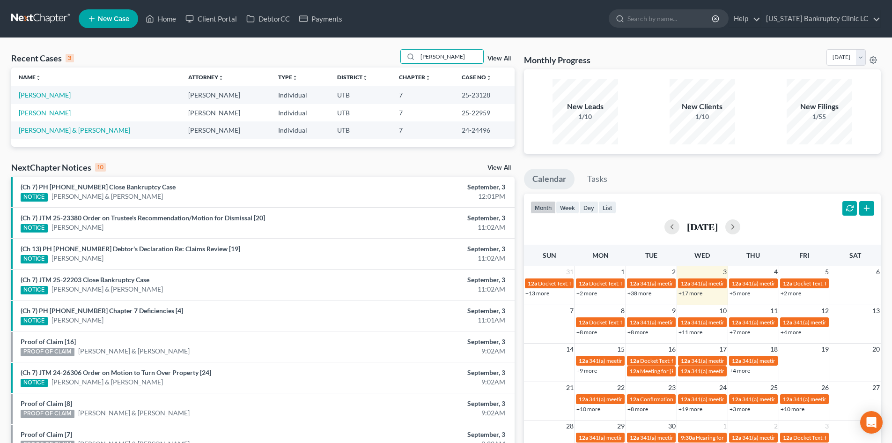
type input "tate"
click at [31, 98] on link "[PERSON_NAME]" at bounding box center [45, 95] width 52 height 8
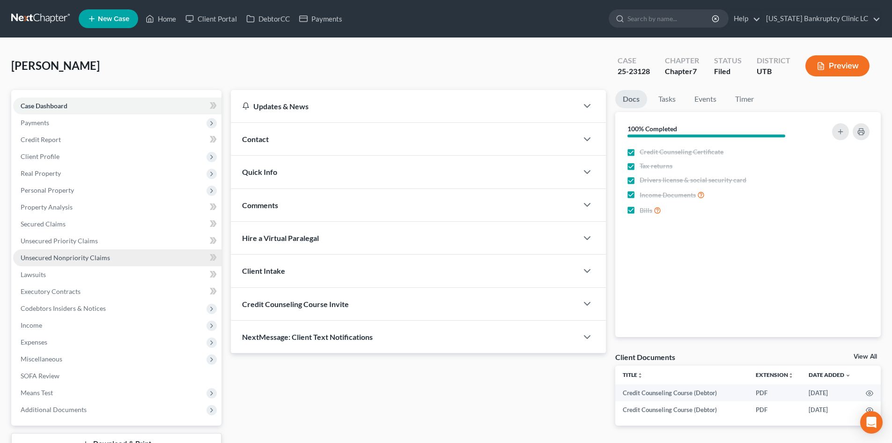
click at [88, 255] on span "Unsecured Nonpriority Claims" at bounding box center [65, 257] width 89 height 8
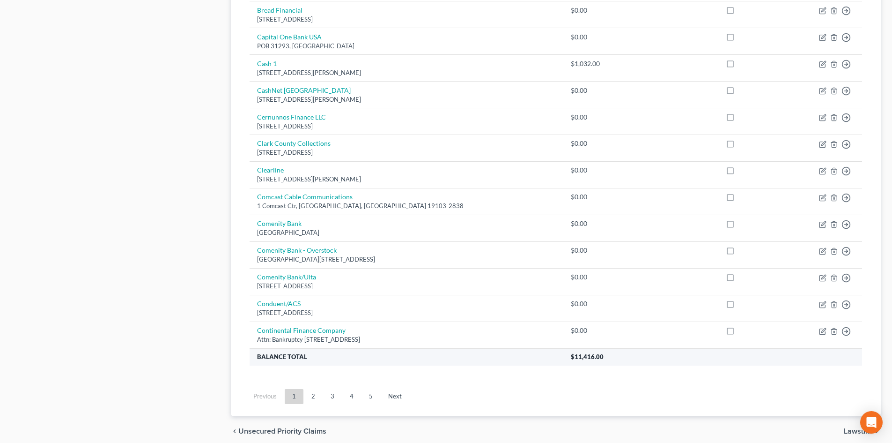
scroll to position [642, 0]
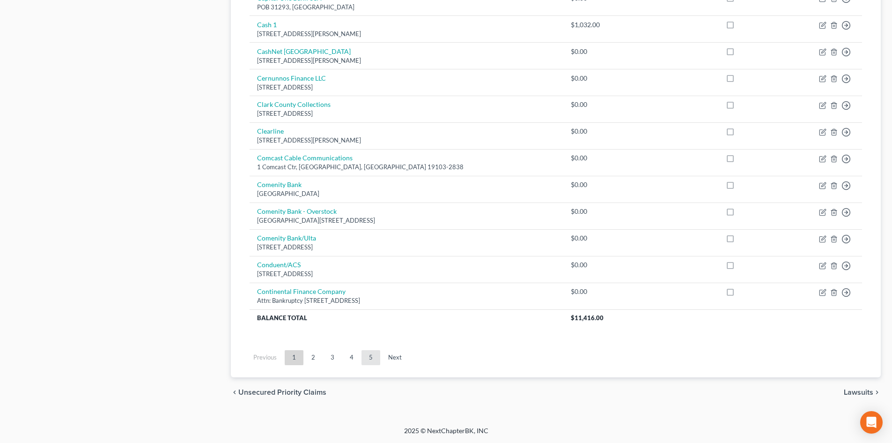
click at [379, 356] on link "5" at bounding box center [371, 357] width 19 height 15
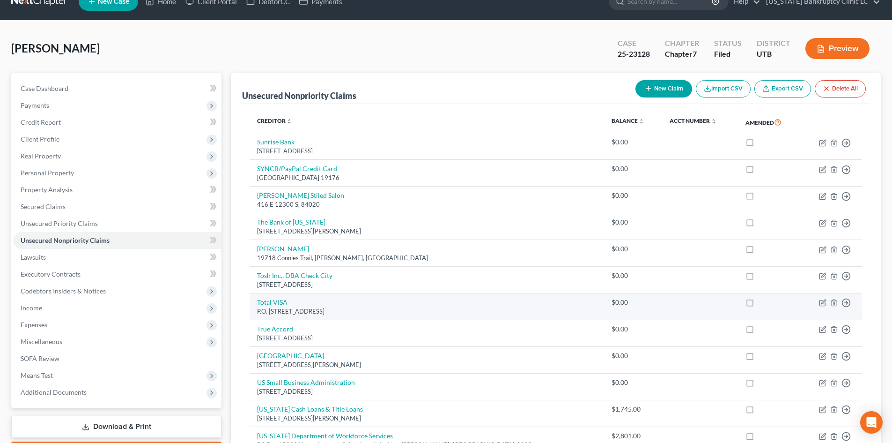
scroll to position [0, 0]
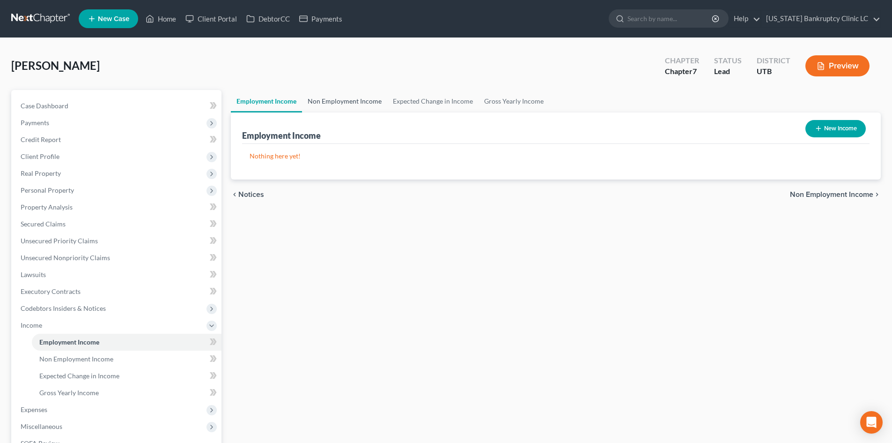
click at [359, 105] on link "Non Employment Income" at bounding box center [344, 101] width 85 height 22
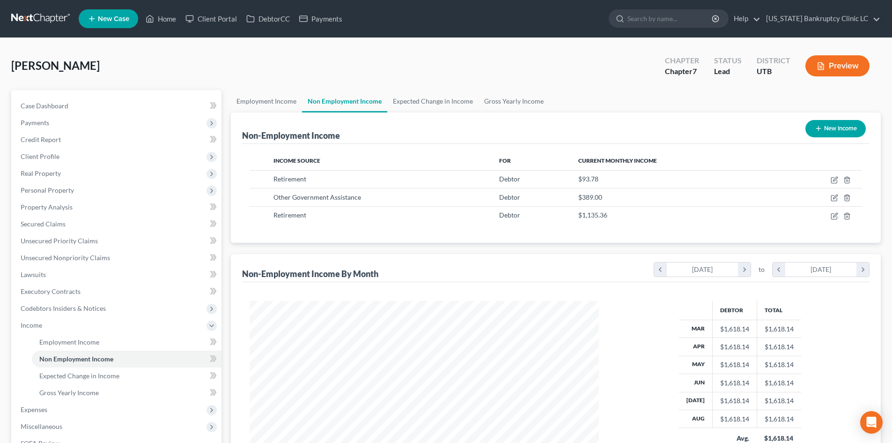
scroll to position [175, 368]
click at [56, 413] on span "Expenses" at bounding box center [117, 409] width 208 height 17
click at [87, 363] on link "Home" at bounding box center [127, 358] width 190 height 17
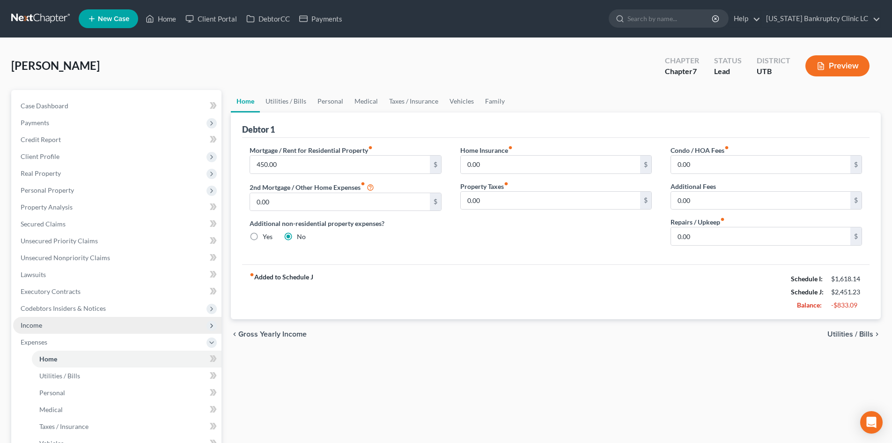
click at [48, 319] on span "Income" at bounding box center [117, 325] width 208 height 17
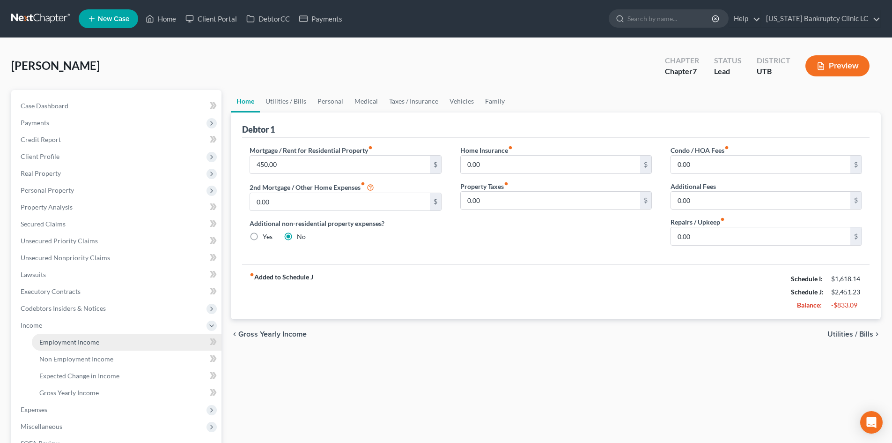
click at [77, 345] on span "Employment Income" at bounding box center [69, 342] width 60 height 8
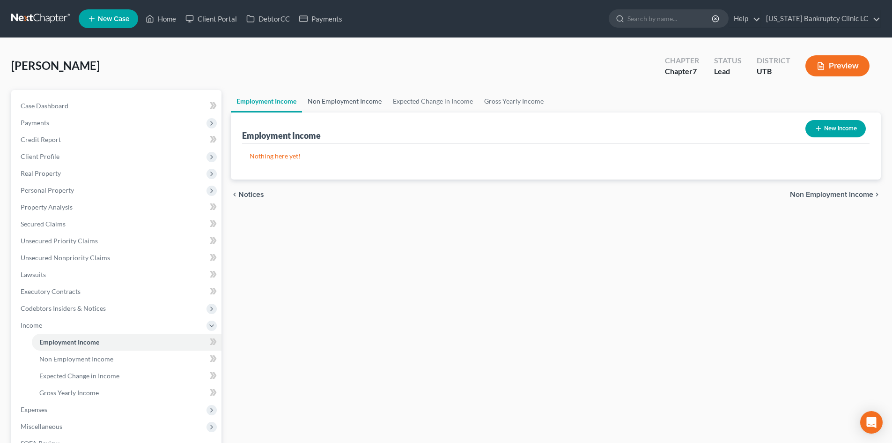
click at [358, 98] on link "Non Employment Income" at bounding box center [344, 101] width 85 height 22
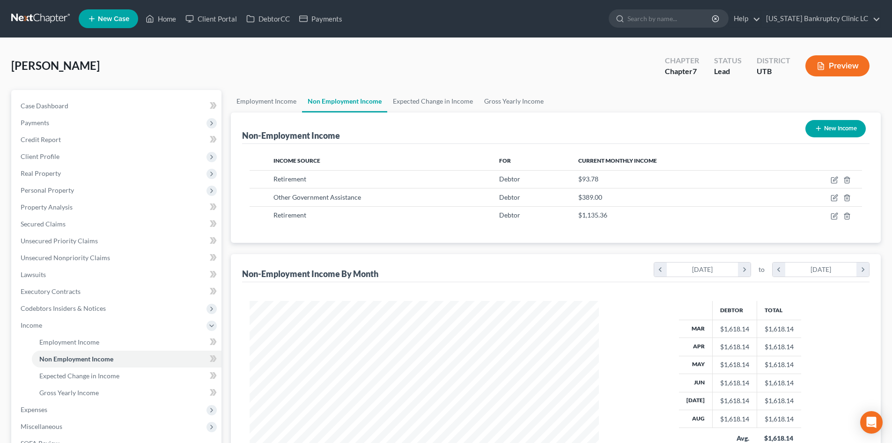
scroll to position [175, 368]
click at [516, 95] on link "Gross Yearly Income" at bounding box center [514, 101] width 71 height 22
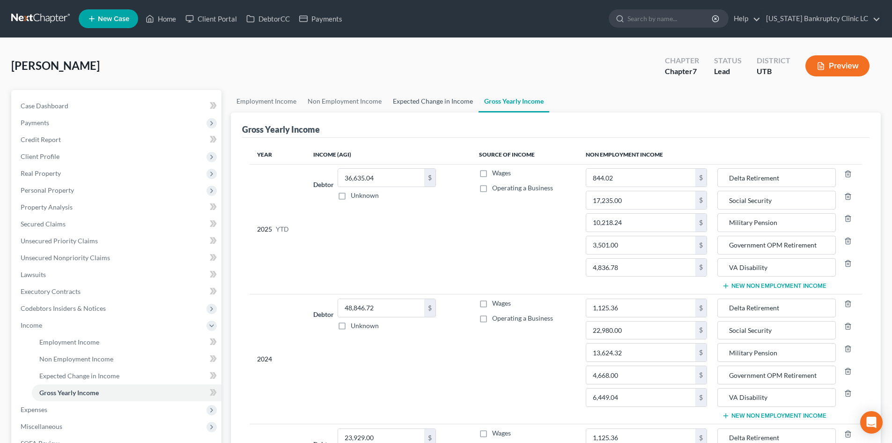
click at [446, 97] on link "Expected Change in Income" at bounding box center [432, 101] width 91 height 22
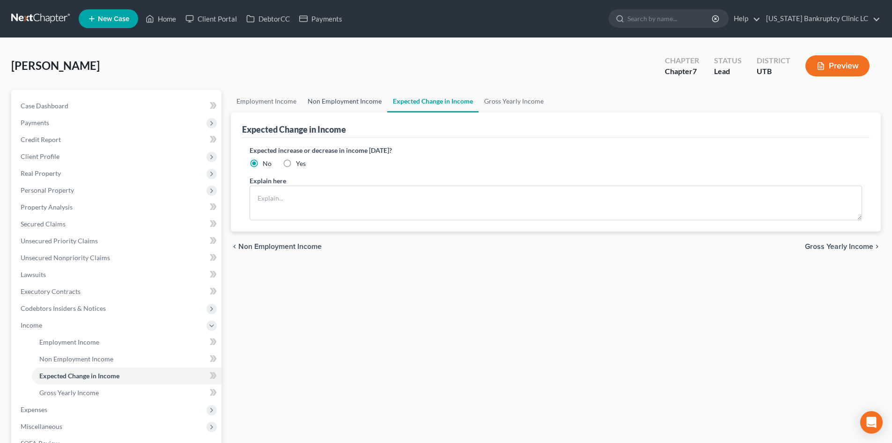
click at [362, 102] on link "Non Employment Income" at bounding box center [344, 101] width 85 height 22
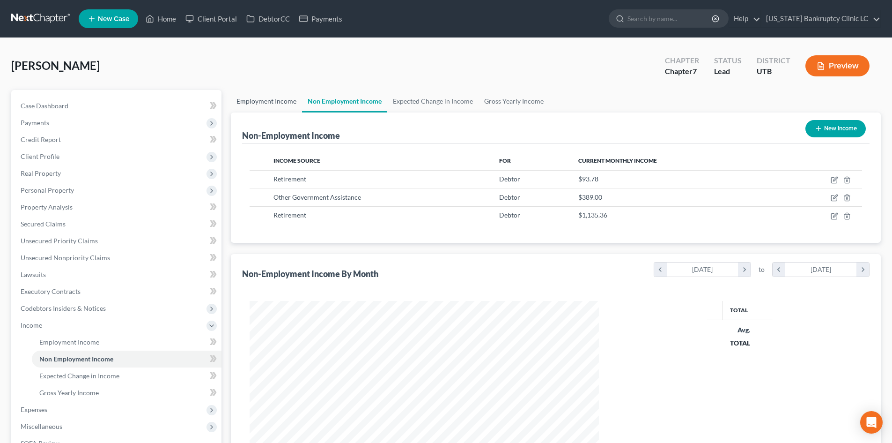
scroll to position [175, 368]
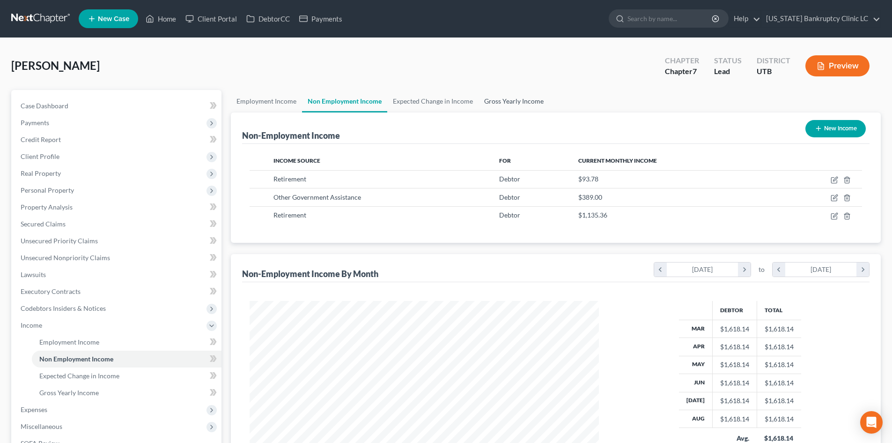
click at [530, 98] on link "Gross Yearly Income" at bounding box center [514, 101] width 71 height 22
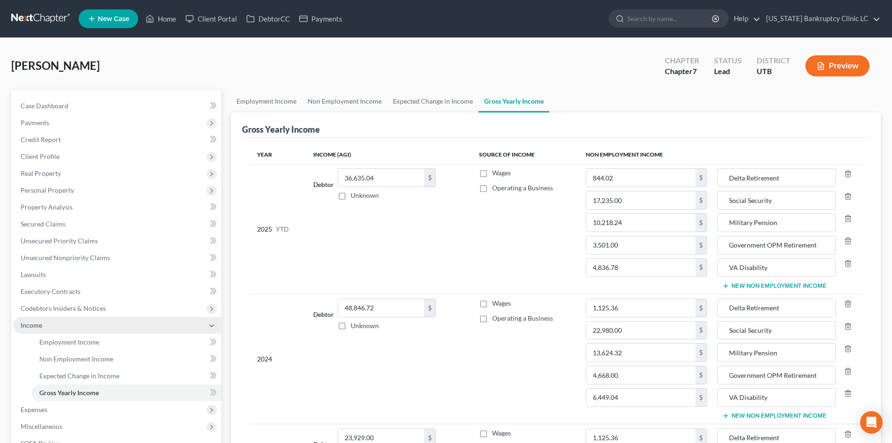
click at [57, 331] on span "Income" at bounding box center [117, 325] width 208 height 17
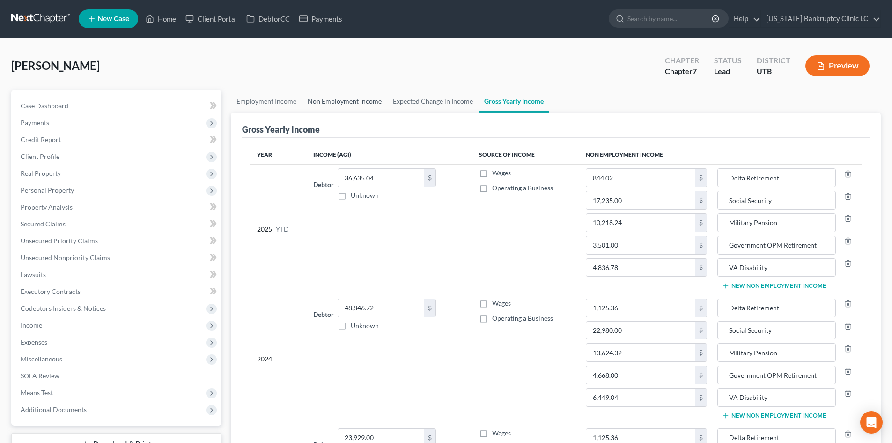
click at [329, 100] on link "Non Employment Income" at bounding box center [344, 101] width 85 height 22
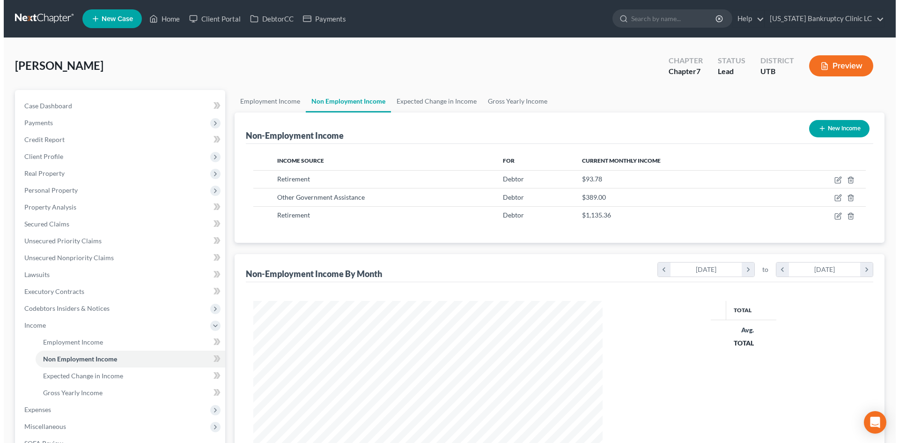
scroll to position [175, 368]
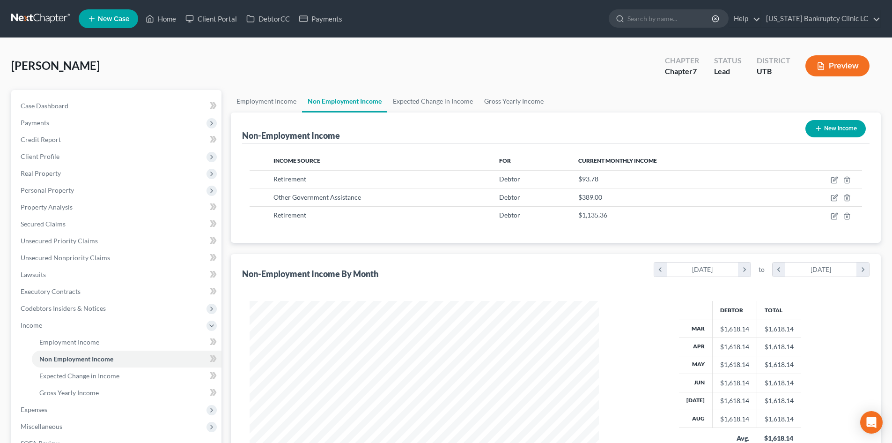
click at [856, 126] on button "New Income" at bounding box center [835, 128] width 60 height 17
select select "0"
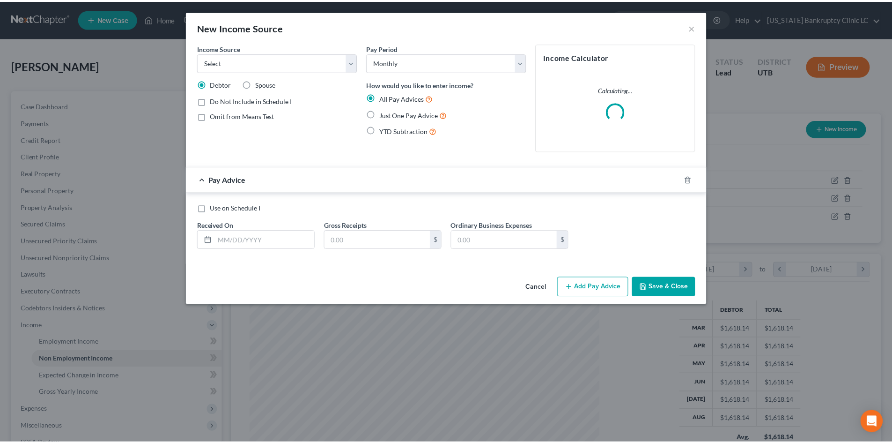
scroll to position [176, 371]
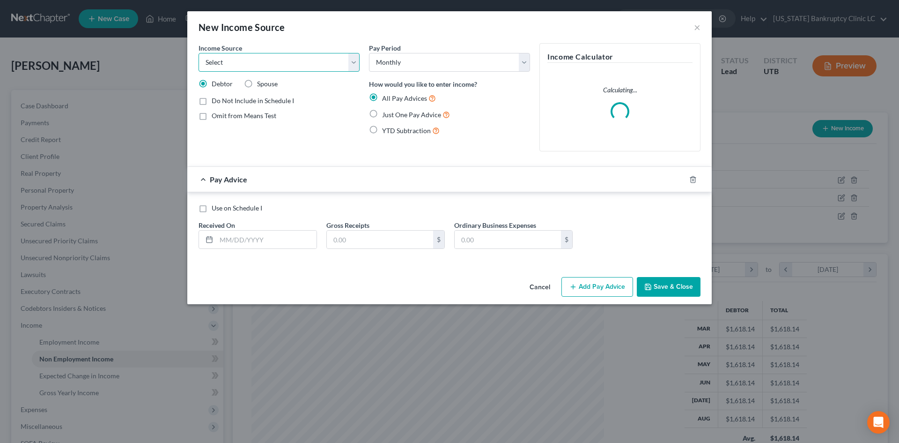
click at [281, 68] on select "Select Unemployment Disability (from employer) Pension Retirement Social Securi…" at bounding box center [279, 62] width 161 height 19
select select "4"
click at [199, 53] on select "Select Unemployment Disability (from employer) Pension Retirement Social Securi…" at bounding box center [279, 62] width 161 height 19
click at [406, 114] on span "Just One Pay Advice" at bounding box center [411, 115] width 59 height 8
click at [392, 114] on input "Just One Pay Advice" at bounding box center [389, 112] width 6 height 6
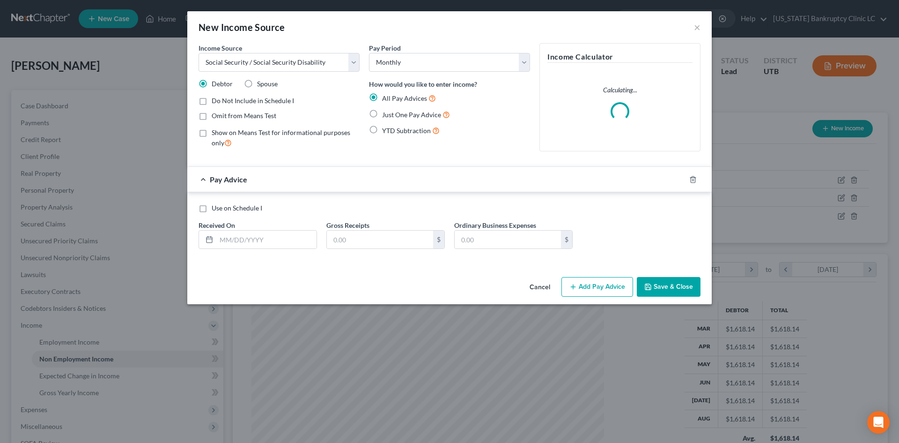
radio input "true"
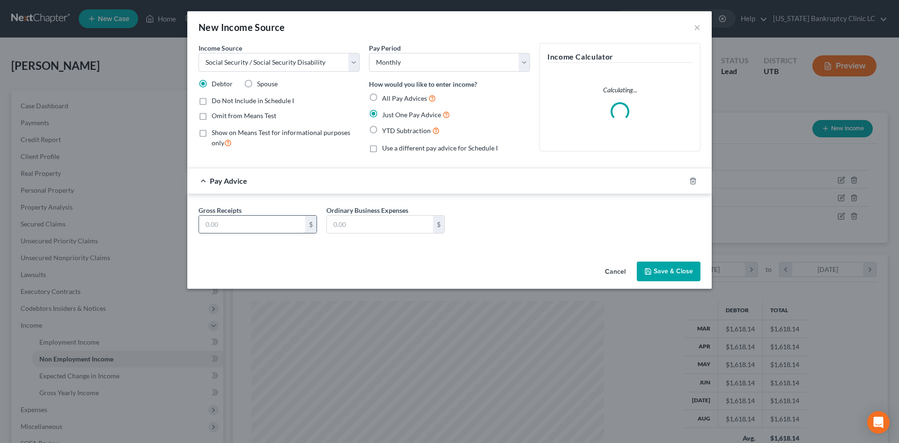
drag, startPoint x: 245, startPoint y: 226, endPoint x: 233, endPoint y: 225, distance: 12.2
click at [245, 226] on input "text" at bounding box center [252, 224] width 106 height 18
type input "1,915"
click at [708, 265] on div "Cancel Save & Close" at bounding box center [449, 273] width 524 height 31
click at [669, 269] on button "Save & Close" at bounding box center [669, 271] width 64 height 20
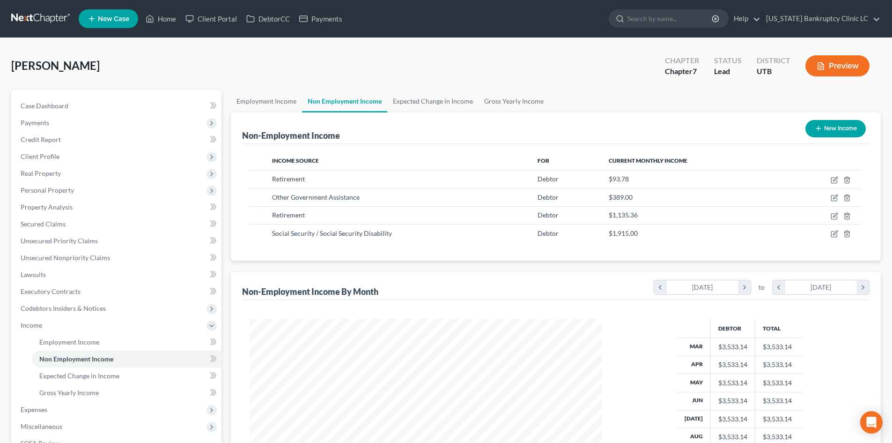
scroll to position [468119, 467926]
click at [64, 321] on span "Income" at bounding box center [117, 325] width 208 height 17
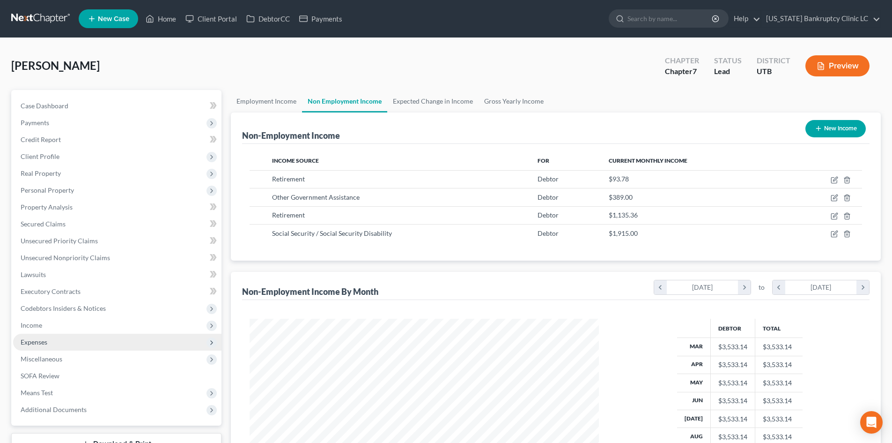
click at [55, 343] on span "Expenses" at bounding box center [117, 341] width 208 height 17
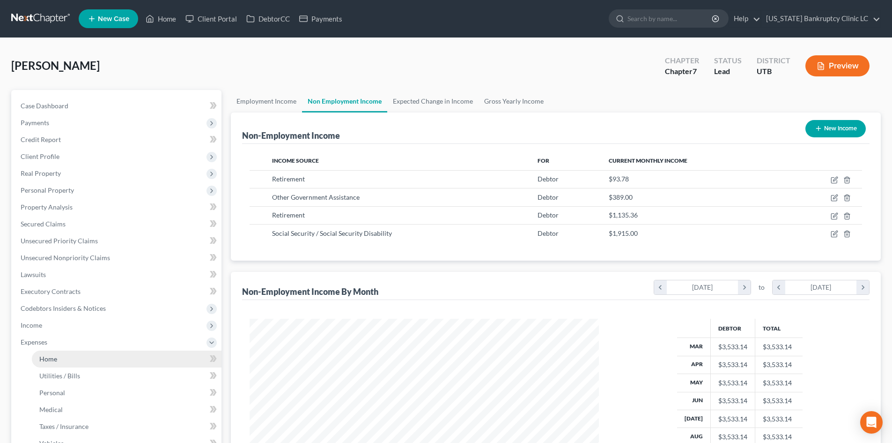
click at [56, 353] on link "Home" at bounding box center [127, 358] width 190 height 17
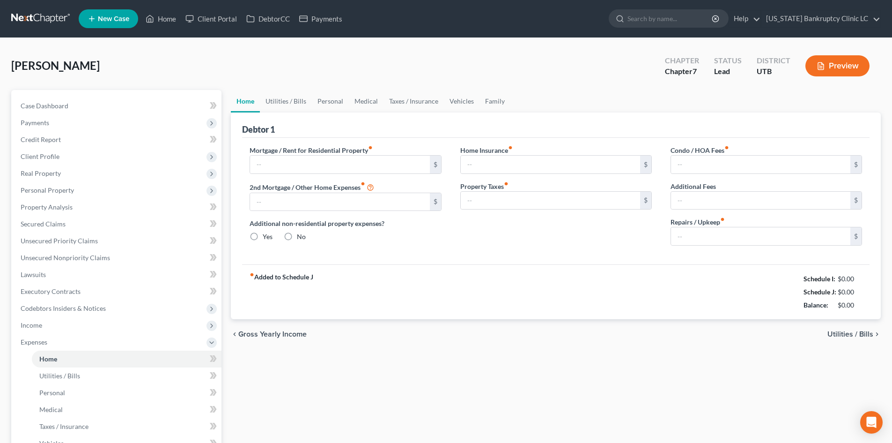
type input "450.00"
type input "0.00"
radio input "true"
type input "0.00"
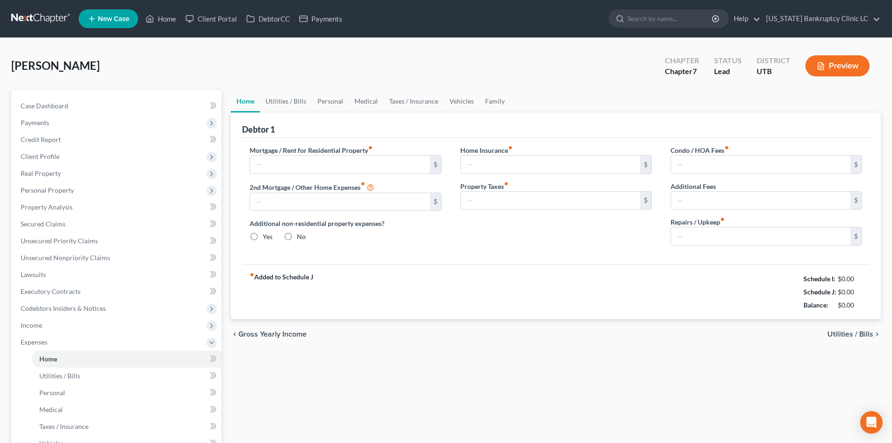
type input "0.00"
click at [285, 98] on link "Utilities / Bills" at bounding box center [286, 101] width 52 height 22
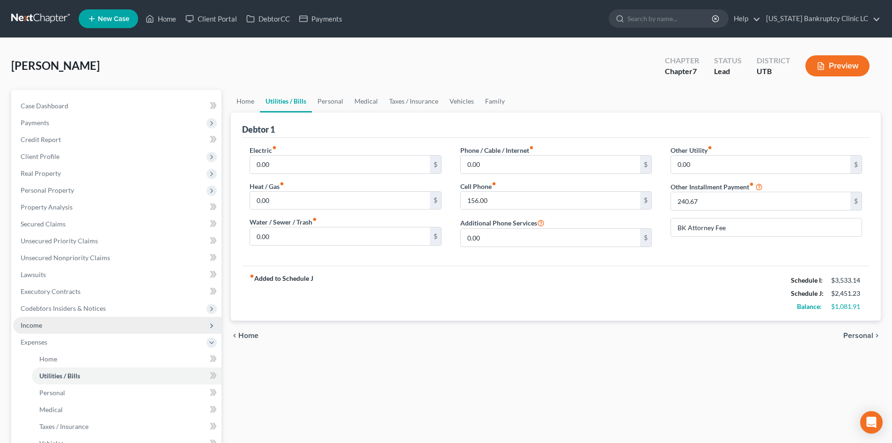
click at [68, 326] on span "Income" at bounding box center [117, 325] width 208 height 17
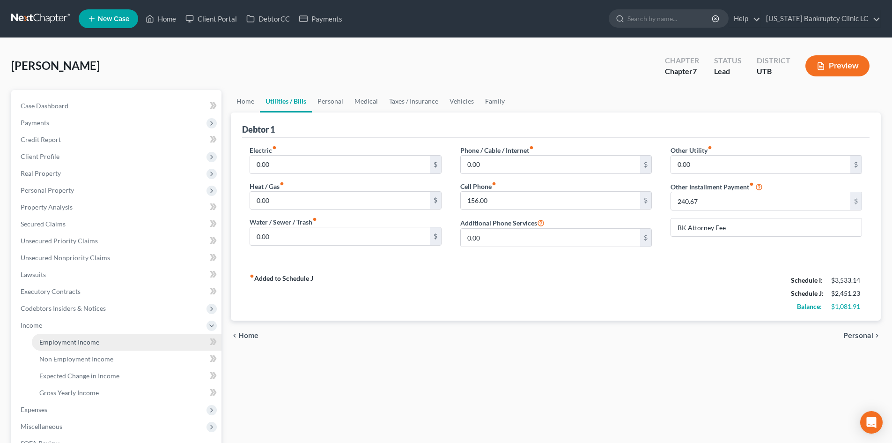
click at [92, 342] on span "Employment Income" at bounding box center [69, 342] width 60 height 8
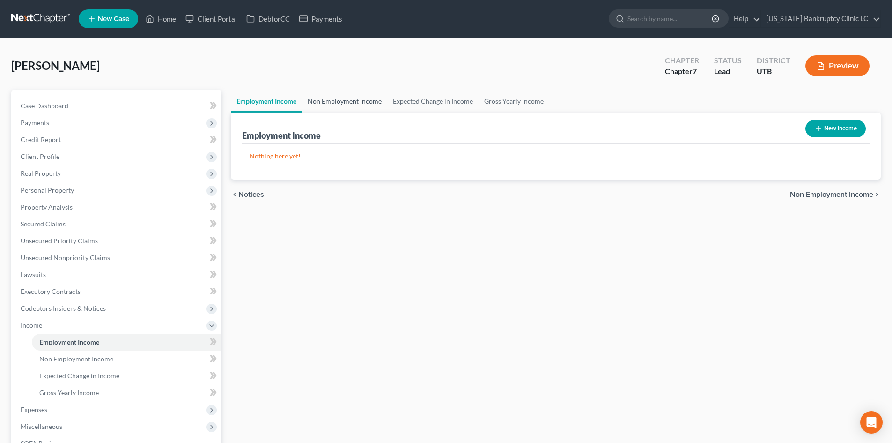
click at [347, 92] on link "Non Employment Income" at bounding box center [344, 101] width 85 height 22
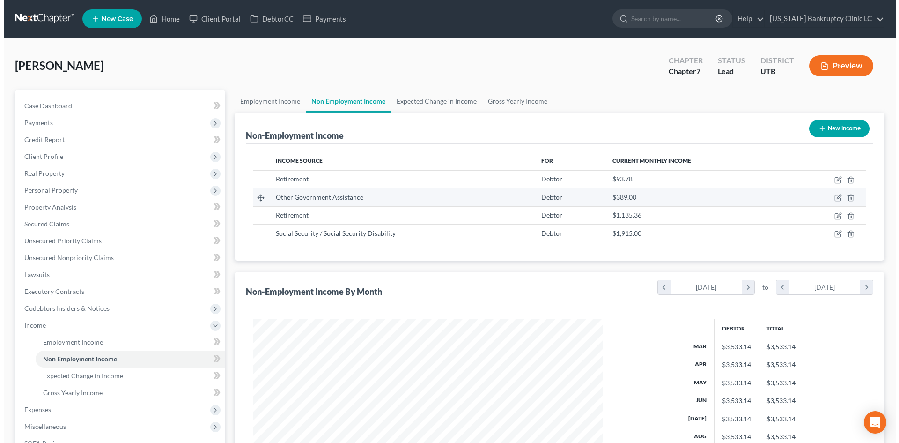
scroll to position [175, 368]
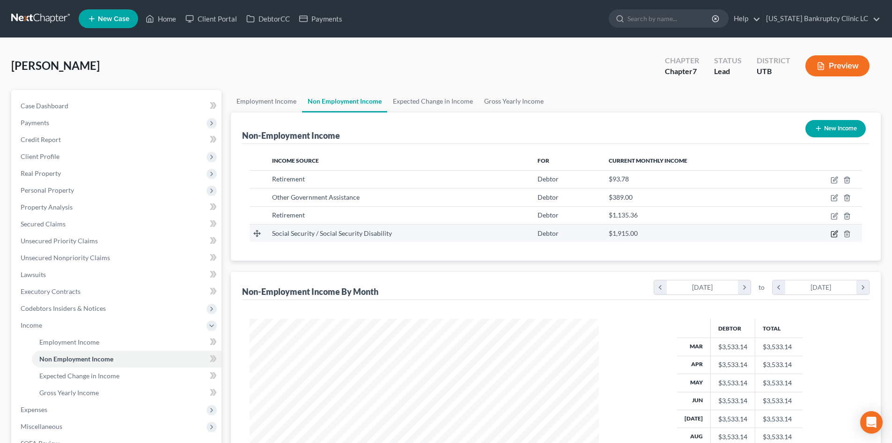
click at [835, 235] on icon "button" at bounding box center [834, 233] width 7 height 7
select select "4"
select select "0"
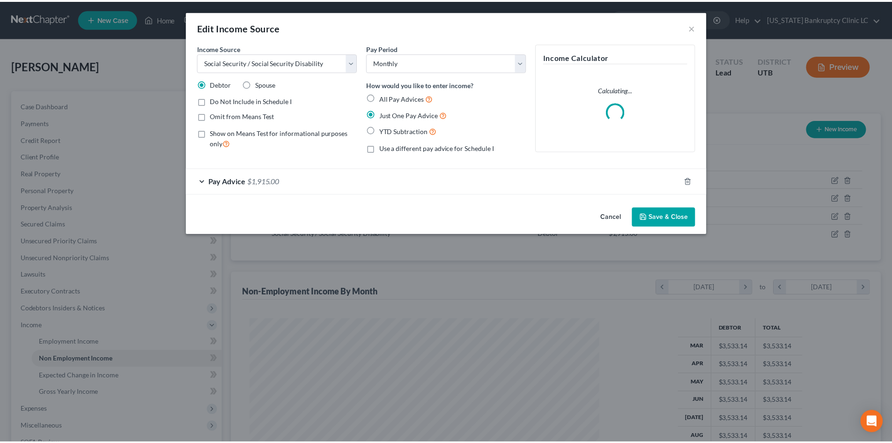
scroll to position [176, 371]
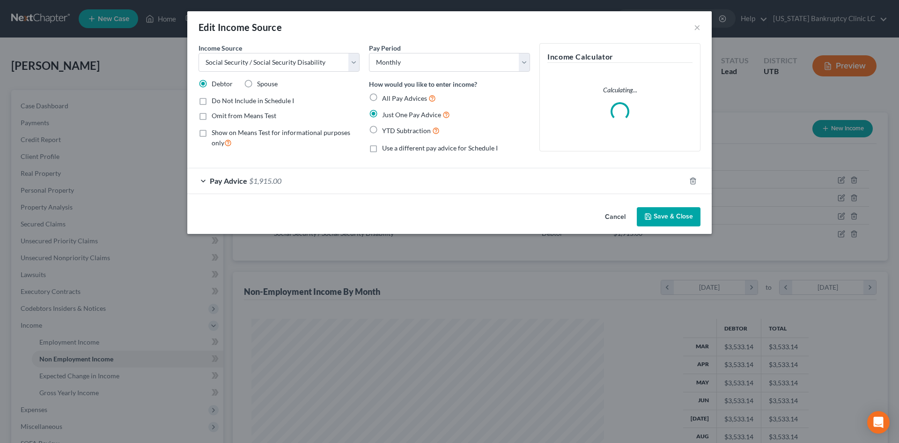
click at [366, 182] on div "Pay Advice $1,915.00" at bounding box center [436, 180] width 498 height 25
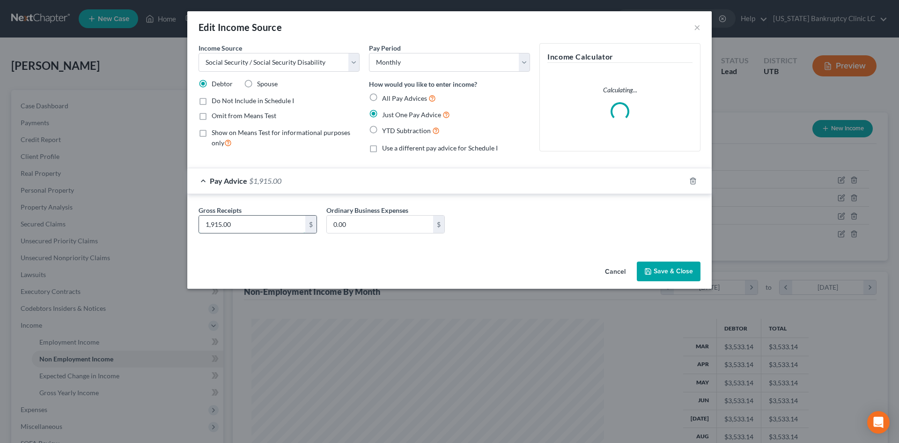
click at [245, 220] on input "1,915.00" at bounding box center [252, 224] width 106 height 18
type input "1,000"
click at [662, 265] on button "Save & Close" at bounding box center [669, 271] width 64 height 20
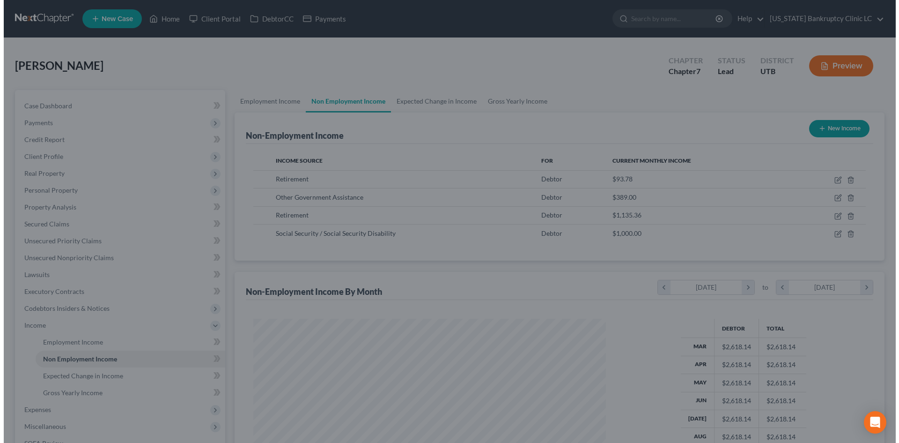
scroll to position [468119, 467926]
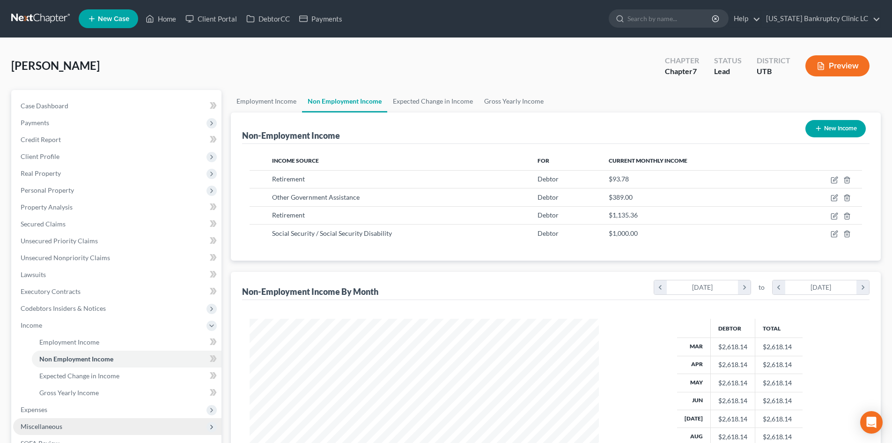
click at [53, 422] on span "Miscellaneous" at bounding box center [42, 426] width 42 height 8
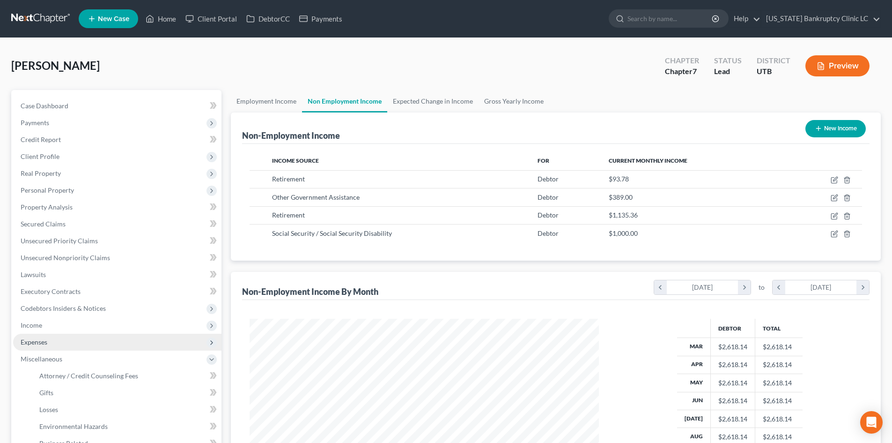
click at [55, 342] on span "Expenses" at bounding box center [117, 341] width 208 height 17
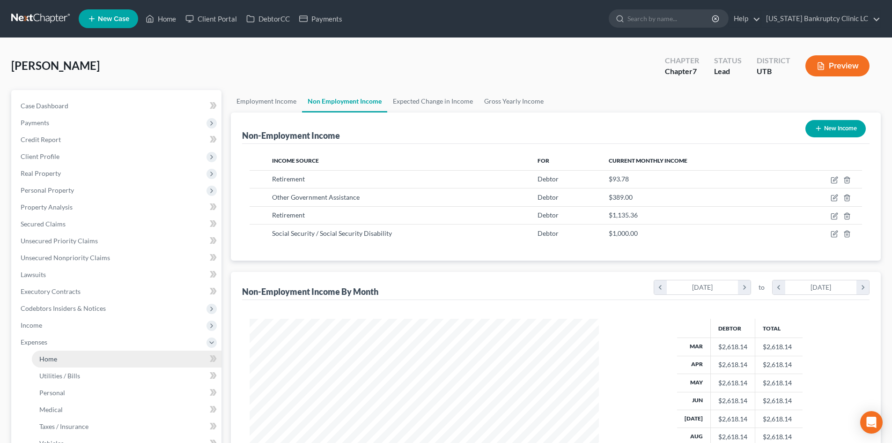
click at [57, 360] on link "Home" at bounding box center [127, 358] width 190 height 17
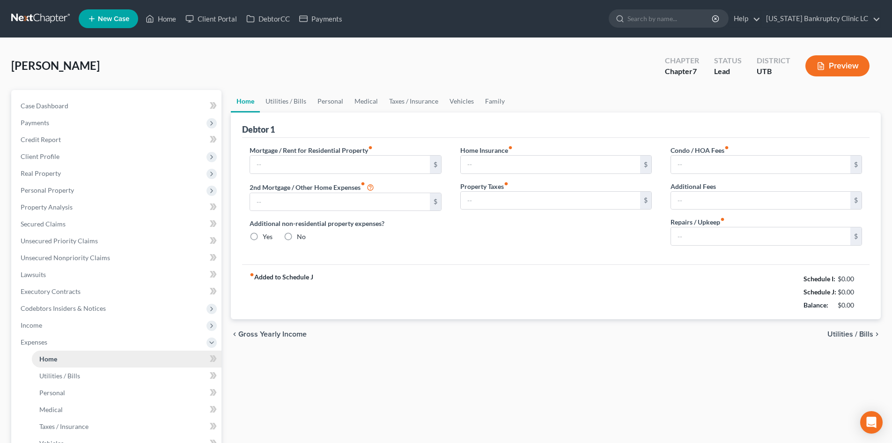
type input "450.00"
type input "0.00"
radio input "true"
type input "0.00"
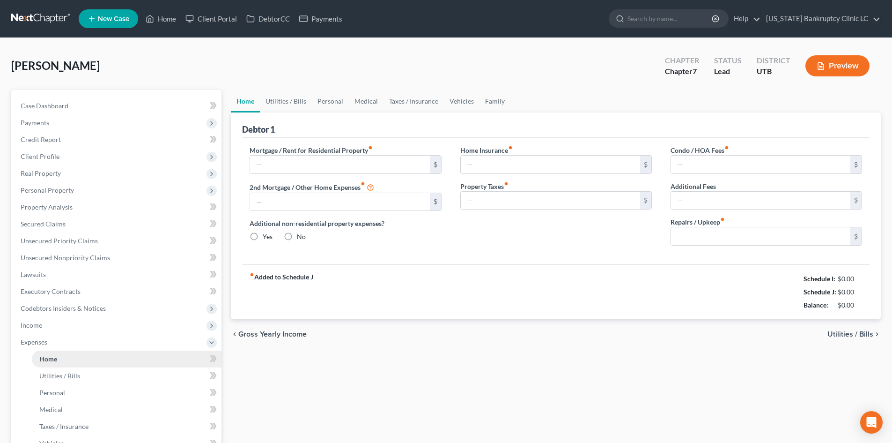
type input "0.00"
click at [293, 105] on link "Utilities / Bills" at bounding box center [286, 101] width 52 height 22
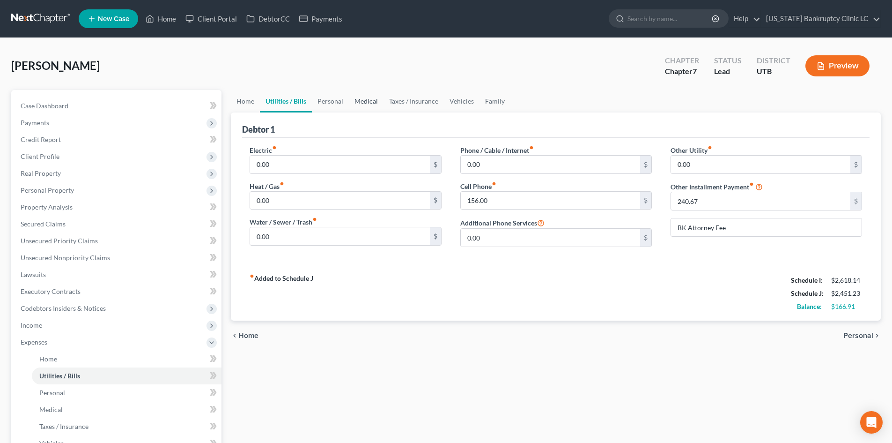
click at [364, 101] on link "Medical" at bounding box center [366, 101] width 35 height 22
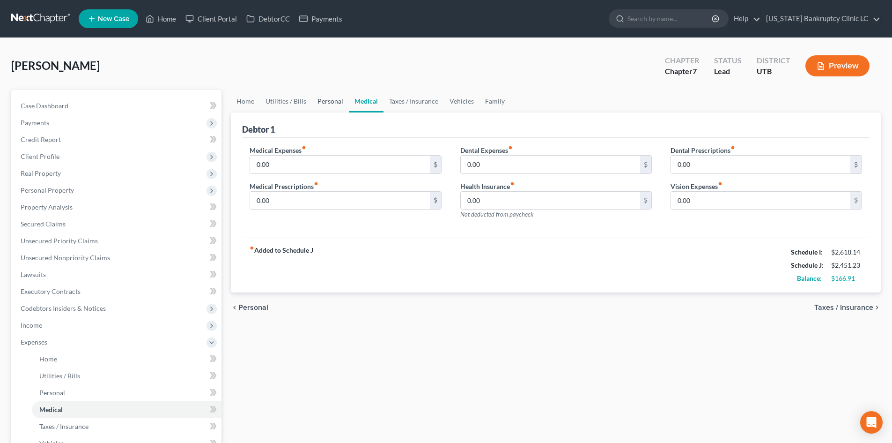
click at [328, 103] on link "Personal" at bounding box center [330, 101] width 37 height 22
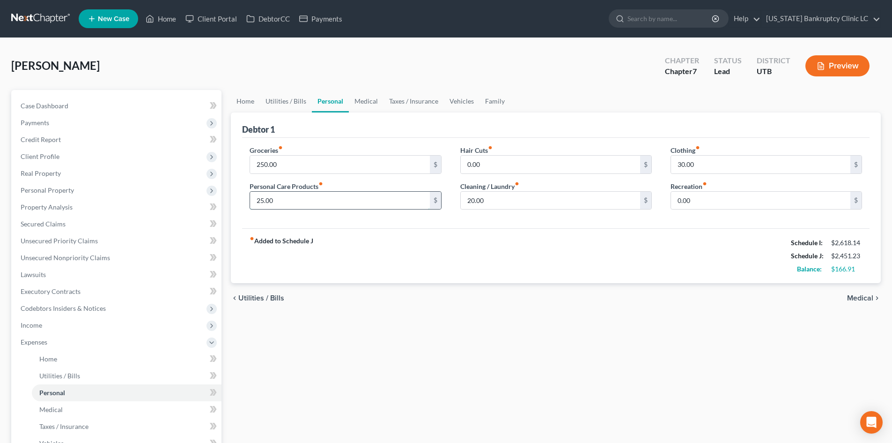
click at [340, 205] on input "25.00" at bounding box center [339, 201] width 179 height 18
type input "50"
click at [510, 211] on div "Hair Cuts fiber_manual_record 0.00 $ Cleaning / Laundry fiber_manual_record 20.…" at bounding box center [556, 181] width 210 height 72
click at [507, 204] on input "20.00" at bounding box center [550, 201] width 179 height 18
type input "40"
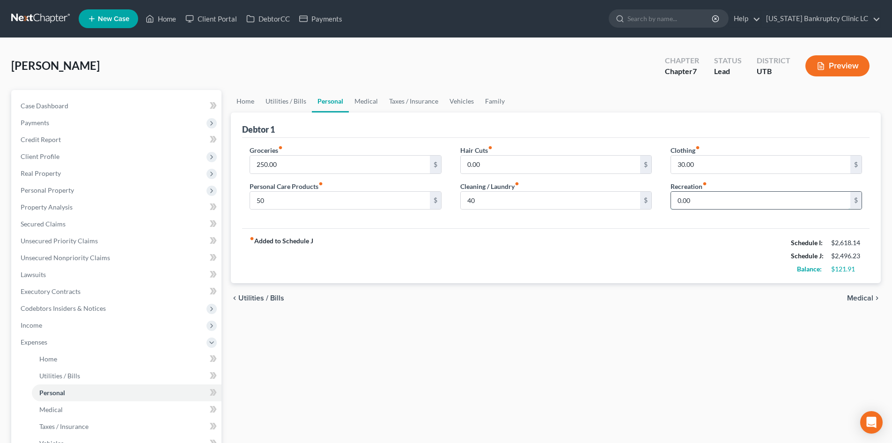
click at [702, 202] on input "0.00" at bounding box center [760, 201] width 179 height 18
type input "70"
click at [364, 103] on link "Medical" at bounding box center [366, 101] width 35 height 22
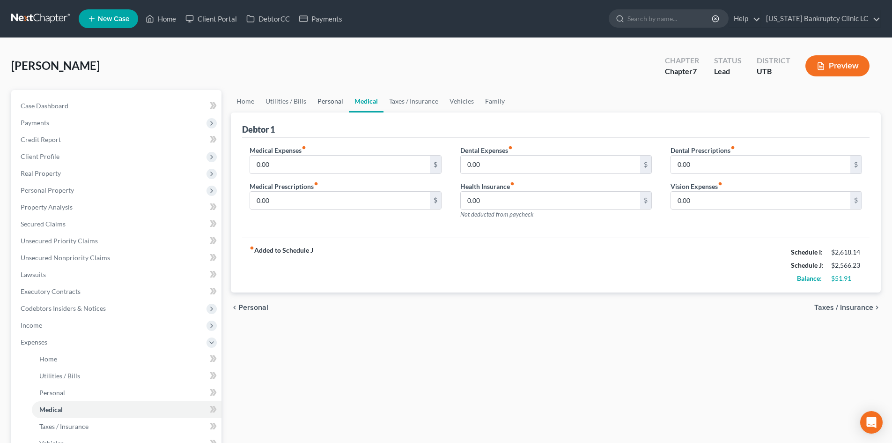
click at [332, 104] on link "Personal" at bounding box center [330, 101] width 37 height 22
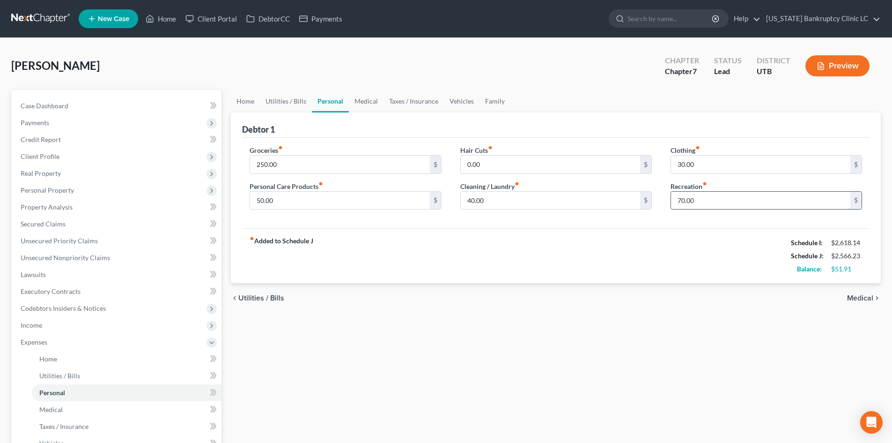
click at [733, 201] on input "70.00" at bounding box center [760, 201] width 179 height 18
type input "75"
click at [364, 104] on link "Medical" at bounding box center [366, 101] width 35 height 22
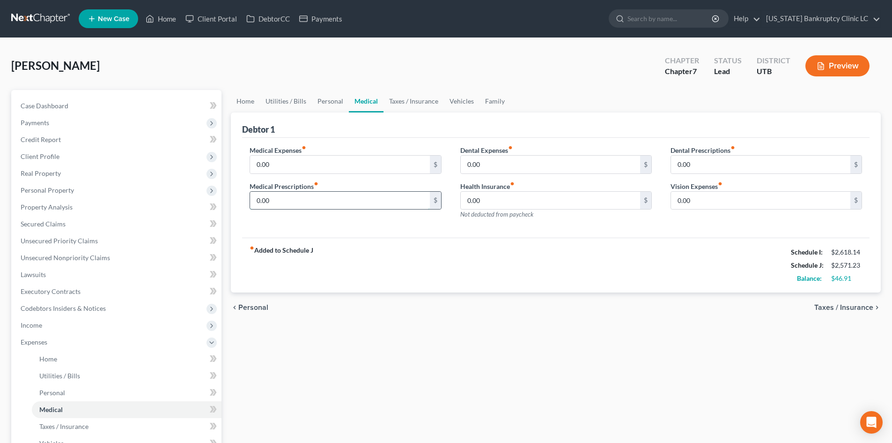
click at [341, 192] on input "0.00" at bounding box center [339, 201] width 179 height 18
type input "20"
click at [392, 107] on link "Taxes / Insurance" at bounding box center [414, 101] width 60 height 22
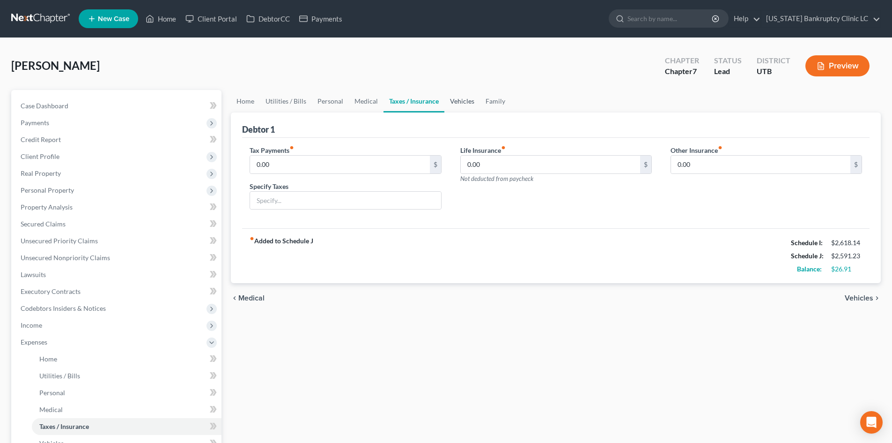
click at [470, 105] on link "Vehicles" at bounding box center [462, 101] width 36 height 22
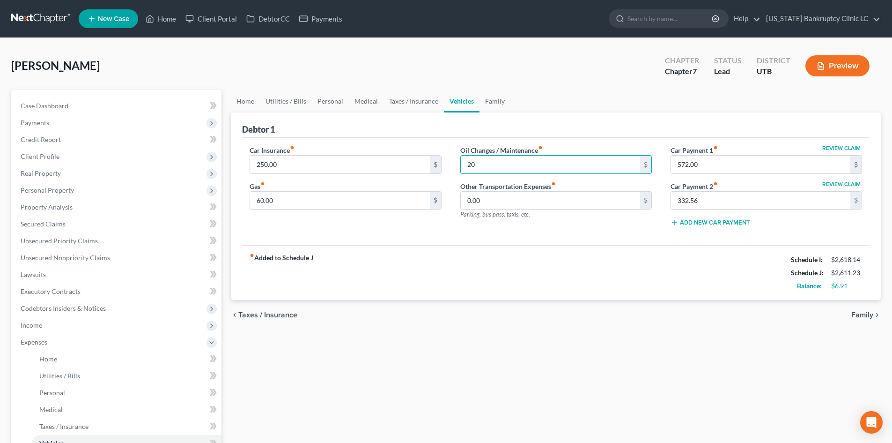
click at [436, 231] on div "Car Insurance fiber_manual_record 250.00 $ Gas fiber_manual_record 60.00 $" at bounding box center [345, 189] width 210 height 89
click at [42, 349] on span "Expenses" at bounding box center [117, 341] width 208 height 17
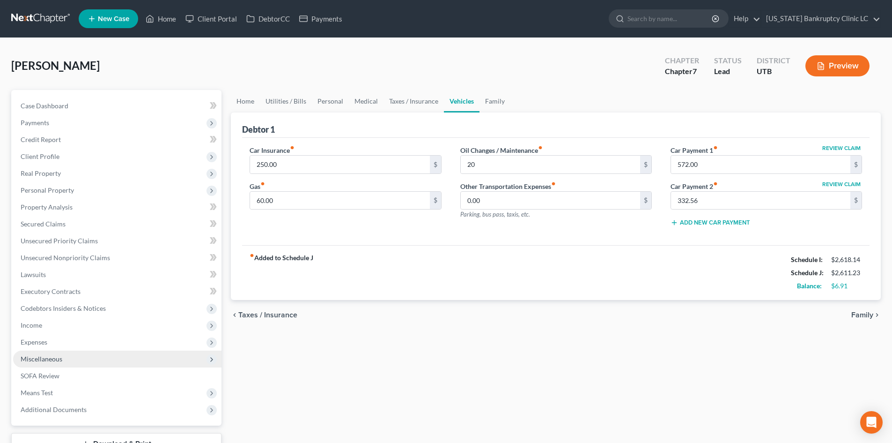
click at [53, 356] on span "Miscellaneous" at bounding box center [42, 358] width 42 height 8
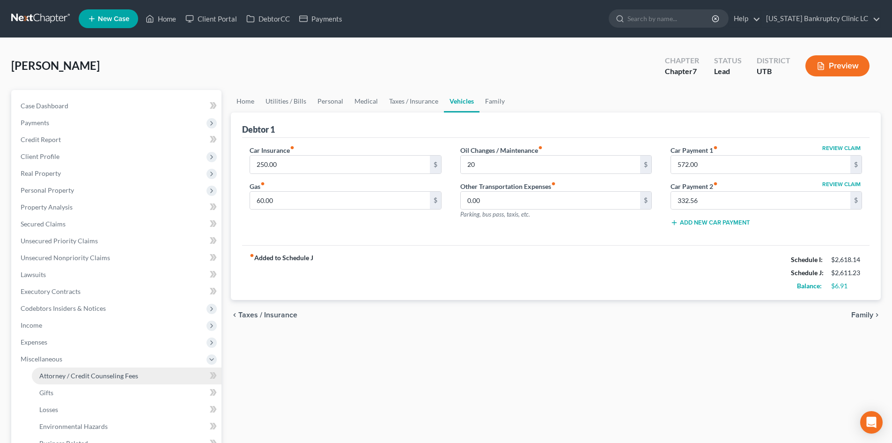
click at [65, 376] on span "Attorney / Credit Counseling Fees" at bounding box center [88, 375] width 99 height 8
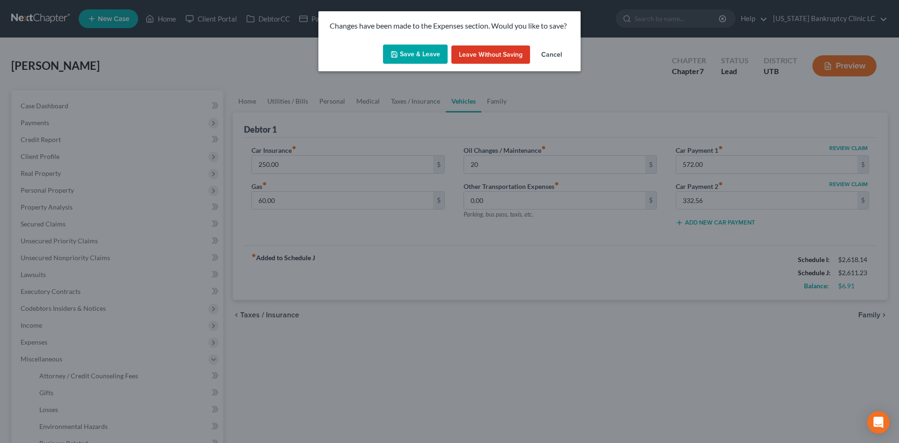
click at [436, 51] on button "Save & Leave" at bounding box center [415, 54] width 65 height 20
type input "20.00"
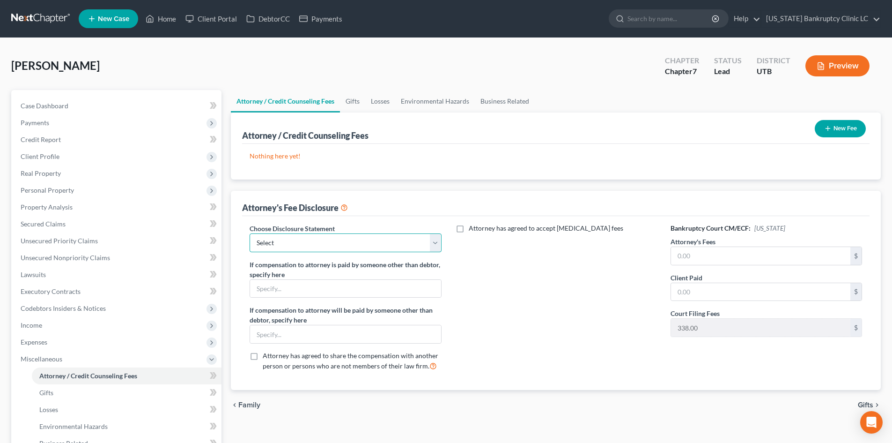
click at [312, 250] on select "Select Installment Chapter 7 Cases Salt Lake Custom Disclosure Fresh Start Fund…" at bounding box center [346, 242] width 192 height 19
select select "0"
click at [250, 233] on select "Select Installment Chapter 7 Cases Salt Lake Custom Disclosure Fresh Start Fund…" at bounding box center [346, 242] width 192 height 19
click at [746, 253] on input "text" at bounding box center [760, 256] width 179 height 18
type input "2,900"
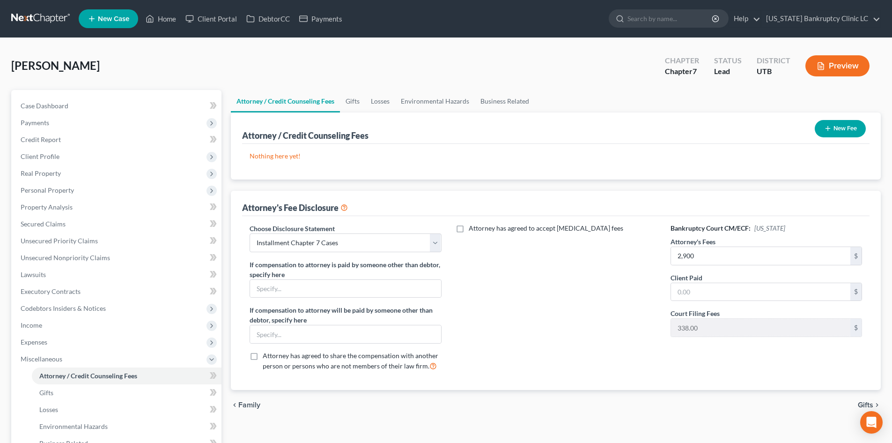
drag, startPoint x: 545, startPoint y: 314, endPoint x: 489, endPoint y: 273, distance: 69.0
click at [545, 313] on div "Attorney has agreed to accept retainer fees" at bounding box center [556, 300] width 210 height 155
click at [80, 349] on ul "Case Dashboard Payments Invoices Payments Payments Credit Report Client Profile" at bounding box center [117, 299] width 208 height 405
click at [78, 338] on span "Expenses" at bounding box center [117, 341] width 208 height 17
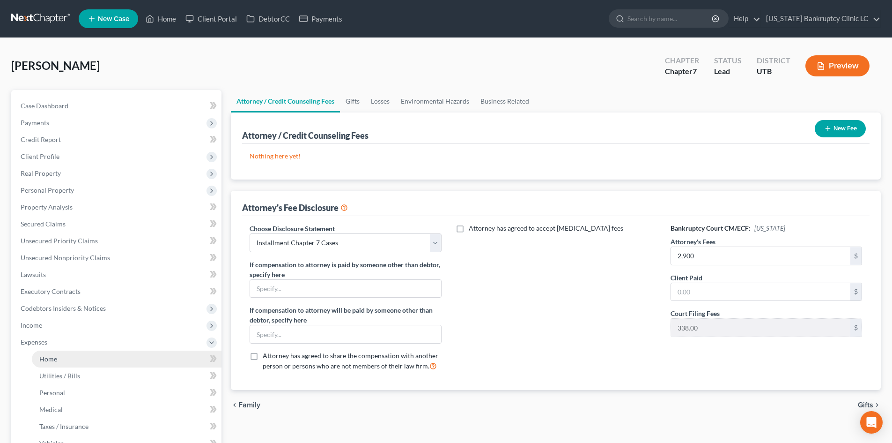
click at [84, 353] on link "Home" at bounding box center [127, 358] width 190 height 17
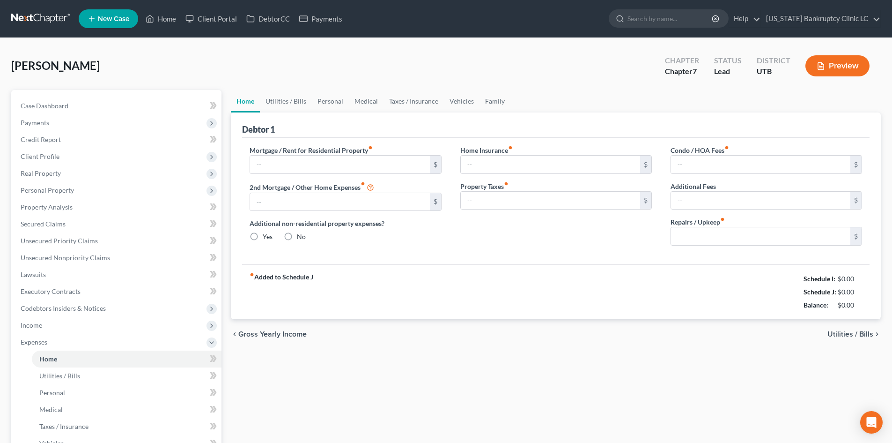
type input "450.00"
type input "0.00"
radio input "true"
type input "0.00"
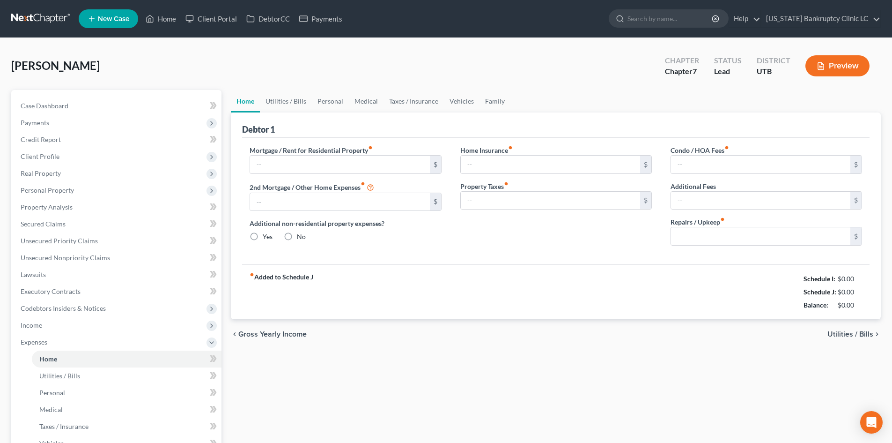
type input "0.00"
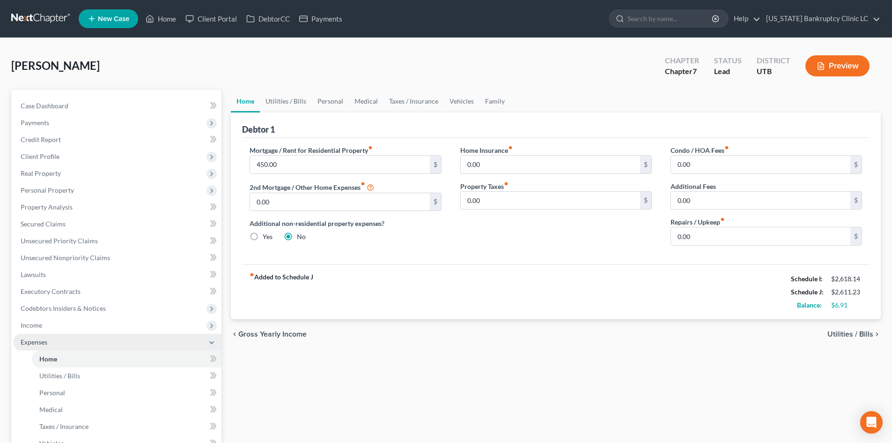
click at [58, 343] on span "Expenses" at bounding box center [117, 341] width 208 height 17
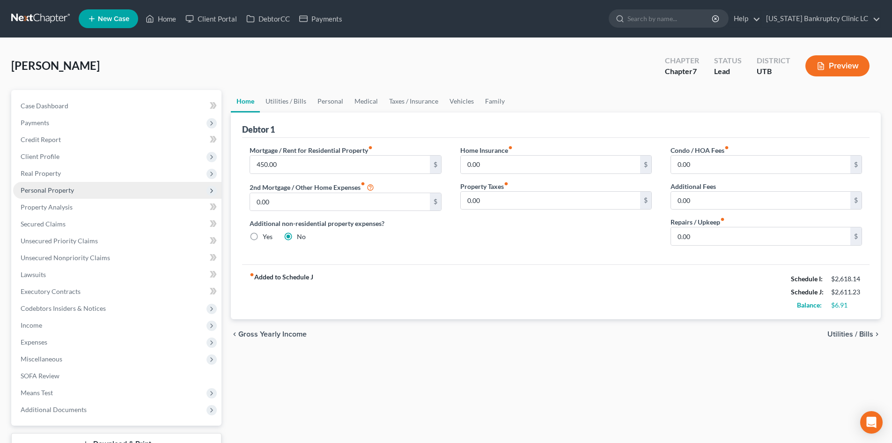
click at [65, 194] on span "Personal Property" at bounding box center [117, 190] width 208 height 17
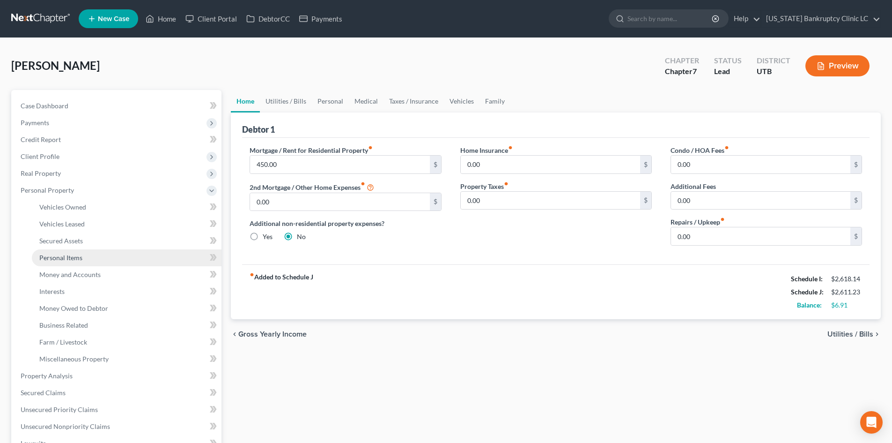
click at [79, 257] on span "Personal Items" at bounding box center [60, 257] width 43 height 8
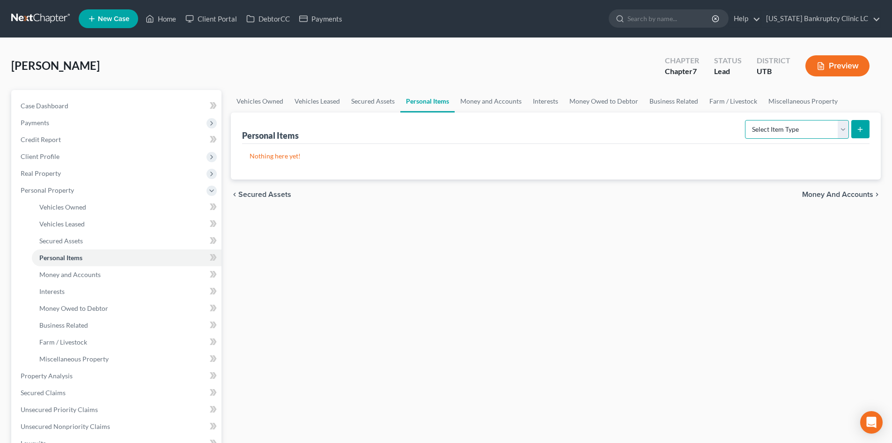
click at [805, 129] on select "Select Item Type Clothing Collectibles Of Value Electronics Firearms Household …" at bounding box center [797, 129] width 104 height 19
select select "clothing"
click at [746, 120] on select "Select Item Type Clothing Collectibles Of Value Electronics Firearms Household …" at bounding box center [797, 129] width 104 height 19
click at [861, 132] on icon "submit" at bounding box center [860, 129] width 7 height 7
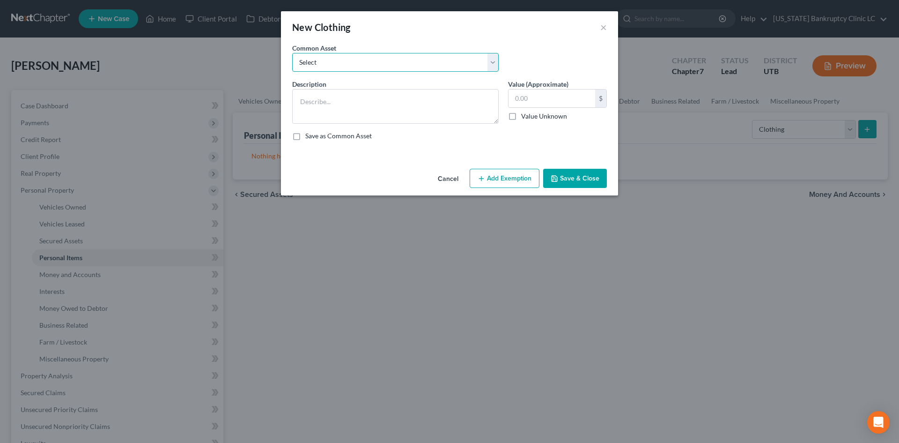
click at [385, 63] on select "Select All Clothing" at bounding box center [395, 62] width 207 height 19
select select "0"
click at [292, 53] on select "Select All Clothing" at bounding box center [395, 62] width 207 height 19
type textarea "All Clothing"
click at [534, 98] on input "500.00" at bounding box center [552, 98] width 87 height 18
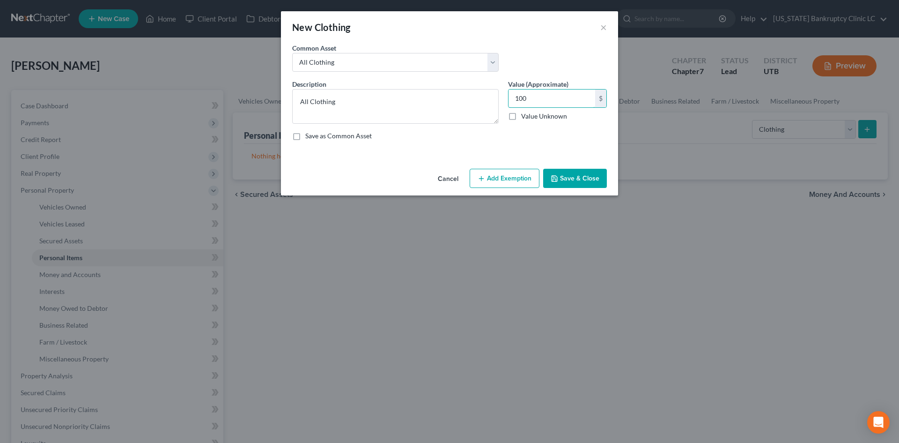
type input "100"
click at [481, 174] on button "Add Exemption" at bounding box center [505, 179] width 70 height 20
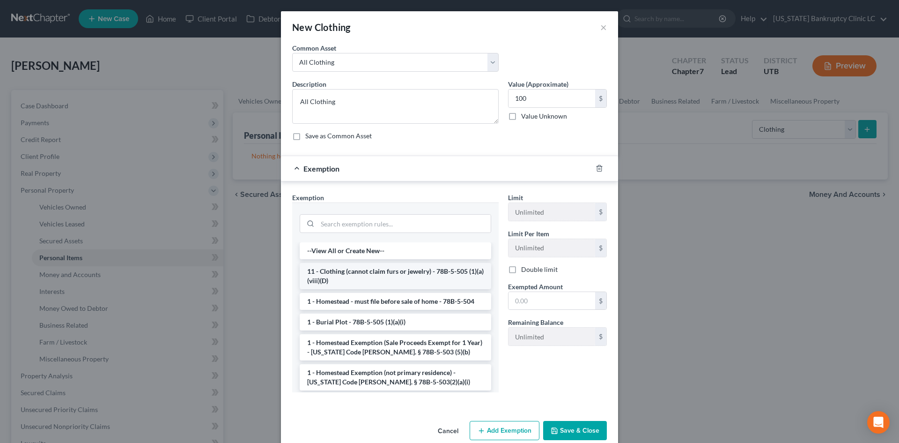
click at [427, 267] on li "11 - Clothing (cannot claim furs or jewelry) - 78B-5-505 (1)(a)(viii)(D)" at bounding box center [396, 276] width 192 height 26
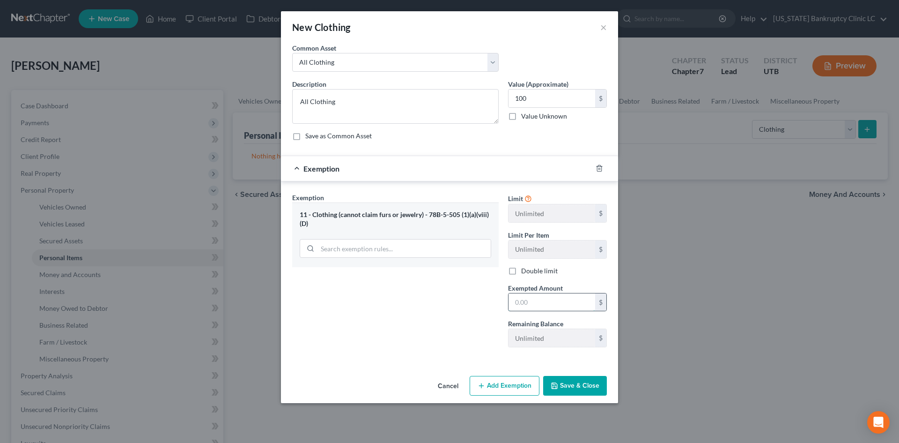
click at [528, 306] on input "text" at bounding box center [552, 302] width 87 height 18
type input "100"
drag, startPoint x: 561, startPoint y: 396, endPoint x: 567, endPoint y: 390, distance: 8.6
click at [561, 396] on div "Cancel Add Exemption Save & Close" at bounding box center [449, 387] width 337 height 31
click at [567, 390] on button "Save & Close" at bounding box center [575, 386] width 64 height 20
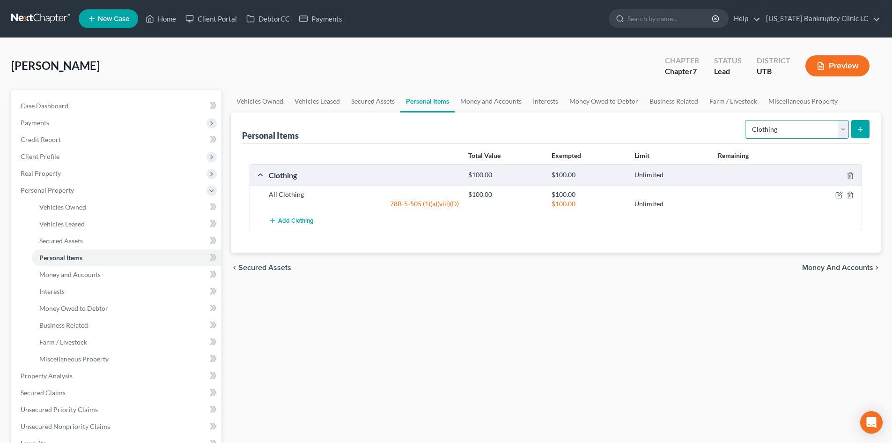
click at [776, 137] on select "Select Item Type Clothing Collectibles Of Value Electronics Firearms Household …" at bounding box center [797, 129] width 104 height 19
select select "electronics"
click at [746, 120] on select "Select Item Type Clothing Collectibles Of Value Electronics Firearms Household …" at bounding box center [797, 129] width 104 height 19
click at [867, 125] on button "submit" at bounding box center [860, 129] width 18 height 18
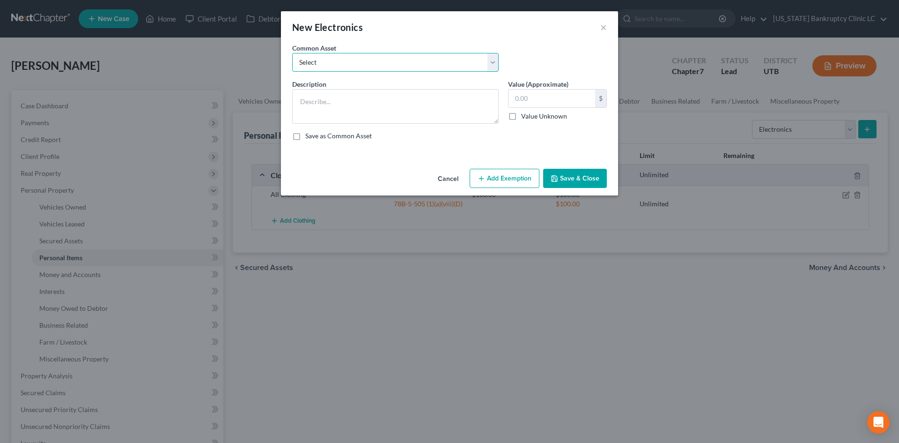
click at [426, 63] on select "Select Television Tablet Computer Printer Cell Phone Gaming Console Smart Watch…" at bounding box center [395, 62] width 207 height 19
select select "1"
click at [292, 53] on select "Select Television Tablet Computer Printer Cell Phone Gaming Console Smart Watch…" at bounding box center [395, 62] width 207 height 19
type textarea "Television(s)"
type input "600.00"
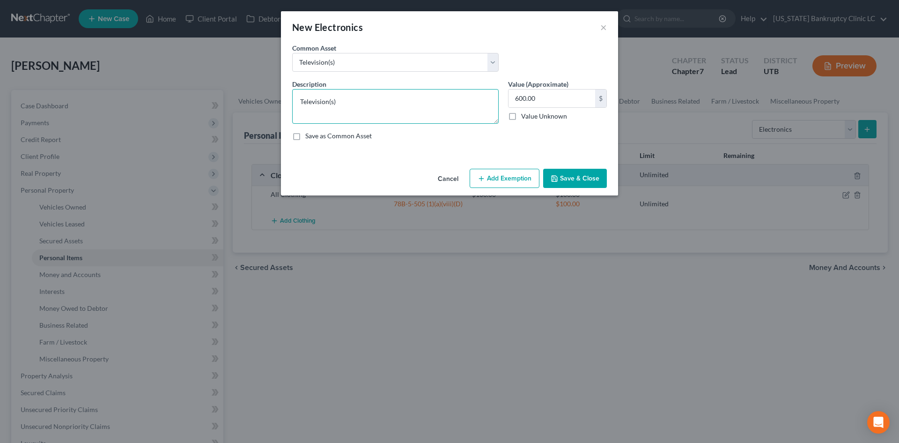
click at [374, 115] on textarea "Television(s)" at bounding box center [395, 106] width 207 height 35
click at [380, 57] on select "Select Television Tablet Computer Printer Cell Phone Gaming Console Smart Watch…" at bounding box center [395, 62] width 207 height 19
select select
click at [292, 53] on select "Select Television Tablet Computer Printer Cell Phone Gaming Console Smart Watch…" at bounding box center [395, 62] width 207 height 19
click at [341, 96] on textarea at bounding box center [395, 106] width 207 height 35
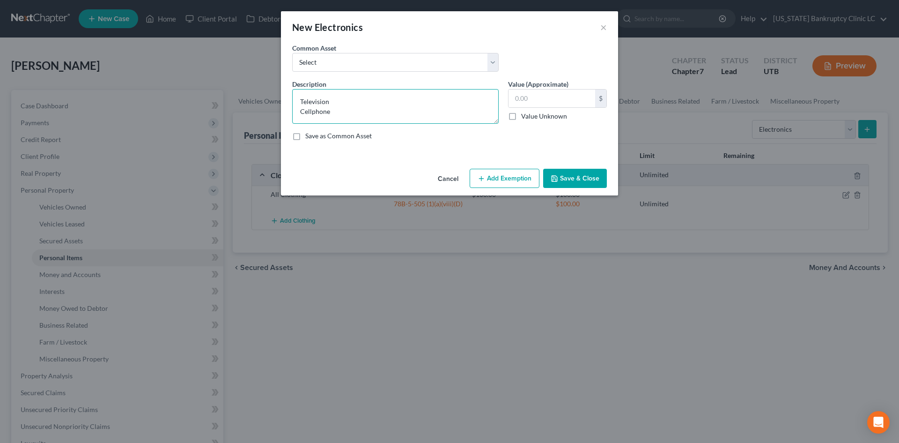
scroll to position [2, 0]
type textarea "Television Cellphone Smartwatch"
click at [526, 106] on input "text" at bounding box center [552, 98] width 87 height 18
click at [544, 95] on input "50" at bounding box center [552, 98] width 87 height 18
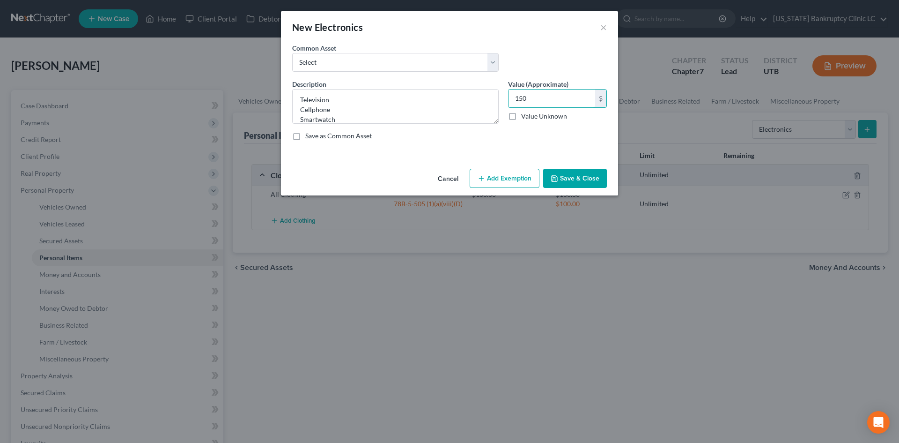
type input "150"
click at [583, 174] on button "Save & Close" at bounding box center [575, 179] width 64 height 20
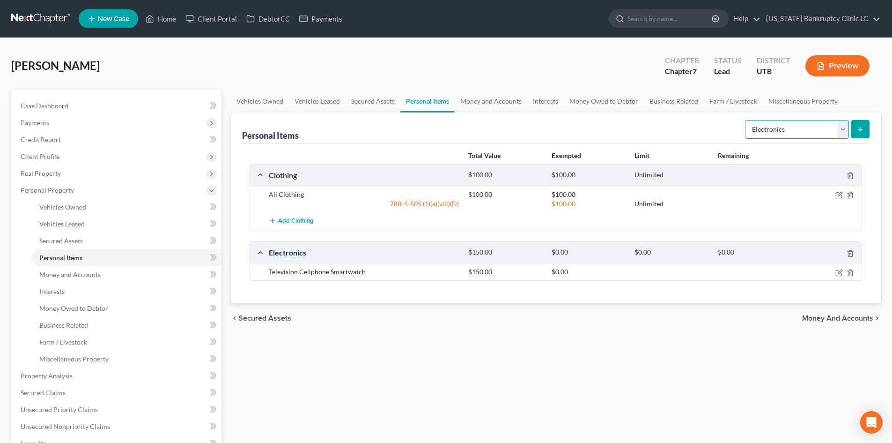
click at [805, 130] on select "Select Item Type Clothing Collectibles Of Value Electronics Firearms Household …" at bounding box center [797, 129] width 104 height 19
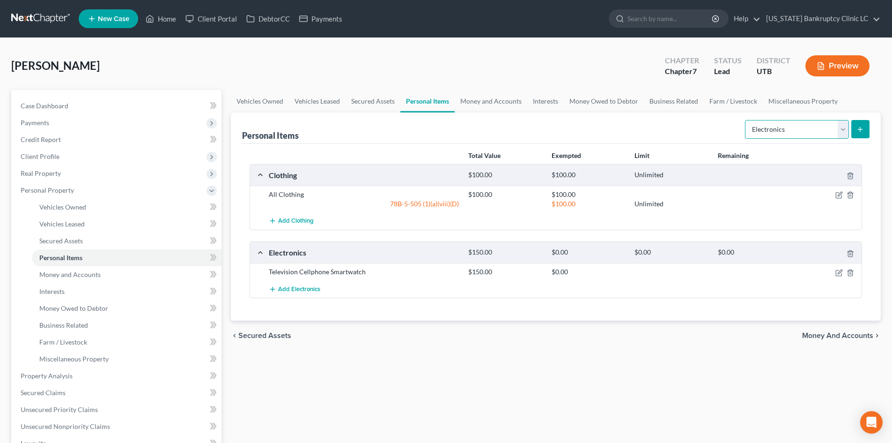
select select "household_goods"
click at [746, 120] on select "Select Item Type Clothing Collectibles Of Value Electronics Firearms Household …" at bounding box center [797, 129] width 104 height 19
click at [858, 134] on button "submit" at bounding box center [860, 129] width 18 height 18
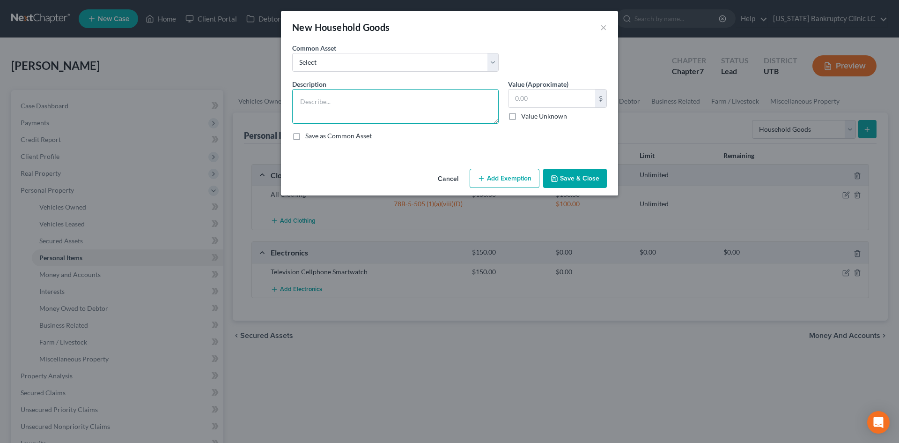
click at [343, 100] on textarea at bounding box center [395, 106] width 207 height 35
type textarea "Chair"
click at [524, 101] on input "text" at bounding box center [552, 98] width 87 height 18
type input "30"
click at [476, 180] on button "Add Exemption" at bounding box center [505, 179] width 70 height 20
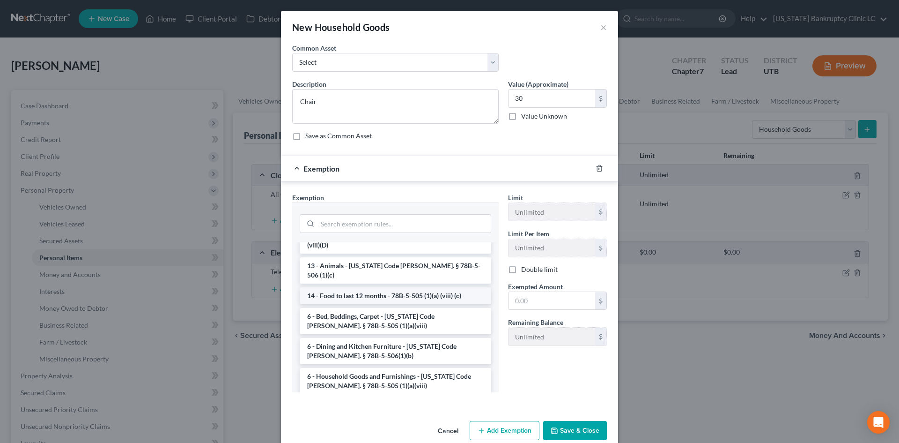
scroll to position [94, 0]
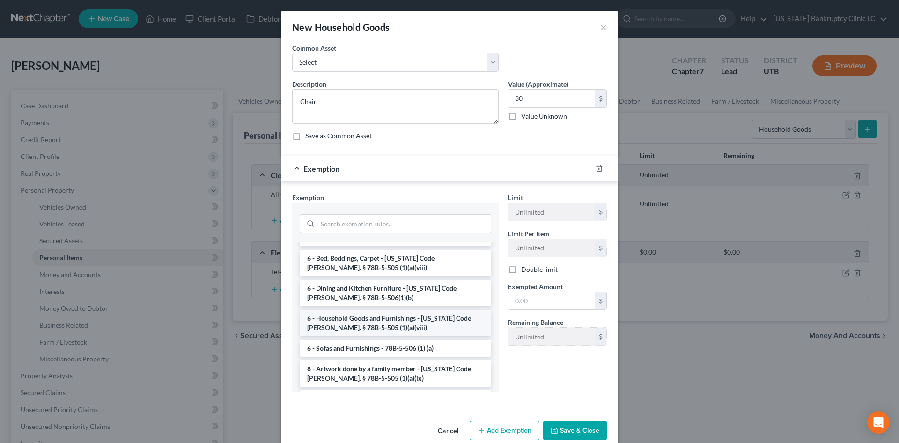
click at [386, 317] on li "6 - Household Goods and Furnishings - [US_STATE] Code [PERSON_NAME]. § 78B-5-50…" at bounding box center [396, 323] width 192 height 26
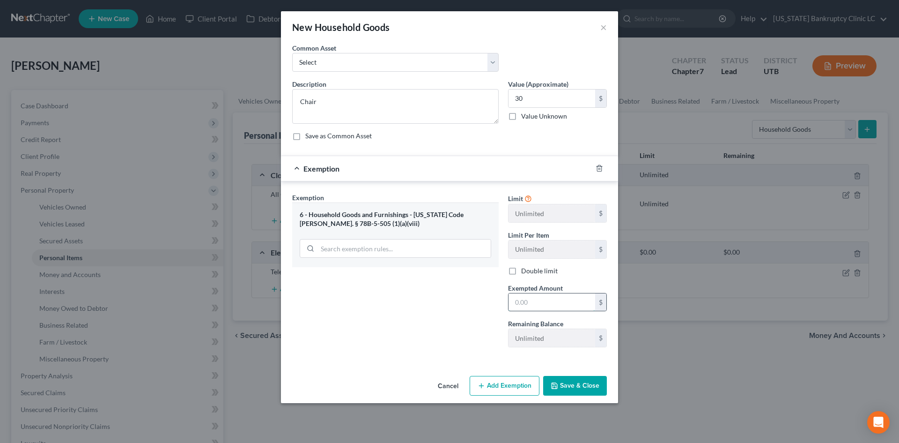
click at [528, 302] on input "text" at bounding box center [552, 302] width 87 height 18
type input "30"
drag, startPoint x: 387, startPoint y: 341, endPoint x: 421, endPoint y: 351, distance: 35.0
click at [387, 341] on div "Exemption Set must be selected for CA. Exemption * 6 - Household Goods and Furn…" at bounding box center [396, 273] width 216 height 162
click at [583, 382] on button "Save & Close" at bounding box center [575, 386] width 64 height 20
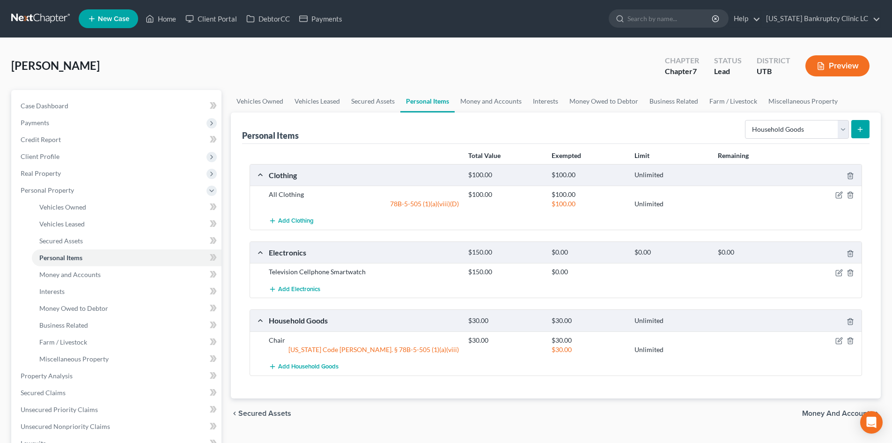
click at [858, 133] on button "submit" at bounding box center [860, 129] width 18 height 18
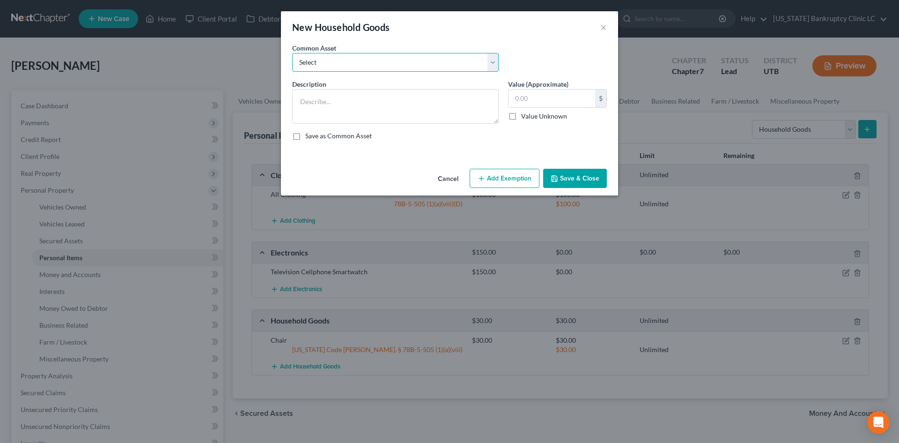
click at [381, 62] on select "Select Couch Chair Entertainment Center End/Coffee Table Stove/Cooking unit Sof…" at bounding box center [395, 62] width 207 height 19
select select "9"
click at [292, 53] on select "Select Couch Chair Entertainment Center End/Coffee Table Stove/Cooking unit Sof…" at bounding box center [395, 62] width 207 height 19
type textarea "Bed(s) Bedding"
click at [526, 93] on input "550.00" at bounding box center [552, 98] width 87 height 18
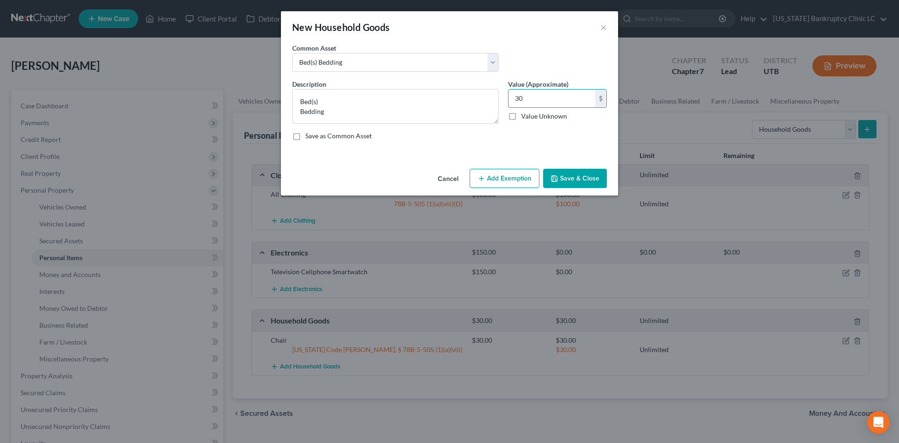
type input "30"
click at [506, 165] on div "Cancel Add Exemption Save & Close" at bounding box center [449, 180] width 337 height 31
click at [501, 173] on button "Add Exemption" at bounding box center [505, 179] width 70 height 20
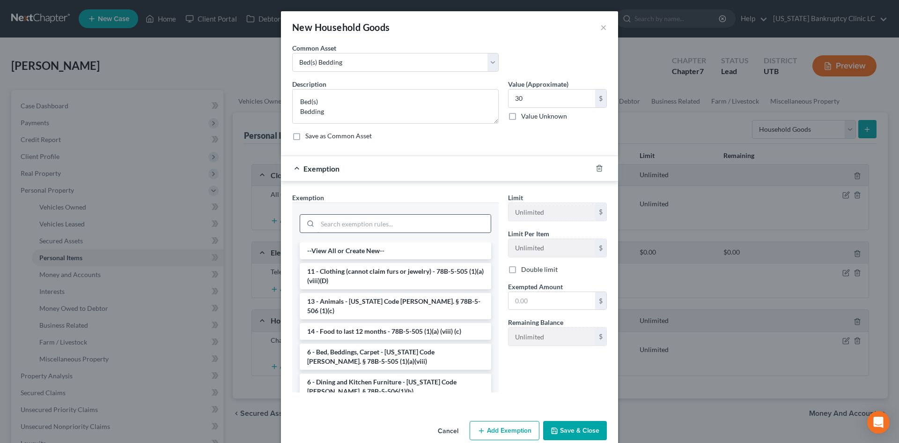
click at [343, 218] on input "search" at bounding box center [404, 223] width 173 height 18
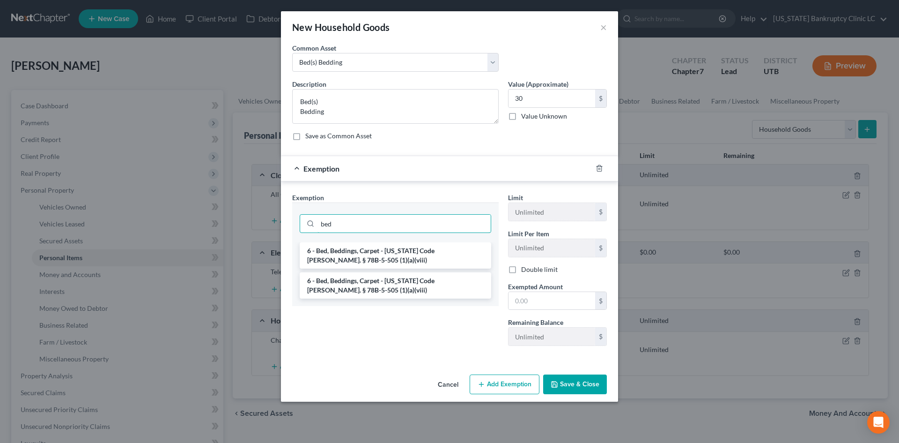
type input "bed"
click at [352, 254] on li "6 - Bed, Beddings, Carpet - [US_STATE] Code [PERSON_NAME]. § 78B-5-505 (1)(a)(v…" at bounding box center [396, 255] width 192 height 26
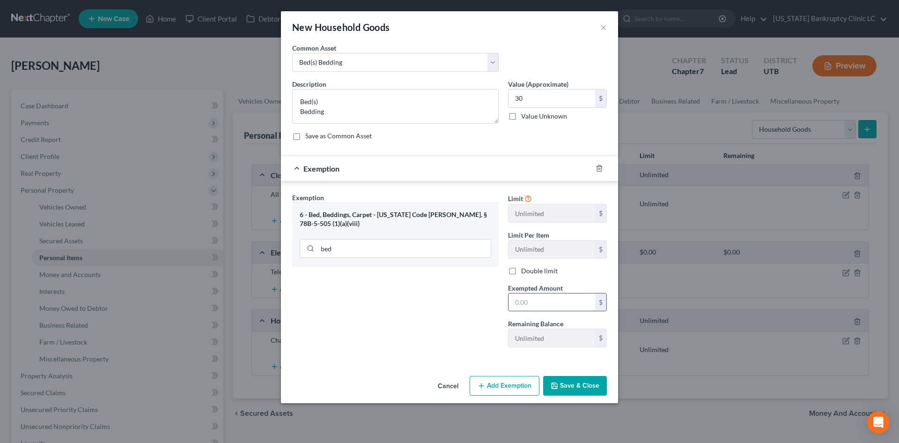
click at [544, 302] on input "text" at bounding box center [552, 302] width 87 height 18
type input "30"
click at [436, 325] on div "Exemption Set must be selected for CA. Exemption * 6 - Bed, Beddings, Carpet - …" at bounding box center [396, 273] width 216 height 162
click at [555, 384] on polyline "button" at bounding box center [554, 383] width 2 height 1
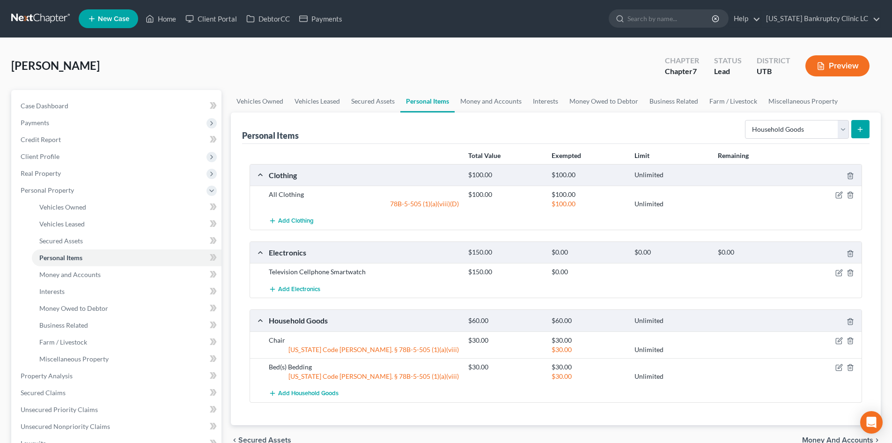
click at [862, 133] on icon "submit" at bounding box center [860, 129] width 7 height 7
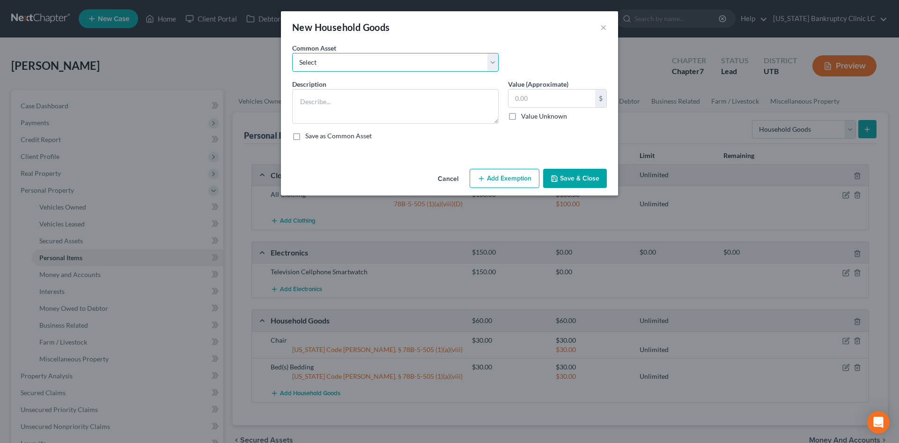
click at [357, 71] on select "Select Couch Chair Entertainment Center End/Coffee Table Stove/Cooking unit Sof…" at bounding box center [395, 62] width 207 height 19
select select "12"
click at [292, 53] on select "Select Couch Chair Entertainment Center End/Coffee Table Stove/Cooking unit Sof…" at bounding box center [395, 62] width 207 height 19
type textarea "Nightstand(s) Dresser(s)"
click at [539, 102] on input "210.00" at bounding box center [552, 98] width 87 height 18
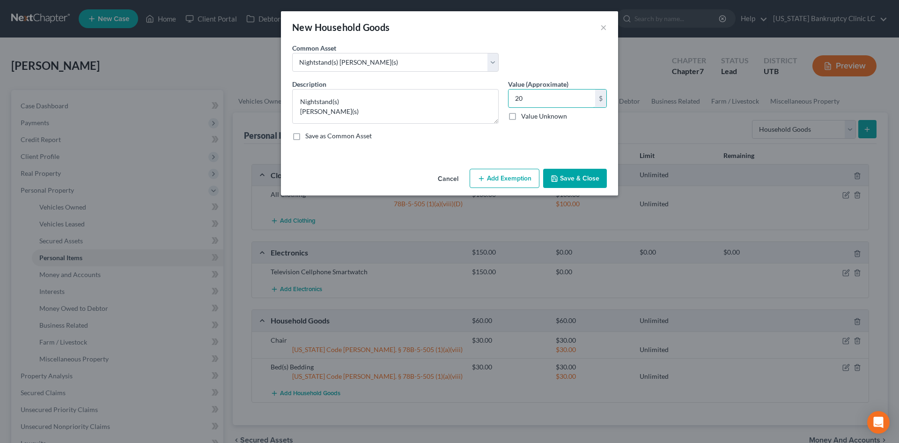
type input "20"
click at [498, 180] on button "Add Exemption" at bounding box center [505, 179] width 70 height 20
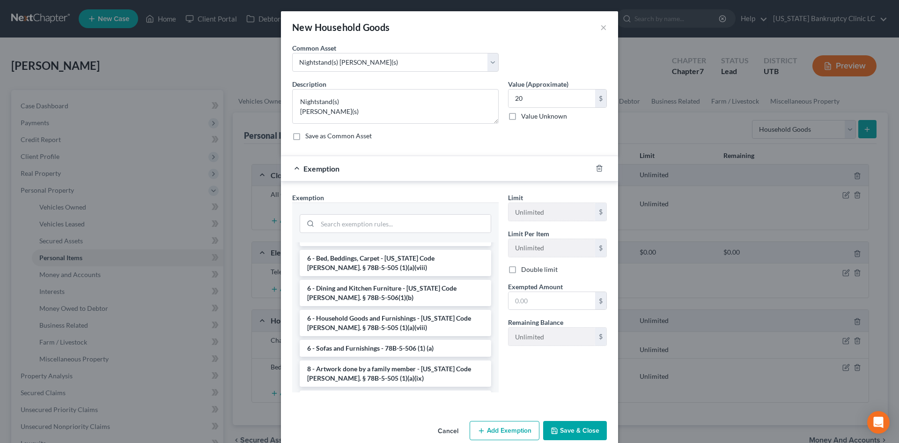
click at [369, 312] on li "6 - Household Goods and Furnishings - [US_STATE] Code [PERSON_NAME]. § 78B-5-50…" at bounding box center [396, 323] width 192 height 26
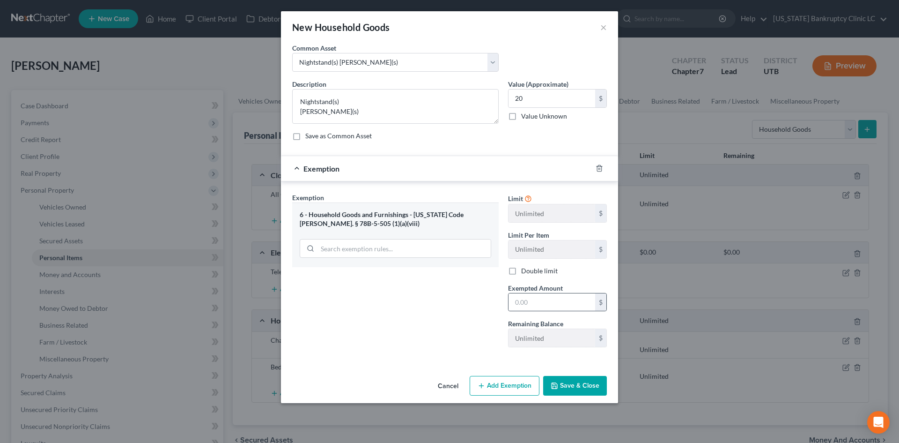
click at [552, 293] on div "$" at bounding box center [557, 302] width 99 height 19
click at [542, 300] on input "text" at bounding box center [552, 302] width 87 height 18
type input "20"
drag, startPoint x: 436, startPoint y: 343, endPoint x: 444, endPoint y: 344, distance: 8.0
click at [436, 343] on div "Exemption Set must be selected for CA. Exemption * 6 - Household Goods and Furn…" at bounding box center [396, 273] width 216 height 162
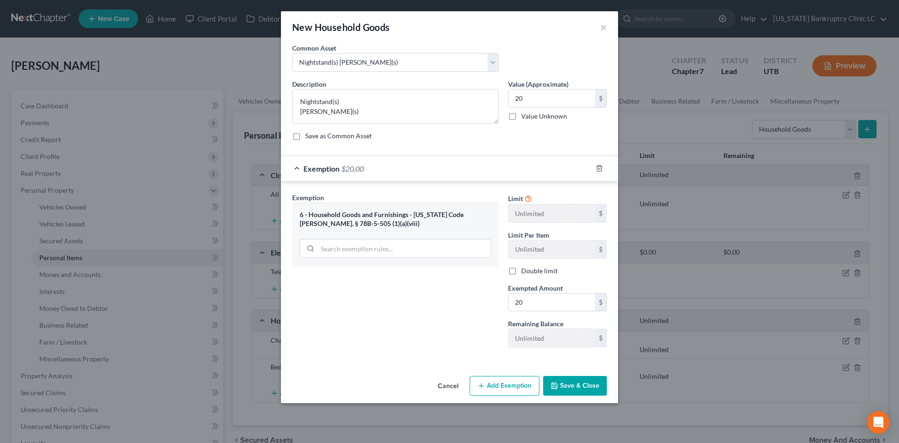
click at [593, 388] on button "Save & Close" at bounding box center [575, 386] width 64 height 20
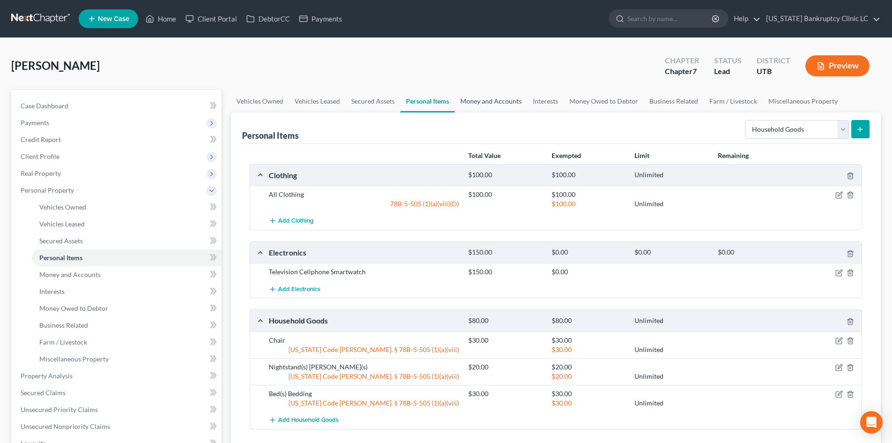
click at [502, 108] on link "Money and Accounts" at bounding box center [491, 101] width 73 height 22
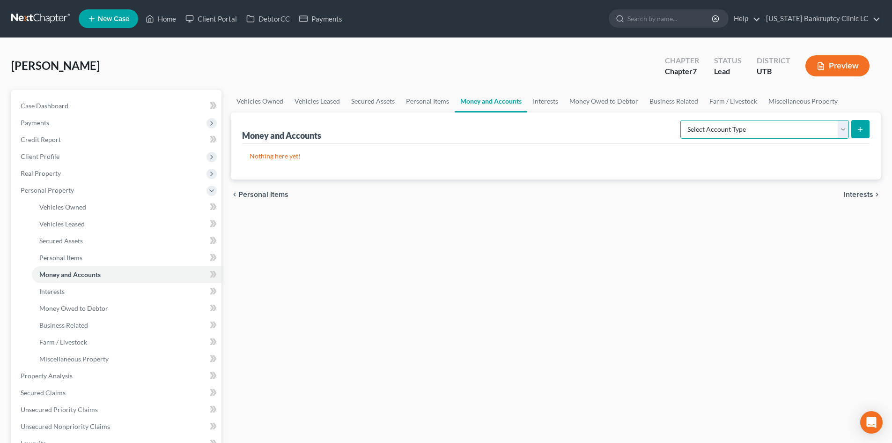
click at [761, 129] on select "Select Account Type Brokerage Cash on Hand Certificates of Deposit Checking Acc…" at bounding box center [764, 129] width 169 height 19
select select "checking"
click at [682, 120] on select "Select Account Type Brokerage Cash on Hand Certificates of Deposit Checking Acc…" at bounding box center [764, 129] width 169 height 19
click at [862, 126] on icon "submit" at bounding box center [860, 129] width 7 height 7
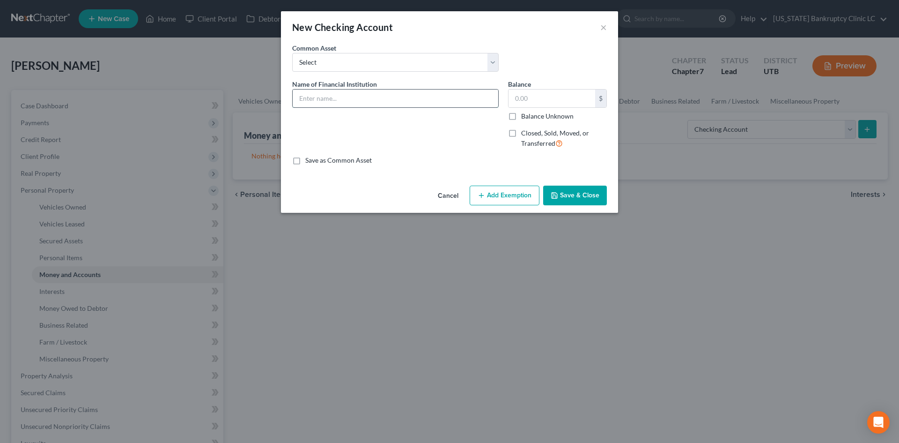
click at [354, 102] on input "text" at bounding box center [396, 98] width 206 height 18
type input "WaFd Bank #3276"
click at [582, 199] on button "Save & Close" at bounding box center [575, 195] width 64 height 20
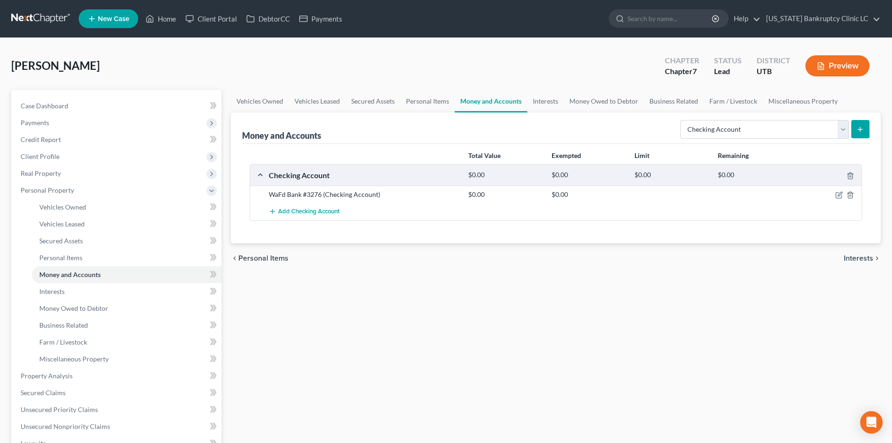
click at [855, 130] on button "submit" at bounding box center [860, 129] width 18 height 18
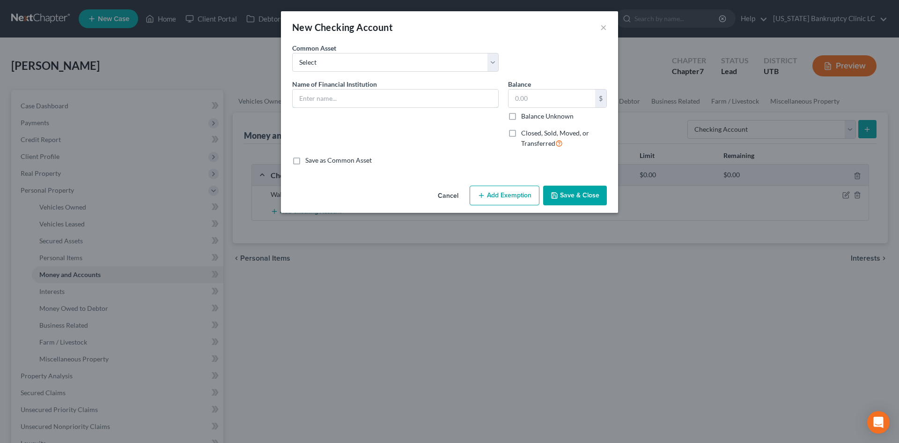
drag, startPoint x: 335, startPoint y: 98, endPoint x: 329, endPoint y: 75, distance: 24.2
click at [337, 94] on input "text" at bounding box center [396, 98] width 206 height 18
type input "USAA"
click at [531, 94] on input "text" at bounding box center [552, 98] width 87 height 18
click at [551, 103] on input "3,278" at bounding box center [552, 98] width 87 height 18
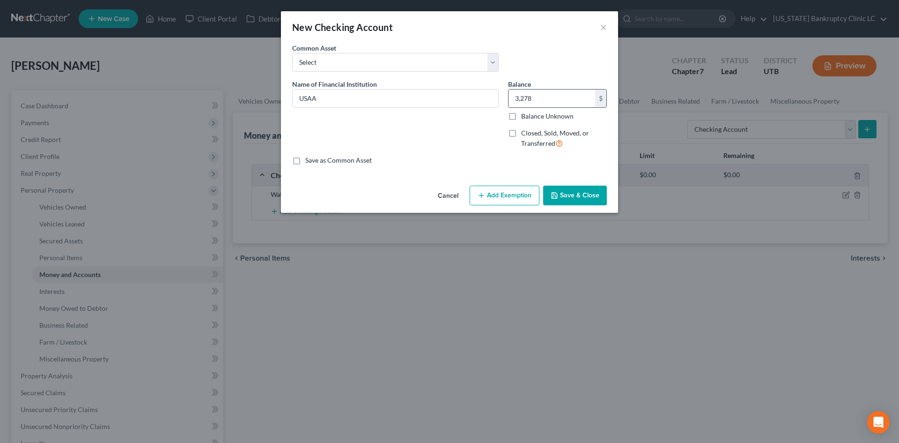
click at [551, 103] on input "3,278" at bounding box center [552, 98] width 87 height 18
type input "0"
click at [400, 86] on div "Name of Financial Institution * USAA" at bounding box center [395, 93] width 207 height 29
click at [386, 96] on input "USAA" at bounding box center [396, 98] width 206 height 18
type input "USAA #3278"
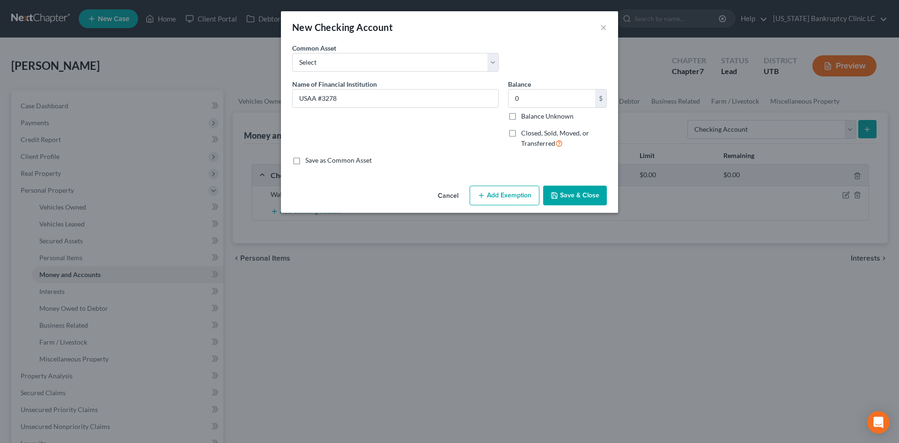
click at [580, 204] on button "Save & Close" at bounding box center [575, 195] width 64 height 20
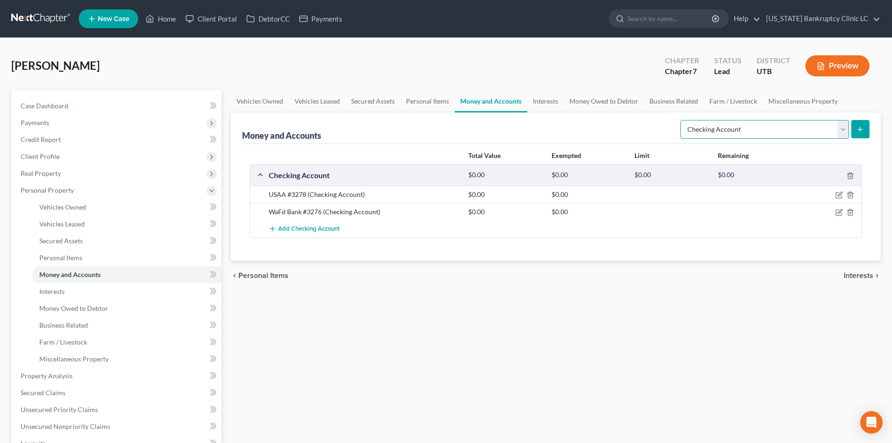
click at [742, 129] on select "Select Account Type Brokerage Cash on Hand Certificates of Deposit Checking Acc…" at bounding box center [764, 129] width 169 height 19
select select "other"
click at [682, 120] on select "Select Account Type Brokerage Cash on Hand Certificates of Deposit Checking Acc…" at bounding box center [764, 129] width 169 height 19
click at [867, 130] on button "submit" at bounding box center [860, 129] width 18 height 18
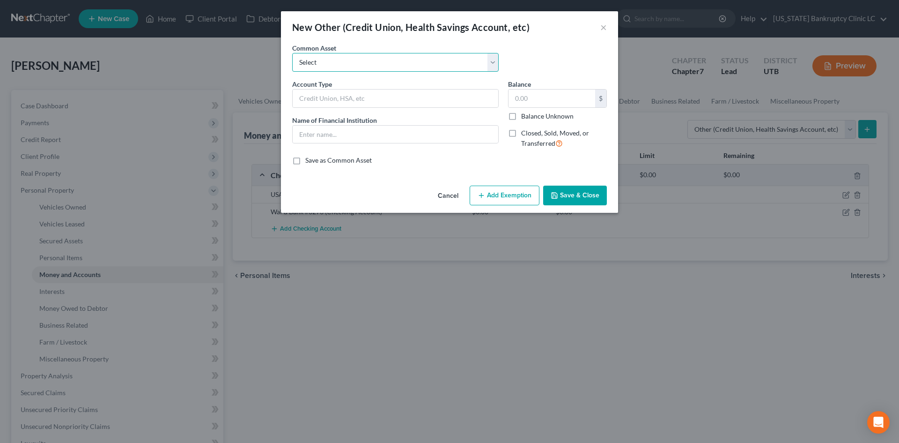
drag, startPoint x: 336, startPoint y: 65, endPoint x: 337, endPoint y: 71, distance: 6.1
click at [337, 64] on select "Select Credit Union PayPal Prepaid Credit Union Digital currency HSA Health Sav…" at bounding box center [395, 62] width 207 height 19
click at [349, 62] on select "Select Credit Union PayPal Prepaid Credit Union Digital currency HSA Health Sav…" at bounding box center [395, 62] width 207 height 19
click at [338, 100] on input "text" at bounding box center [396, 98] width 206 height 18
type input "Venmo"
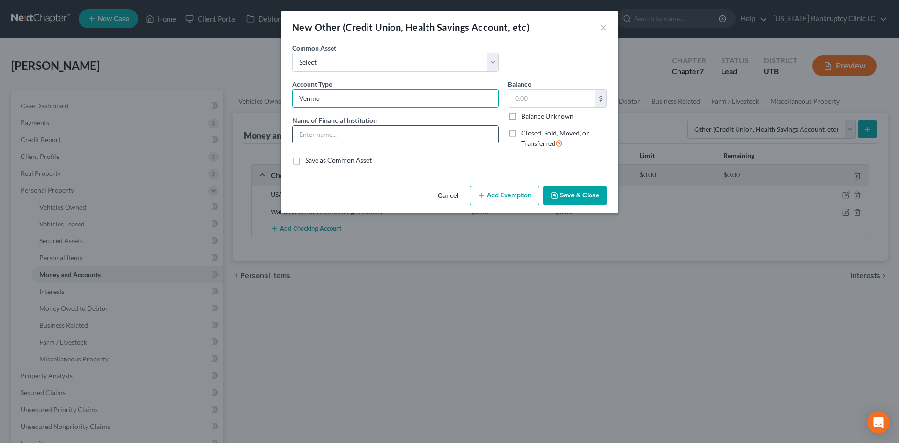
click at [352, 138] on input "text" at bounding box center [396, 135] width 206 height 18
paste input "Venmo"
type input "Venmo"
drag, startPoint x: 561, startPoint y: 187, endPoint x: 567, endPoint y: 187, distance: 5.2
click at [562, 187] on button "Save & Close" at bounding box center [575, 195] width 64 height 20
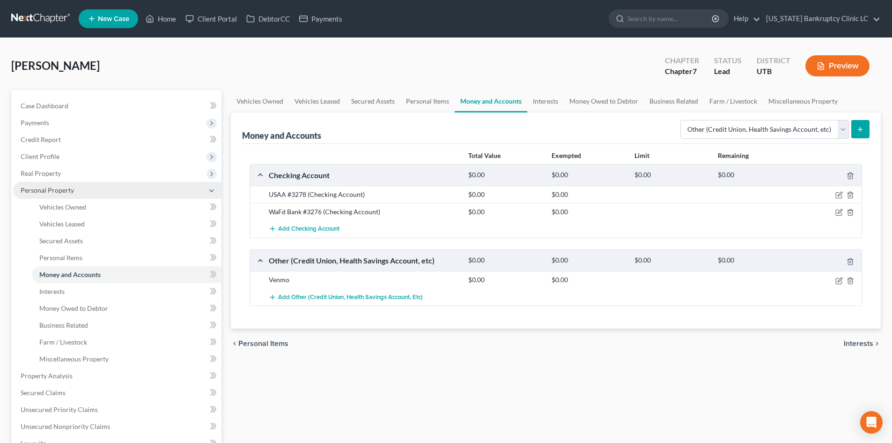
click at [62, 191] on span "Personal Property" at bounding box center [47, 190] width 53 height 8
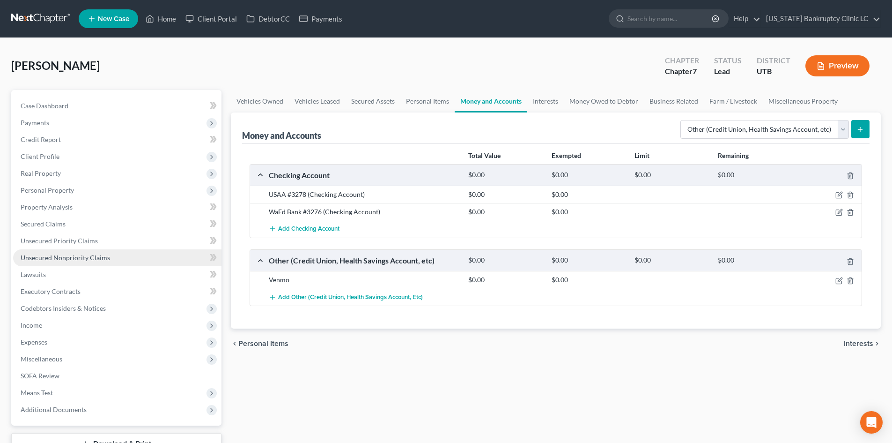
click at [59, 255] on span "Unsecured Nonpriority Claims" at bounding box center [65, 257] width 89 height 8
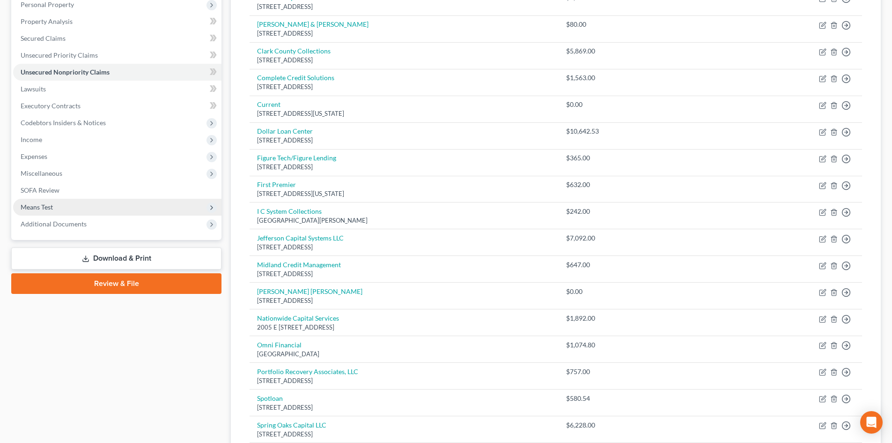
scroll to position [187, 0]
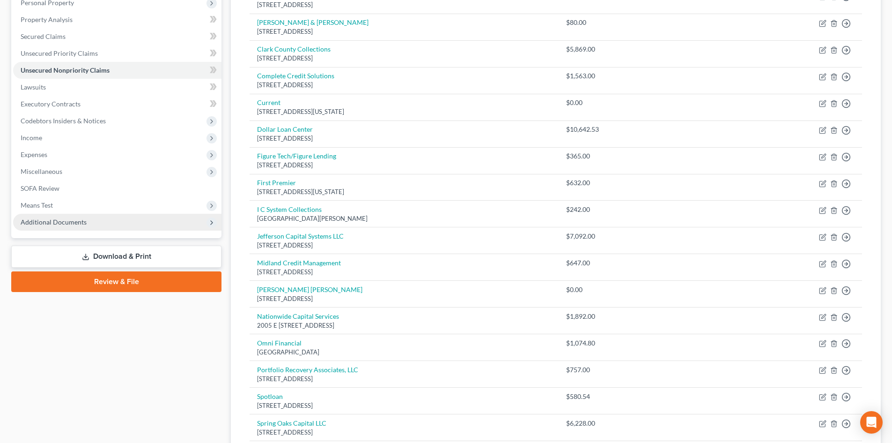
click at [71, 227] on span "Additional Documents" at bounding box center [117, 222] width 208 height 17
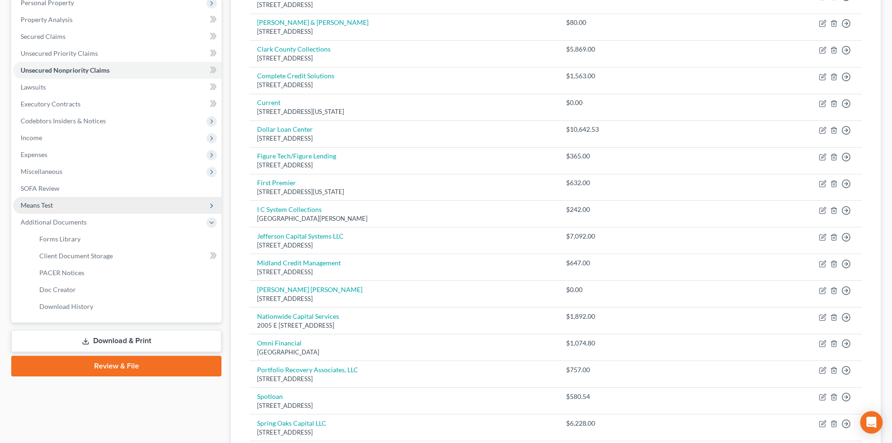
click at [72, 203] on span "Means Test" at bounding box center [117, 205] width 208 height 17
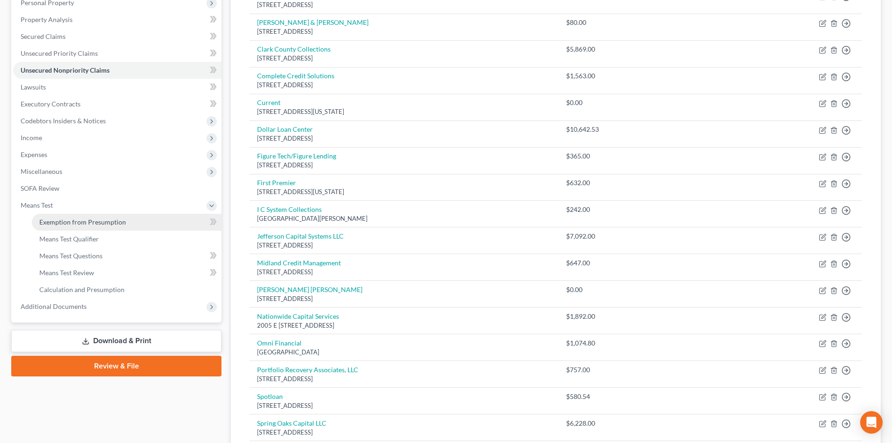
click at [75, 222] on span "Exemption from Presumption" at bounding box center [82, 222] width 87 height 8
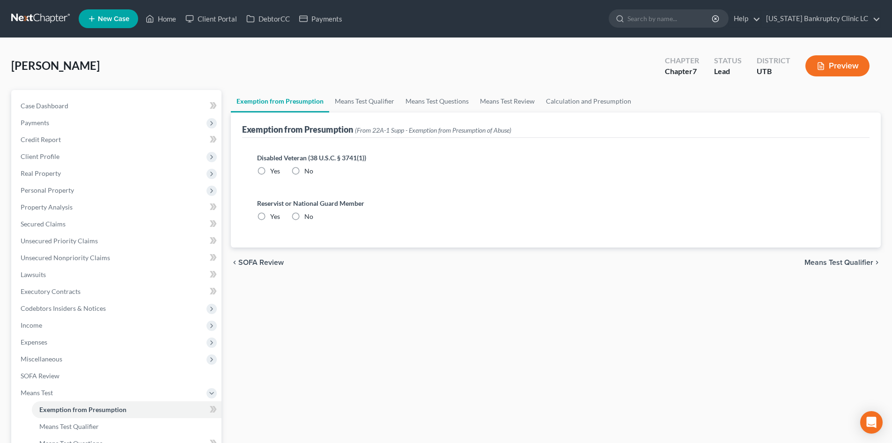
click at [270, 171] on label "Yes" at bounding box center [275, 170] width 10 height 9
click at [274, 171] on input "Yes" at bounding box center [277, 169] width 6 height 6
radio input "true"
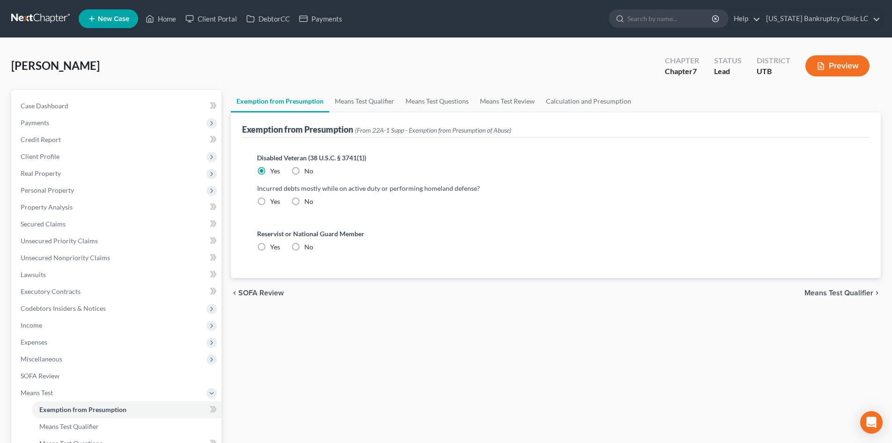
click at [304, 204] on label "No" at bounding box center [308, 201] width 9 height 9
click at [308, 203] on input "No" at bounding box center [311, 200] width 6 height 6
radio input "true"
click at [304, 247] on label "No" at bounding box center [308, 246] width 9 height 9
click at [308, 247] on input "No" at bounding box center [311, 245] width 6 height 6
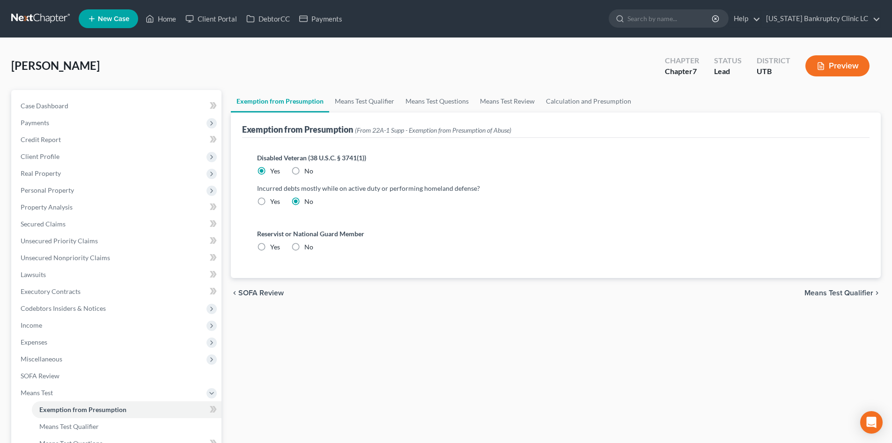
radio input "true"
click at [373, 96] on link "Means Test Qualifier" at bounding box center [364, 101] width 71 height 22
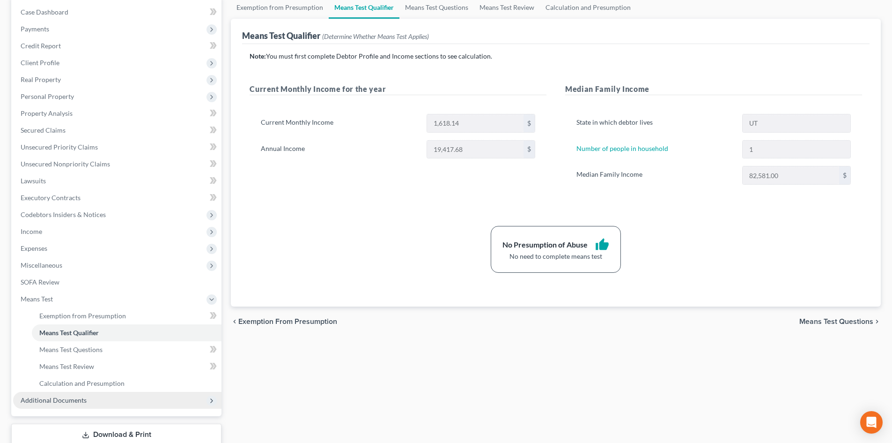
scroll to position [156, 0]
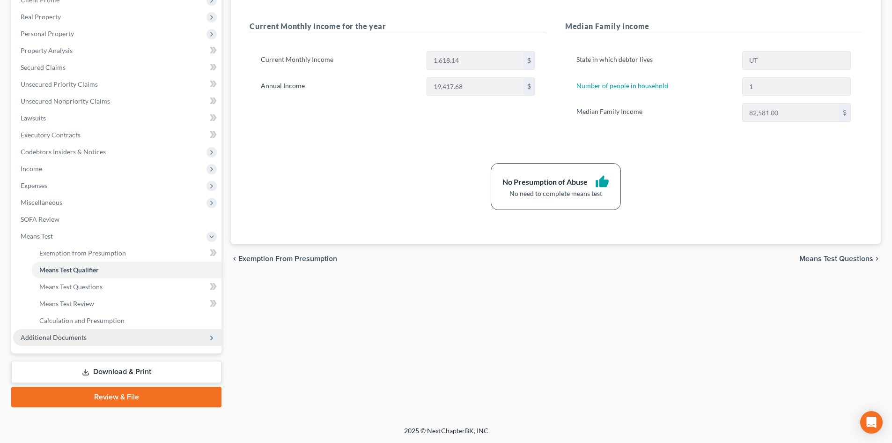
click at [124, 396] on link "Review & File" at bounding box center [116, 396] width 210 height 21
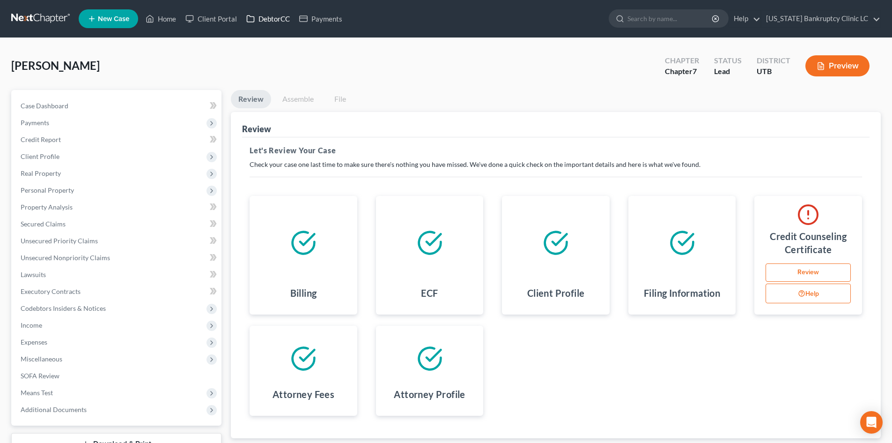
click at [265, 18] on link "DebtorCC" at bounding box center [268, 18] width 53 height 17
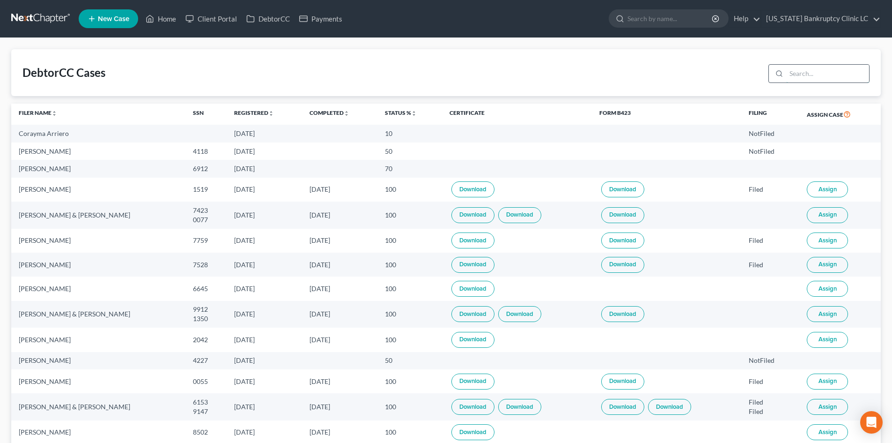
click at [809, 79] on input "search" at bounding box center [827, 74] width 83 height 18
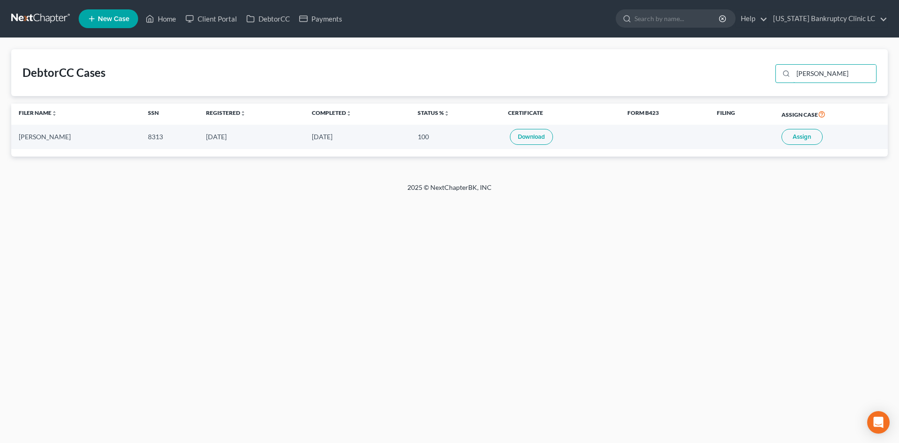
type input "jerry"
click at [798, 139] on span "Assign" at bounding box center [802, 136] width 18 height 7
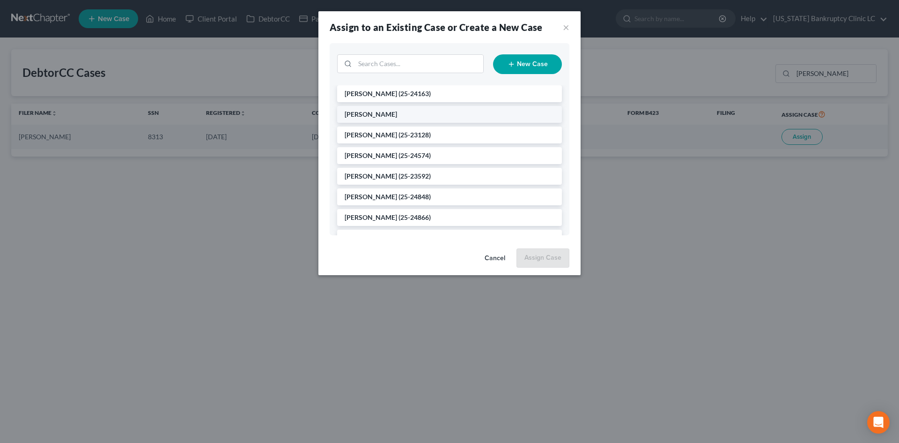
click at [403, 111] on li "[PERSON_NAME]" at bounding box center [449, 114] width 225 height 17
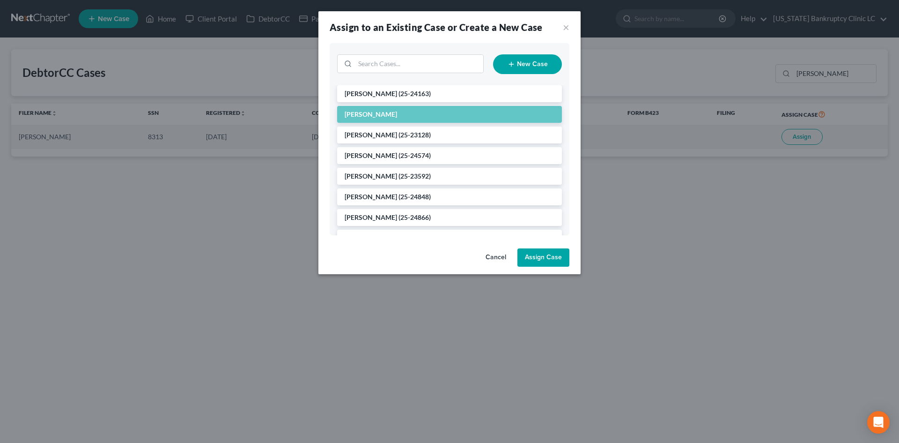
click at [562, 256] on button "Assign Case" at bounding box center [543, 257] width 52 height 19
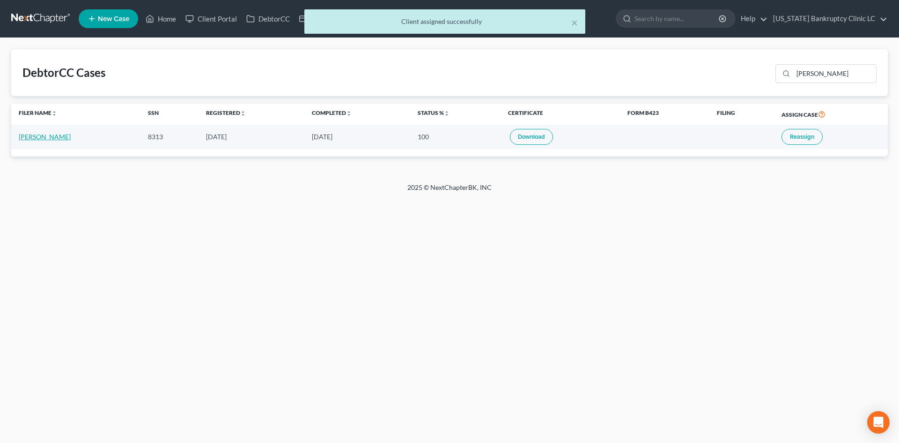
click at [41, 138] on link "Jerry Santoro" at bounding box center [45, 137] width 52 height 8
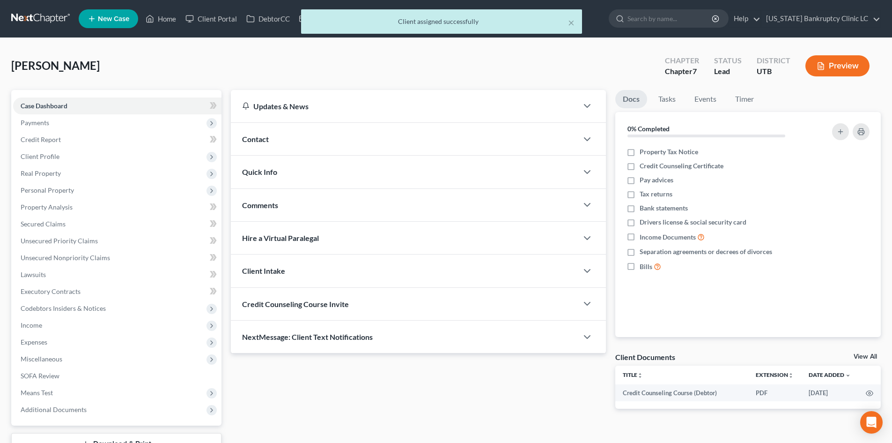
scroll to position [72, 0]
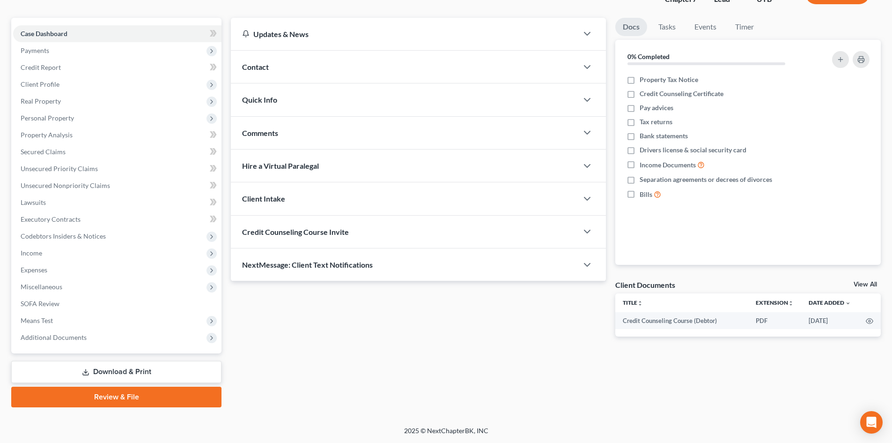
click at [104, 381] on link "Download & Print" at bounding box center [116, 372] width 210 height 22
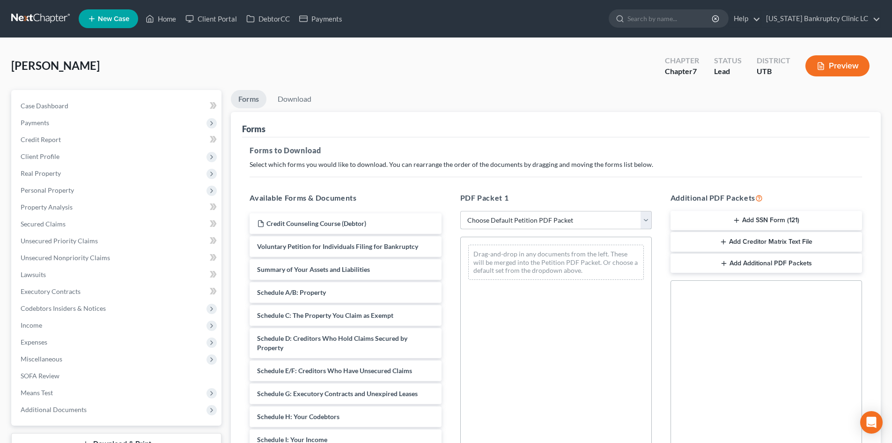
click at [544, 221] on select "Choose Default Petition PDF Packet Complete Bankruptcy Petition (all forms and …" at bounding box center [556, 220] width 192 height 19
select select "0"
click at [460, 211] on select "Choose Default Petition PDF Packet Complete Bankruptcy Petition (all forms and …" at bounding box center [556, 220] width 192 height 19
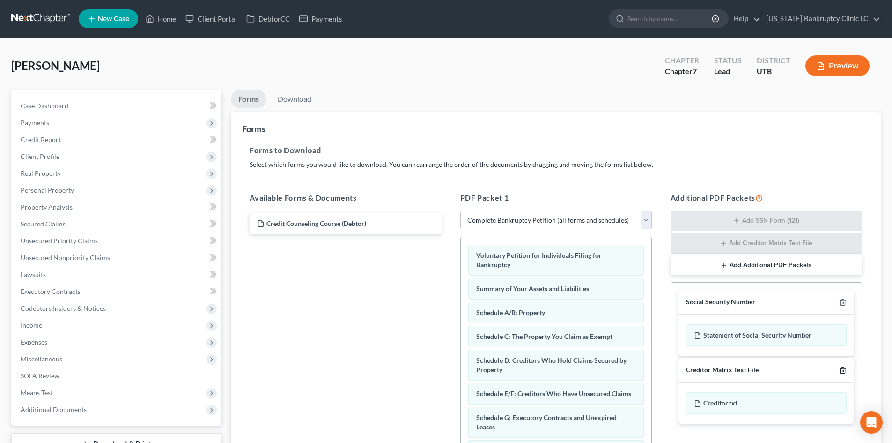
click at [843, 369] on icon "button" at bounding box center [842, 369] width 7 height 7
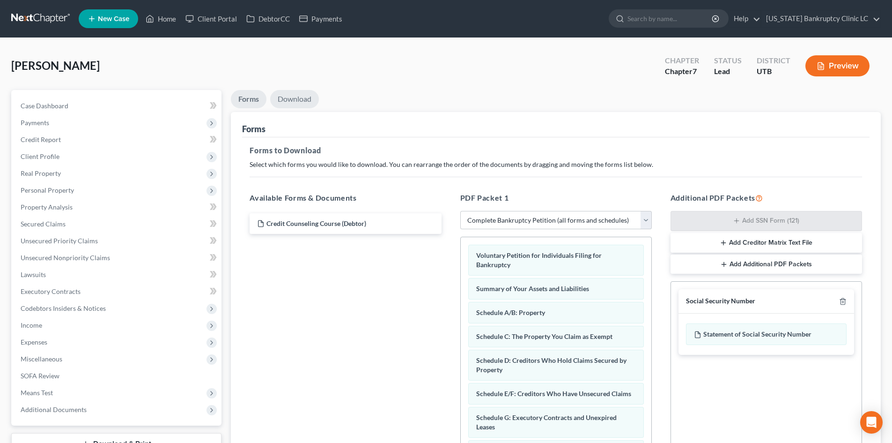
click at [309, 97] on link "Download" at bounding box center [294, 99] width 49 height 18
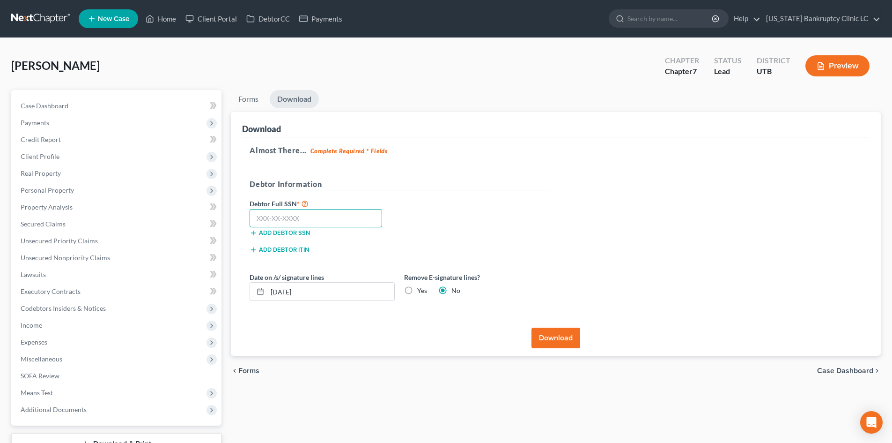
click at [329, 222] on input "text" at bounding box center [316, 218] width 133 height 19
type input "529-78-8313"
click at [566, 334] on button "Download" at bounding box center [556, 337] width 49 height 21
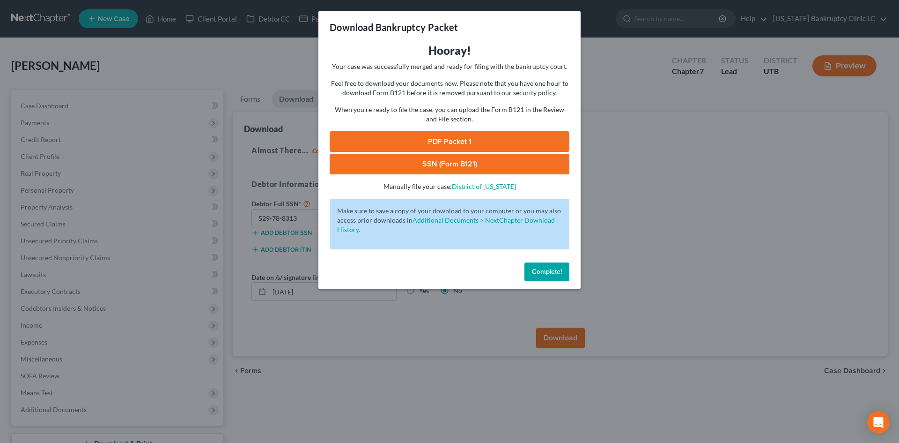
drag, startPoint x: 457, startPoint y: 141, endPoint x: 481, endPoint y: 162, distance: 32.3
click at [457, 141] on link "PDF Packet 1" at bounding box center [450, 141] width 240 height 21
click at [447, 158] on link "SSN (Form B121)" at bounding box center [450, 164] width 240 height 21
click at [542, 269] on span "Complete!" at bounding box center [547, 271] width 30 height 8
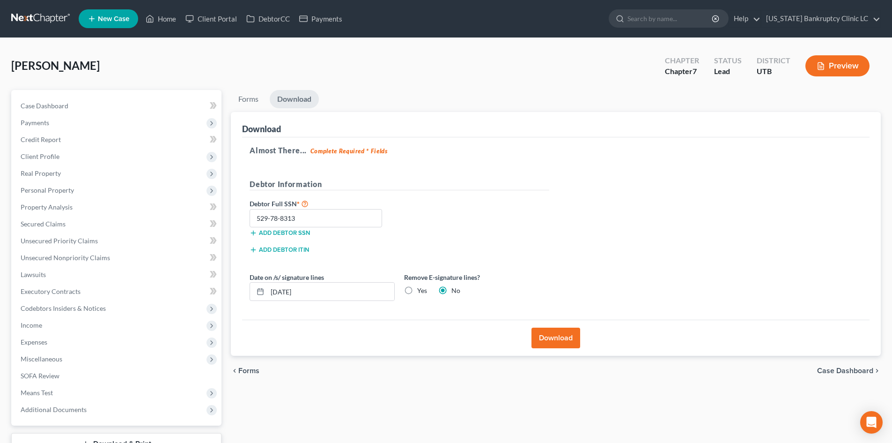
click at [155, 69] on div "Santoro, Jerry Upgraded Chapter Chapter 7 Status Lead District UTB Preview" at bounding box center [446, 69] width 870 height 41
click at [160, 15] on link "Home" at bounding box center [161, 18] width 40 height 17
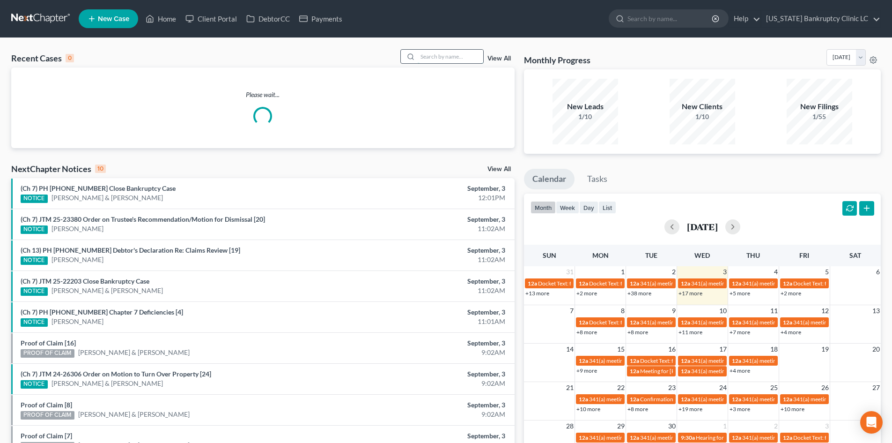
click at [445, 52] on input "search" at bounding box center [451, 57] width 66 height 14
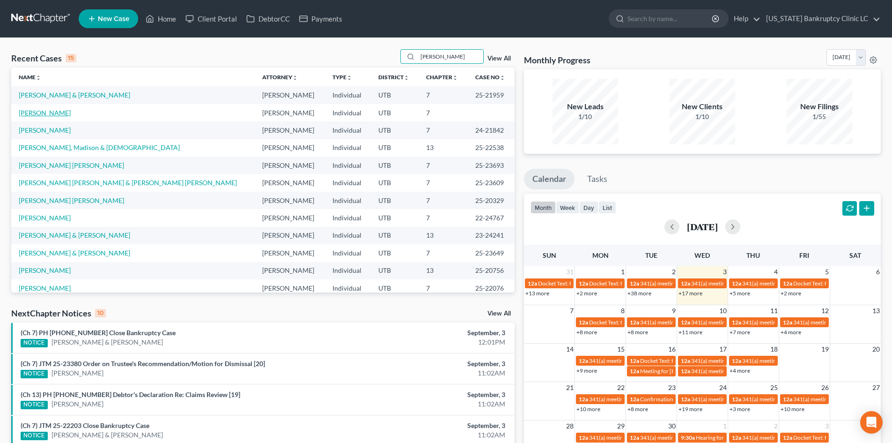
type input "ian"
click at [43, 111] on link "Wilkinson, Ian" at bounding box center [45, 113] width 52 height 8
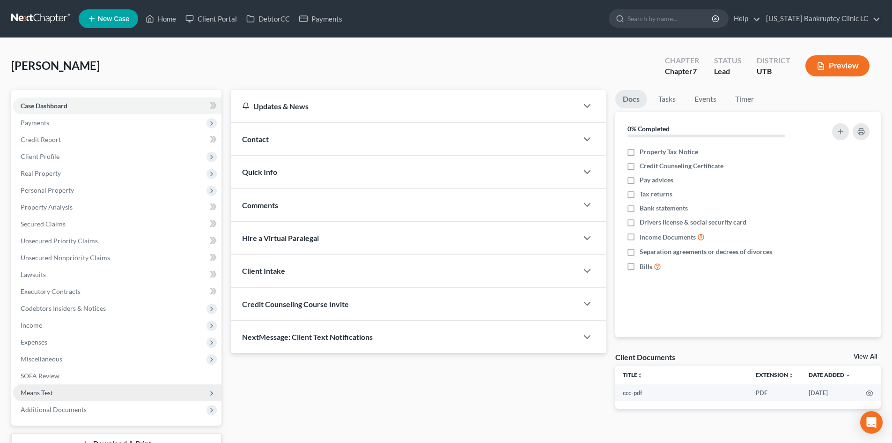
drag, startPoint x: 58, startPoint y: 387, endPoint x: 69, endPoint y: 389, distance: 11.5
click at [58, 387] on span "Means Test" at bounding box center [117, 392] width 208 height 17
click at [87, 404] on link "Exemption from Presumption" at bounding box center [127, 409] width 190 height 17
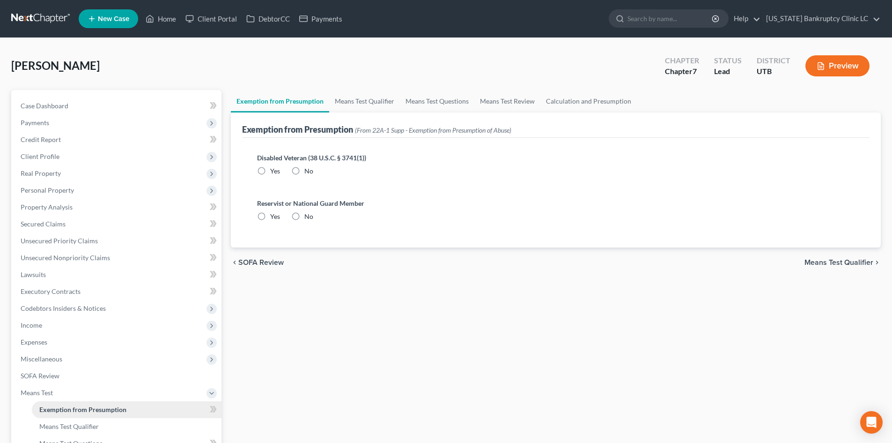
radio input "true"
click at [360, 91] on link "Means Test Qualifier" at bounding box center [364, 101] width 71 height 22
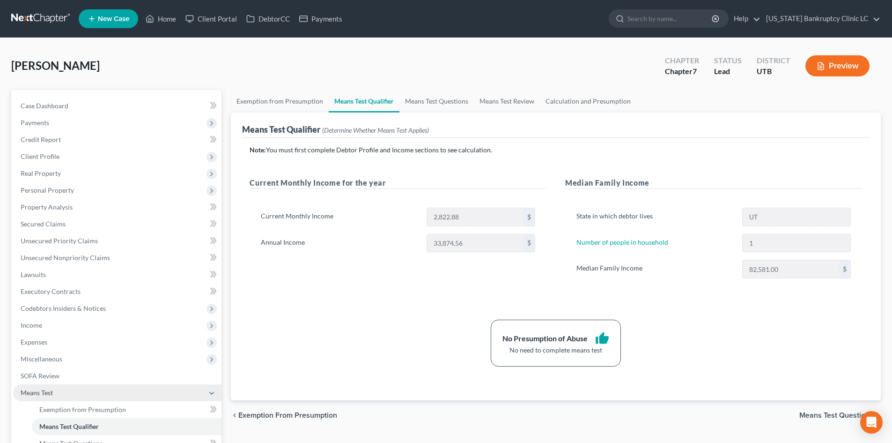
click at [58, 387] on span "Means Test" at bounding box center [117, 392] width 208 height 17
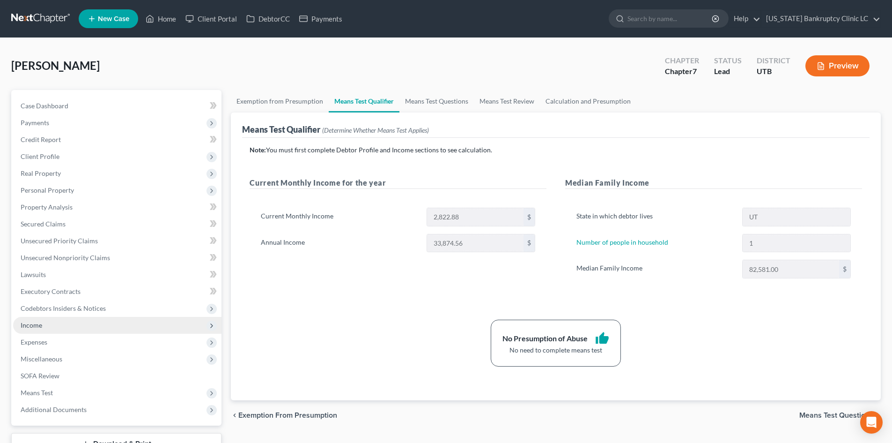
click at [61, 331] on span "Income" at bounding box center [117, 325] width 208 height 17
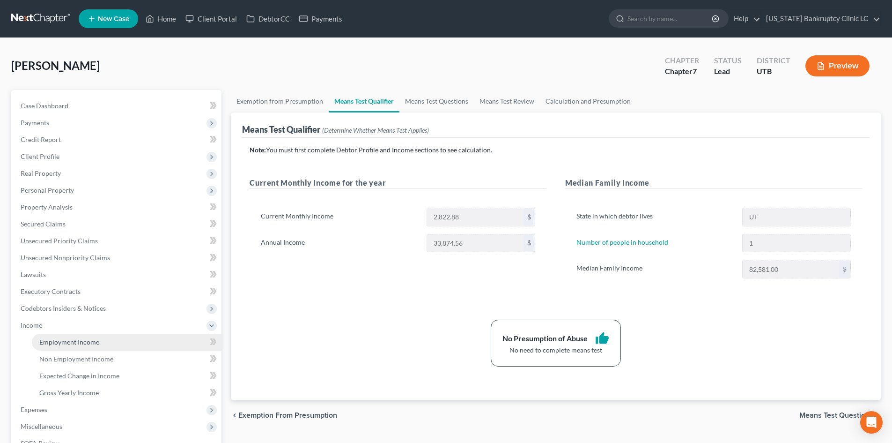
click at [60, 342] on span "Employment Income" at bounding box center [69, 342] width 60 height 8
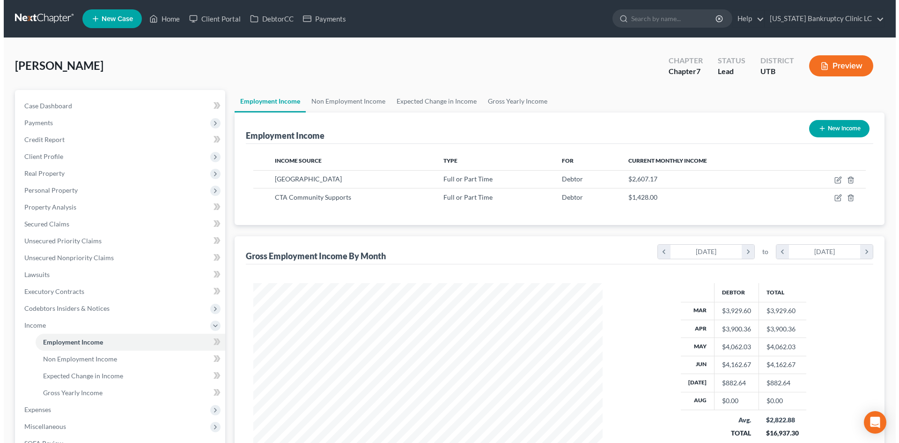
scroll to position [175, 368]
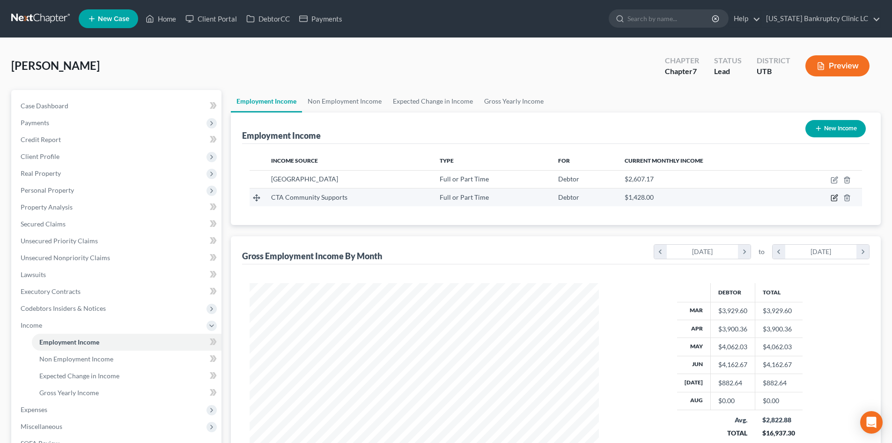
click at [835, 196] on icon "button" at bounding box center [834, 197] width 7 height 7
select select "0"
select select "46"
select select "1"
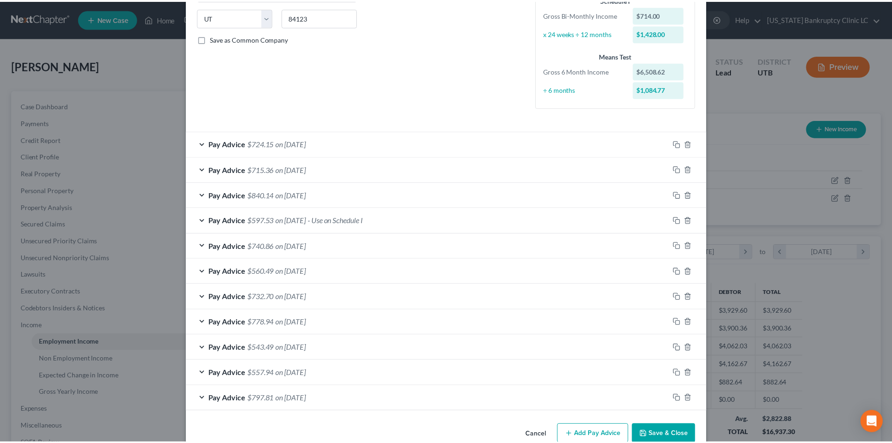
scroll to position [205, 0]
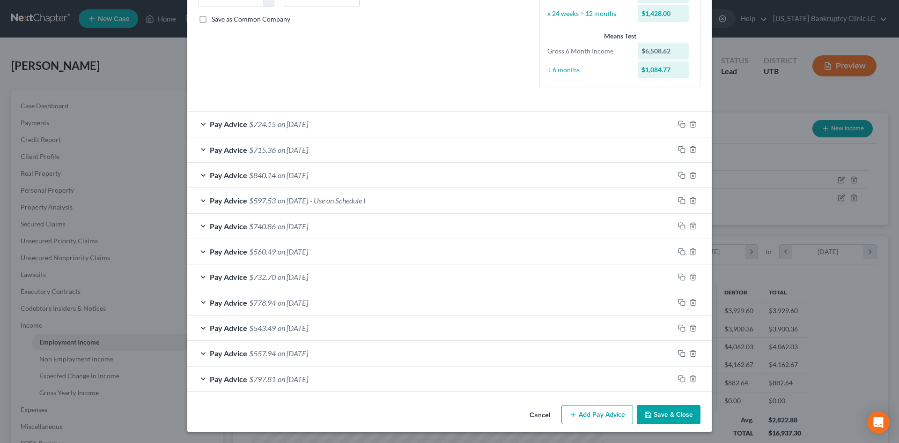
click at [672, 414] on button "Save & Close" at bounding box center [669, 415] width 64 height 20
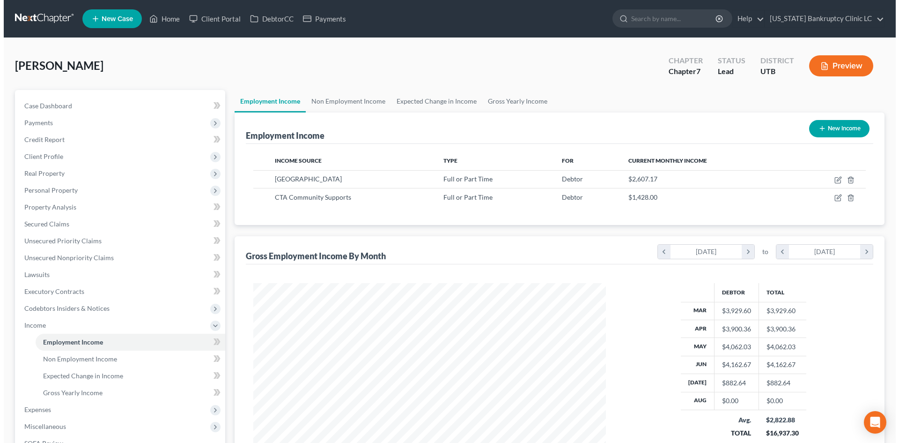
scroll to position [468119, 467926]
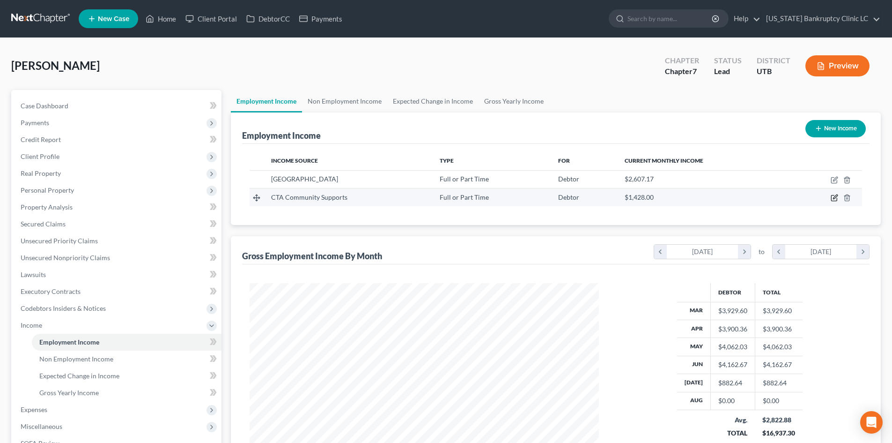
click at [835, 200] on icon "button" at bounding box center [834, 197] width 7 height 7
select select "0"
select select "46"
select select "1"
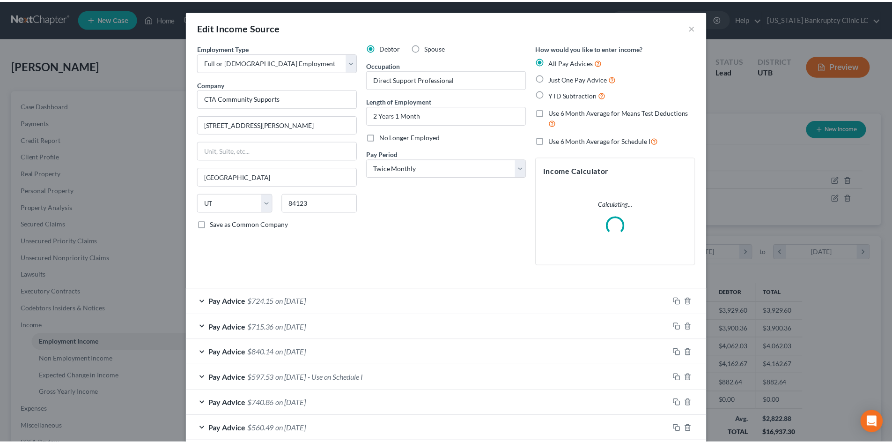
scroll to position [177, 0]
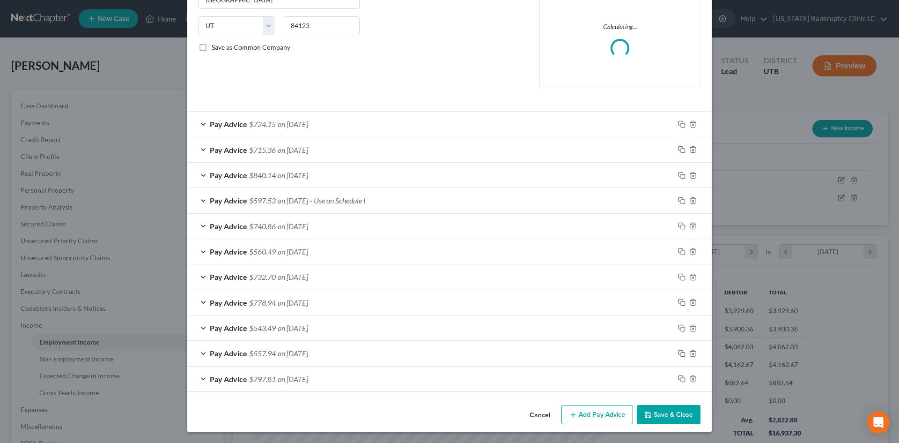
click at [692, 391] on div "Pay Advice $797.81 on 02/07/2025" at bounding box center [449, 378] width 524 height 25
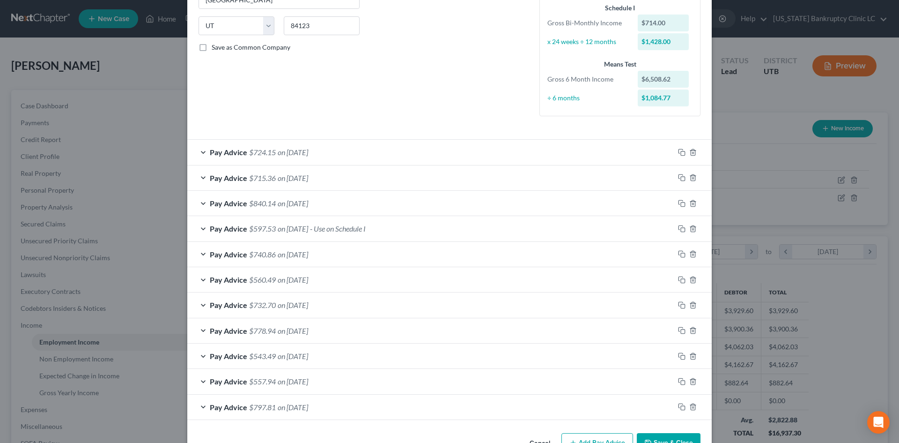
click at [675, 438] on button "Save & Close" at bounding box center [669, 443] width 64 height 20
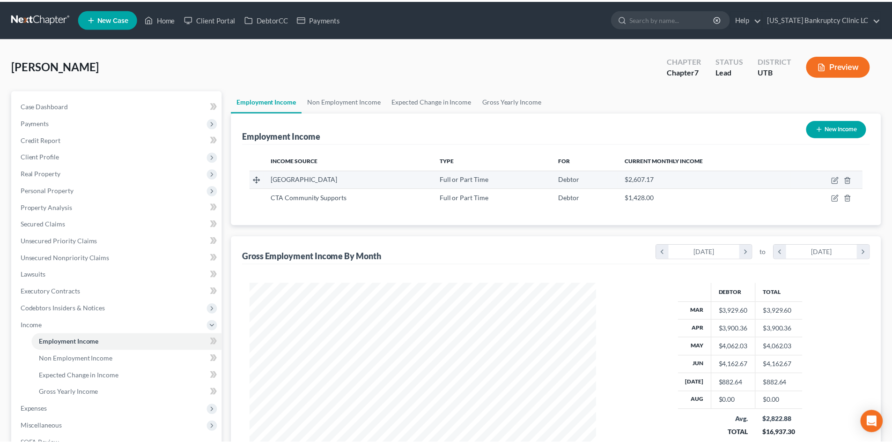
scroll to position [175, 368]
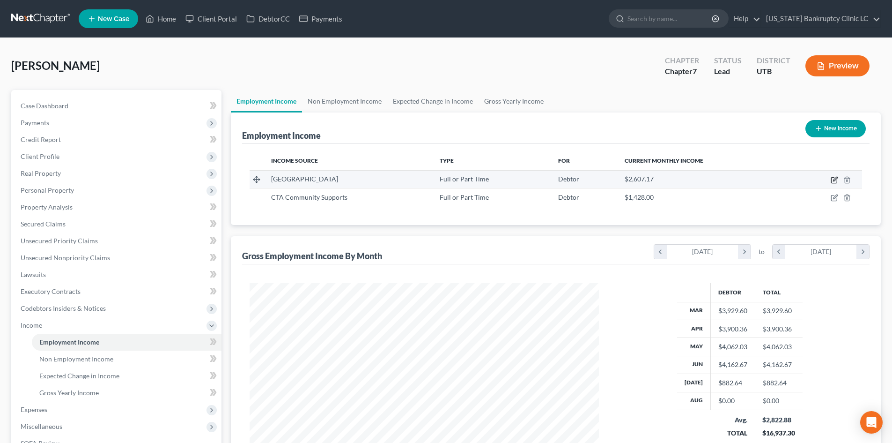
click at [832, 181] on icon "button" at bounding box center [834, 180] width 6 height 6
select select "0"
select select "46"
select select "0"
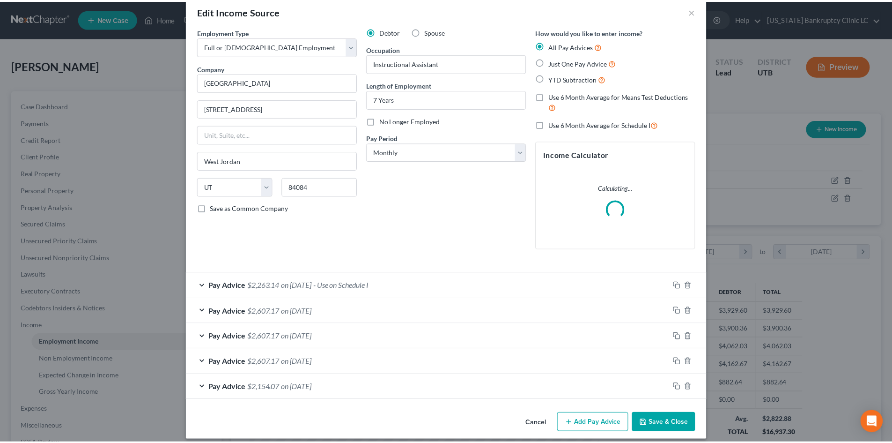
scroll to position [24, 0]
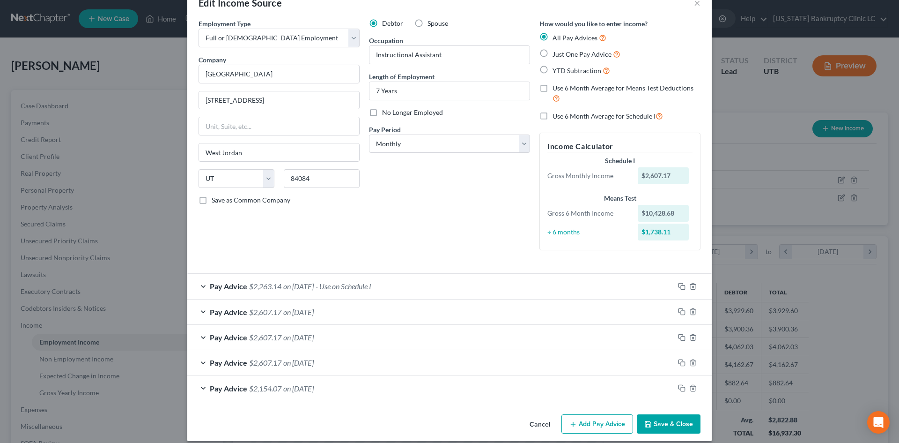
click at [657, 417] on button "Save & Close" at bounding box center [669, 424] width 64 height 20
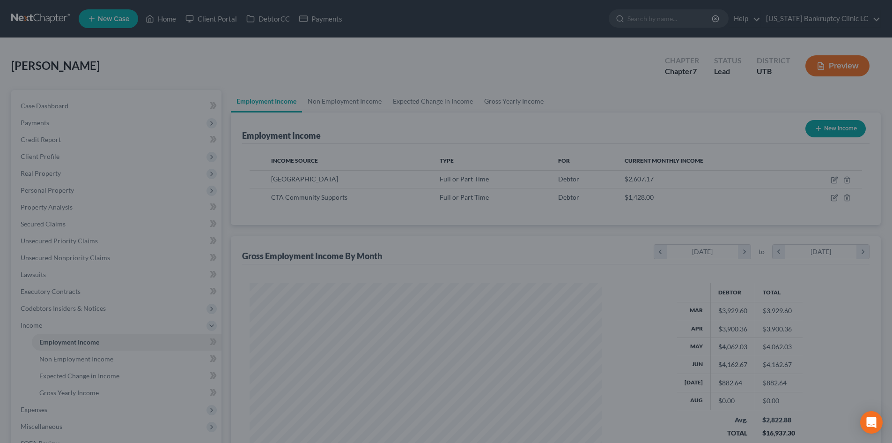
scroll to position [468119, 467926]
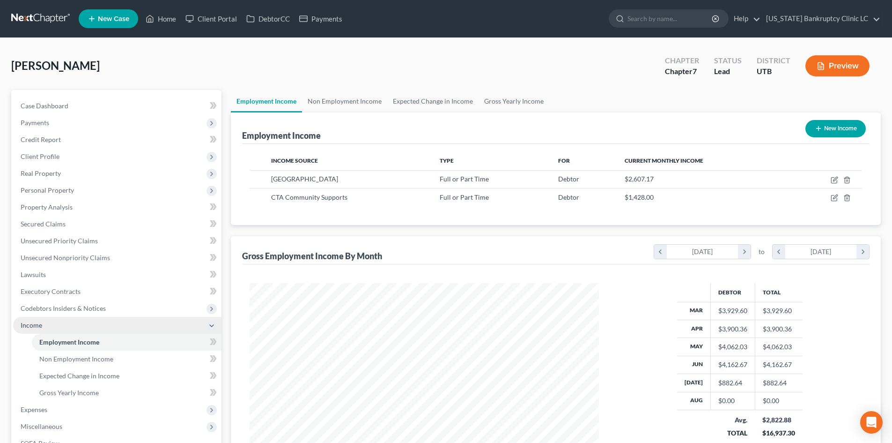
click at [59, 323] on span "Income" at bounding box center [117, 325] width 208 height 17
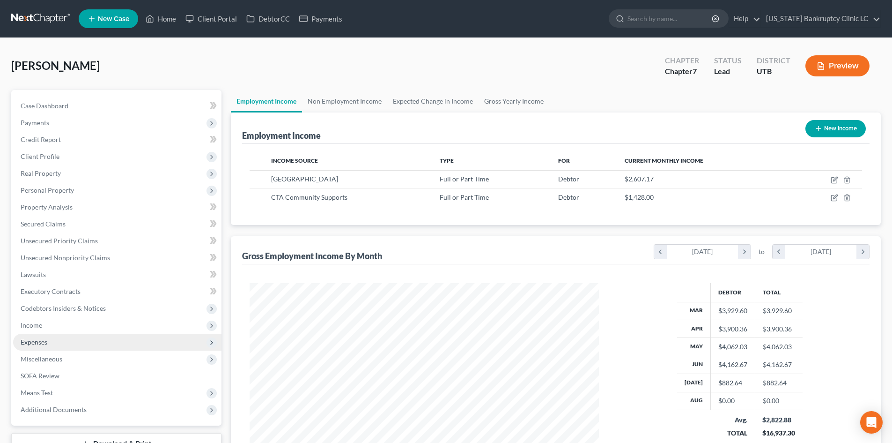
click at [54, 340] on span "Expenses" at bounding box center [117, 341] width 208 height 17
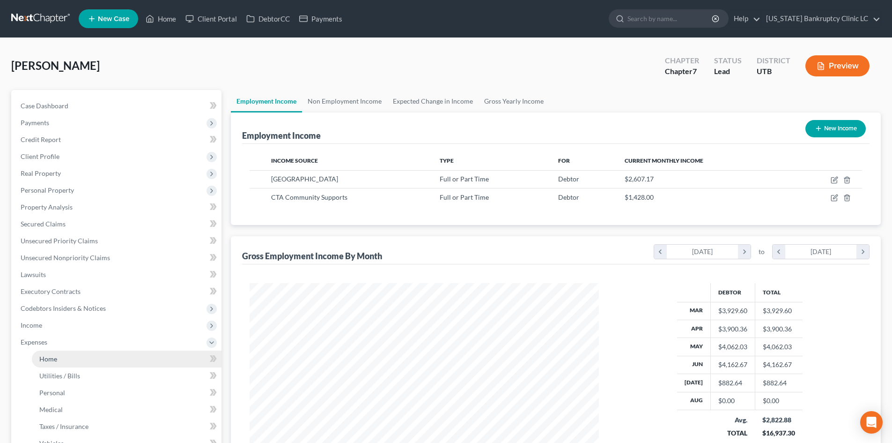
click at [60, 360] on link "Home" at bounding box center [127, 358] width 190 height 17
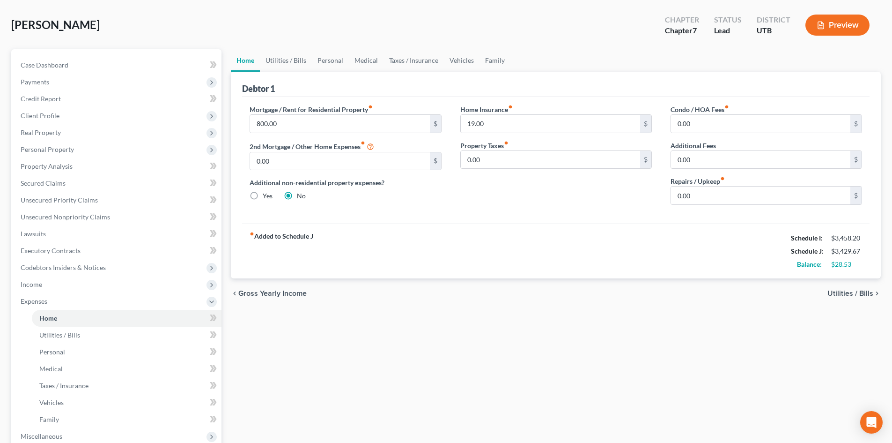
scroll to position [190, 0]
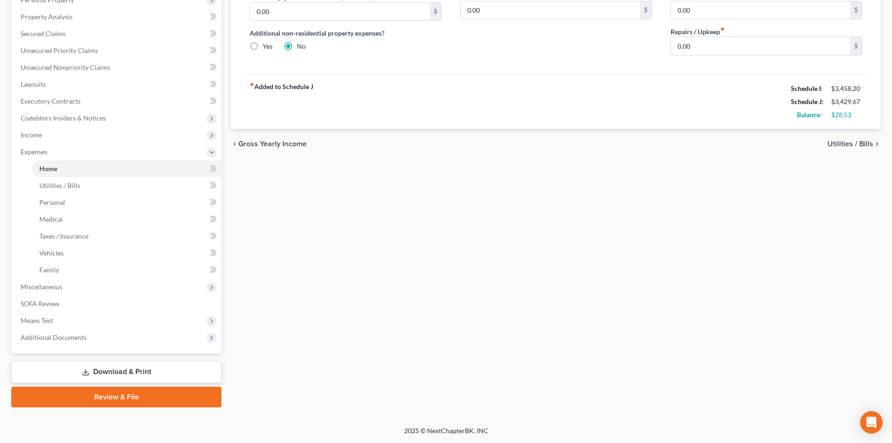
click at [86, 396] on link "Review & File" at bounding box center [116, 396] width 210 height 21
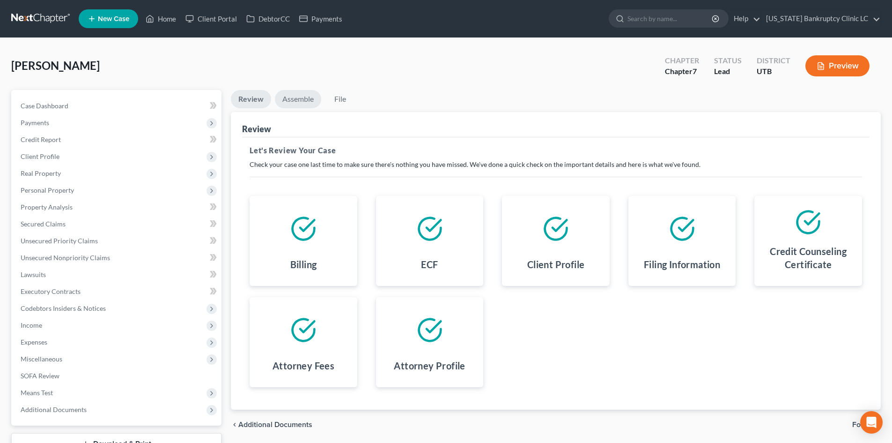
click at [304, 102] on link "Assemble" at bounding box center [298, 99] width 46 height 18
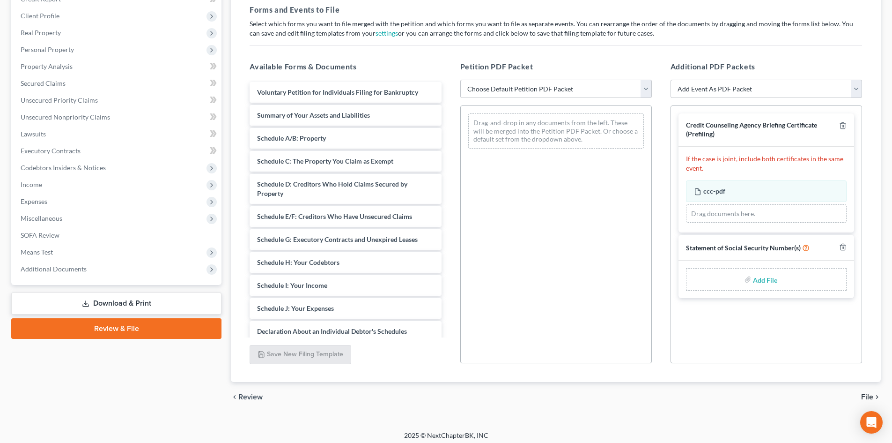
click at [135, 296] on link "Download & Print" at bounding box center [116, 303] width 210 height 22
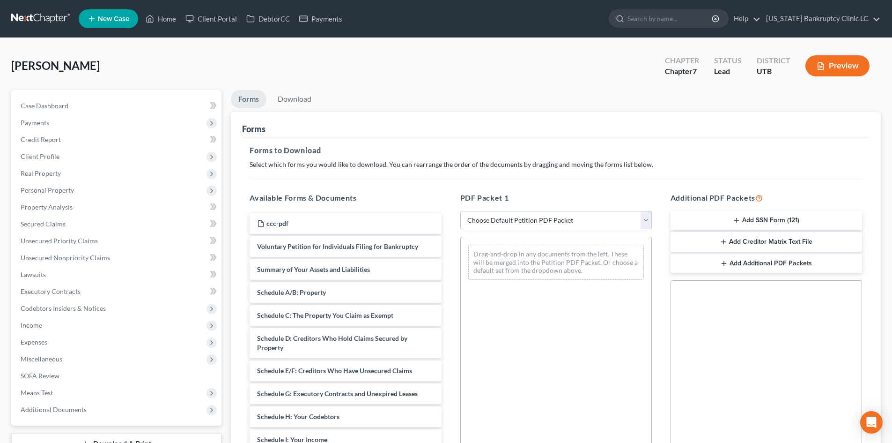
click at [763, 225] on button "Add SSN Form (121)" at bounding box center [767, 221] width 192 height 20
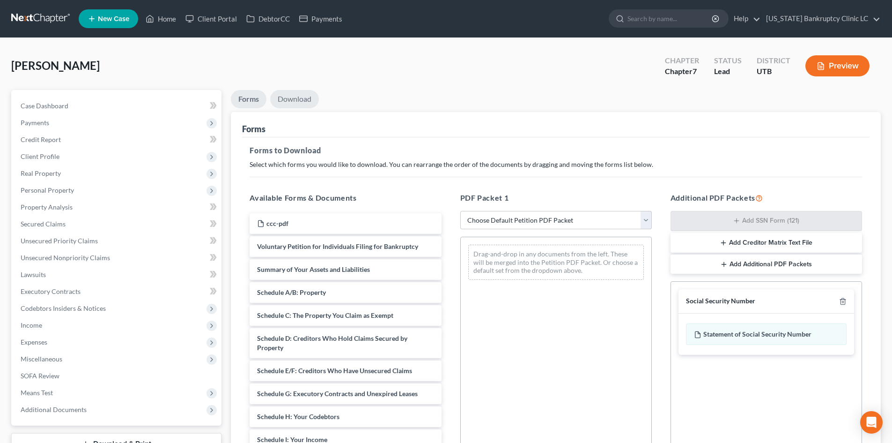
click at [308, 102] on link "Download" at bounding box center [294, 99] width 49 height 18
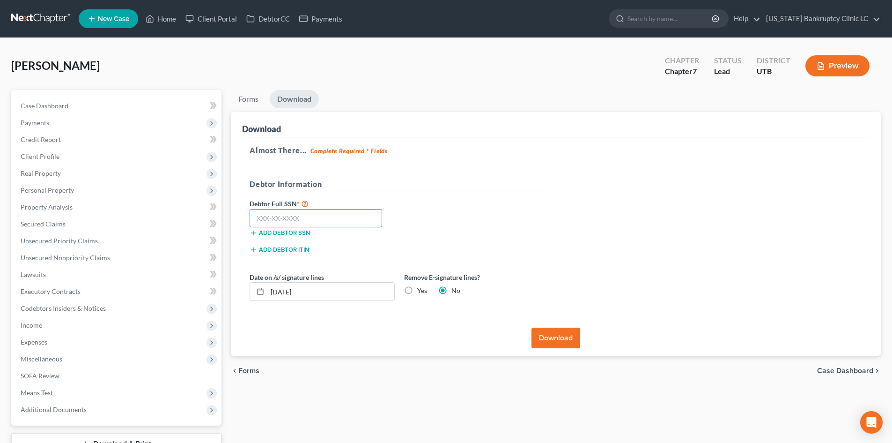
click at [332, 215] on input "text" at bounding box center [316, 218] width 133 height 19
type input "228-91-9192"
click at [569, 332] on button "Download" at bounding box center [556, 337] width 49 height 21
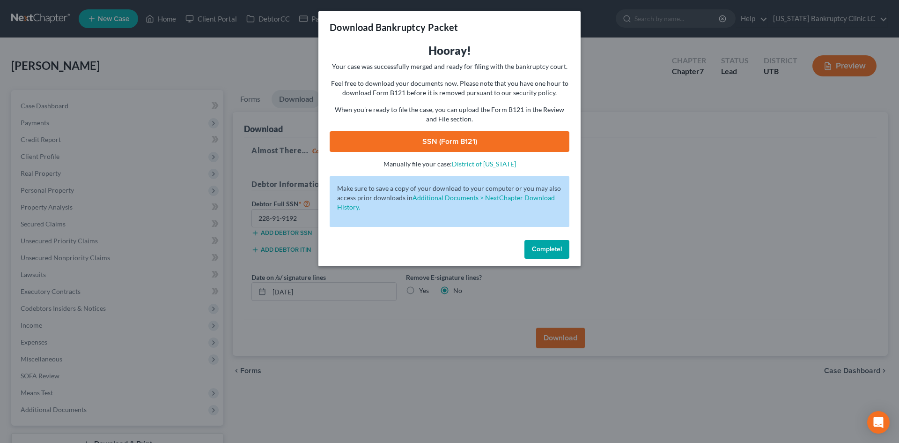
click at [483, 148] on link "SSN (Form B121)" at bounding box center [450, 141] width 240 height 21
click at [562, 250] on button "Complete!" at bounding box center [546, 249] width 45 height 19
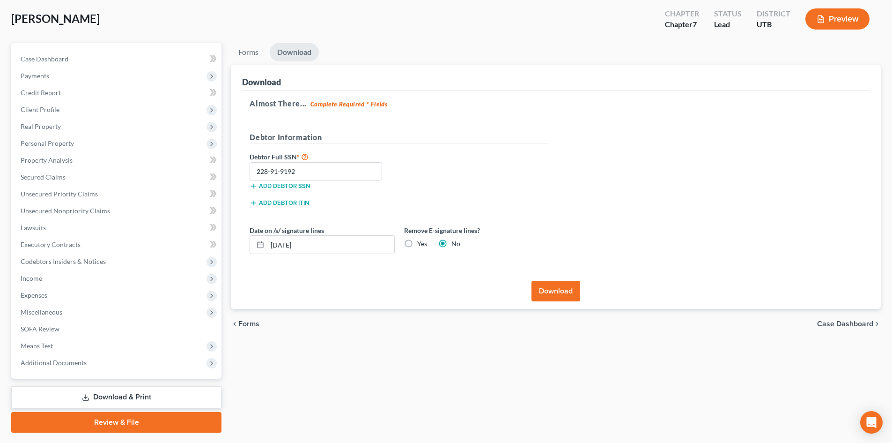
click at [102, 416] on link "Review & File" at bounding box center [116, 422] width 210 height 21
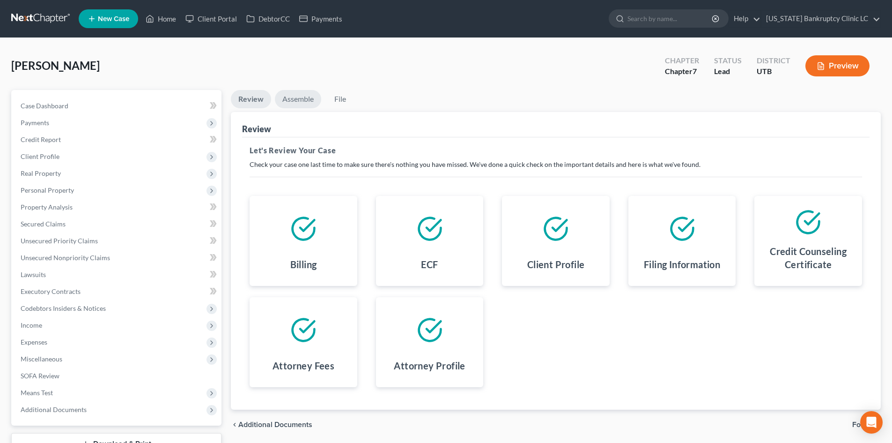
click at [295, 103] on link "Assemble" at bounding box center [298, 99] width 46 height 18
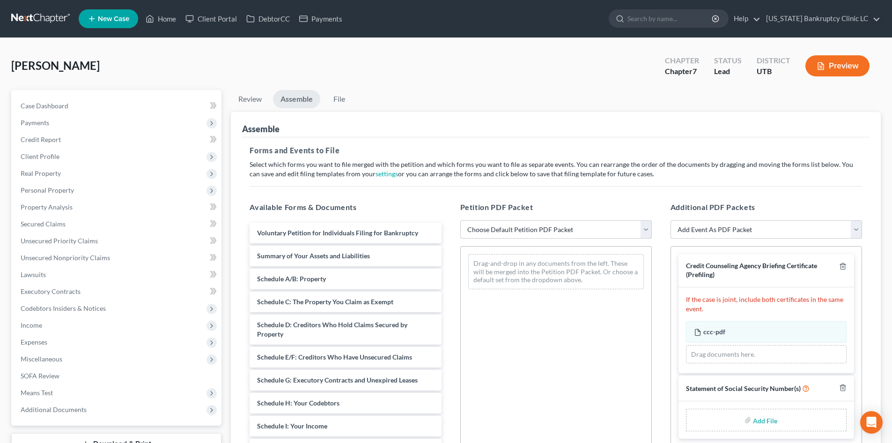
click at [570, 233] on select "Choose Default Petition PDF Packet Emergency Filing (Voluntary Petition and Cre…" at bounding box center [556, 229] width 192 height 19
select select "3"
click at [460, 220] on select "Choose Default Petition PDF Packet Emergency Filing (Voluntary Petition and Cre…" at bounding box center [556, 229] width 192 height 19
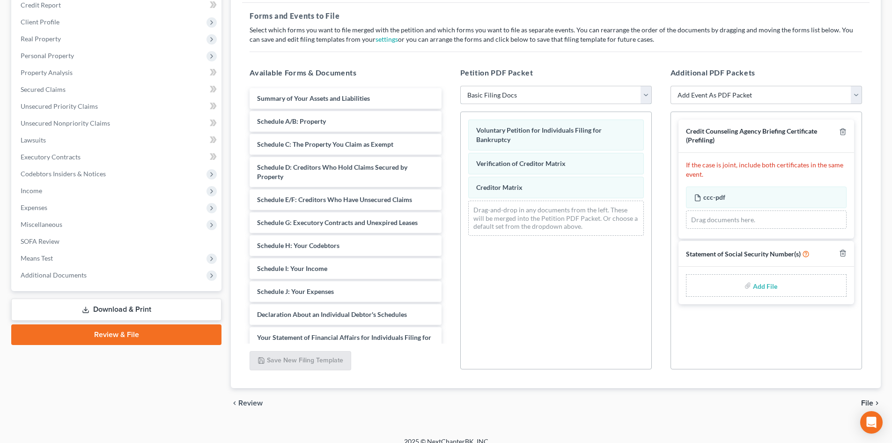
scroll to position [140, 0]
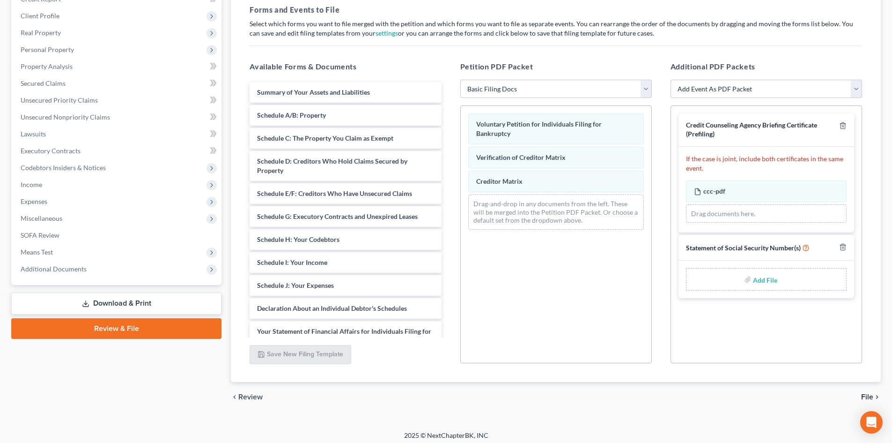
click at [771, 279] on input "file" at bounding box center [764, 279] width 22 height 17
type input "C:\fakepath\Ian SSN.pdf"
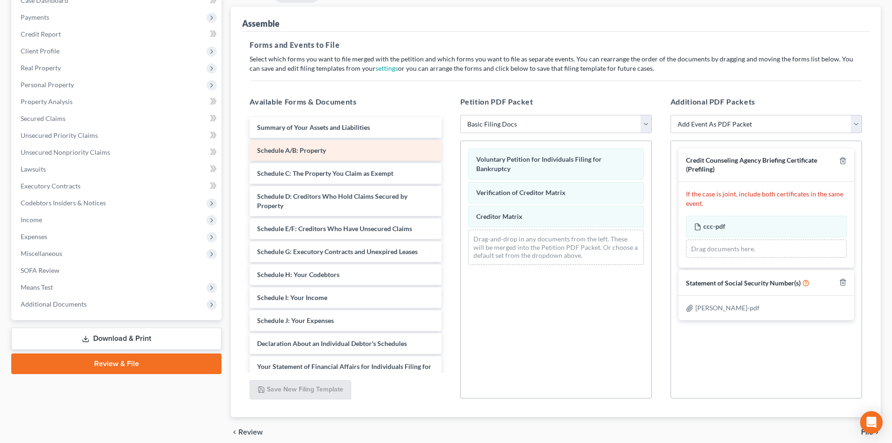
scroll to position [47, 0]
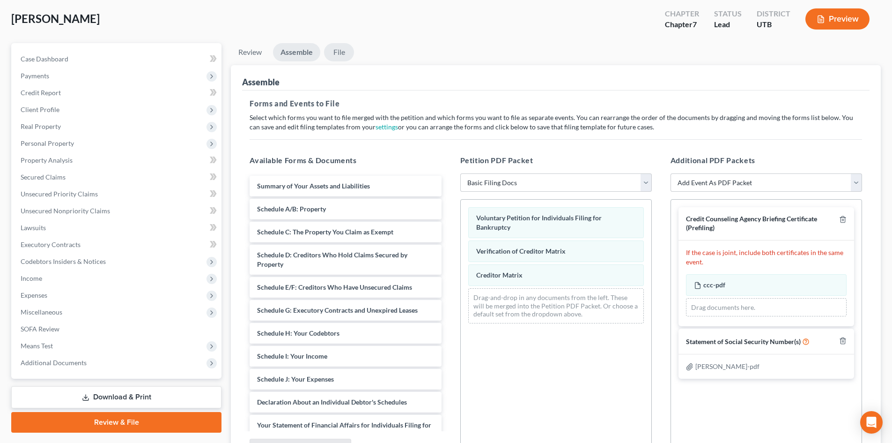
click at [353, 51] on link "File" at bounding box center [339, 52] width 30 height 18
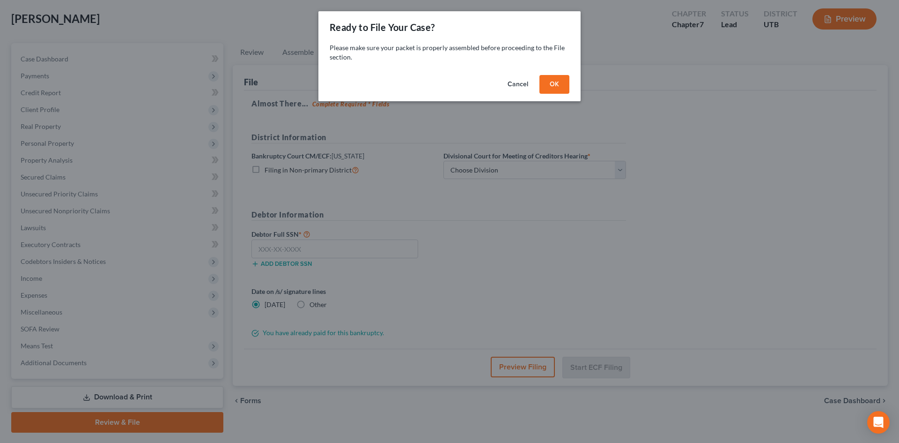
click at [557, 76] on button "OK" at bounding box center [554, 84] width 30 height 19
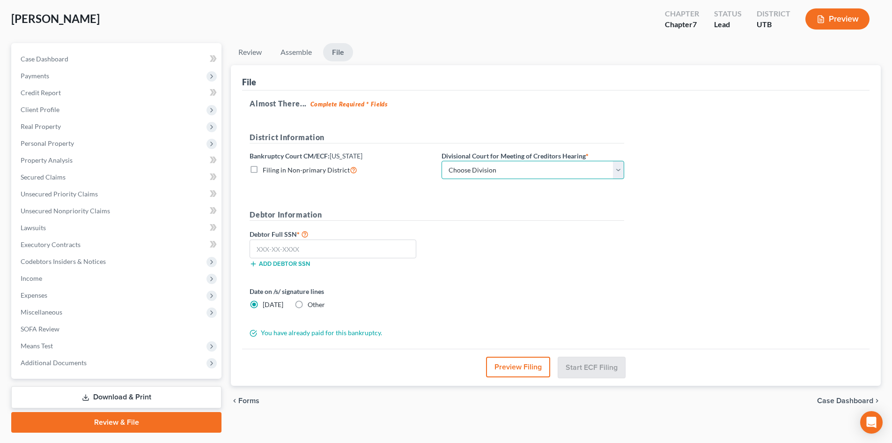
drag, startPoint x: 499, startPoint y: 170, endPoint x: 500, endPoint y: 178, distance: 8.4
click at [499, 170] on select "Choose Division Salt Lake city" at bounding box center [533, 170] width 183 height 19
select select "0"
click at [442, 161] on select "Choose Division Salt Lake city" at bounding box center [533, 170] width 183 height 19
click at [314, 252] on input "text" at bounding box center [333, 248] width 167 height 19
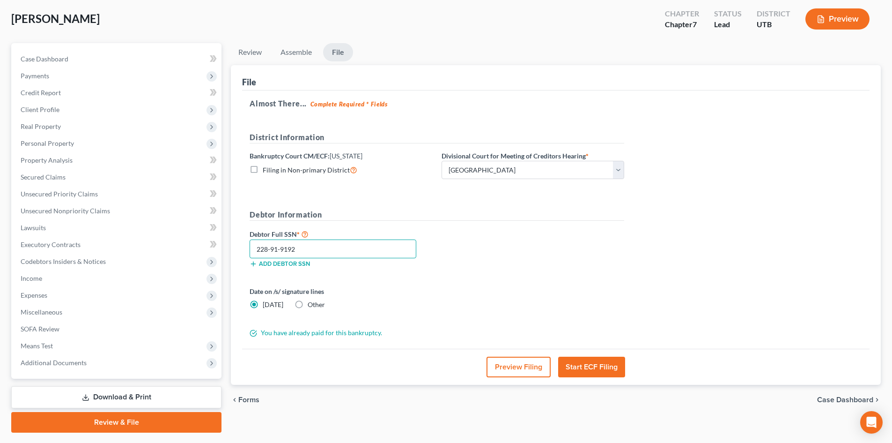
type input "228-91-9192"
click at [595, 366] on button "Start ECF Filing" at bounding box center [591, 366] width 67 height 21
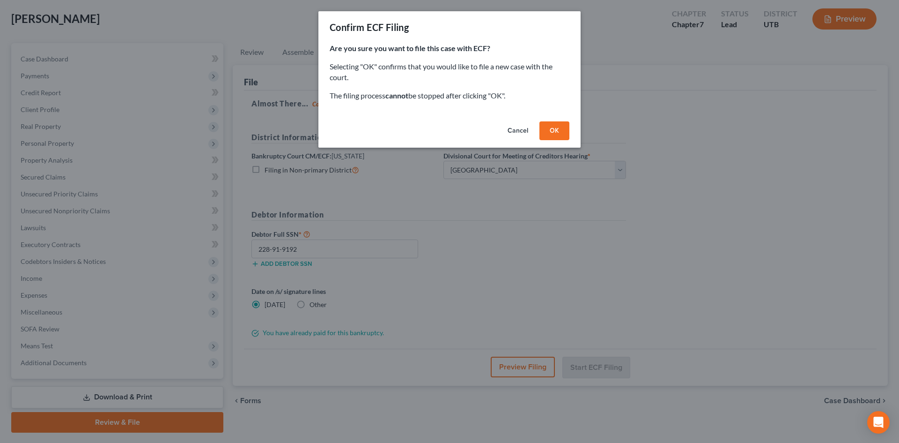
click at [558, 133] on button "OK" at bounding box center [554, 130] width 30 height 19
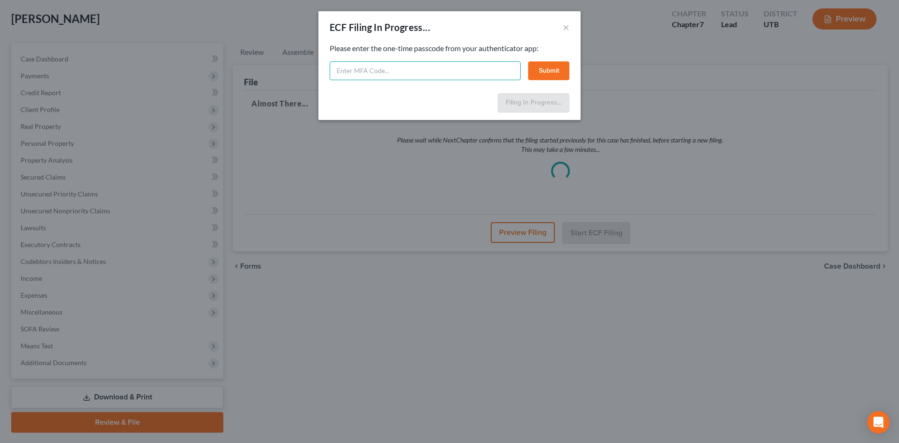
click at [389, 70] on input "text" at bounding box center [425, 70] width 191 height 19
click at [384, 67] on input "text" at bounding box center [425, 70] width 191 height 19
type input "216659"
click at [556, 72] on button "Submit" at bounding box center [548, 70] width 41 height 19
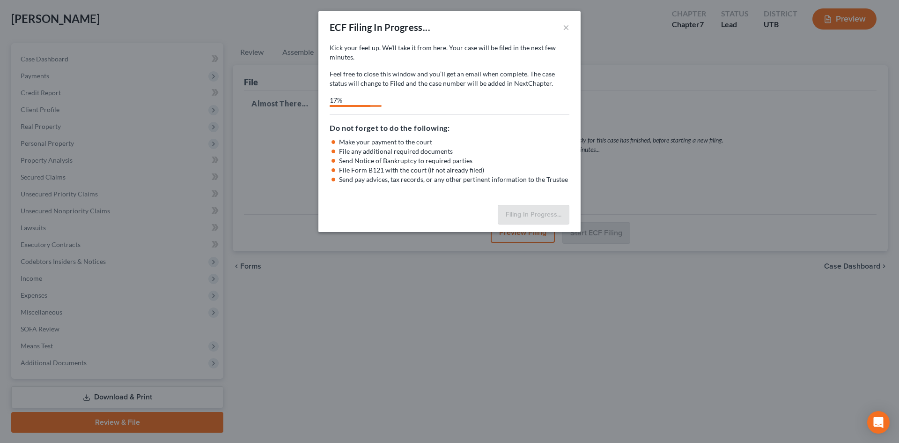
select select "0"
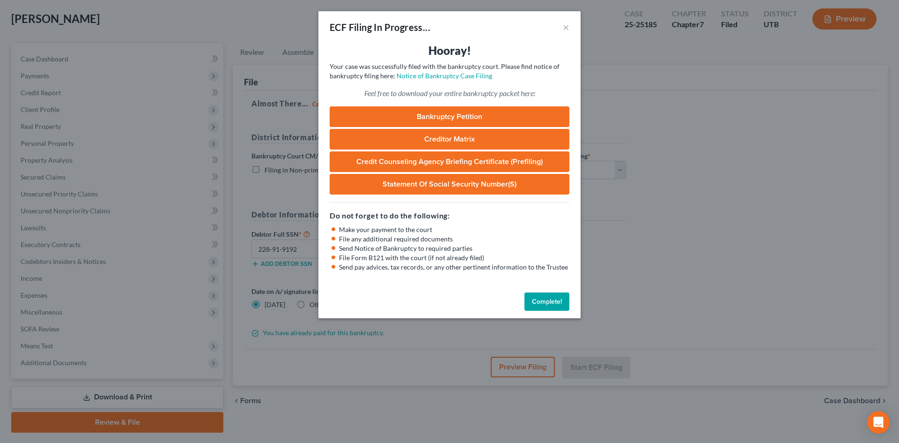
click at [539, 300] on button "Complete!" at bounding box center [546, 301] width 45 height 19
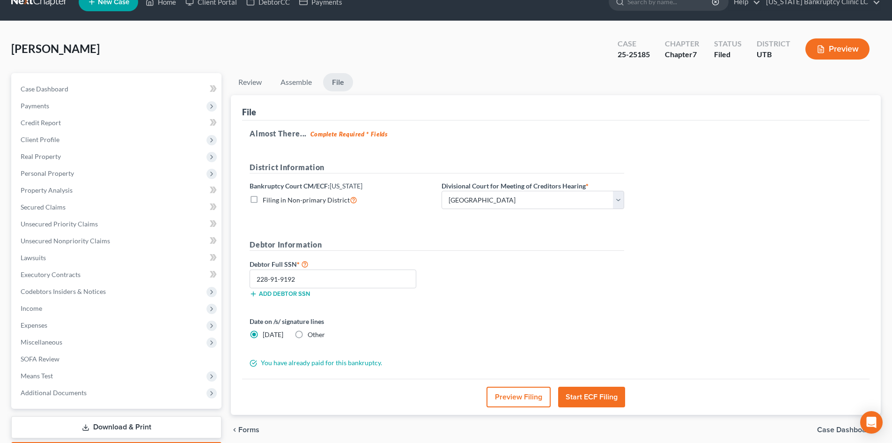
scroll to position [0, 0]
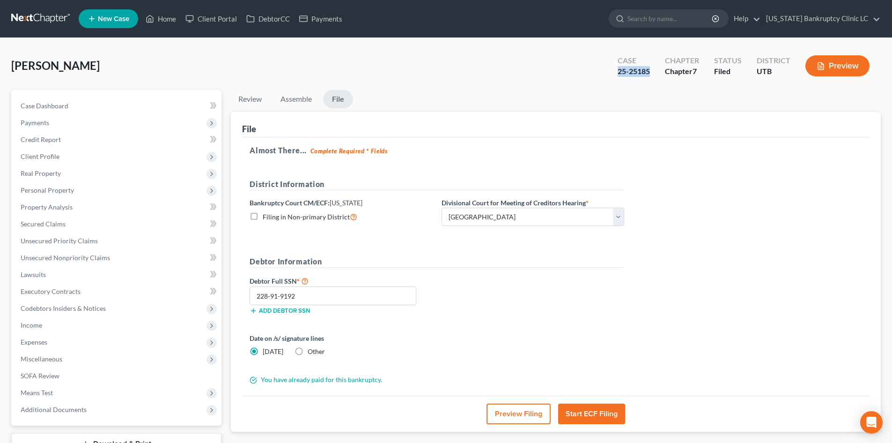
drag, startPoint x: 617, startPoint y: 69, endPoint x: 651, endPoint y: 72, distance: 34.7
click at [651, 72] on div "Case 25-25185" at bounding box center [633, 67] width 47 height 28
copy div "25-25185"
click at [165, 12] on link "Home" at bounding box center [161, 18] width 40 height 17
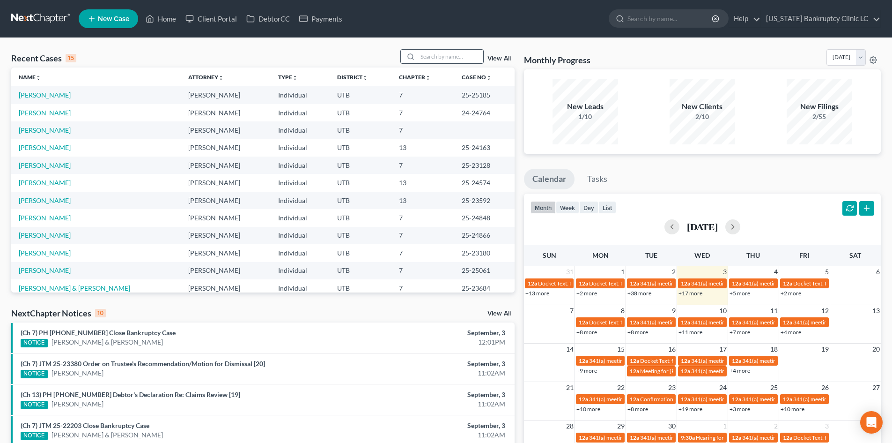
click at [463, 58] on input "search" at bounding box center [451, 57] width 66 height 14
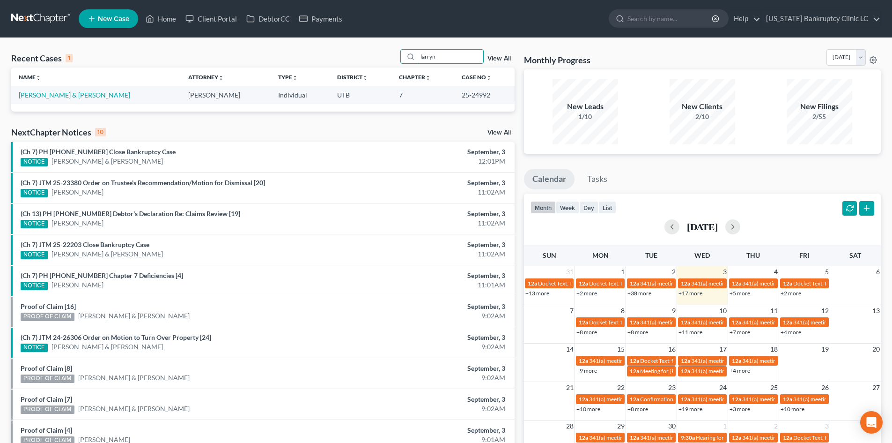
type input "larryn"
click at [32, 99] on td "Martin, Brittney & Brooks, Larryn" at bounding box center [96, 94] width 170 height 17
click at [37, 96] on link "Martin, Brittney & Brooks, Larryn" at bounding box center [74, 95] width 111 height 8
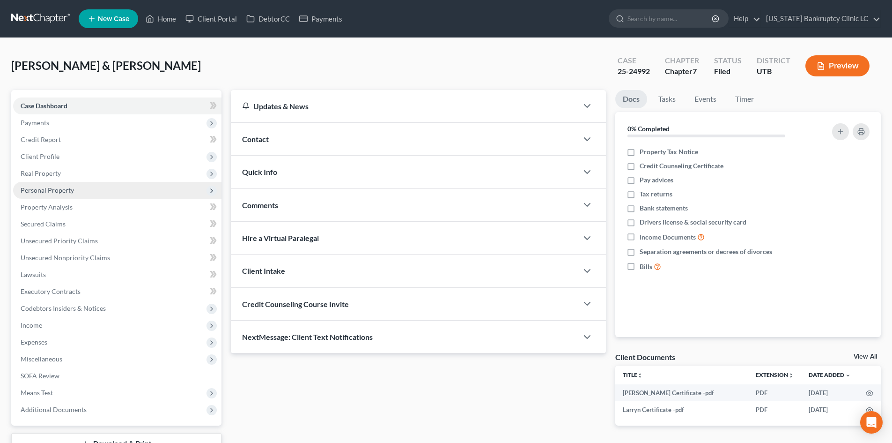
click at [74, 192] on span "Personal Property" at bounding box center [117, 190] width 208 height 17
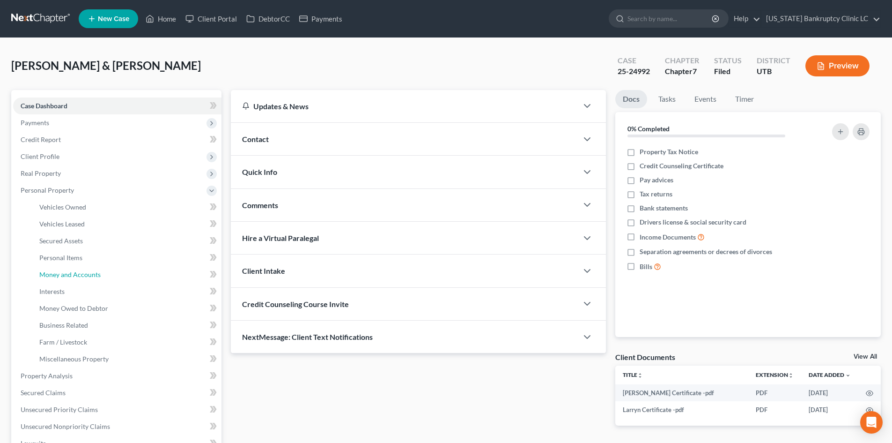
click at [77, 277] on span "Money and Accounts" at bounding box center [69, 274] width 61 height 8
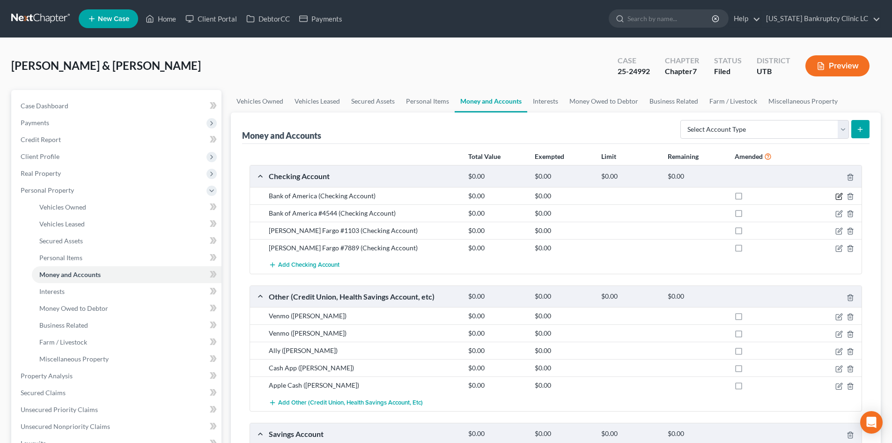
click at [836, 196] on icon "button" at bounding box center [839, 197] width 6 height 6
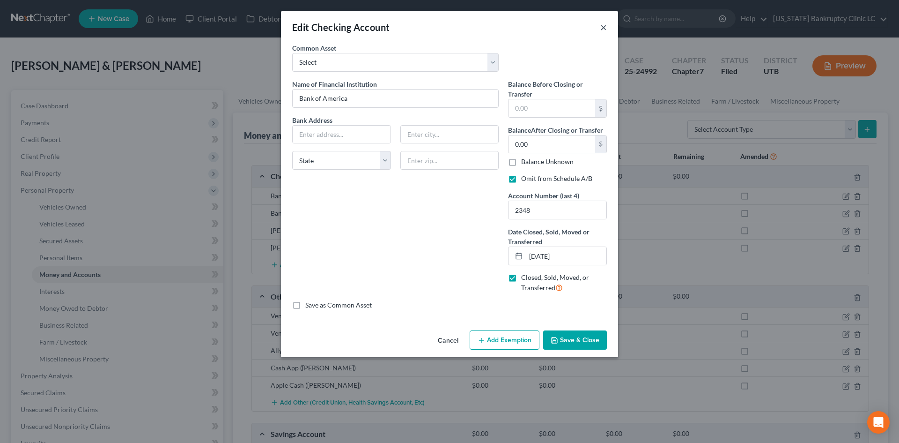
click at [601, 31] on button "×" at bounding box center [603, 27] width 7 height 11
